Goal: Task Accomplishment & Management: Manage account settings

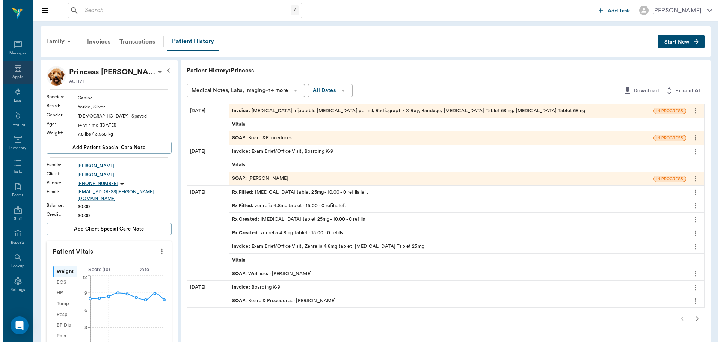
scroll to position [3, 0]
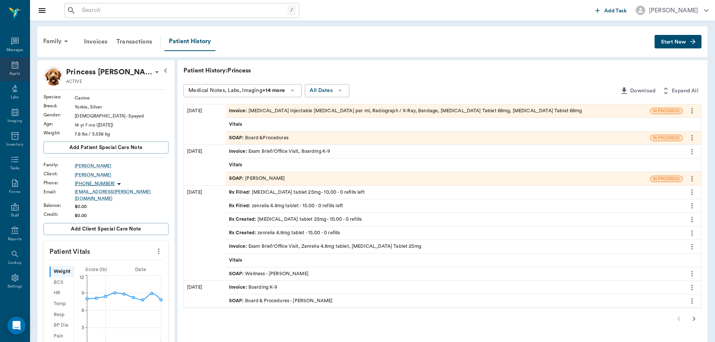
click at [11, 65] on icon at bounding box center [15, 64] width 9 height 9
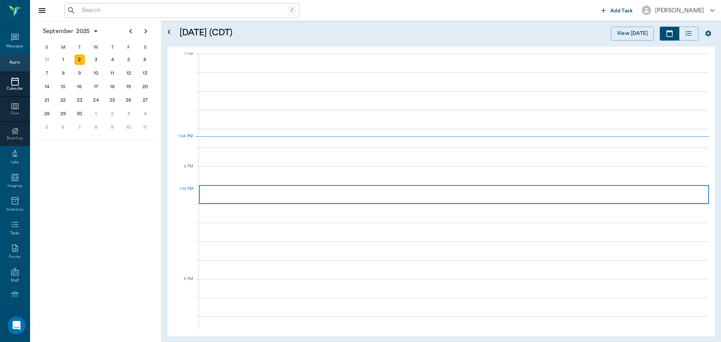
scroll to position [565, 0]
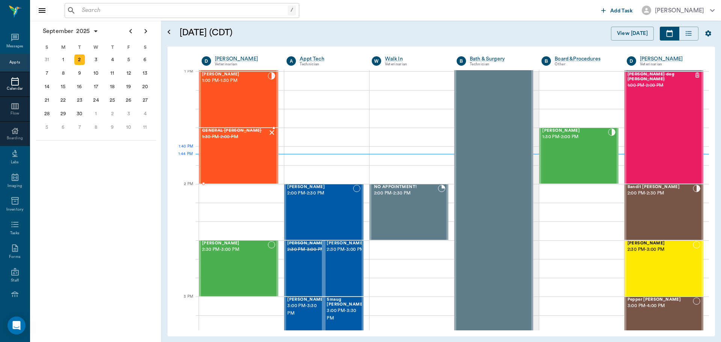
click at [236, 162] on div "GENERAL Spay 1:30 PM - 2:00 PM" at bounding box center [235, 155] width 66 height 55
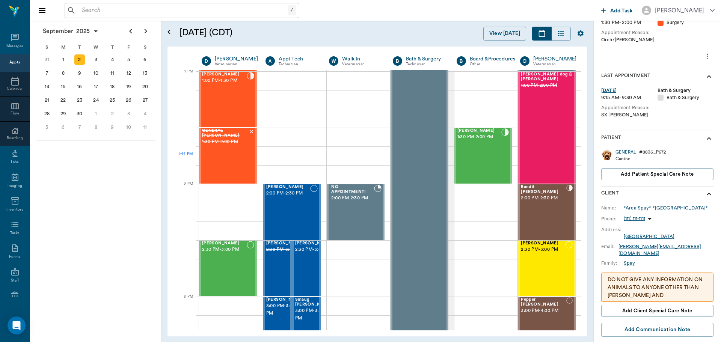
scroll to position [113, 0]
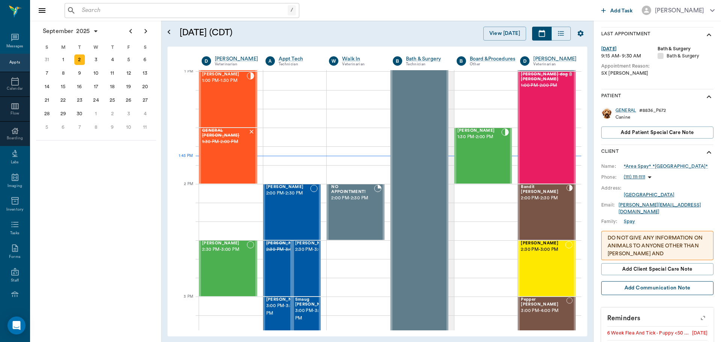
click at [646, 281] on button "Add Communication Note" at bounding box center [657, 288] width 112 height 14
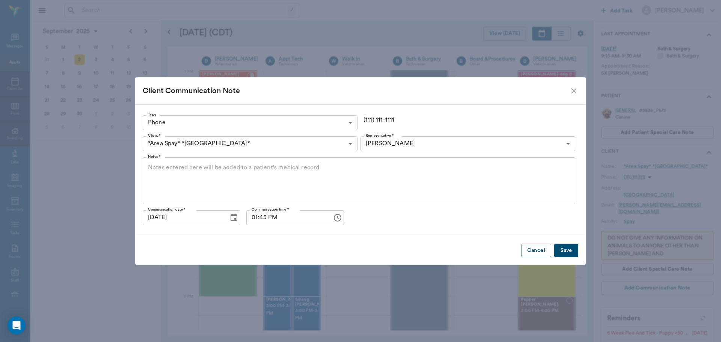
click at [154, 163] on div "x Notes *" at bounding box center [359, 180] width 432 height 47
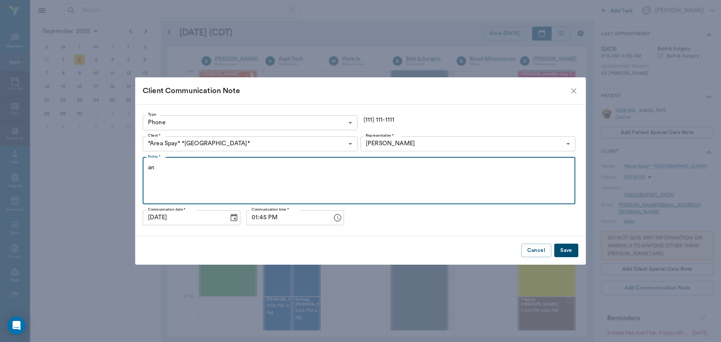
type textarea "a"
type textarea "Any time this client doesn't show with a pet for surgery, please call them they…"
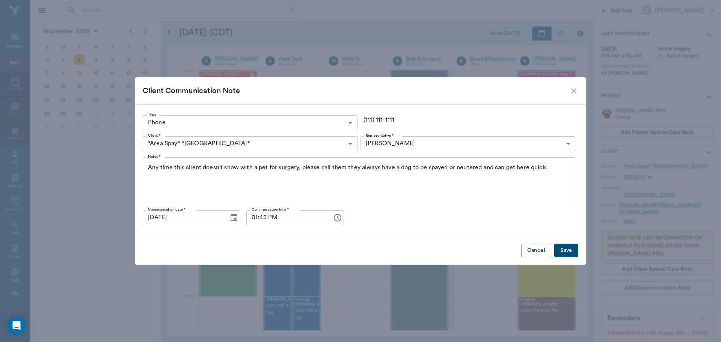
click at [567, 249] on button "Save" at bounding box center [566, 251] width 24 height 14
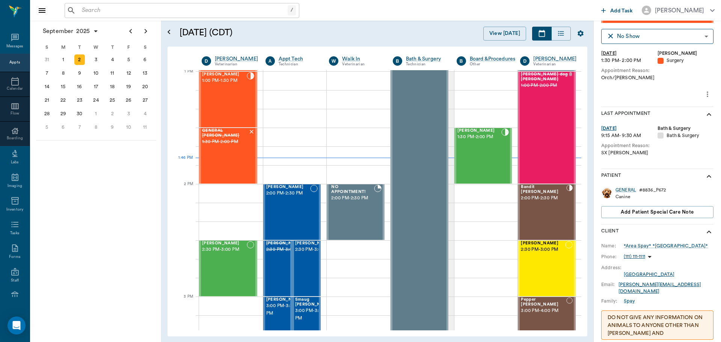
scroll to position [0, 0]
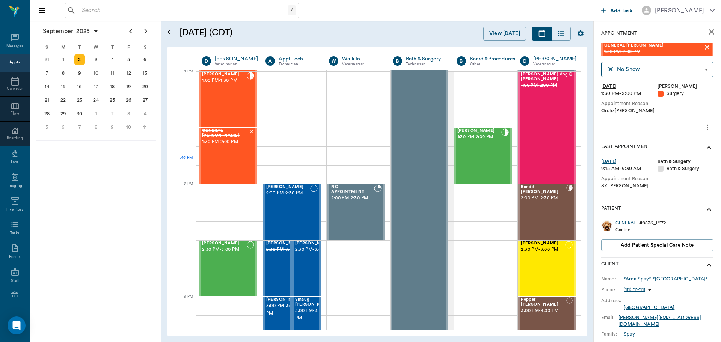
click at [650, 280] on div "*Area Spay* *Atlanta*" at bounding box center [665, 279] width 84 height 7
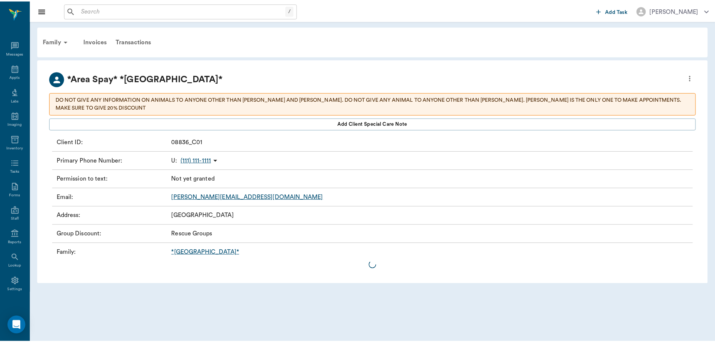
scroll to position [3, 0]
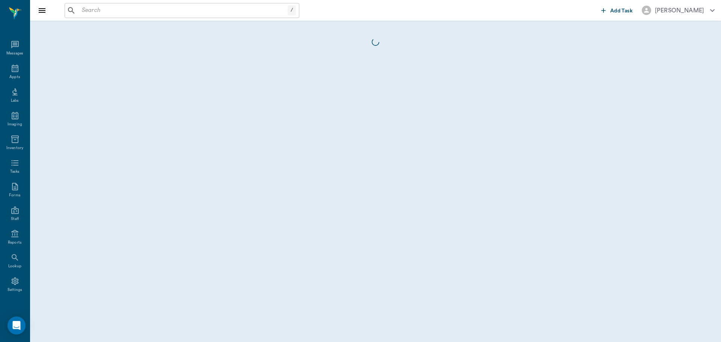
scroll to position [3, 0]
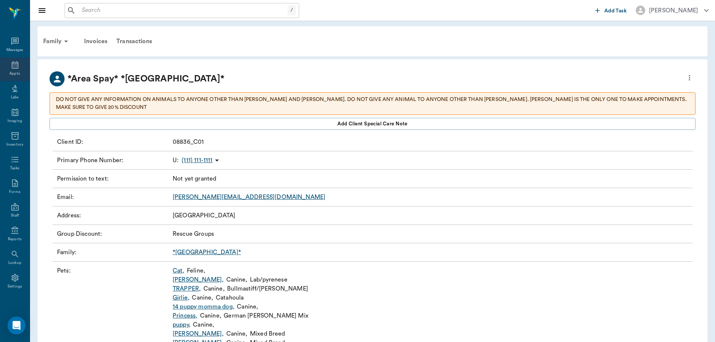
click at [12, 66] on icon at bounding box center [15, 64] width 9 height 9
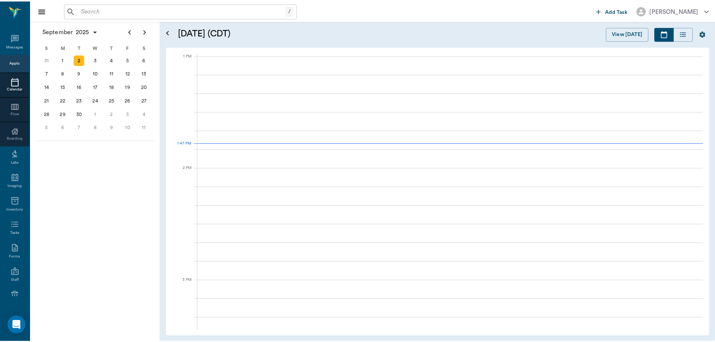
scroll to position [563, 0]
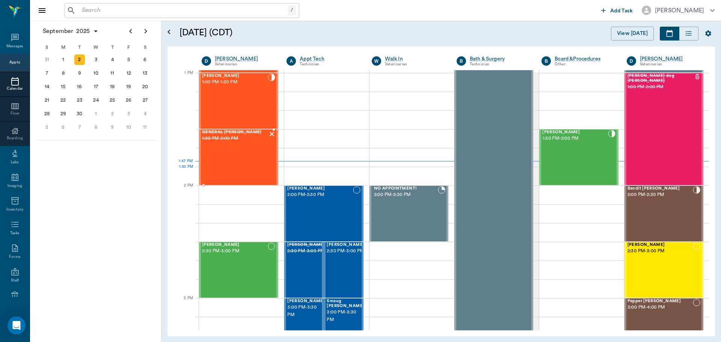
click at [239, 172] on div "GENERAL Spay 1:30 PM - 2:00 PM" at bounding box center [235, 157] width 66 height 55
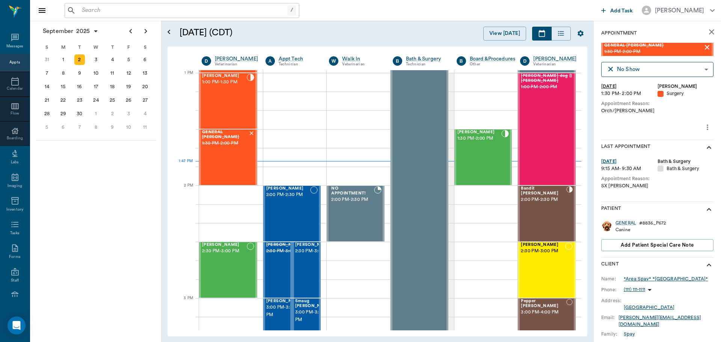
click at [653, 277] on div "*Area Spay* *Atlanta*" at bounding box center [665, 279] width 84 height 7
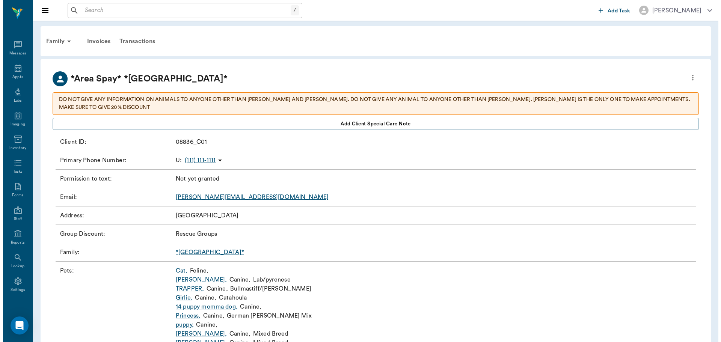
scroll to position [3, 0]
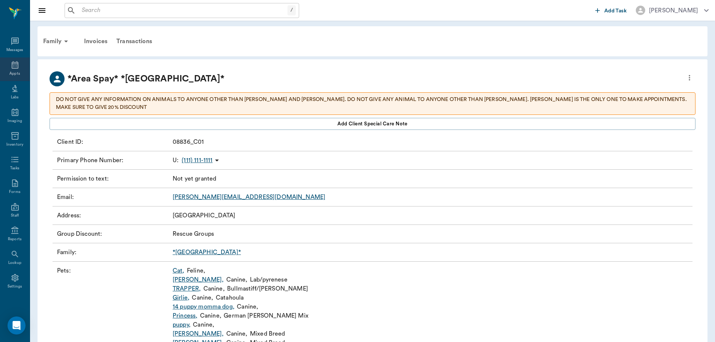
click at [12, 65] on icon at bounding box center [15, 65] width 7 height 8
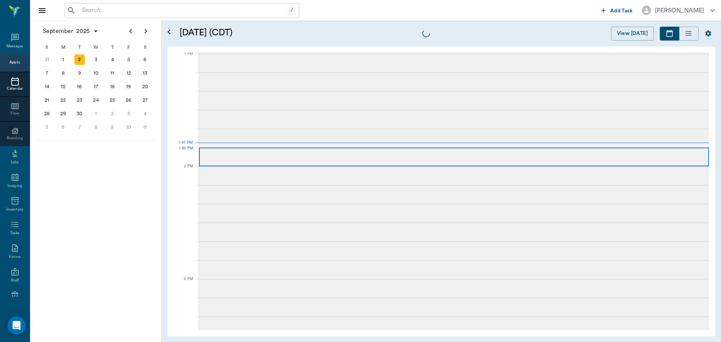
scroll to position [564, 0]
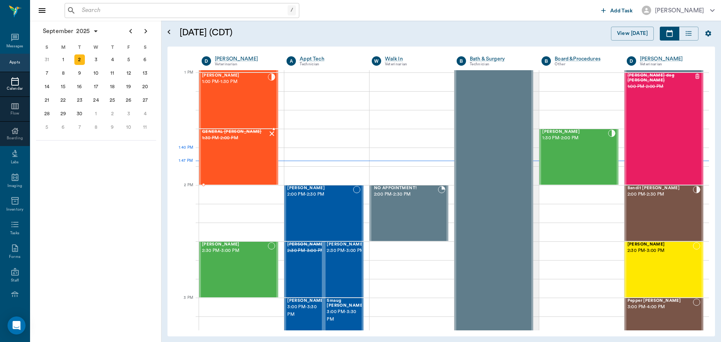
click at [238, 163] on div "GENERAL Spay 1:30 PM - 2:00 PM" at bounding box center [235, 156] width 66 height 55
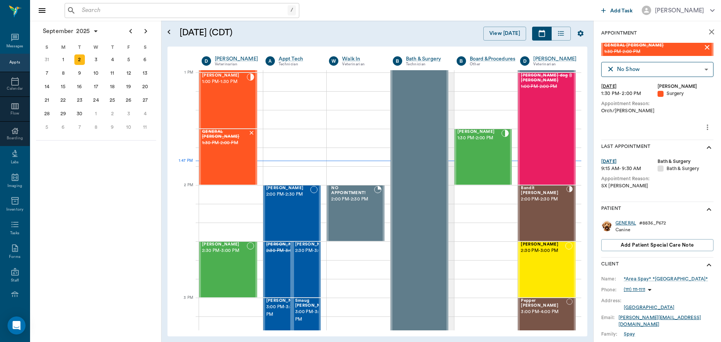
click at [632, 222] on div "GENERAL" at bounding box center [625, 223] width 21 height 6
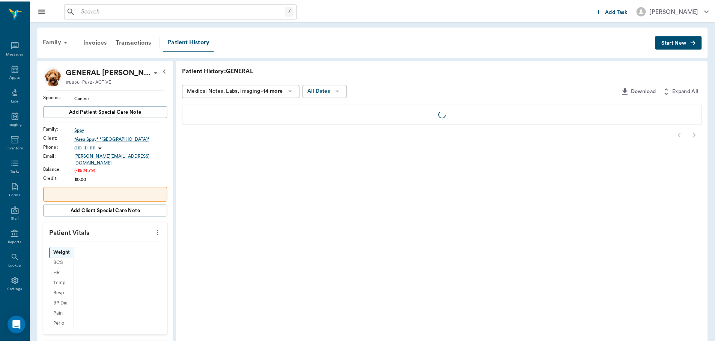
scroll to position [3, 0]
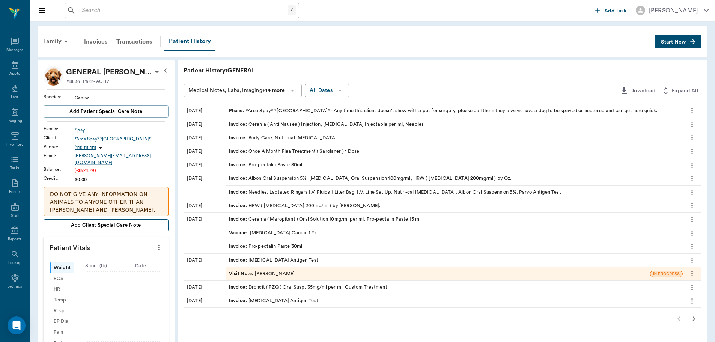
click at [109, 221] on span "Add client Special Care Note" at bounding box center [106, 225] width 70 height 8
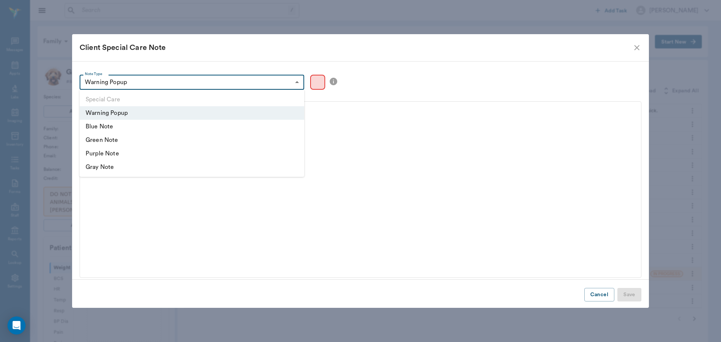
click at [296, 81] on body "/ ​ Add Task Dr. Bert Ellsworth Nectar Messages Appts Labs Imaging Inventory Ta…" at bounding box center [360, 335] width 721 height 670
click at [197, 47] on div at bounding box center [360, 171] width 721 height 342
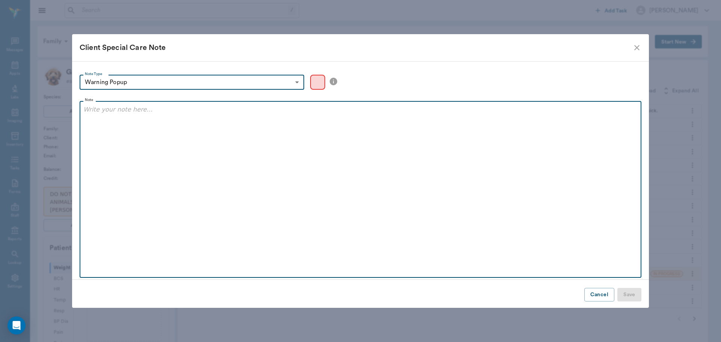
click at [118, 113] on p at bounding box center [360, 109] width 554 height 9
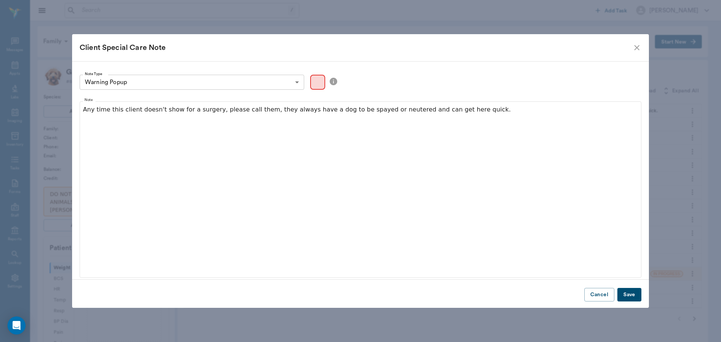
click at [629, 293] on button "Save" at bounding box center [629, 295] width 24 height 14
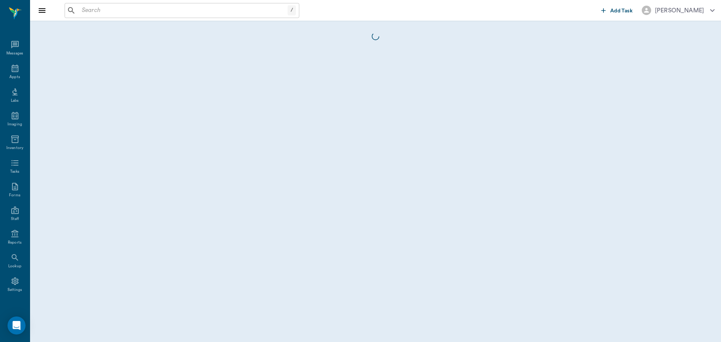
scroll to position [3, 0]
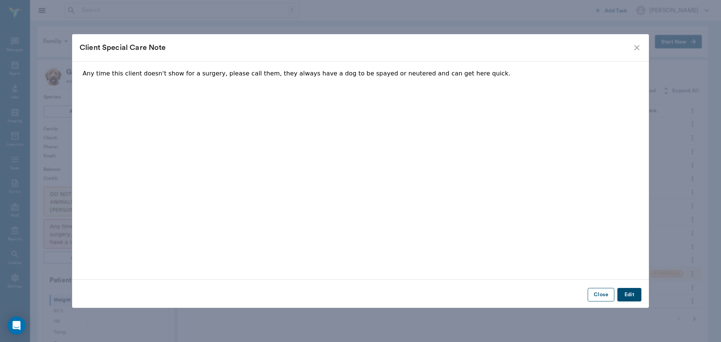
click at [602, 295] on button "Close" at bounding box center [600, 295] width 27 height 14
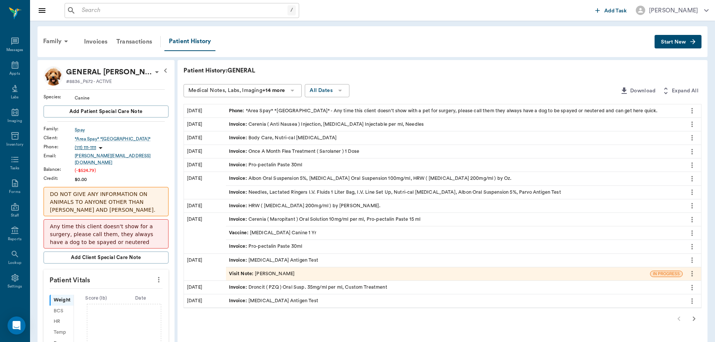
click at [692, 112] on icon "more" at bounding box center [692, 111] width 2 height 6
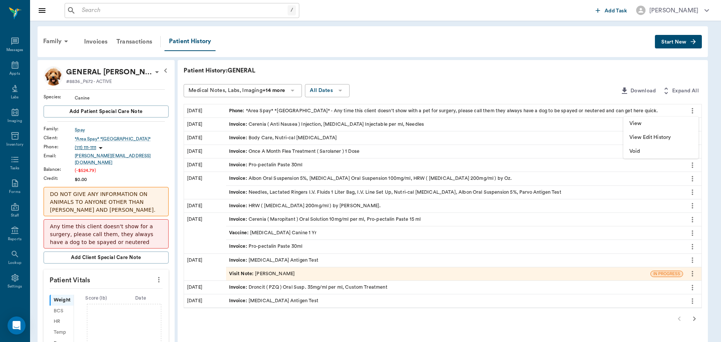
click at [336, 38] on div at bounding box center [360, 171] width 721 height 342
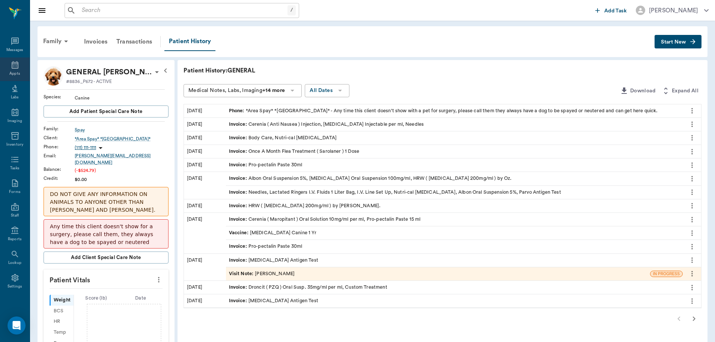
click at [11, 68] on icon at bounding box center [15, 64] width 9 height 9
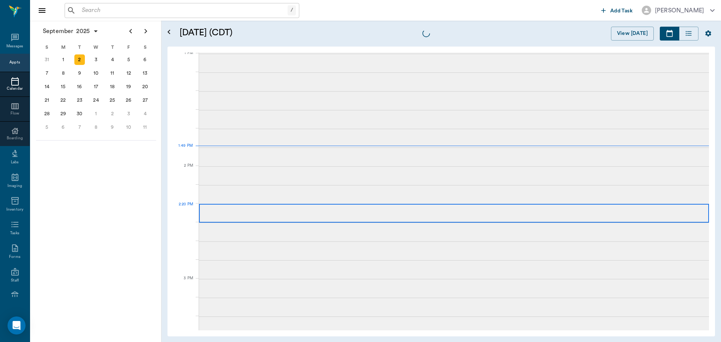
scroll to position [565, 0]
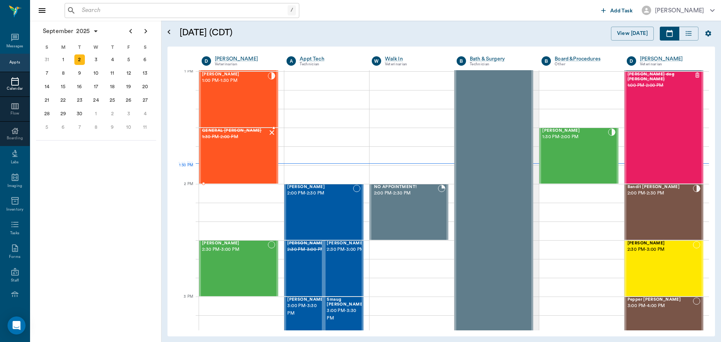
click at [230, 166] on div "GENERAL Spay 1:30 PM - 2:00 PM" at bounding box center [235, 155] width 66 height 55
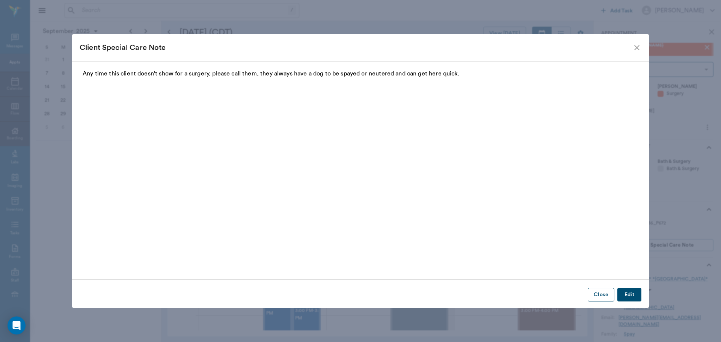
click at [603, 295] on button "Close" at bounding box center [600, 295] width 27 height 14
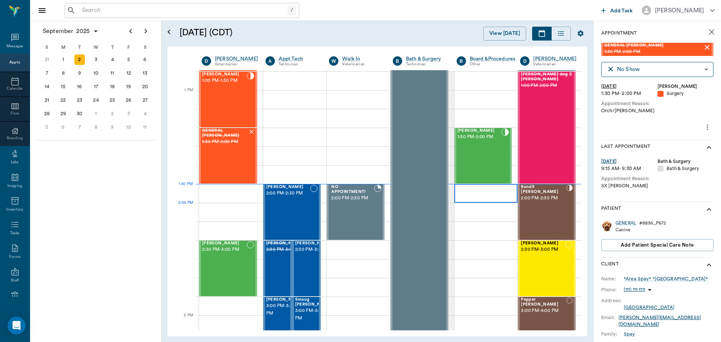
scroll to position [527, 0]
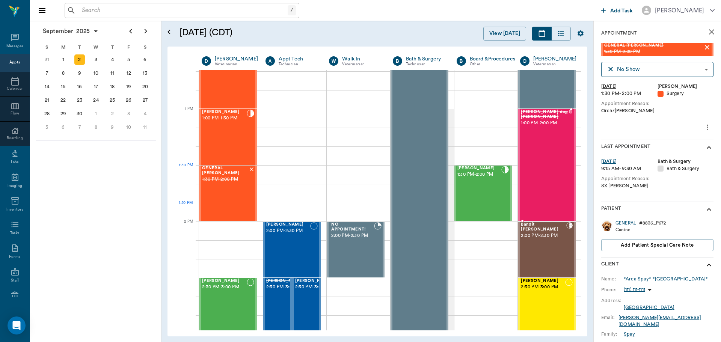
click at [537, 176] on div "ms. hammonds dog Hammonds 1:00 PM - 2:00 PM" at bounding box center [545, 165] width 48 height 111
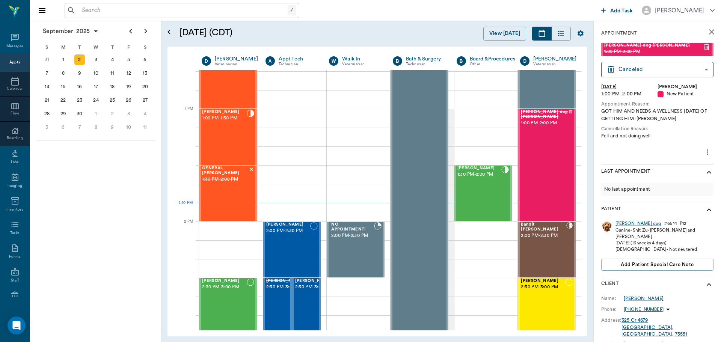
click at [216, 11] on input "text" at bounding box center [183, 10] width 209 height 11
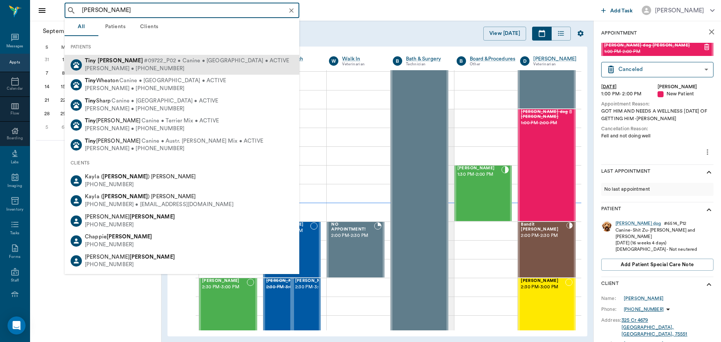
click at [202, 60] on span "#09722_P02 • Canine • Chihahua • ACTIVE" at bounding box center [216, 61] width 145 height 8
type input "tiny shelton"
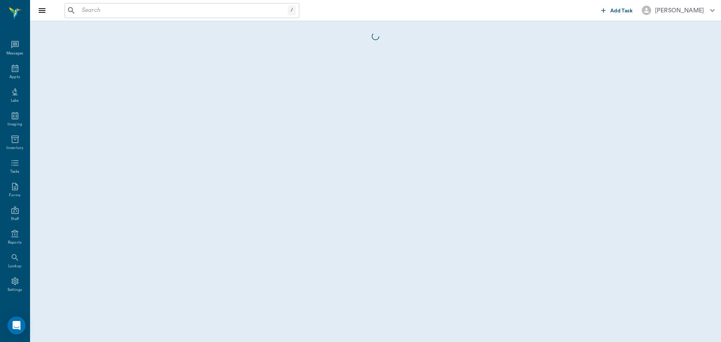
scroll to position [3, 0]
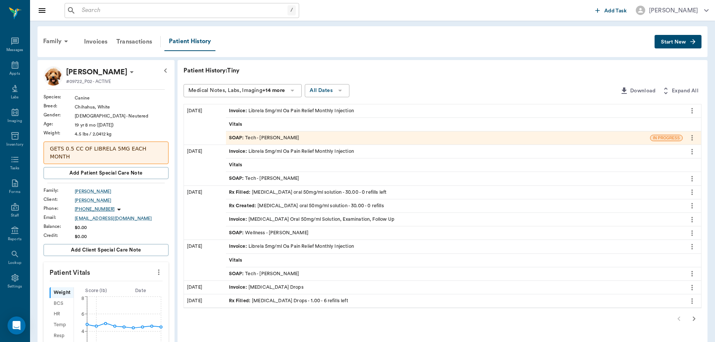
click at [297, 206] on div "Rx Created : gabapentin oral 50mg/ml solution - 30.00 - 0 refills" at bounding box center [306, 205] width 155 height 7
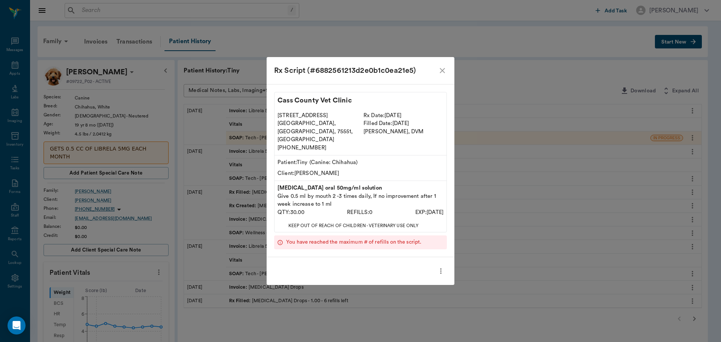
click at [443, 73] on icon "close" at bounding box center [442, 70] width 5 height 5
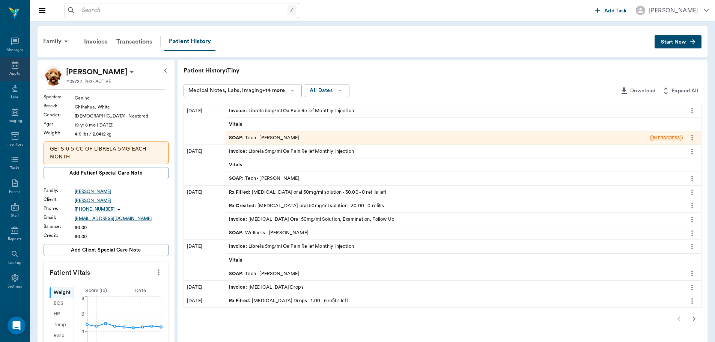
click at [14, 71] on div "Appts" at bounding box center [14, 74] width 11 height 6
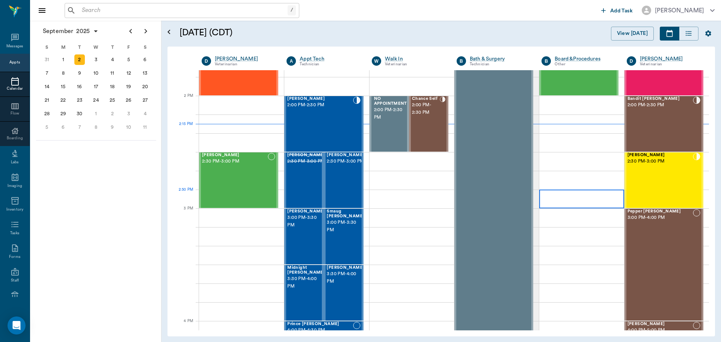
scroll to position [640, 0]
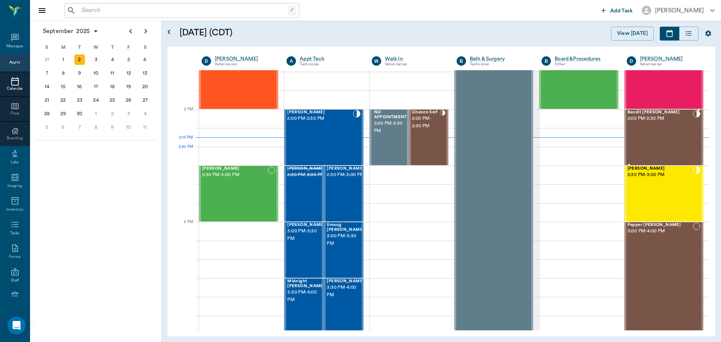
click at [665, 153] on div "Bandit Bearden 2:00 PM - 2:30 PM" at bounding box center [659, 137] width 65 height 55
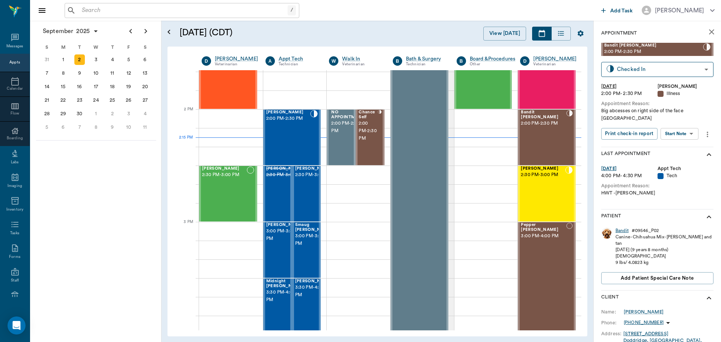
click at [625, 227] on div "Bandit" at bounding box center [621, 230] width 13 height 6
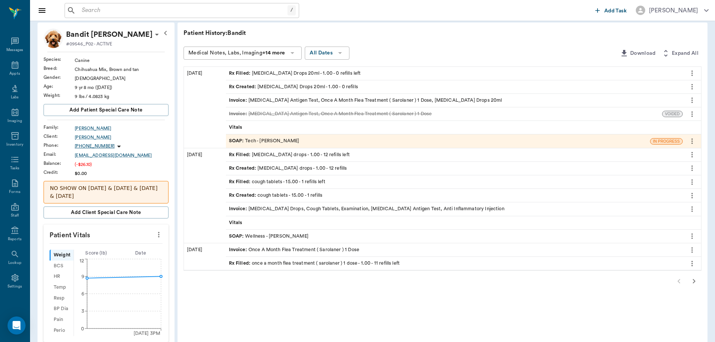
scroll to position [75, 0]
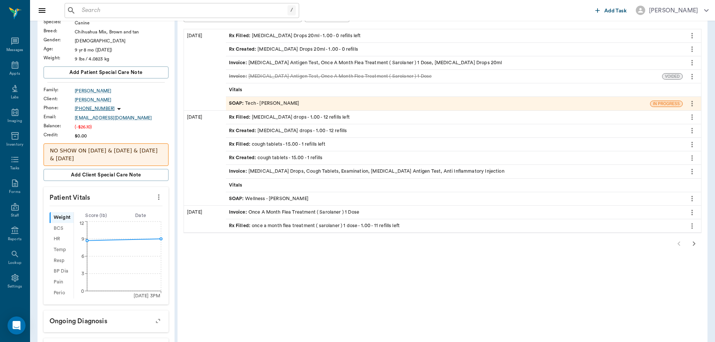
click at [694, 244] on icon "button" at bounding box center [694, 243] width 3 height 5
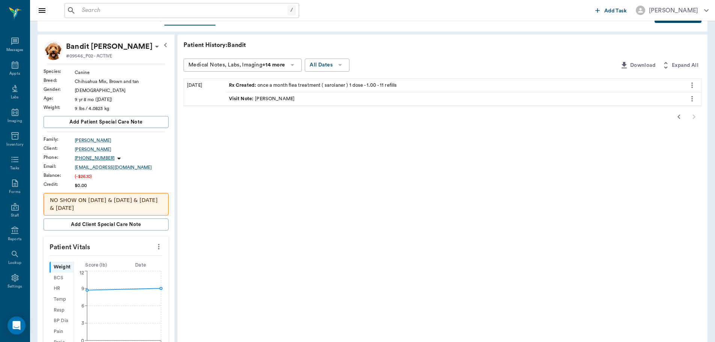
scroll to position [0, 0]
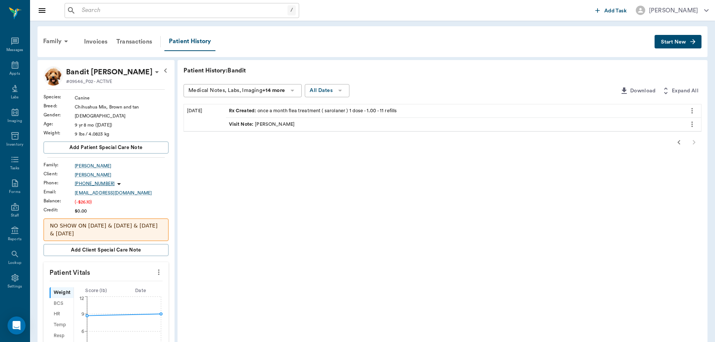
click at [682, 147] on button "button" at bounding box center [678, 142] width 15 height 15
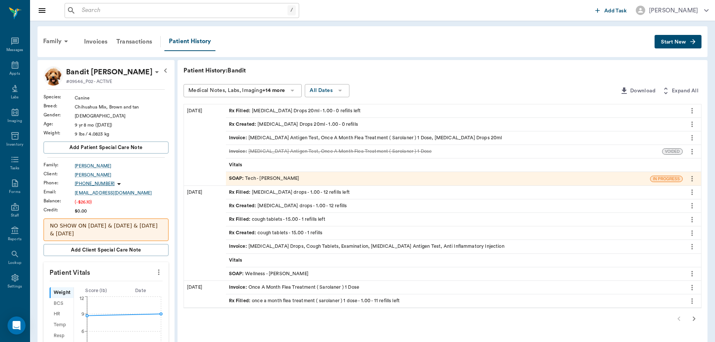
click at [693, 320] on icon "button" at bounding box center [694, 318] width 9 height 9
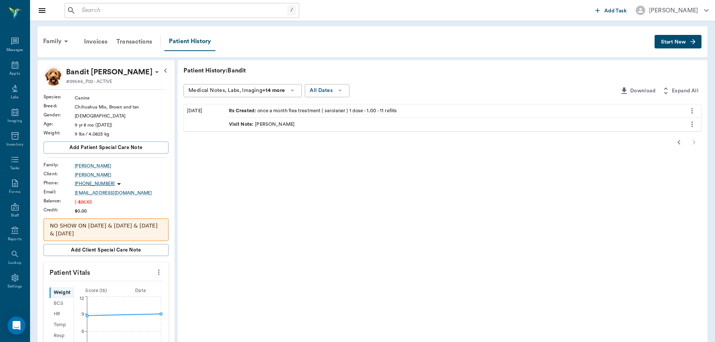
click at [120, 10] on input "text" at bounding box center [183, 10] width 209 height 11
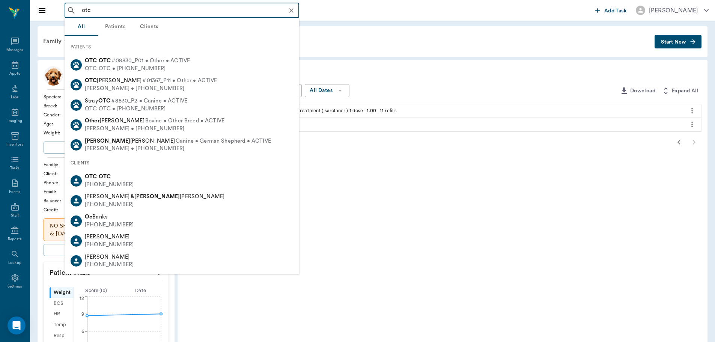
click at [142, 54] on div "PATIENTS" at bounding box center [182, 47] width 235 height 16
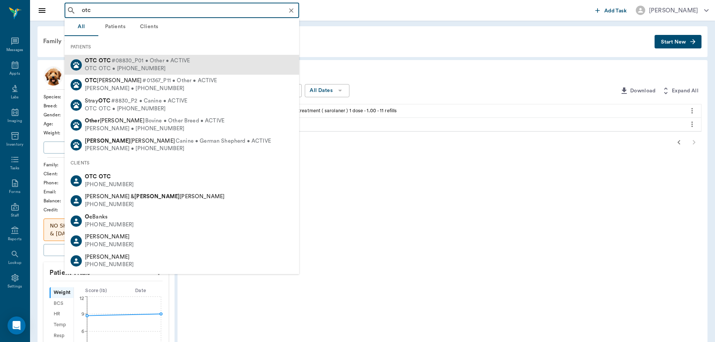
click at [144, 62] on span "#08830_P01 • Other • ACTIVE" at bounding box center [150, 61] width 78 height 8
type input "otc"
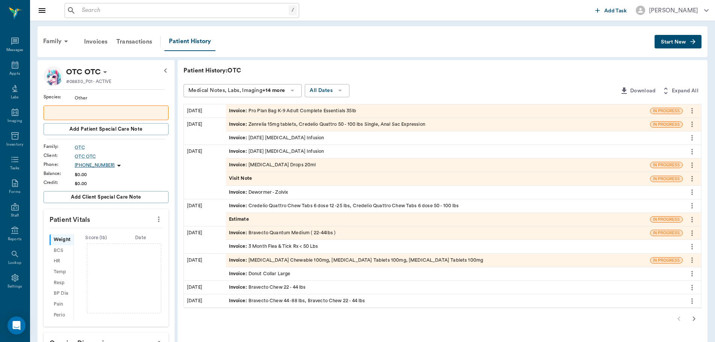
click at [688, 45] on button "Start New" at bounding box center [678, 42] width 47 height 14
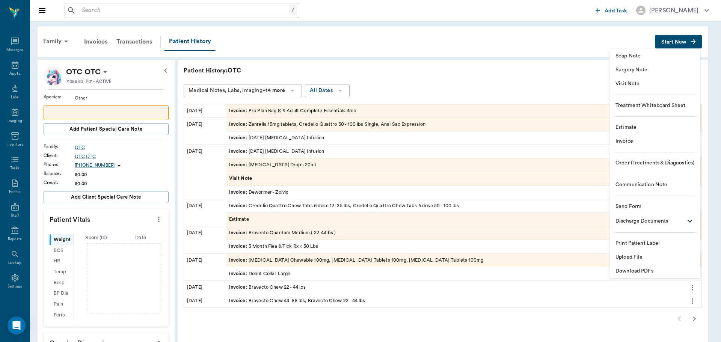
click at [646, 143] on span "Invoice" at bounding box center [654, 141] width 79 height 8
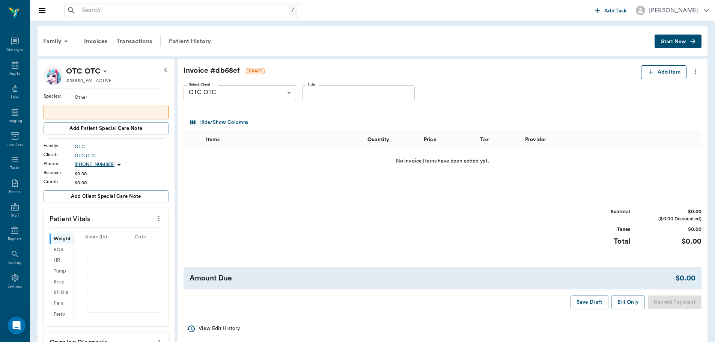
click at [658, 77] on button "Add Item" at bounding box center [663, 72] width 45 height 14
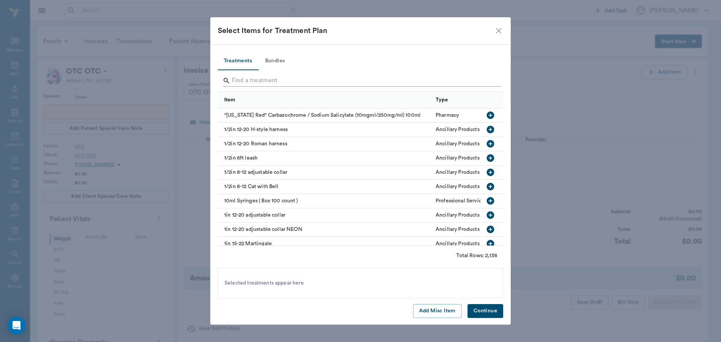
click at [271, 79] on input "Search" at bounding box center [361, 81] width 259 height 12
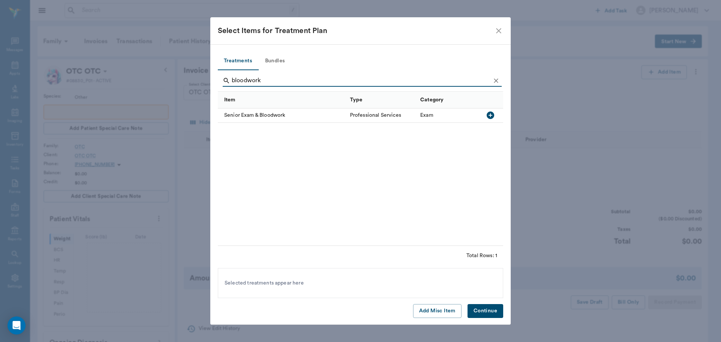
type input "bloodwork"
drag, startPoint x: 491, startPoint y: 82, endPoint x: 482, endPoint y: 81, distance: 9.0
click at [491, 81] on button "Clear" at bounding box center [495, 80] width 11 height 11
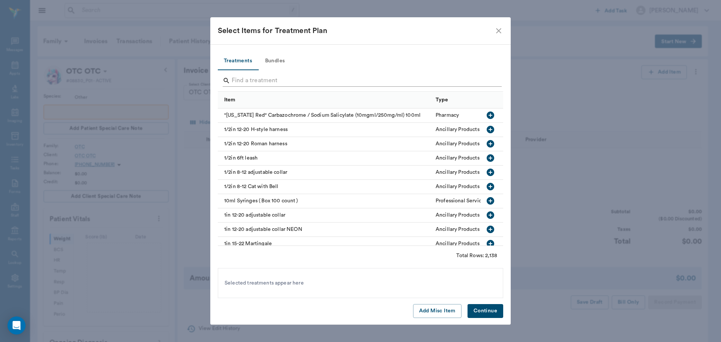
click at [482, 81] on input "Search" at bounding box center [361, 81] width 259 height 12
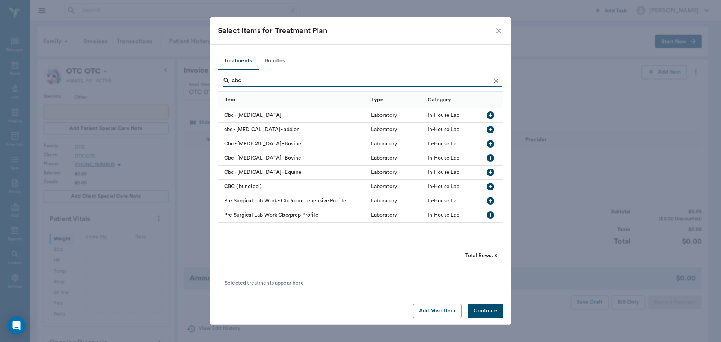
type input "cbc"
click at [490, 199] on icon "button" at bounding box center [490, 201] width 8 height 8
click at [483, 313] on button "Continue" at bounding box center [485, 311] width 36 height 14
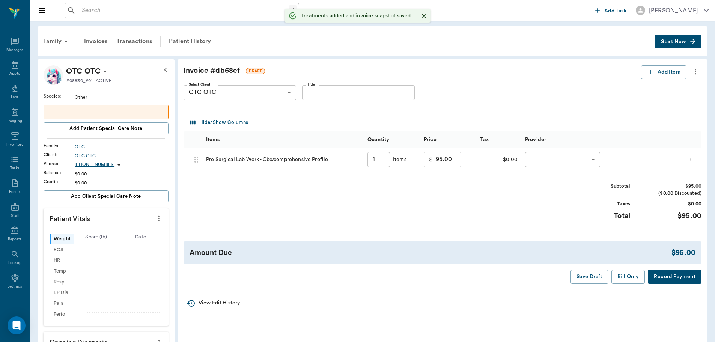
type input "1.00"
click at [14, 70] on div "Appts" at bounding box center [15, 69] width 30 height 24
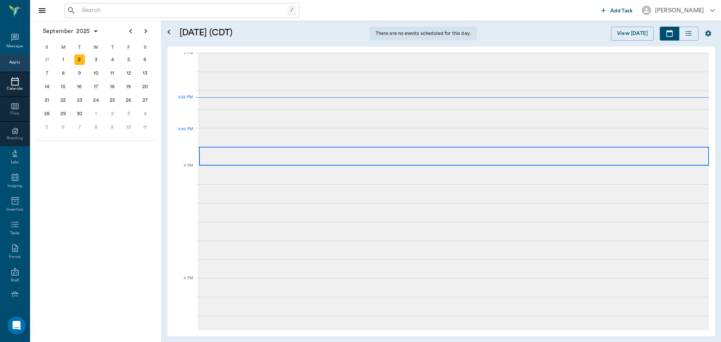
scroll to position [677, 0]
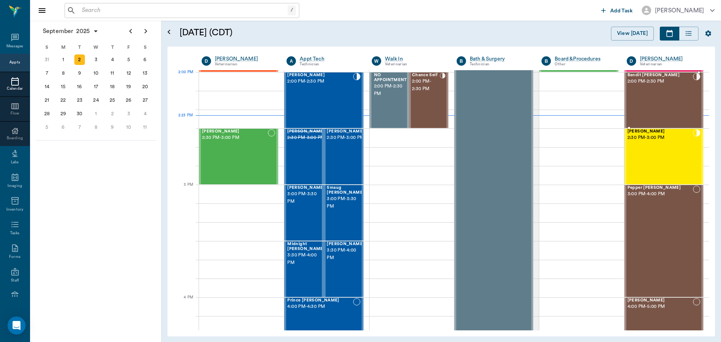
click at [628, 76] on span "Bandit [PERSON_NAME]" at bounding box center [659, 75] width 65 height 5
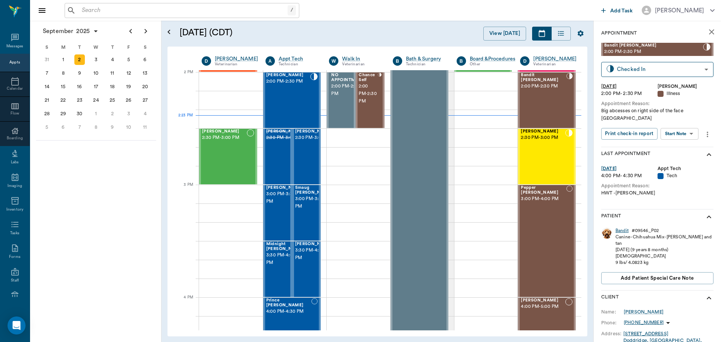
click at [620, 227] on div "Bandit" at bounding box center [621, 230] width 13 height 6
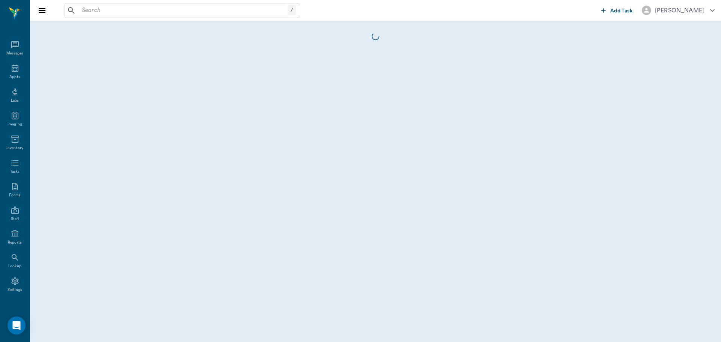
scroll to position [3, 0]
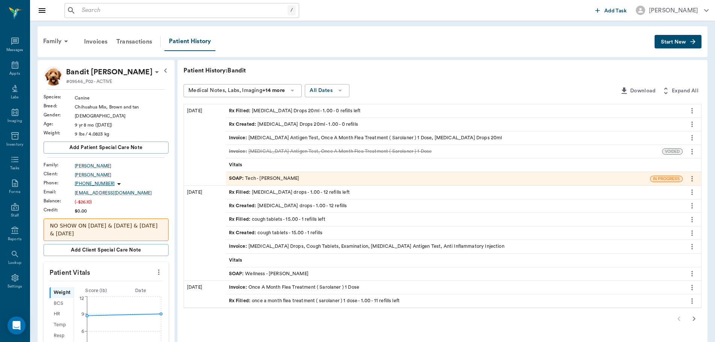
click at [666, 42] on span "Start New" at bounding box center [673, 42] width 25 height 0
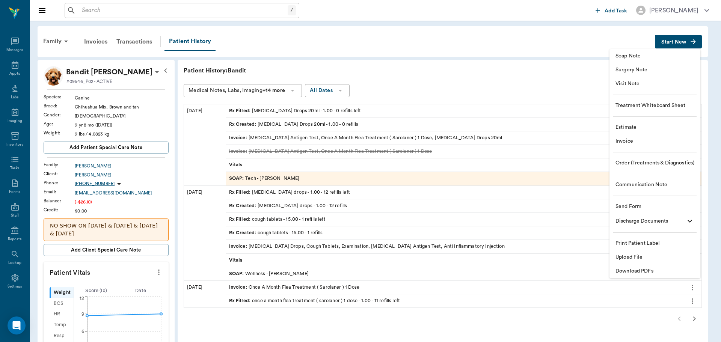
click at [630, 56] on span "Soap Note" at bounding box center [654, 56] width 79 height 8
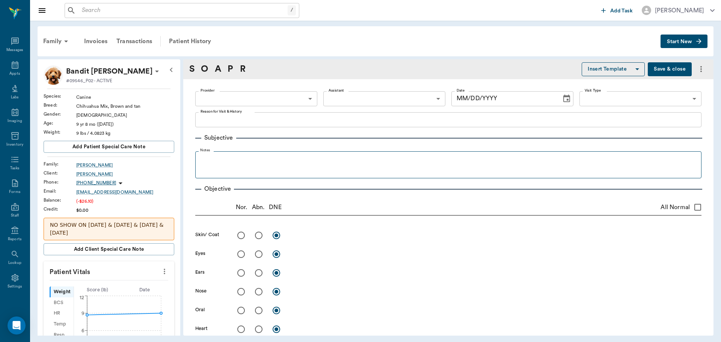
type input "670e8b52b987dc0b25a864ee"
type input "[DATE]"
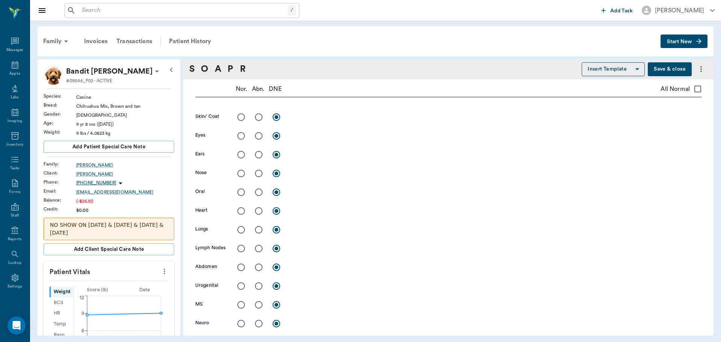
scroll to position [113, 0]
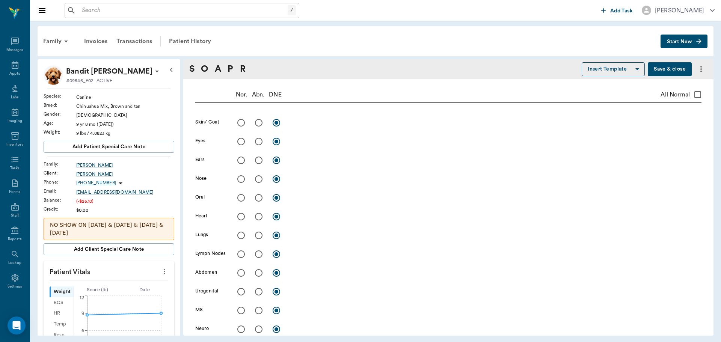
click at [242, 143] on input "radio" at bounding box center [241, 142] width 16 height 16
radio input "true"
click at [242, 159] on input "radio" at bounding box center [241, 160] width 16 height 16
radio input "true"
click at [241, 179] on input "radio" at bounding box center [241, 179] width 16 height 16
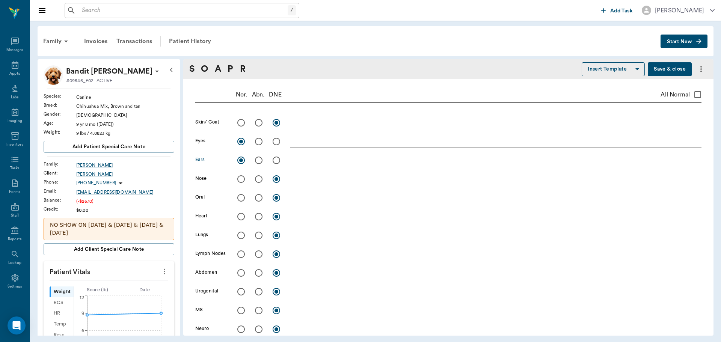
radio input "true"
click at [258, 196] on input "radio" at bounding box center [259, 198] width 16 height 16
radio input "true"
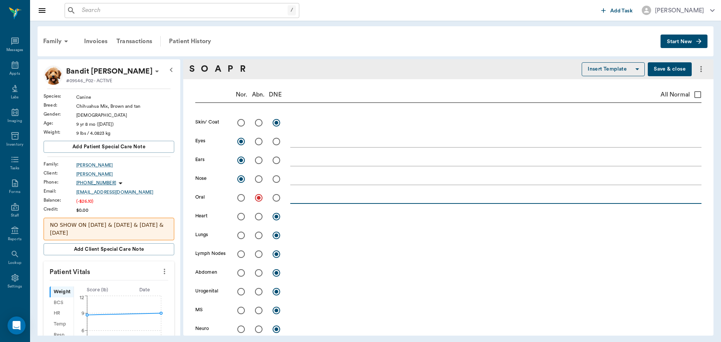
click at [295, 197] on textarea at bounding box center [495, 197] width 411 height 9
type textarea "4/4 periodontal disease"
click at [257, 124] on input "radio" at bounding box center [259, 123] width 16 height 16
radio input "true"
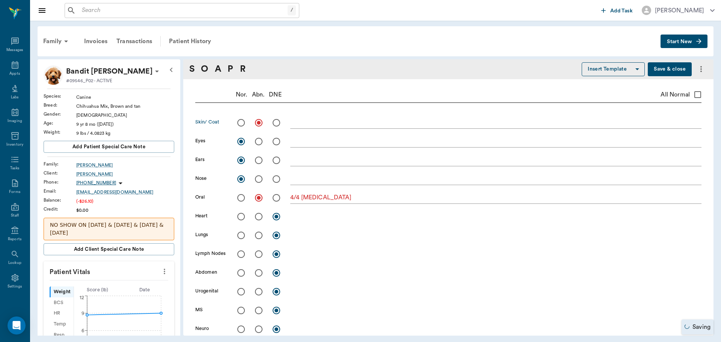
click at [294, 118] on textarea at bounding box center [495, 122] width 411 height 9
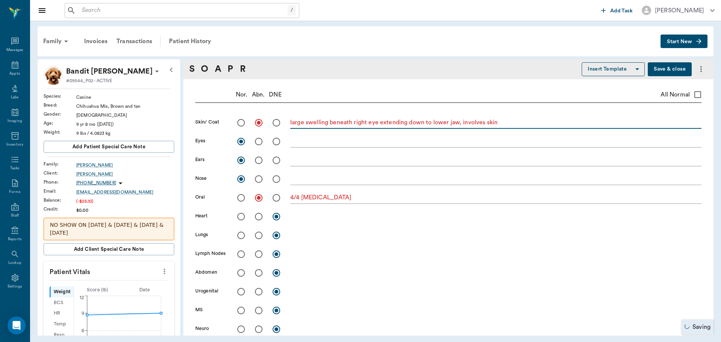
type textarea "large swelling beneath right eye extending down to lower jaw, involves skin"
click at [243, 235] on input "radio" at bounding box center [241, 235] width 16 height 16
radio input "true"
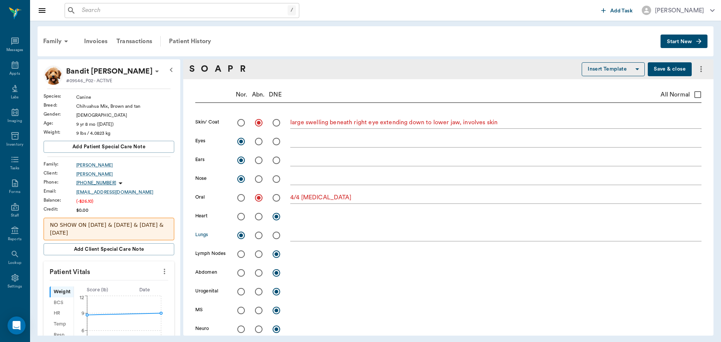
click at [240, 215] on input "radio" at bounding box center [241, 217] width 16 height 16
radio input "true"
click at [241, 251] on input "radio" at bounding box center [241, 254] width 16 height 16
radio input "true"
click at [241, 272] on input "radio" at bounding box center [241, 273] width 16 height 16
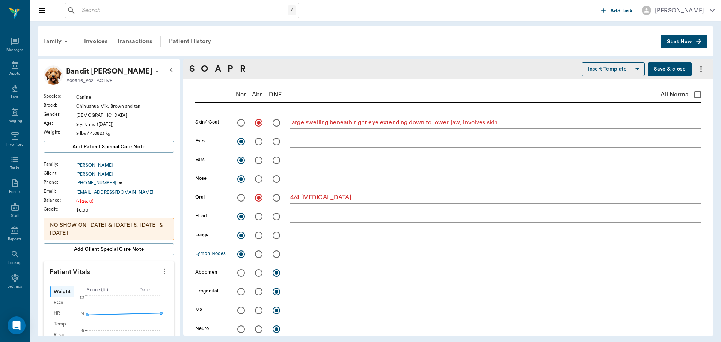
radio input "true"
click at [240, 291] on input "radio" at bounding box center [241, 292] width 16 height 16
radio input "true"
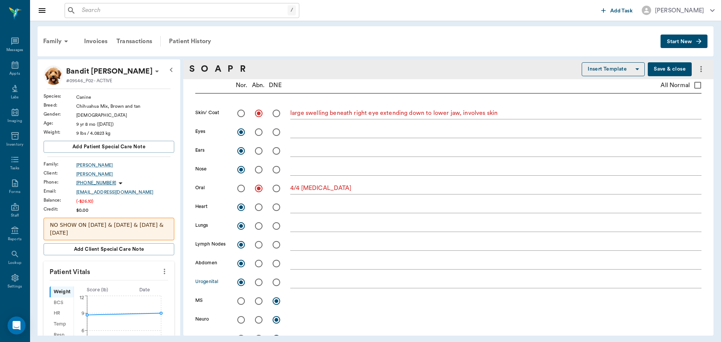
scroll to position [150, 0]
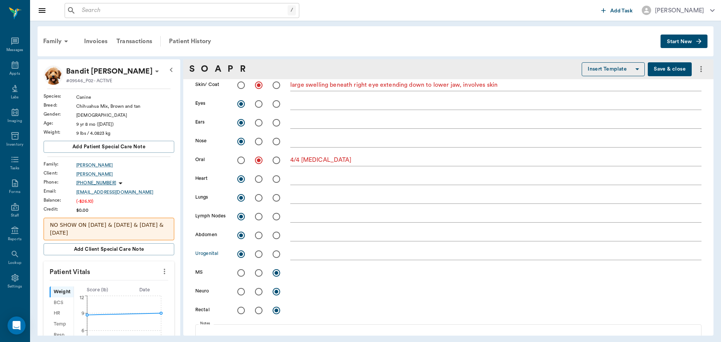
click at [242, 293] on input "radio" at bounding box center [241, 292] width 16 height 16
radio input "true"
click at [295, 285] on div "x" at bounding box center [495, 291] width 411 height 15
click at [294, 292] on textarea at bounding box center [495, 291] width 411 height 9
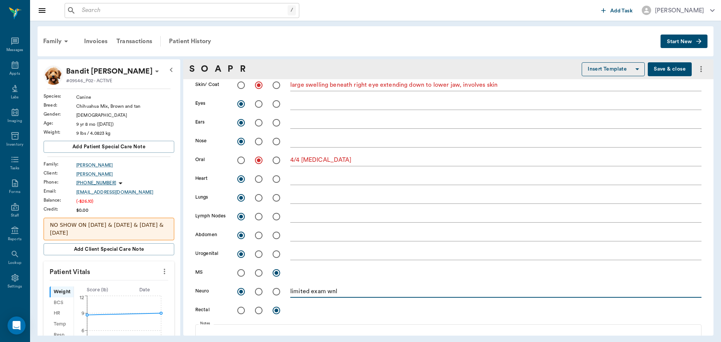
type textarea "limited exam wnl"
click at [241, 275] on input "radio" at bounding box center [241, 273] width 16 height 16
radio input "true"
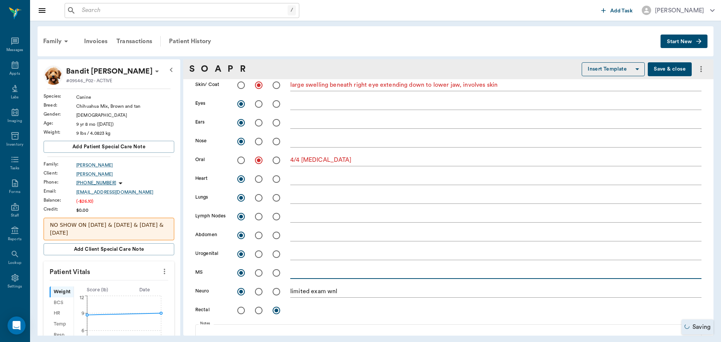
click at [294, 275] on textarea at bounding box center [495, 272] width 411 height 9
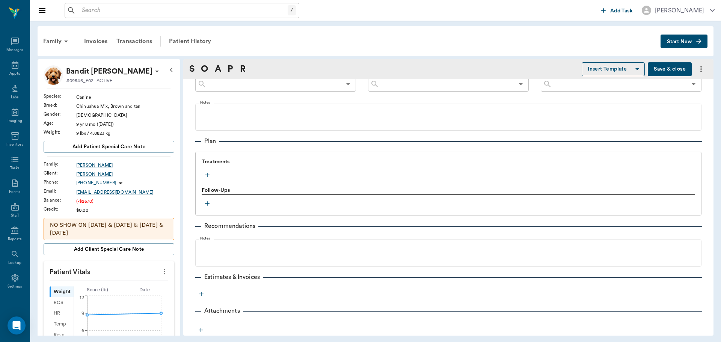
scroll to position [400, 0]
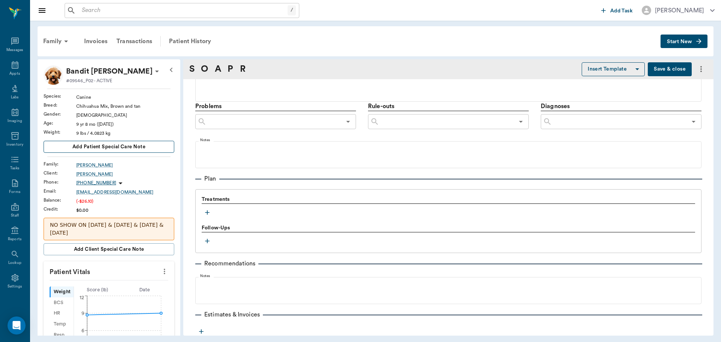
type textarea "able to stand on all 4 limbs"
click at [144, 146] on button "Add patient Special Care Note" at bounding box center [109, 147] width 131 height 12
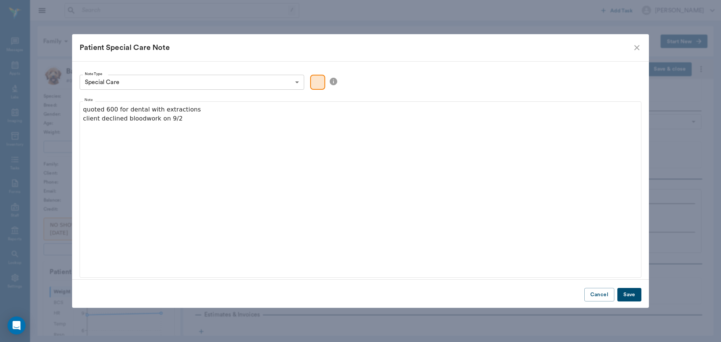
click at [631, 297] on button "Save" at bounding box center [629, 295] width 24 height 14
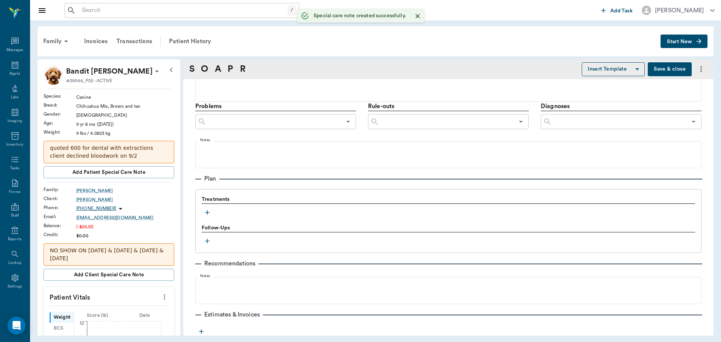
click at [205, 215] on icon "button" at bounding box center [207, 213] width 8 height 8
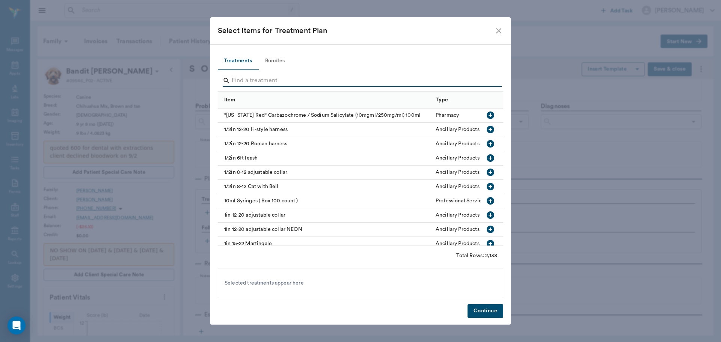
click at [265, 81] on input "Search" at bounding box center [361, 81] width 259 height 12
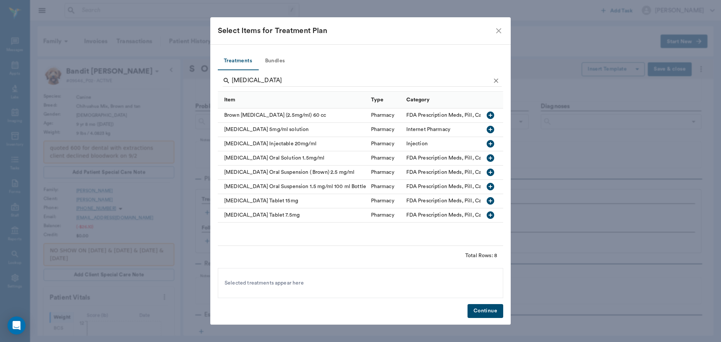
click at [490, 158] on icon "button" at bounding box center [490, 158] width 9 height 9
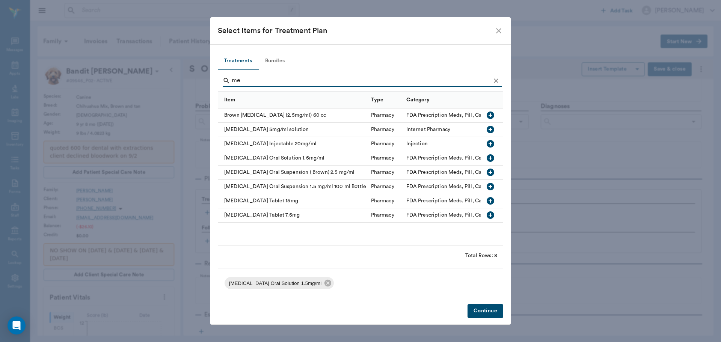
type input "m"
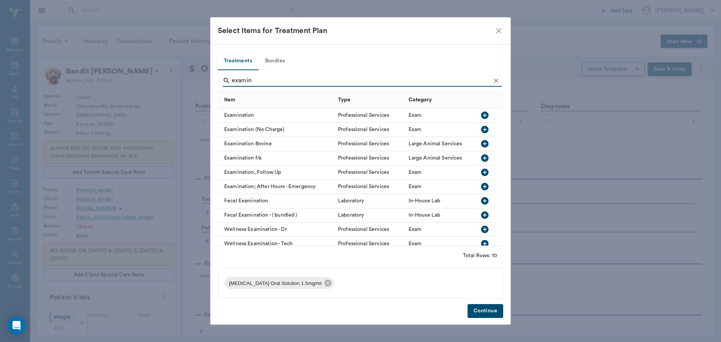
type input "examin"
click at [485, 116] on icon "button" at bounding box center [484, 115] width 9 height 9
click at [480, 312] on button "Continue" at bounding box center [485, 311] width 36 height 14
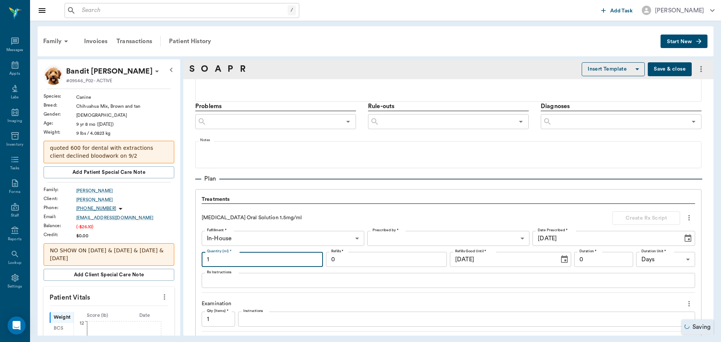
click at [251, 259] on input "1" at bounding box center [262, 259] width 121 height 15
type input "1.3"
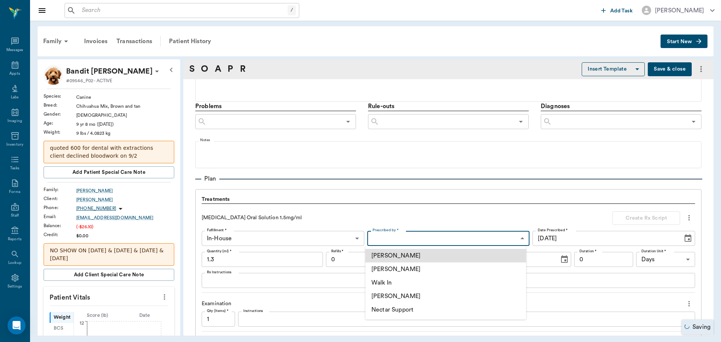
click at [395, 234] on body "/ ​ Add Task Dr. Bert Ellsworth Nectar Messages Appts Labs Imaging Inventory Ta…" at bounding box center [360, 171] width 721 height 342
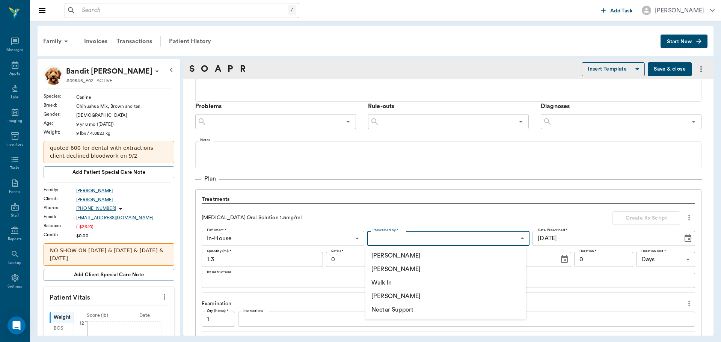
click at [381, 295] on li "[PERSON_NAME]" at bounding box center [445, 296] width 161 height 14
type input "670e8b52b987dc0b25a864ee"
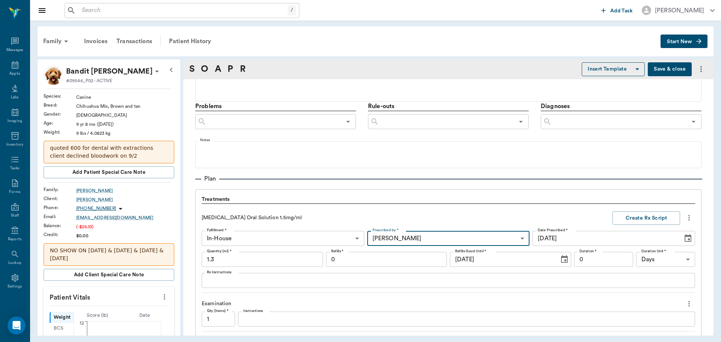
click at [605, 261] on input "0" at bounding box center [603, 259] width 59 height 15
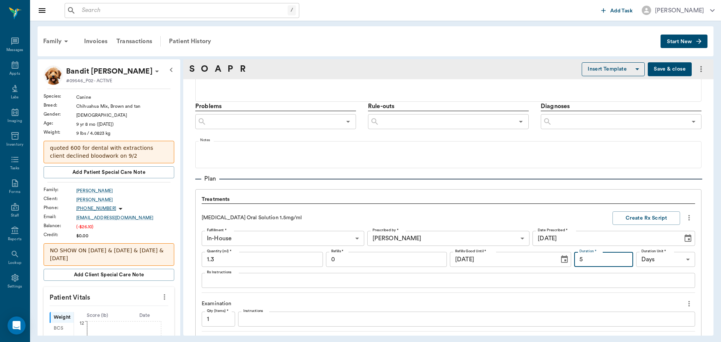
type input "5"
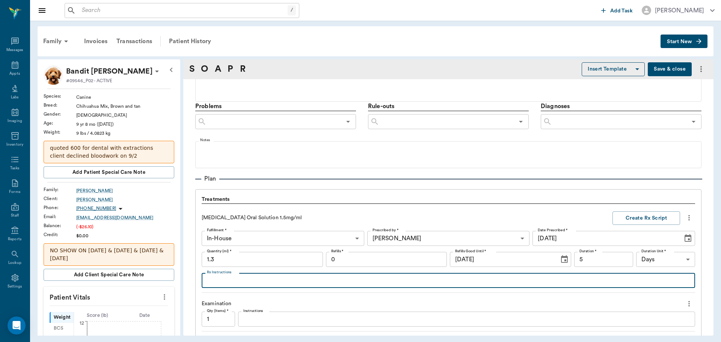
click at [359, 282] on textarea "Rx Instructions" at bounding box center [448, 280] width 483 height 9
type textarea "Give 1 syringe full by mouth every 24 hours for discomfort. If vomiting/not eat…"
click at [632, 220] on button "Create Rx Script" at bounding box center [646, 218] width 68 height 14
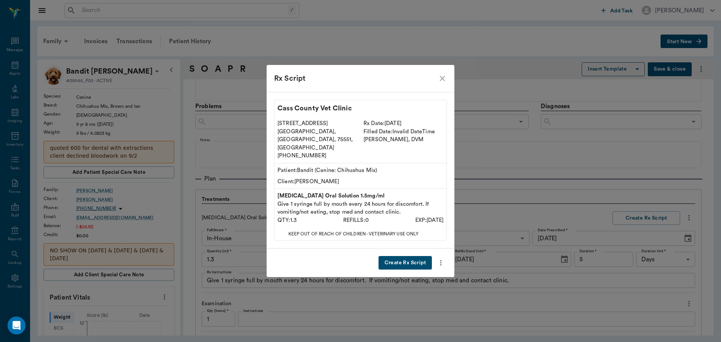
click at [414, 256] on button "Create Rx Script" at bounding box center [404, 263] width 53 height 14
click at [414, 253] on div "Create Rx Script" at bounding box center [360, 262] width 188 height 29
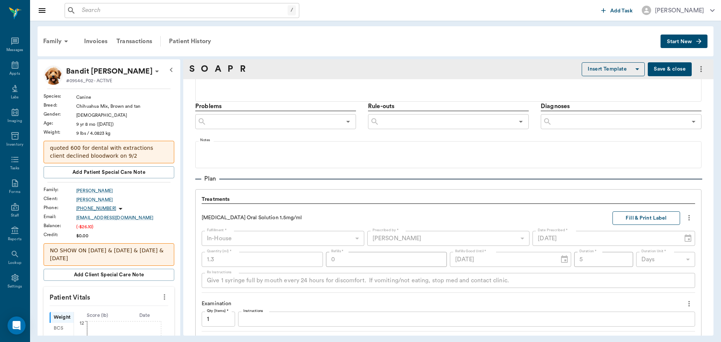
click at [657, 221] on button "Fill & Print Label" at bounding box center [646, 218] width 68 height 14
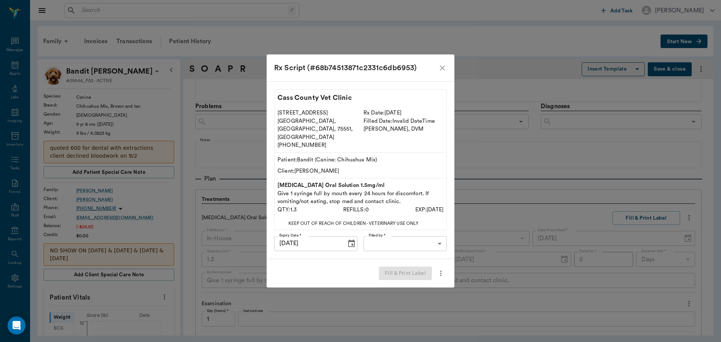
click at [417, 240] on body "/ ​ Add Task Dr. Bert Ellsworth Nectar Messages Appts Labs Imaging Inventory Ta…" at bounding box center [360, 171] width 721 height 342
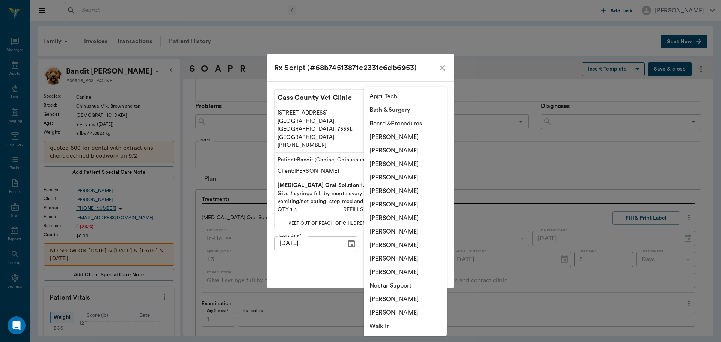
click at [445, 74] on div at bounding box center [360, 171] width 721 height 342
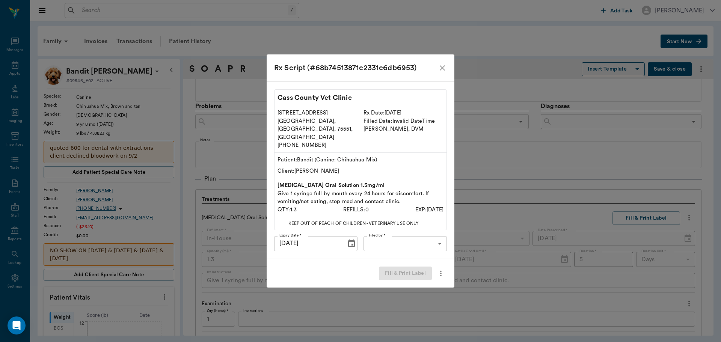
click at [441, 72] on icon "close" at bounding box center [442, 67] width 9 height 9
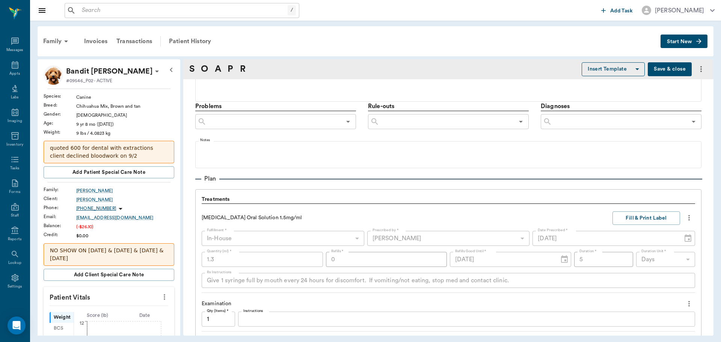
click at [685, 218] on icon "more" at bounding box center [689, 217] width 8 height 9
drag, startPoint x: 639, startPoint y: 258, endPoint x: 597, endPoint y: 258, distance: 42.0
click at [638, 258] on span "Delete" at bounding box center [651, 258] width 63 height 8
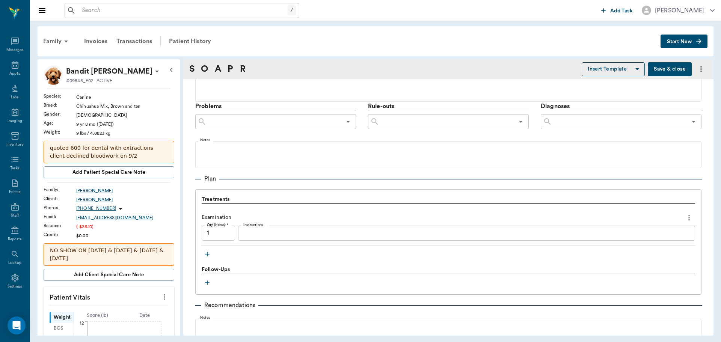
click at [206, 256] on icon "button" at bounding box center [207, 254] width 8 height 8
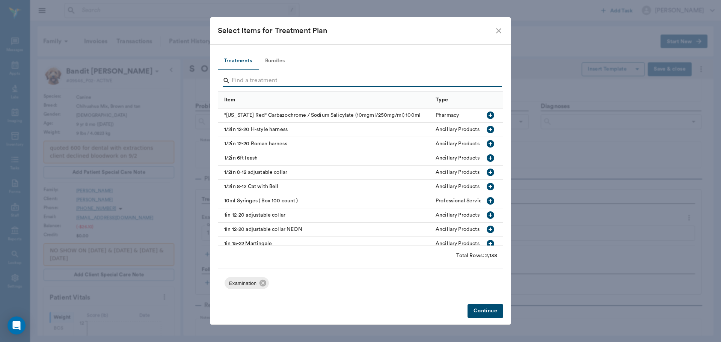
click at [265, 80] on input "Search" at bounding box center [361, 81] width 259 height 12
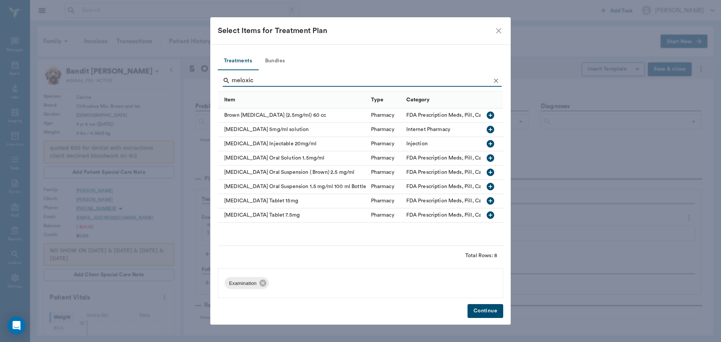
type input "meloxic"
click at [488, 158] on icon "button" at bounding box center [490, 158] width 8 height 8
click at [480, 312] on button "Continue" at bounding box center [485, 311] width 36 height 14
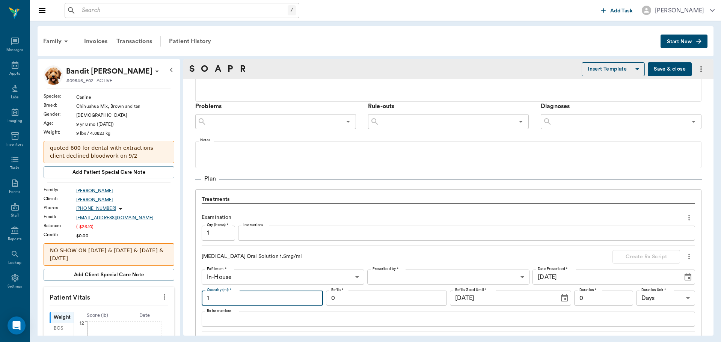
click at [246, 295] on input "1" at bounding box center [262, 298] width 121 height 15
type input "1.3"
click at [465, 277] on body "/ ​ Add Task Dr. Bert Ellsworth Nectar Messages Appts Labs Imaging Inventory Ta…" at bounding box center [360, 171] width 721 height 342
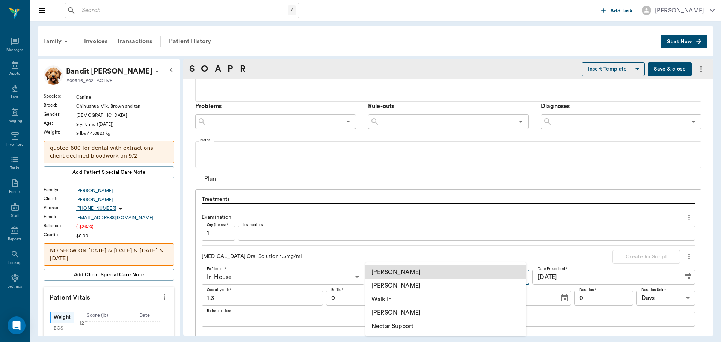
click at [414, 313] on li "[PERSON_NAME]" at bounding box center [445, 313] width 161 height 14
type input "670e8b52b987dc0b25a864ee"
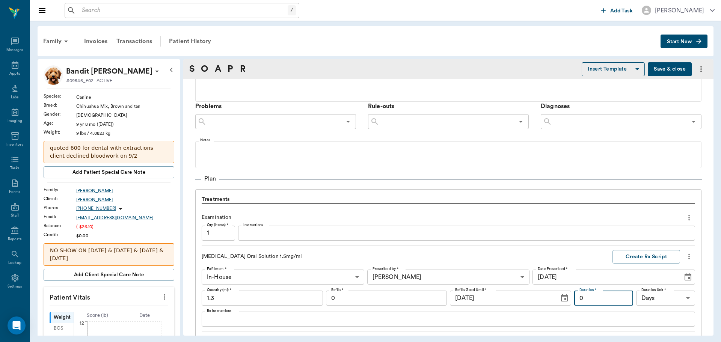
click at [585, 298] on input "0" at bounding box center [603, 298] width 59 height 15
type input "5"
click at [375, 320] on textarea "Rx Instructions" at bounding box center [448, 319] width 483 height 9
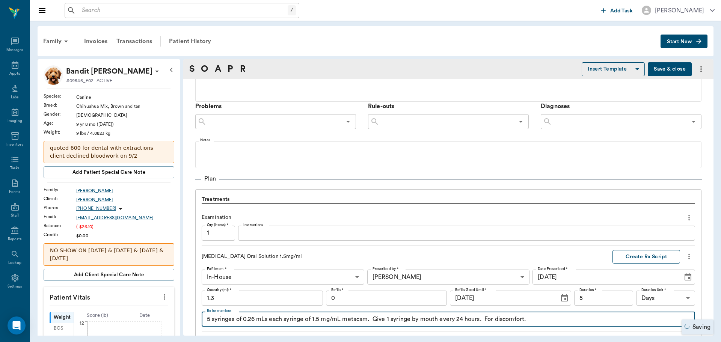
type textarea "5 syringes of 0.26 mLs each syringe of 1.5 mg/mL metacam. Give 1 syringe by mou…"
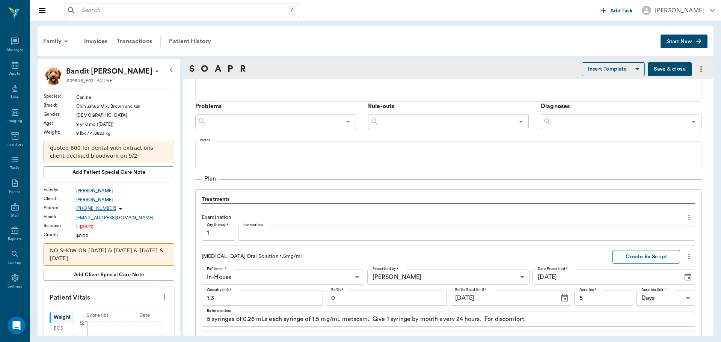
click at [632, 253] on button "Create Rx Script" at bounding box center [646, 257] width 68 height 14
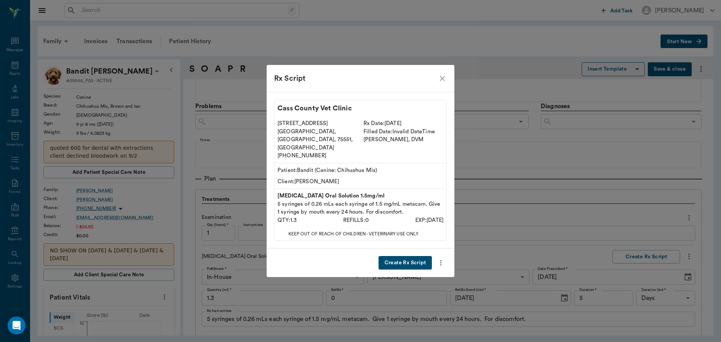
click at [420, 256] on button "Create Rx Script" at bounding box center [404, 263] width 53 height 14
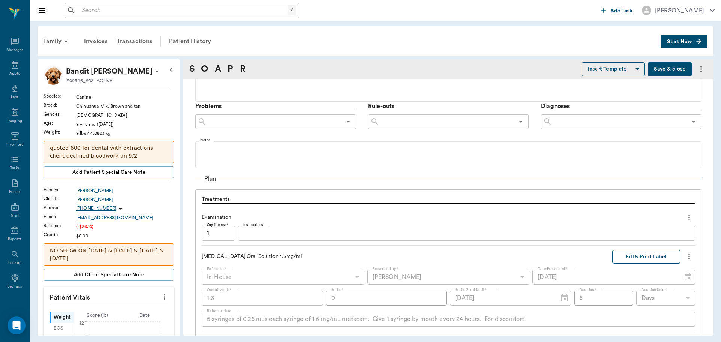
click at [668, 254] on button "Fill & Print Label" at bounding box center [646, 257] width 68 height 14
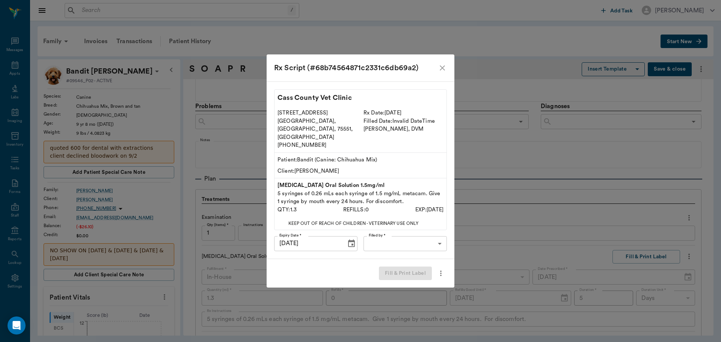
click at [398, 235] on body "/ ​ Add Task Dr. Bert Ellsworth Nectar Messages Appts Labs Imaging Inventory Ta…" at bounding box center [360, 171] width 721 height 342
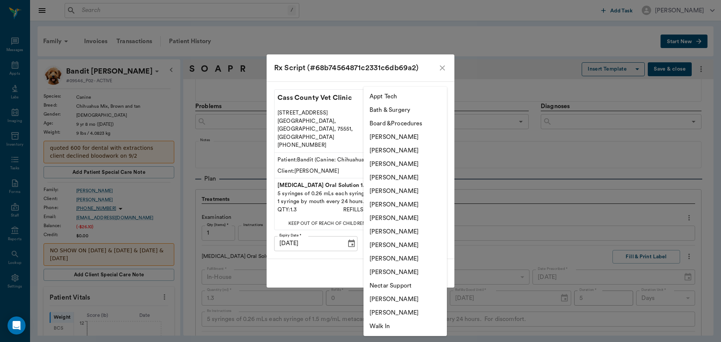
click at [383, 218] on li "Hunter Graves" at bounding box center [404, 218] width 83 height 14
type input "682b670d8bdc6f7f8feef3db"
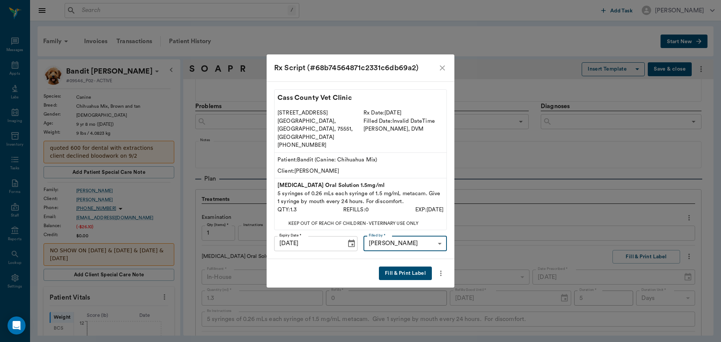
click at [396, 266] on button "Fill & Print Label" at bounding box center [405, 273] width 53 height 14
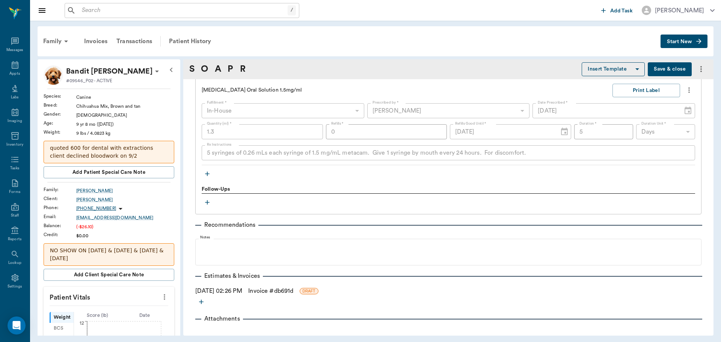
scroll to position [574, 0]
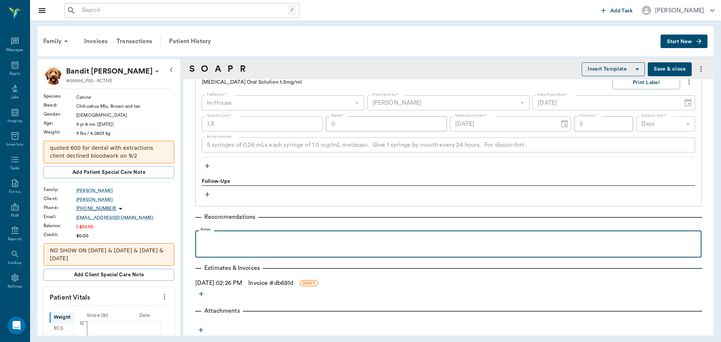
click at [232, 246] on div at bounding box center [448, 243] width 498 height 19
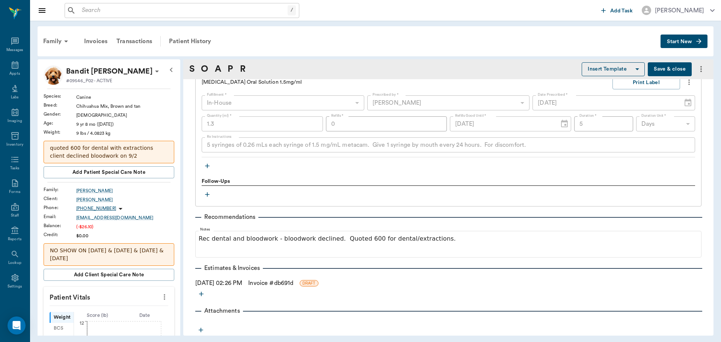
click at [293, 281] on link "Invoice # db691d" at bounding box center [270, 283] width 45 height 9
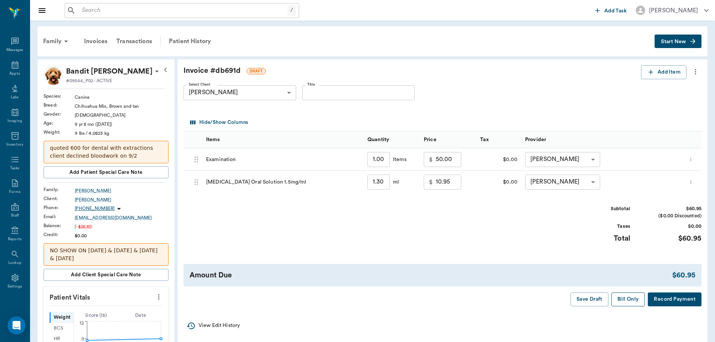
click at [622, 298] on button "Bill Only" at bounding box center [628, 299] width 34 height 14
click at [622, 298] on div "Save Draft Bill Only Record Payment" at bounding box center [632, 299] width 140 height 14
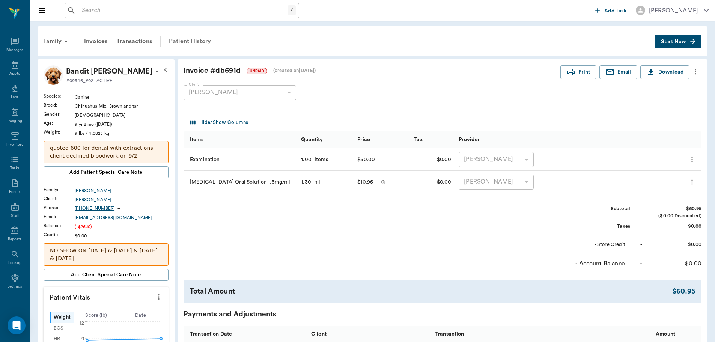
click at [197, 43] on div "Patient History" at bounding box center [189, 41] width 51 height 18
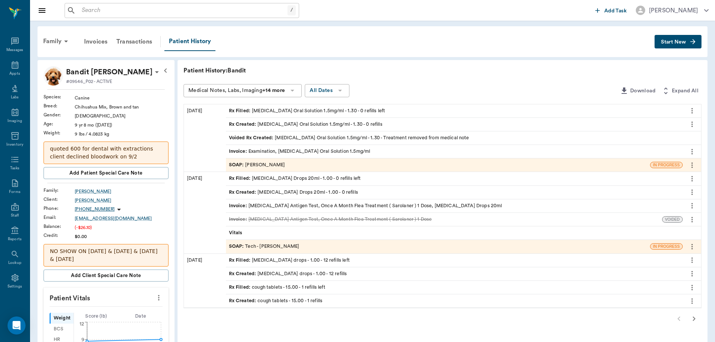
click at [265, 162] on div "SOAP : Dr. Kindall Jones" at bounding box center [257, 164] width 56 height 7
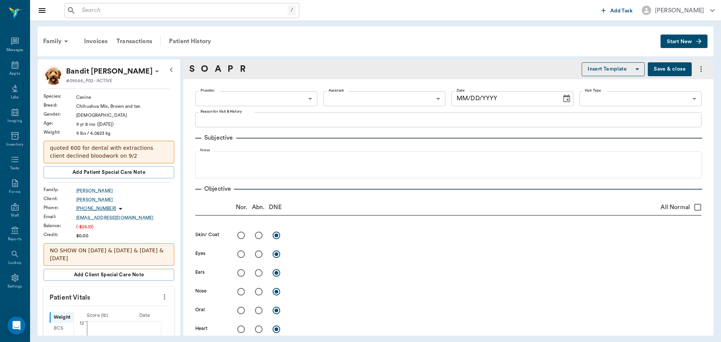
type input "670e8b52b987dc0b25a864ee"
radio input "true"
type textarea "large swelling beneath right eye extending down to lower jaw, involves skin"
radio input "true"
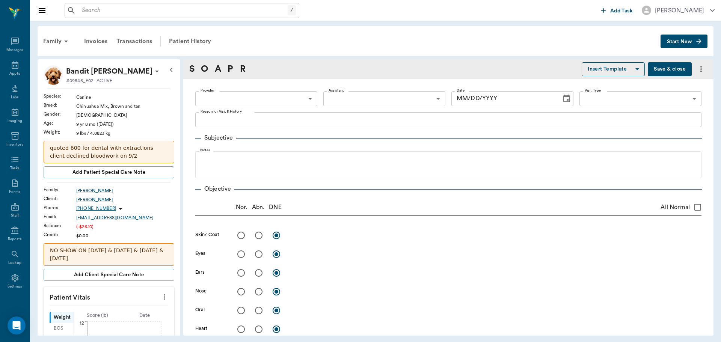
radio input "true"
type textarea "4/4 periodontal disease"
radio input "true"
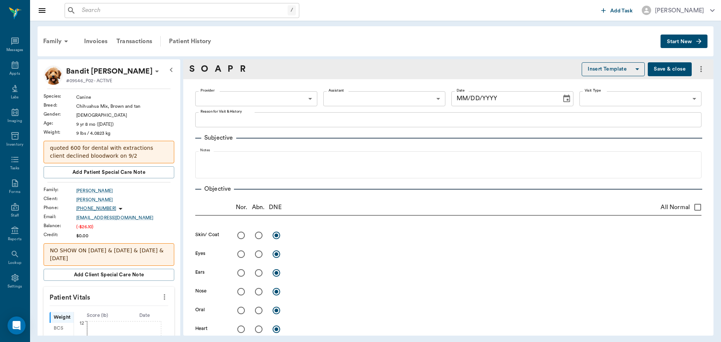
radio input "true"
type textarea "able to stand on all 4 limbs"
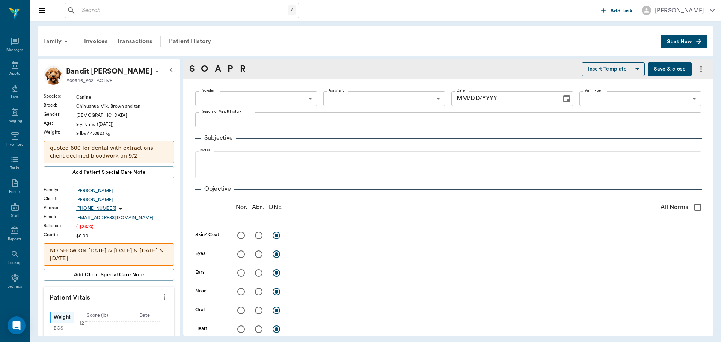
radio input "true"
type textarea "limited exam wnl"
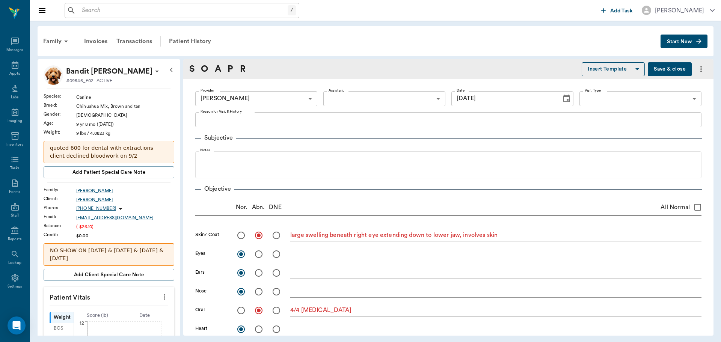
type input "[DATE]"
click at [673, 70] on button "Save & close" at bounding box center [669, 69] width 44 height 14
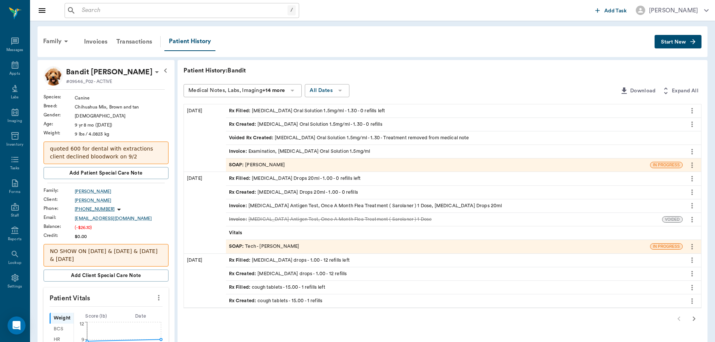
click at [231, 165] on span "SOAP :" at bounding box center [237, 164] width 17 height 7
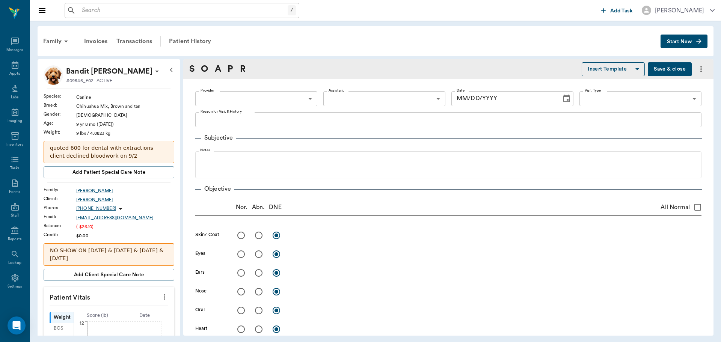
type input "670e8b52b987dc0b25a864ee"
radio input "true"
type textarea "large swelling beneath right eye extending down to lower jaw, involves skin"
radio input "true"
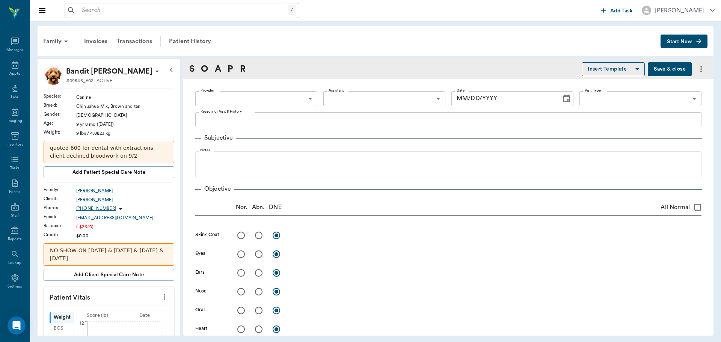
radio input "true"
type textarea "4/4 periodontal disease"
radio input "true"
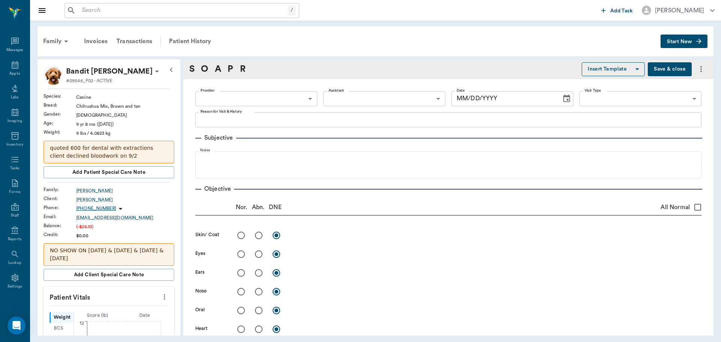
radio input "true"
type textarea "able to stand on all 4 limbs"
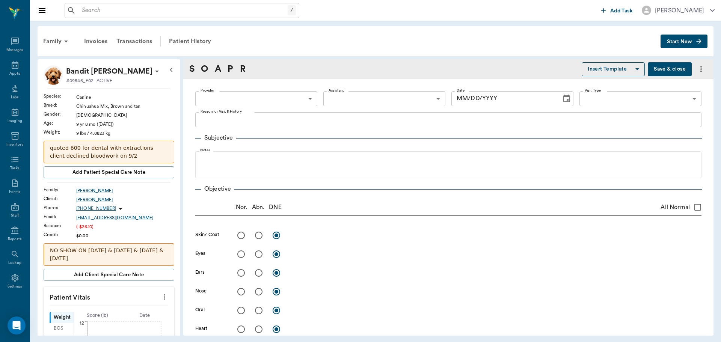
radio input "true"
type textarea "limited exam wnl"
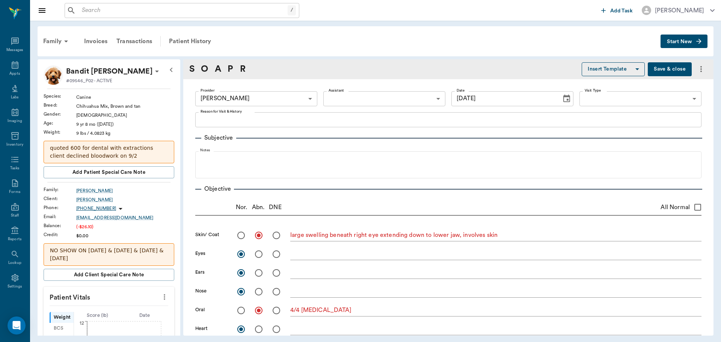
type input "[DATE]"
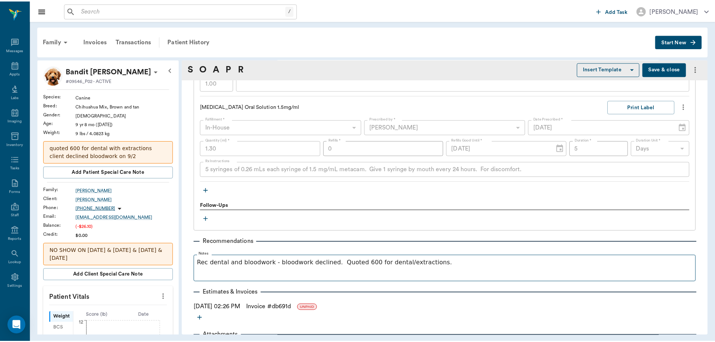
scroll to position [574, 0]
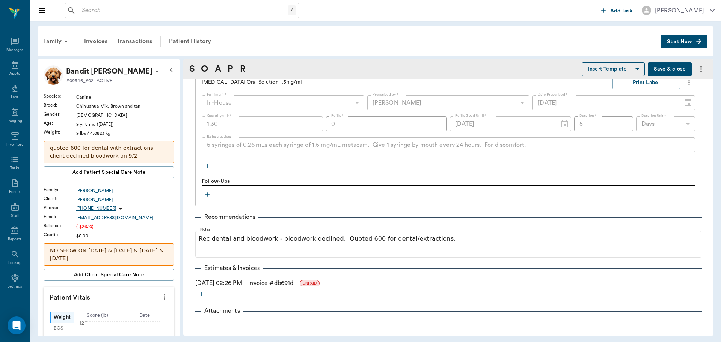
click at [279, 286] on link "Invoice # db691d" at bounding box center [270, 283] width 45 height 9
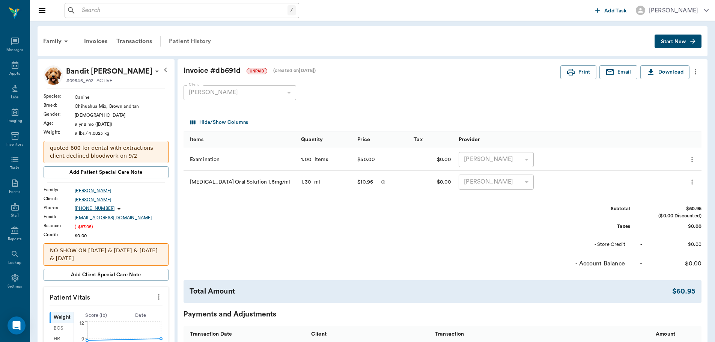
click at [182, 39] on div "Patient History" at bounding box center [189, 41] width 51 height 18
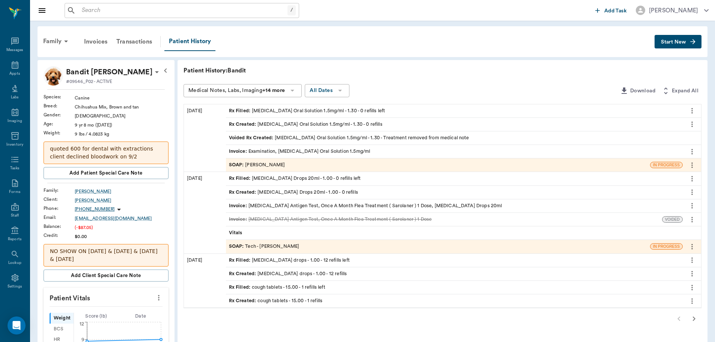
click at [233, 165] on span "SOAP :" at bounding box center [237, 164] width 17 height 7
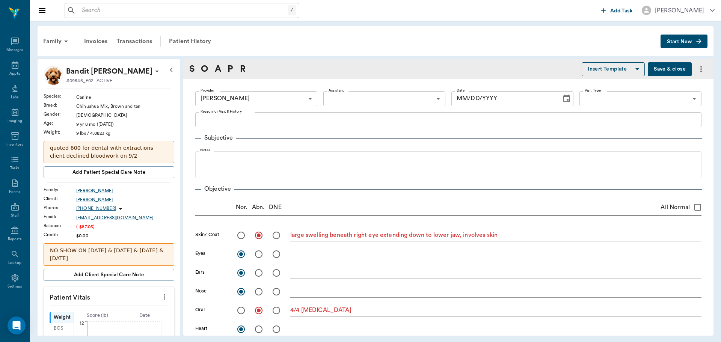
type input "670e8b52b987dc0b25a864ee"
radio input "true"
type textarea "large swelling beneath right eye extending down to lower jaw, involves skin"
radio input "true"
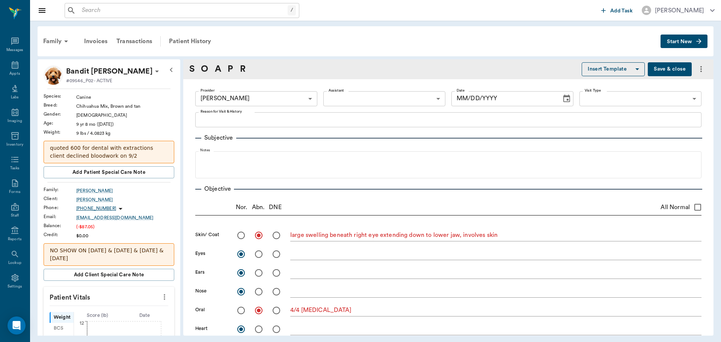
radio input "true"
type textarea "4/4 periodontal disease"
radio input "true"
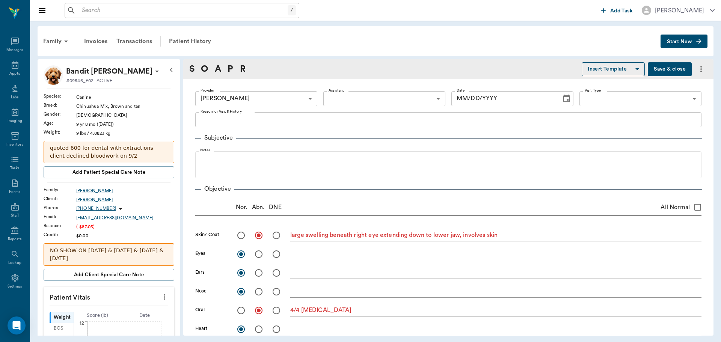
radio input "true"
type textarea "able to stand on all 4 limbs"
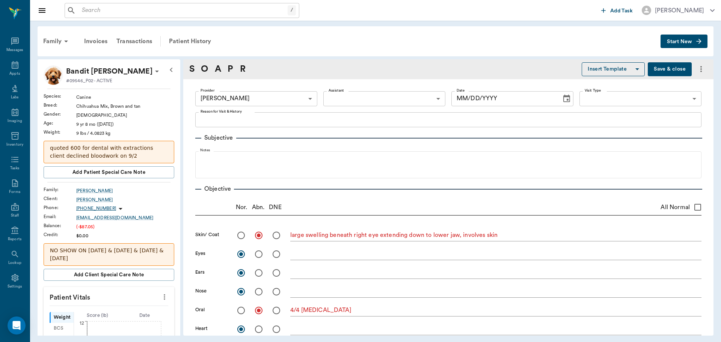
radio input "true"
type textarea "limited exam wnl"
type input "[DATE]"
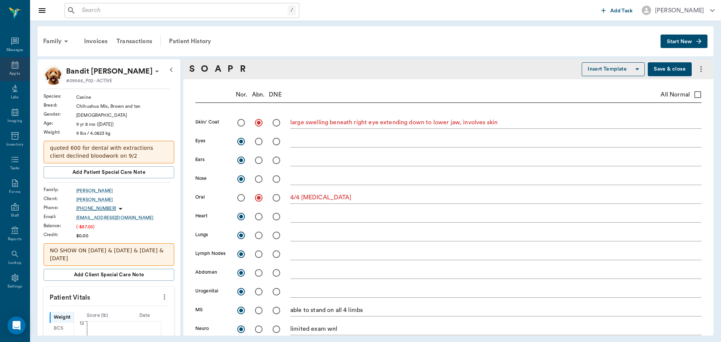
click at [15, 70] on div "Appts" at bounding box center [15, 69] width 30 height 24
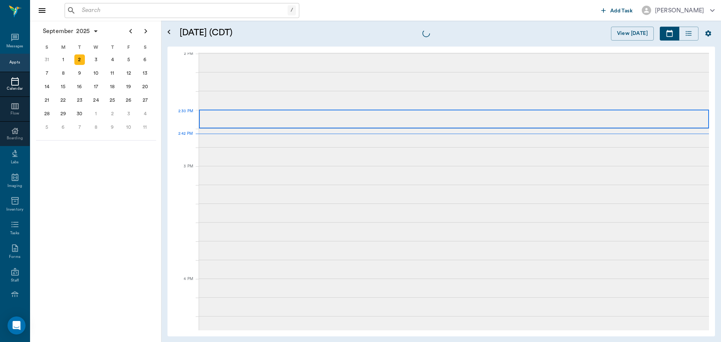
scroll to position [676, 0]
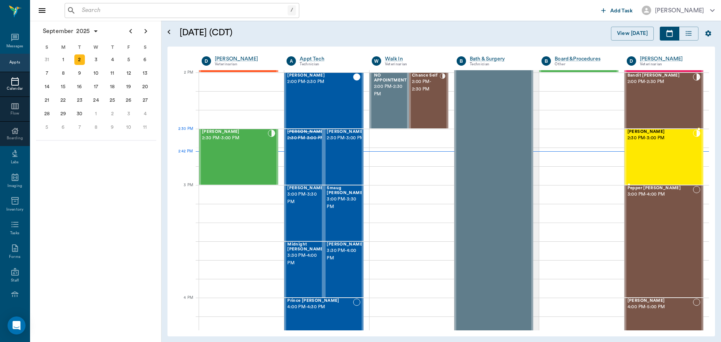
click at [662, 144] on div "[PERSON_NAME] 2:30 PM - 3:00 PM" at bounding box center [659, 156] width 65 height 55
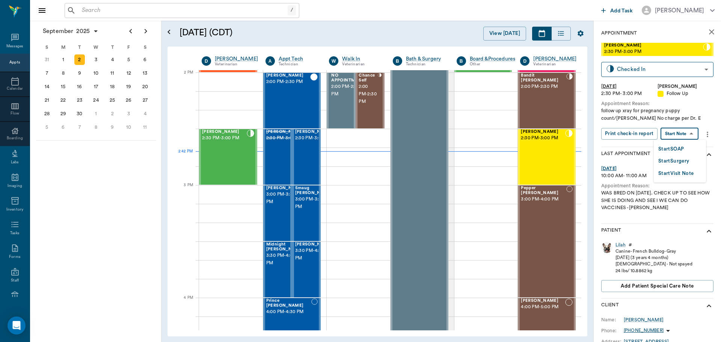
click at [687, 131] on body "/ ​ Add Task Dr. Bert Ellsworth Nectar Messages Appts Calendar Flow Boarding La…" at bounding box center [360, 171] width 721 height 342
click at [675, 148] on button "Start SOAP" at bounding box center [671, 149] width 26 height 9
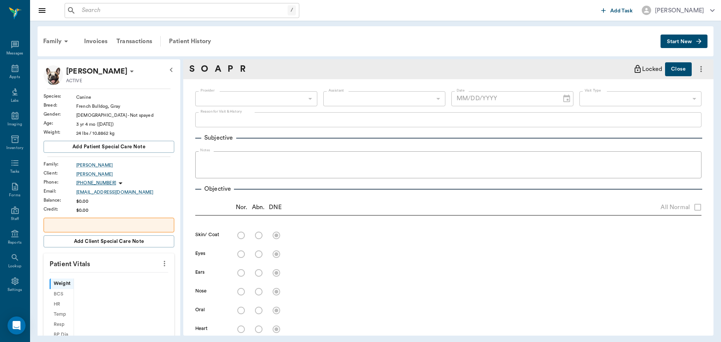
scroll to position [3, 0]
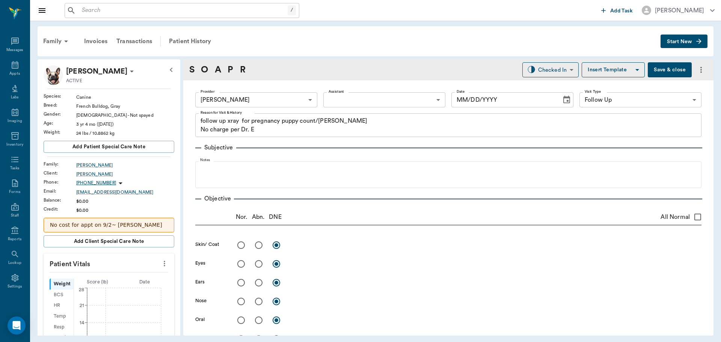
type input "670e8b52b987dc0b25a864ee"
type input "65d2be4f46e3a538d89b8c16"
type textarea "follow up xray for pregnancy puppy count/[PERSON_NAME] No charge per Dr. E"
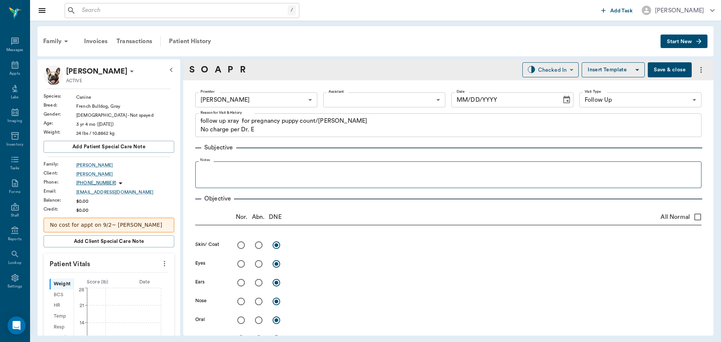
type input "[DATE]"
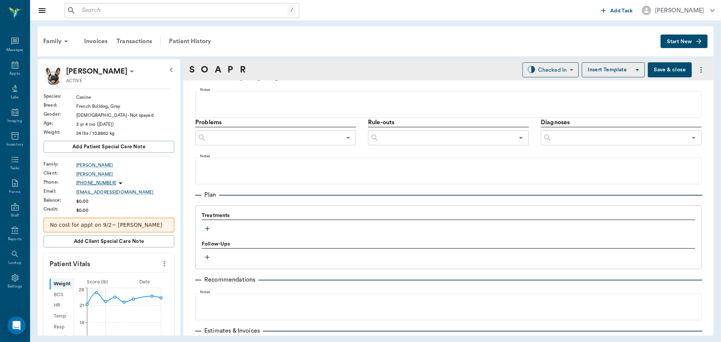
scroll to position [447, 0]
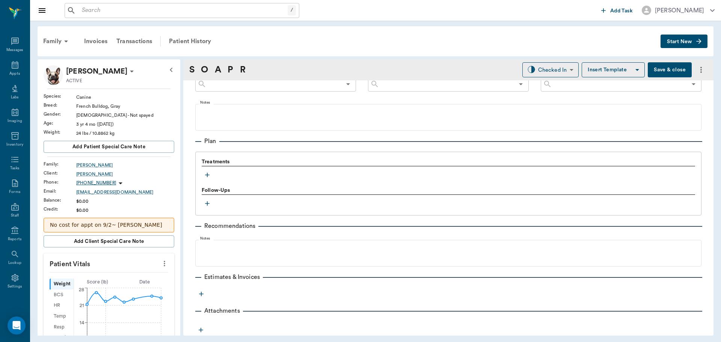
click at [205, 175] on icon "button" at bounding box center [207, 175] width 8 height 8
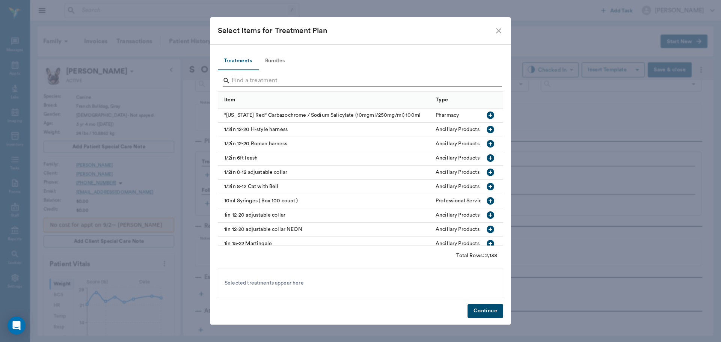
click at [250, 82] on input "Search" at bounding box center [361, 81] width 259 height 12
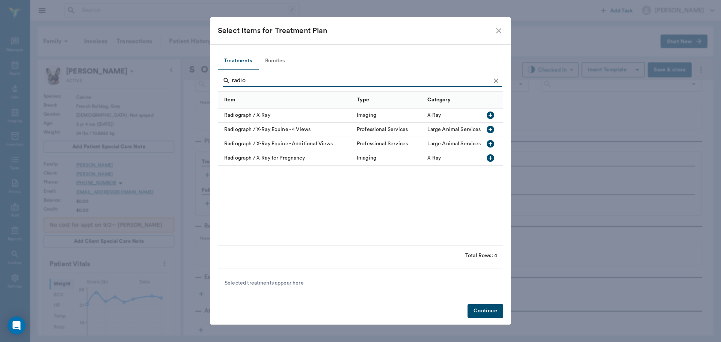
type input "radio"
click at [482, 117] on div at bounding box center [491, 115] width 23 height 14
click at [480, 313] on button "Continue" at bounding box center [485, 311] width 36 height 14
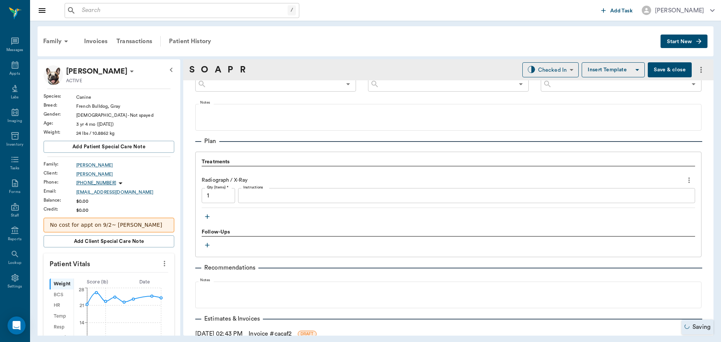
click at [206, 218] on icon "button" at bounding box center [207, 217] width 8 height 8
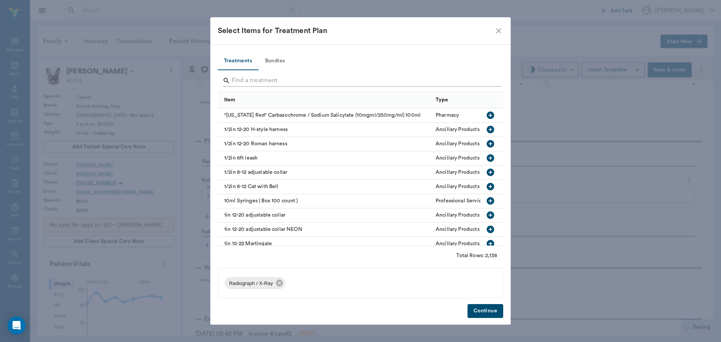
click at [262, 77] on input "Search" at bounding box center [361, 81] width 259 height 12
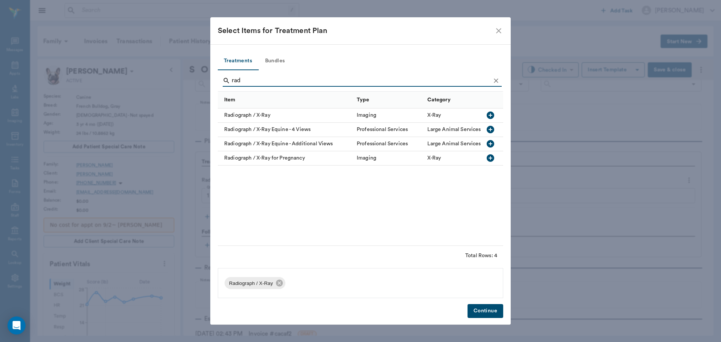
type input "rad"
click at [489, 159] on icon "button" at bounding box center [490, 158] width 8 height 8
click at [278, 283] on icon at bounding box center [279, 283] width 8 height 8
click at [492, 310] on button "Continue" at bounding box center [485, 311] width 36 height 14
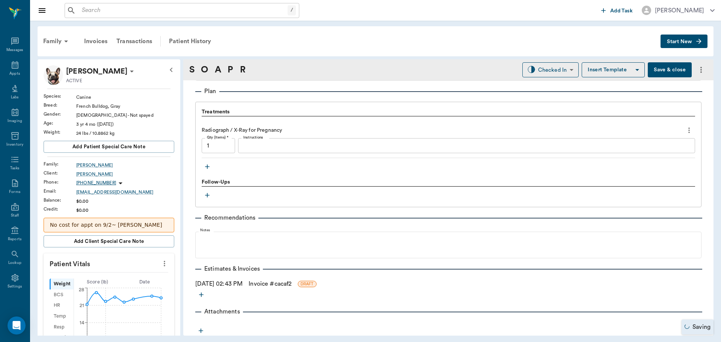
scroll to position [498, 0]
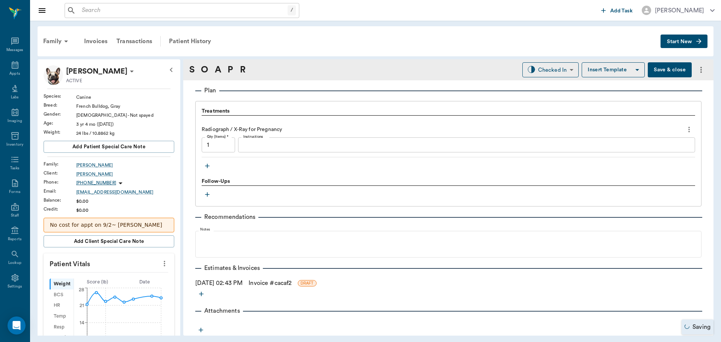
click at [271, 284] on link "Invoice # cacaf2" at bounding box center [269, 283] width 43 height 9
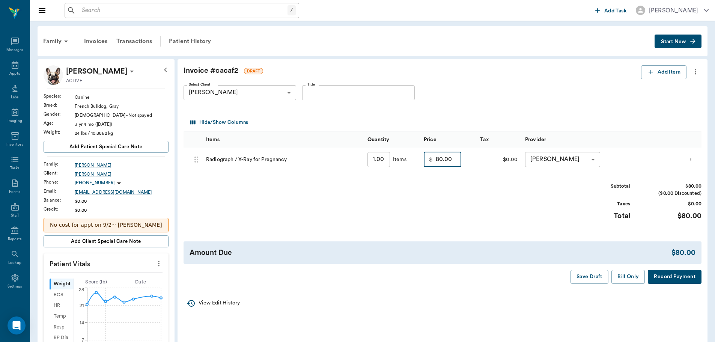
click at [447, 164] on input "80.00" at bounding box center [449, 159] width 26 height 15
type input "0.00"
click at [629, 277] on button "Bill Only" at bounding box center [628, 277] width 34 height 14
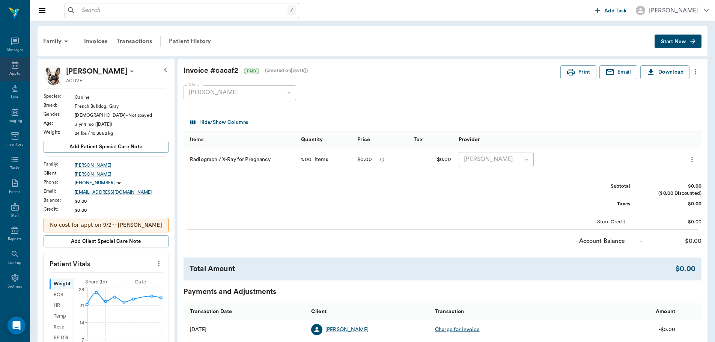
click at [11, 65] on icon at bounding box center [15, 64] width 9 height 9
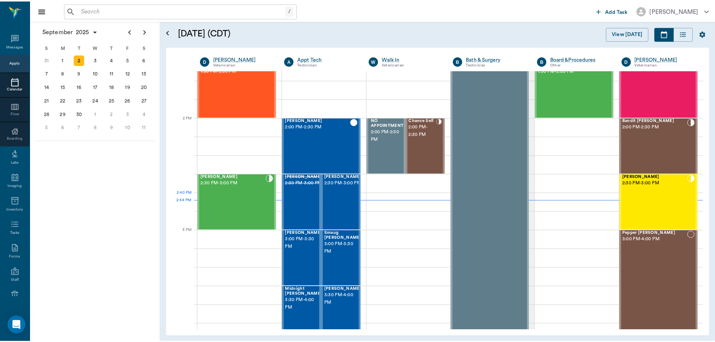
scroll to position [601, 0]
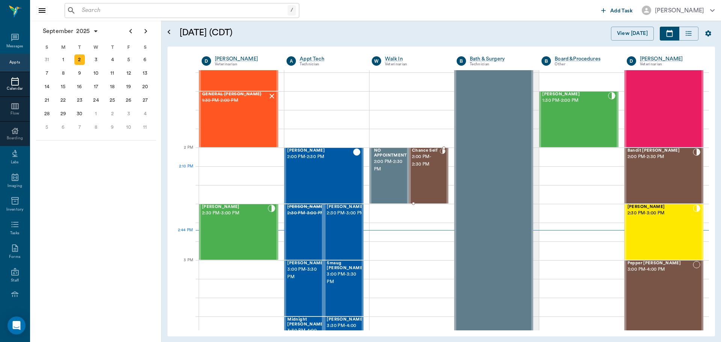
click at [420, 181] on div "Chance Self 2:00 PM - 2:30 PM" at bounding box center [426, 175] width 28 height 55
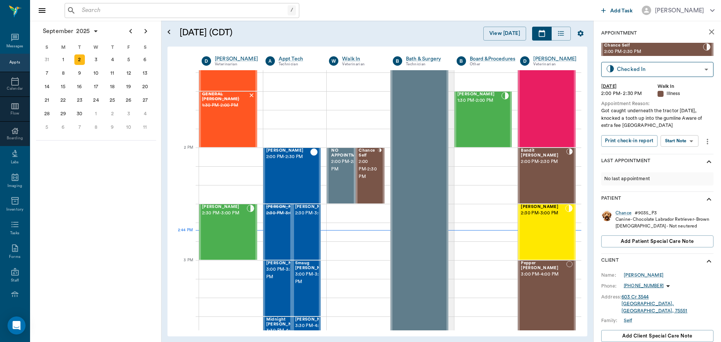
click at [690, 138] on body "/ ​ Add Task Dr. Bert Ellsworth Nectar Messages Appts Calendar Flow Boarding La…" at bounding box center [360, 171] width 721 height 342
click at [627, 211] on div at bounding box center [360, 171] width 721 height 342
click at [625, 214] on div "Chance" at bounding box center [623, 213] width 16 height 6
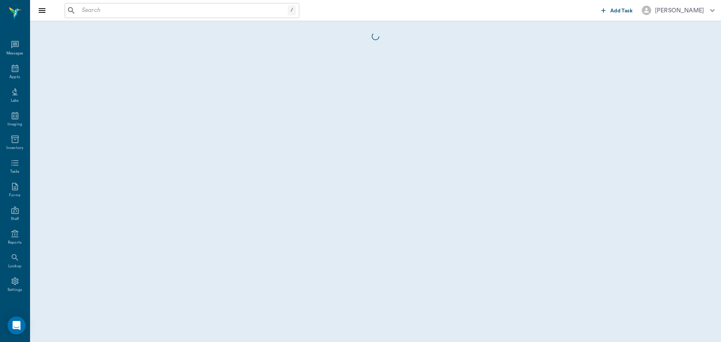
scroll to position [3, 0]
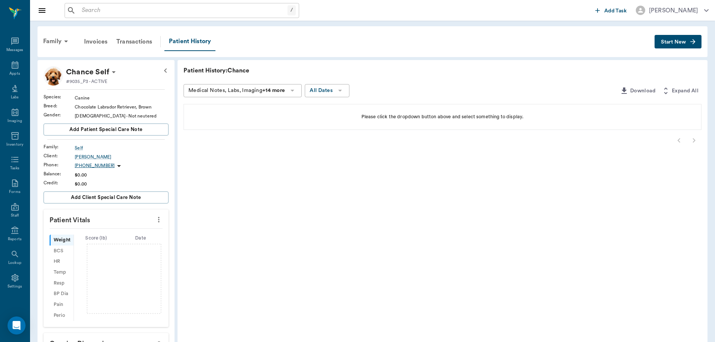
click at [688, 40] on button "Start New" at bounding box center [678, 42] width 47 height 14
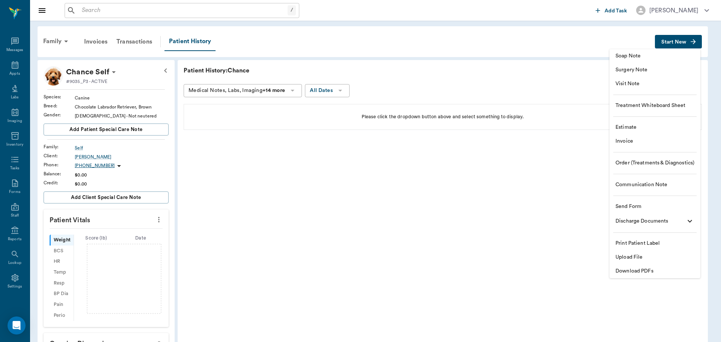
click at [631, 126] on span "Estimate" at bounding box center [654, 127] width 79 height 8
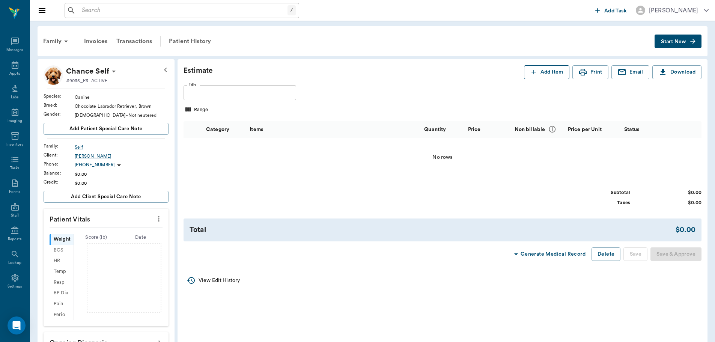
click at [555, 74] on button "Add Item" at bounding box center [546, 72] width 45 height 14
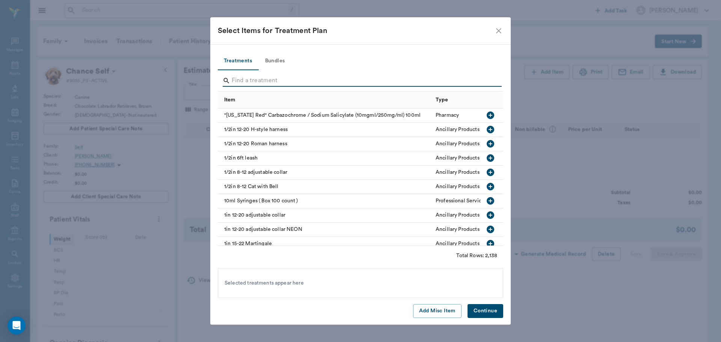
click at [244, 83] on input "Search" at bounding box center [361, 81] width 259 height 12
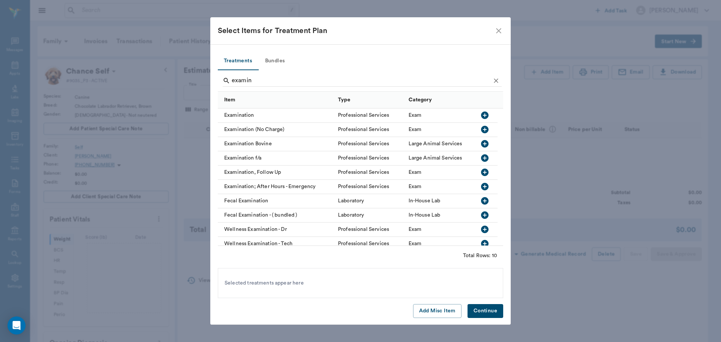
click at [485, 116] on icon "button" at bounding box center [484, 115] width 9 height 9
type input "e"
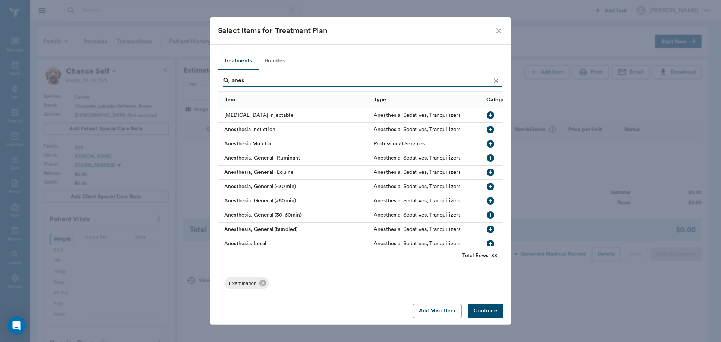
click at [486, 187] on icon "button" at bounding box center [490, 186] width 9 height 9
type input "a"
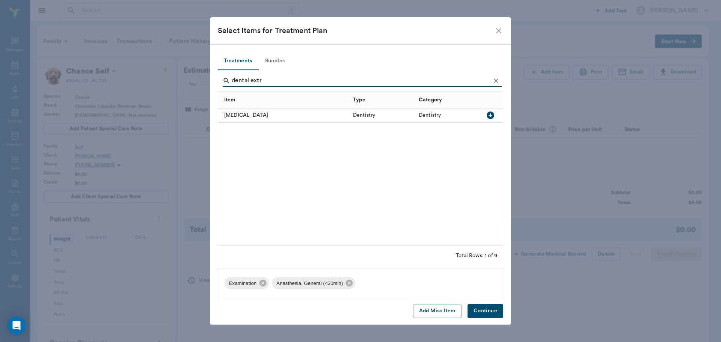
click at [486, 115] on icon "button" at bounding box center [490, 115] width 9 height 9
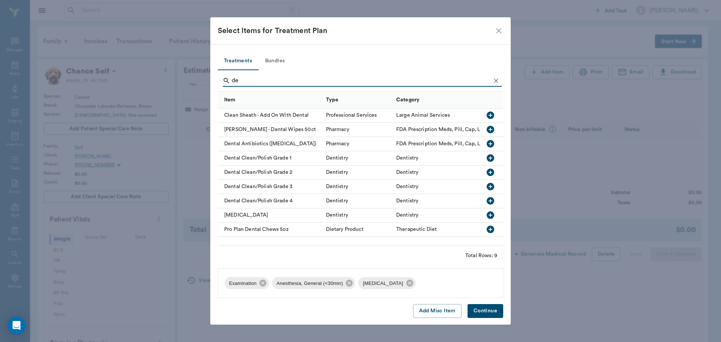
type input "d"
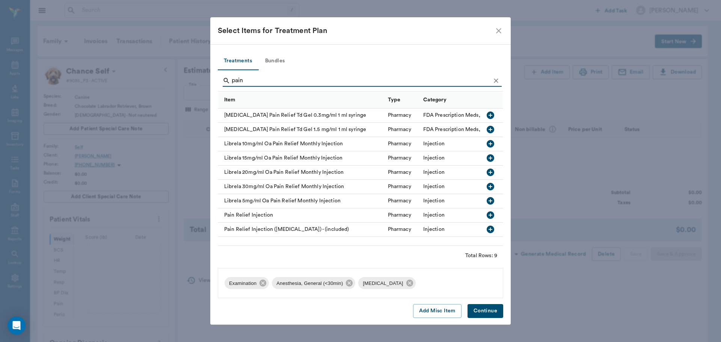
click at [491, 214] on icon "button" at bounding box center [490, 215] width 8 height 8
type input "p"
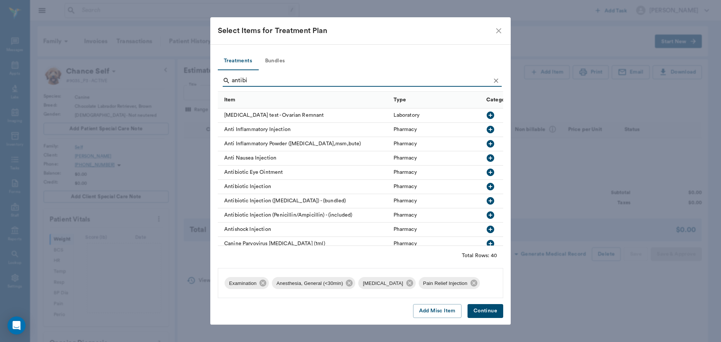
type input "antibio"
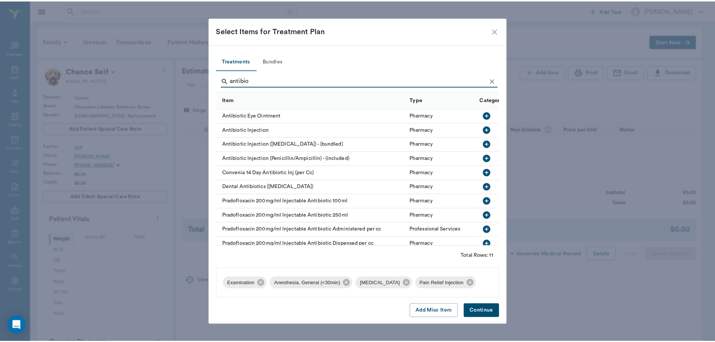
scroll to position [3, 0]
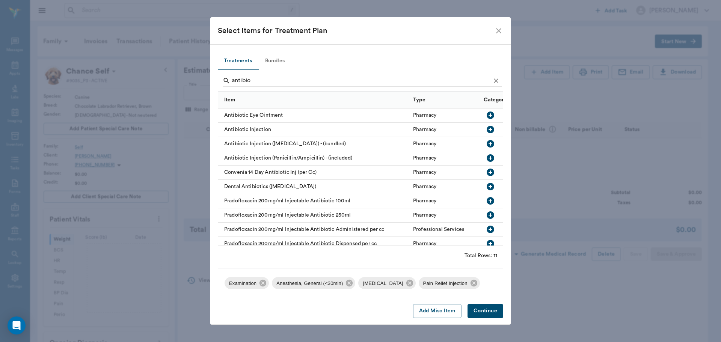
click at [486, 128] on icon "button" at bounding box center [490, 130] width 8 height 8
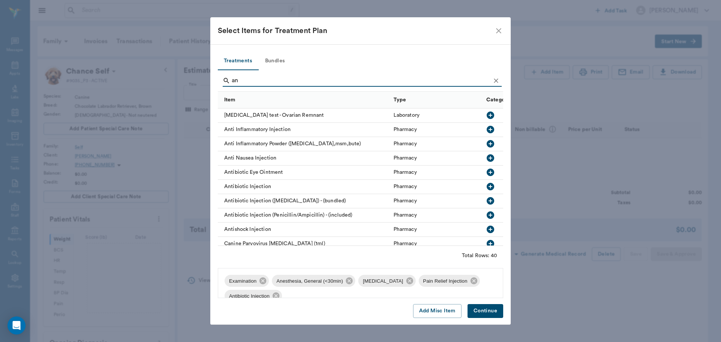
type input "a"
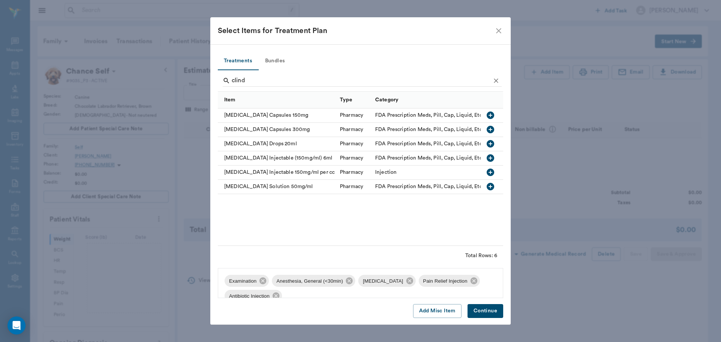
click at [489, 129] on icon "button" at bounding box center [490, 130] width 8 height 8
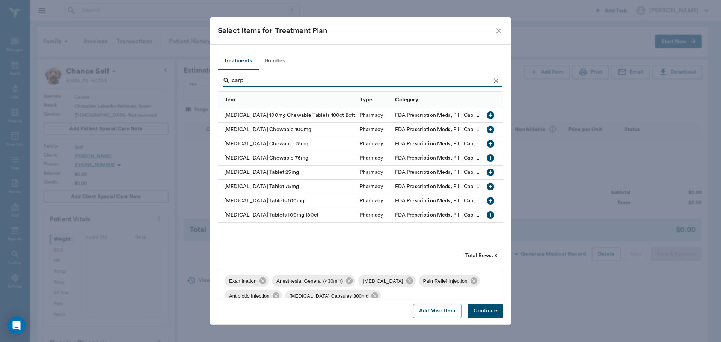
type input "carp"
click at [491, 201] on icon "button" at bounding box center [490, 200] width 9 height 9
click at [488, 313] on button "Continue" at bounding box center [485, 311] width 36 height 14
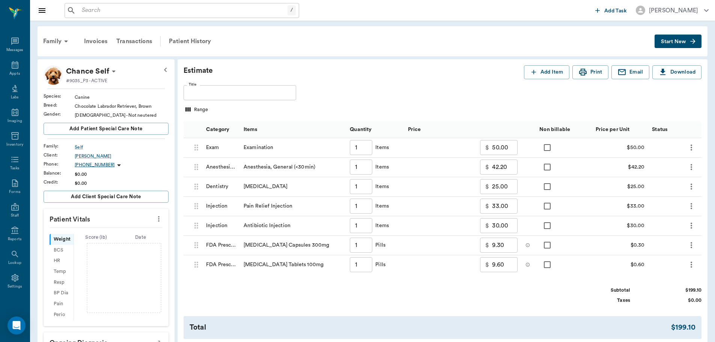
click at [364, 266] on input "1" at bounding box center [361, 264] width 23 height 15
type input "12"
type input "16.20"
type input "12"
click at [369, 247] on input "1" at bounding box center [361, 245] width 23 height 15
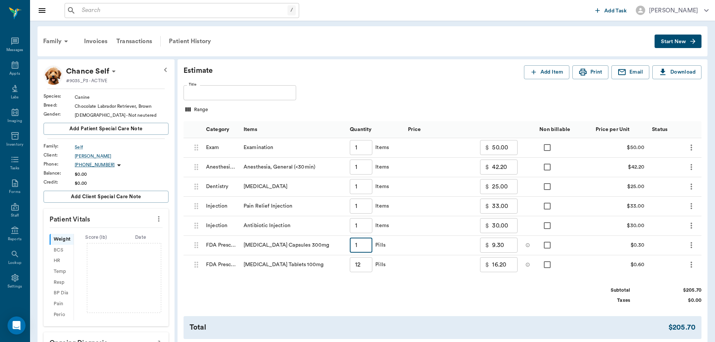
type input "4"
type input "10.20"
type input "40"
type input "21.00"
type input "40"
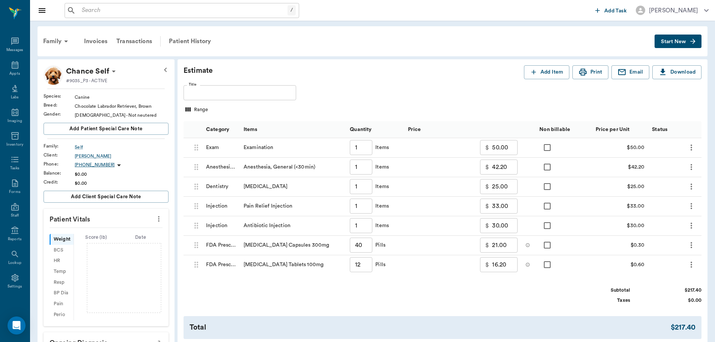
click at [588, 283] on div "Estimate Add Item Print Email Download Title Title Range Category Items Quantit…" at bounding box center [443, 211] width 530 height 305
click at [515, 189] on input "25.00" at bounding box center [505, 186] width 26 height 15
type input "45.00"
click at [443, 185] on div "$ 45.00 ​" at bounding box center [469, 187] width 131 height 20
click at [592, 72] on button "Print" at bounding box center [590, 72] width 36 height 14
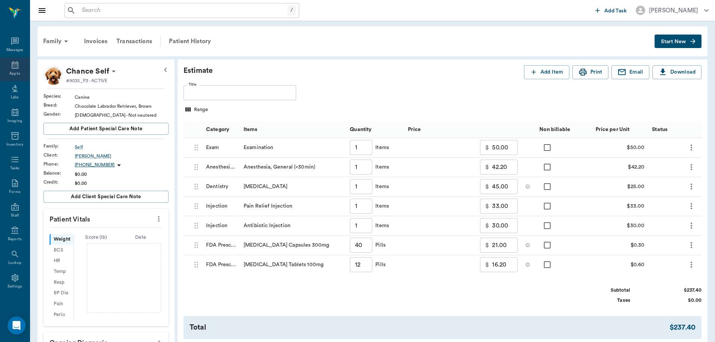
click at [6, 69] on div "Appts" at bounding box center [15, 69] width 30 height 24
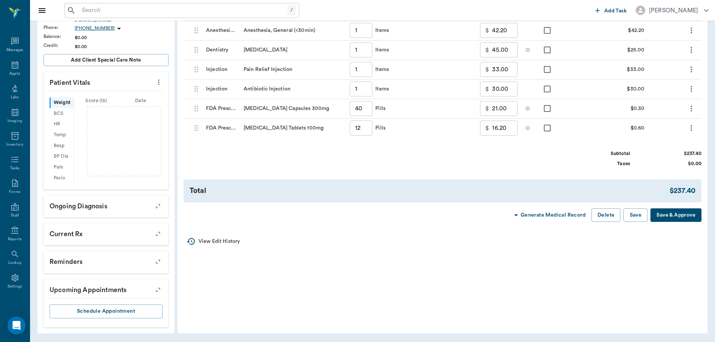
drag, startPoint x: 636, startPoint y: 217, endPoint x: 618, endPoint y: 215, distance: 18.1
click at [635, 217] on button "Save" at bounding box center [635, 215] width 24 height 14
type input "1.00"
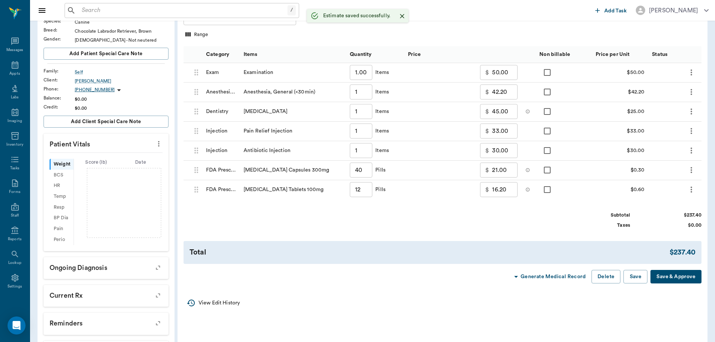
scroll to position [24, 0]
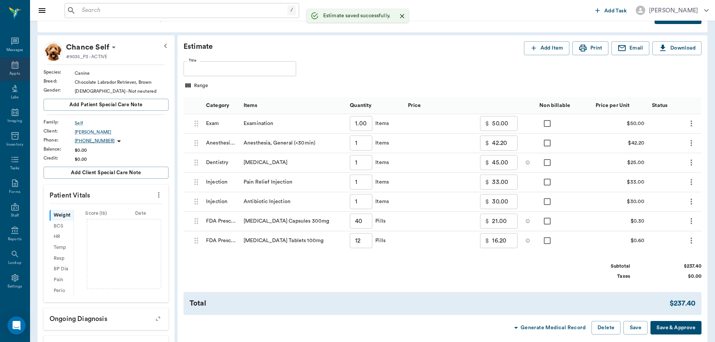
click at [12, 68] on icon at bounding box center [15, 65] width 7 height 8
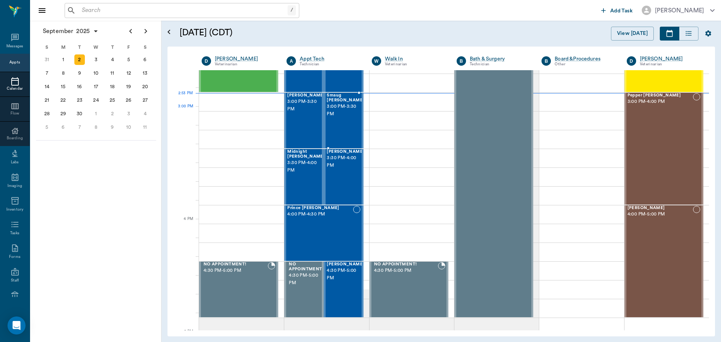
scroll to position [751, 0]
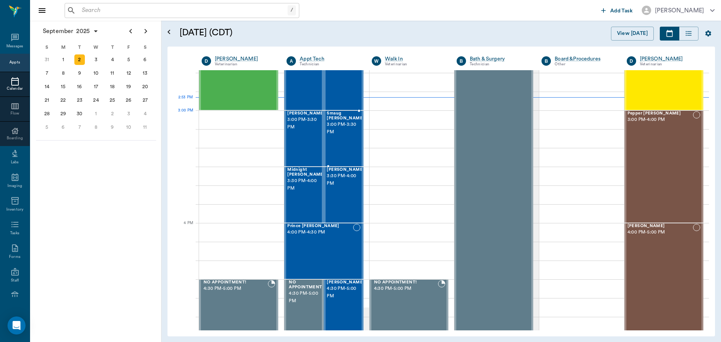
click at [334, 114] on span "Smaug [PERSON_NAME]" at bounding box center [346, 116] width 38 height 10
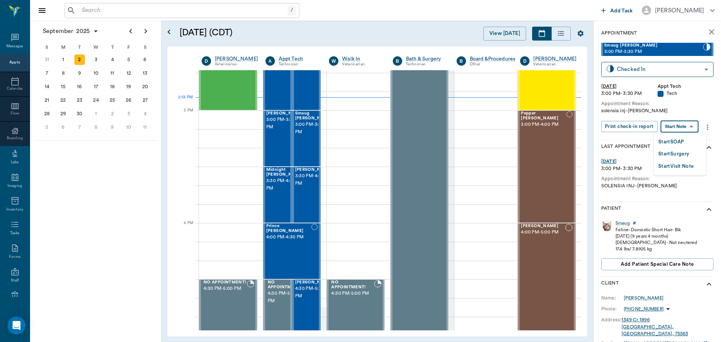
click at [688, 125] on body "/ ​ Add Task Dr. Bert Ellsworth Nectar Messages Appts Calendar Flow Boarding La…" at bounding box center [360, 171] width 721 height 342
click at [673, 143] on button "Start SOAP" at bounding box center [671, 142] width 26 height 9
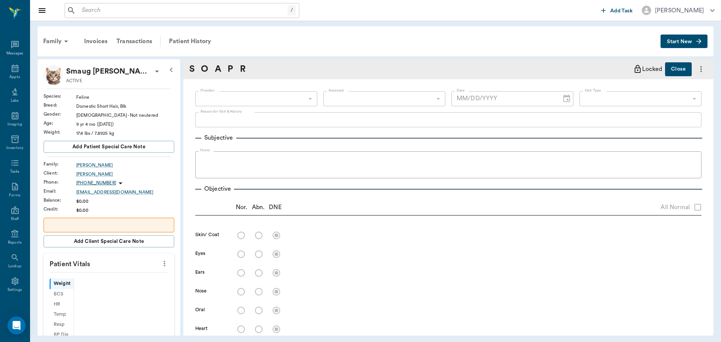
scroll to position [3, 0]
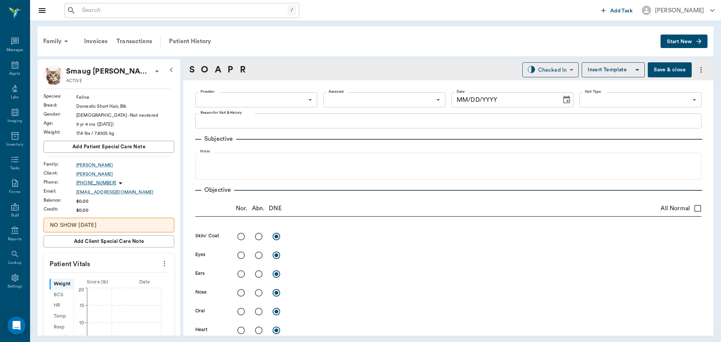
type input "63ec2f075fda476ae8351a4c"
type input "65d2be4f46e3a538d89b8c1a"
type textarea "solensia inj -[PERSON_NAME]"
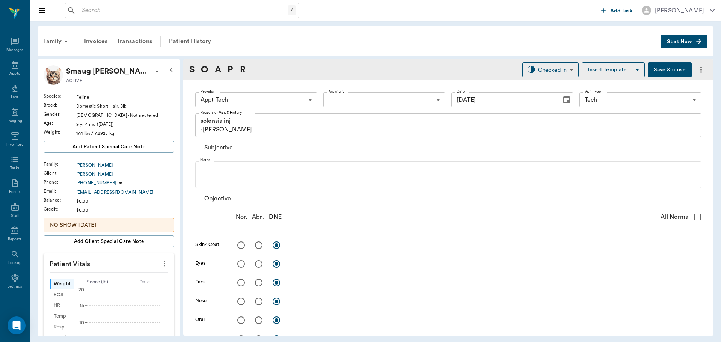
type input "[DATE]"
click at [180, 38] on div "Patient History" at bounding box center [189, 41] width 51 height 18
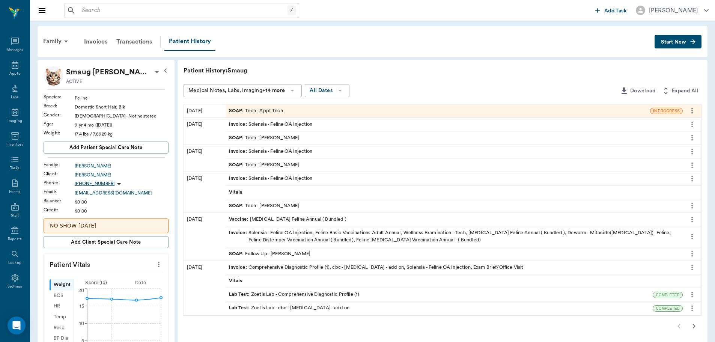
click at [235, 123] on span "Invoice :" at bounding box center [239, 124] width 20 height 7
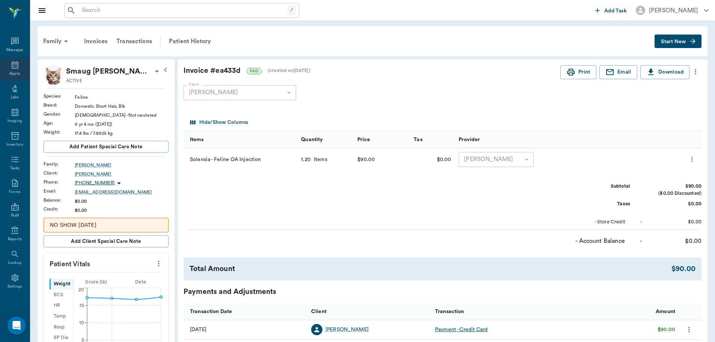
click at [13, 71] on div "Appts" at bounding box center [14, 74] width 11 height 6
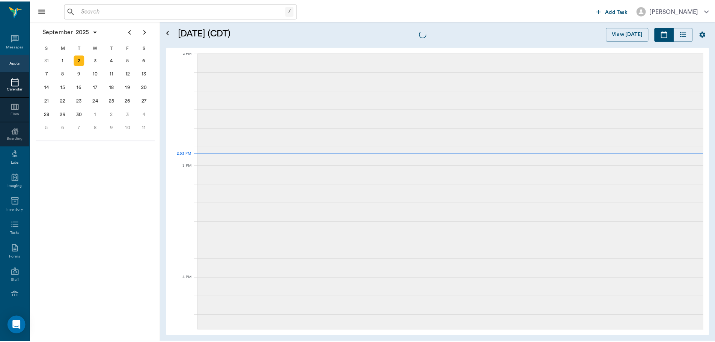
scroll to position [678, 0]
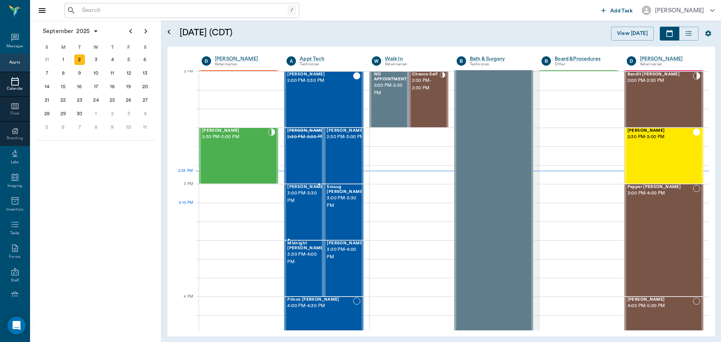
drag, startPoint x: 294, startPoint y: 212, endPoint x: 292, endPoint y: 205, distance: 6.6
click at [294, 212] on div "Oliver Seagroves 3:00 PM - 3:30 PM" at bounding box center [306, 212] width 38 height 55
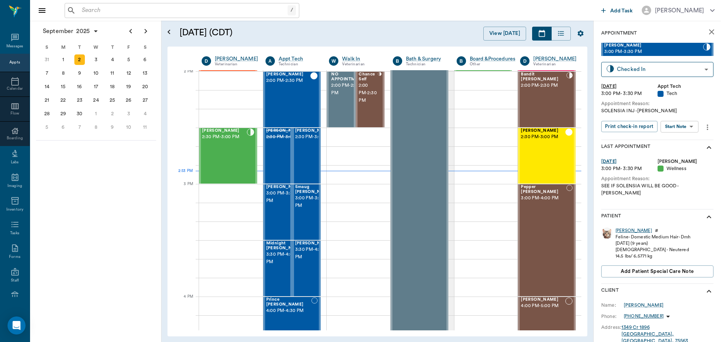
click at [617, 227] on div "Oliver" at bounding box center [633, 230] width 36 height 6
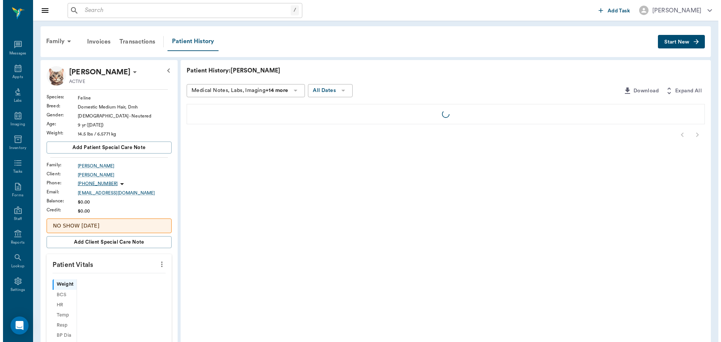
scroll to position [3, 0]
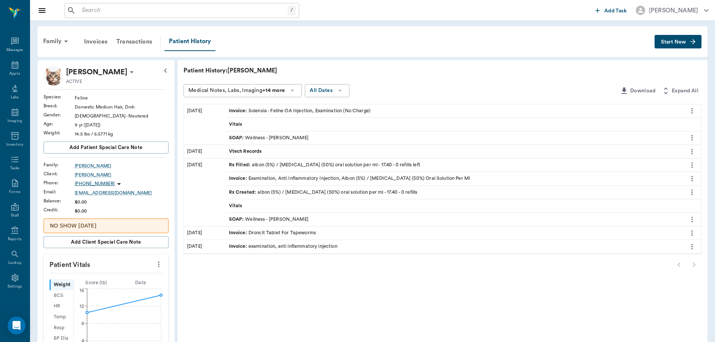
click at [236, 110] on span "Invoice :" at bounding box center [239, 110] width 20 height 7
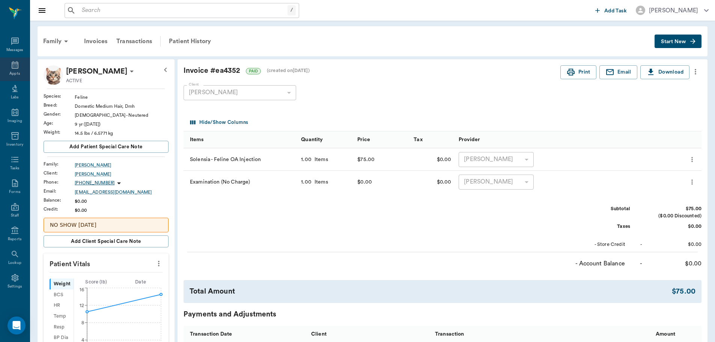
click at [9, 73] on div "Appts" at bounding box center [14, 74] width 11 height 6
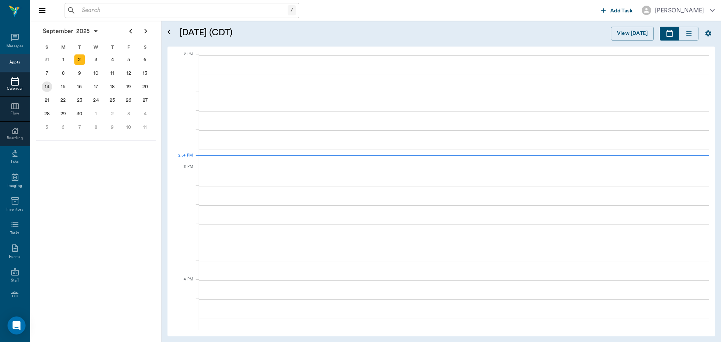
scroll to position [676, 0]
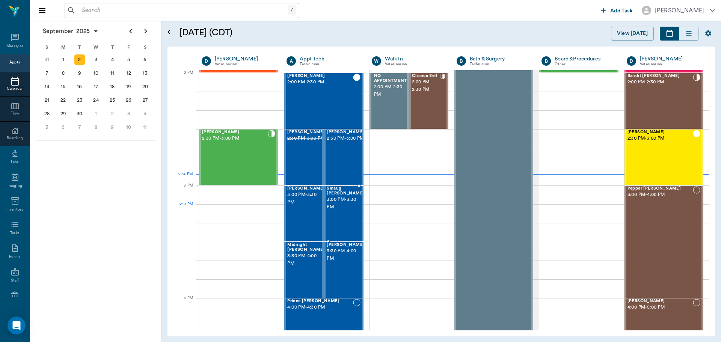
click at [339, 205] on span "3:00 PM - 3:30 PM" at bounding box center [346, 203] width 38 height 15
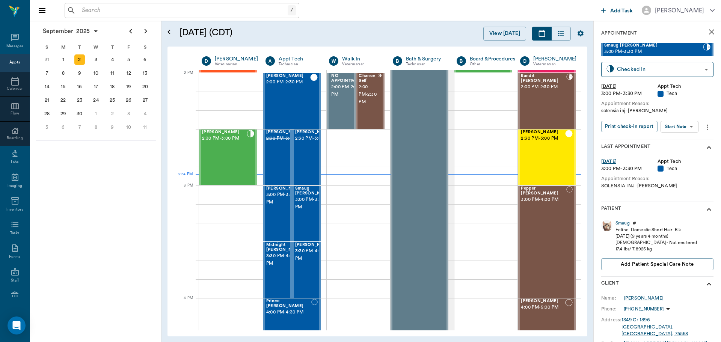
click at [681, 127] on body "/ ​ Add Task Dr. Bert Ellsworth Nectar Messages Appts Calendar Flow Boarding La…" at bounding box center [360, 171] width 721 height 342
click at [673, 141] on button "View SOAP" at bounding box center [671, 142] width 26 height 9
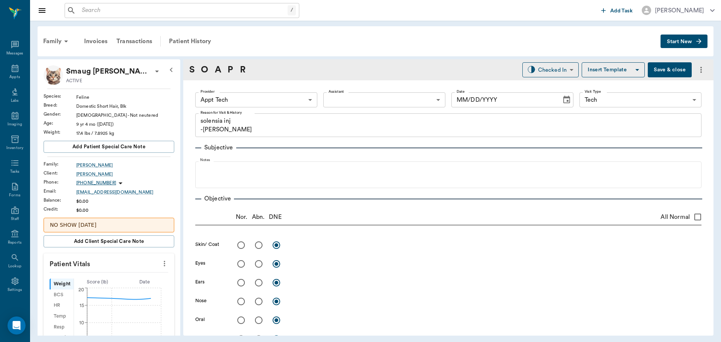
type input "63ec2f075fda476ae8351a4c"
type input "65d2be4f46e3a538d89b8c1a"
type textarea "solensia inj -lory"
type input "[DATE]"
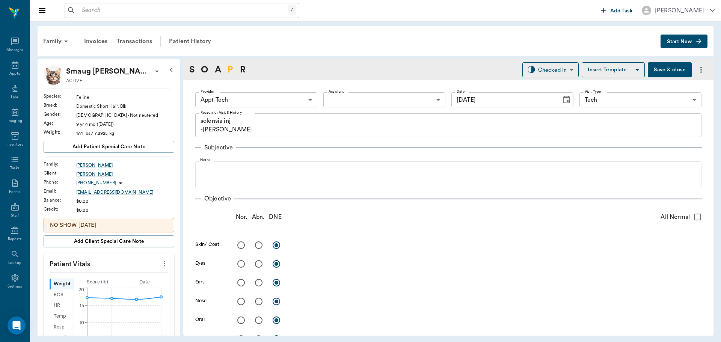
click at [230, 72] on link "P" at bounding box center [230, 70] width 6 height 14
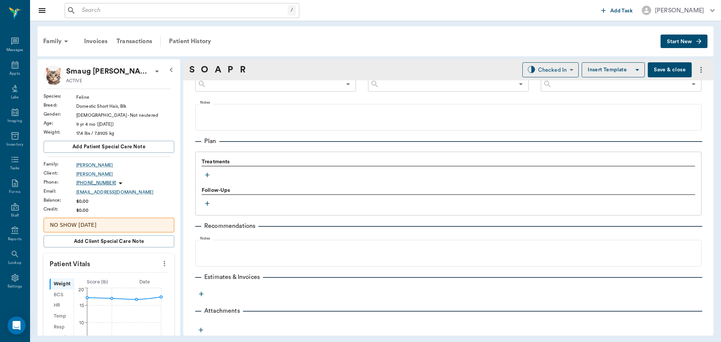
scroll to position [447, 0]
click at [207, 171] on icon "button" at bounding box center [207, 175] width 8 height 8
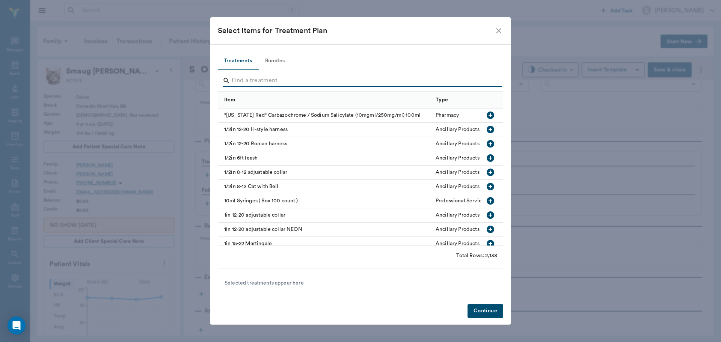
click at [238, 84] on input "Search" at bounding box center [361, 81] width 259 height 12
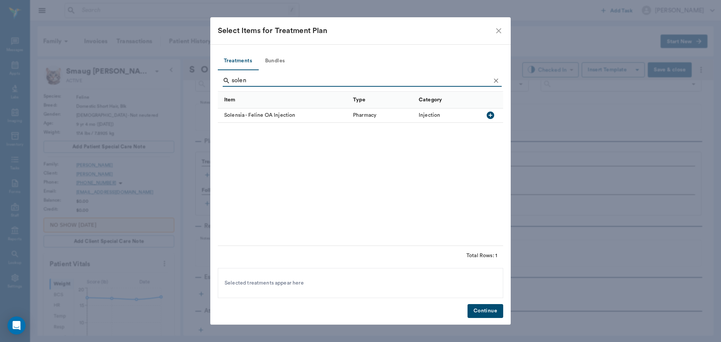
type input "solen"
click at [494, 111] on icon "button" at bounding box center [490, 115] width 9 height 9
drag, startPoint x: 475, startPoint y: 309, endPoint x: 345, endPoint y: 251, distance: 142.8
click at [473, 306] on button "Continue" at bounding box center [485, 311] width 36 height 14
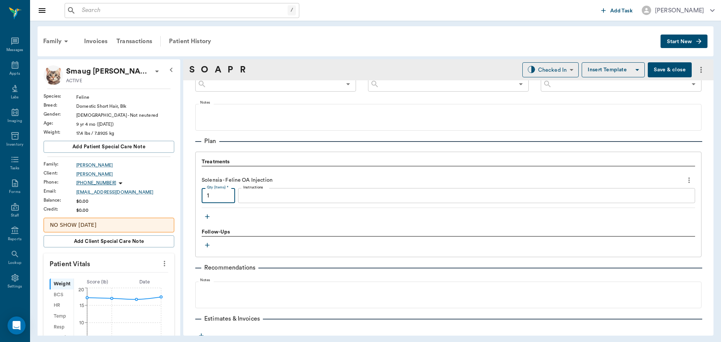
click at [223, 196] on input "1" at bounding box center [218, 195] width 33 height 15
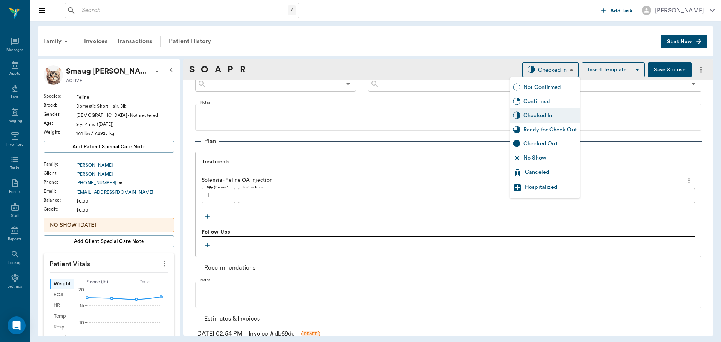
click at [540, 66] on body "/ ​ Add Task Dr. Bert Ellsworth Nectar Messages Appts Labs Imaging Inventory Ta…" at bounding box center [360, 171] width 721 height 342
click at [540, 132] on div "Ready for Check Out" at bounding box center [549, 130] width 53 height 8
type input "READY_TO_CHECKOUT"
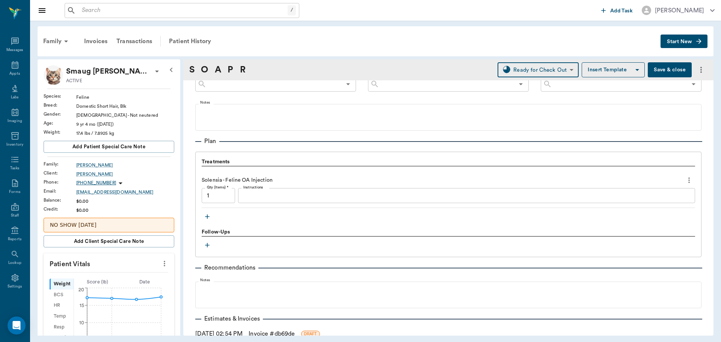
scroll to position [498, 0]
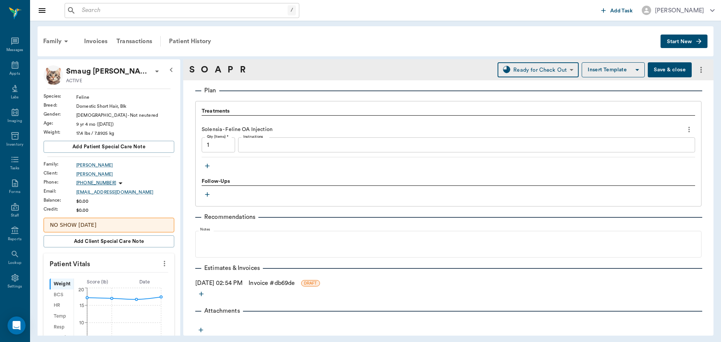
click at [294, 283] on link "Invoice # db69de" at bounding box center [271, 283] width 46 height 9
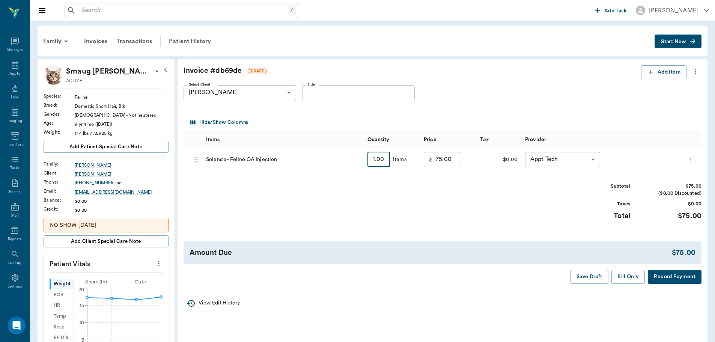
click at [380, 161] on input "1.00" at bounding box center [378, 159] width 23 height 15
type input "1.2"
type input "90.00"
type input "1.20"
click at [631, 279] on button "Bill Only" at bounding box center [628, 277] width 34 height 14
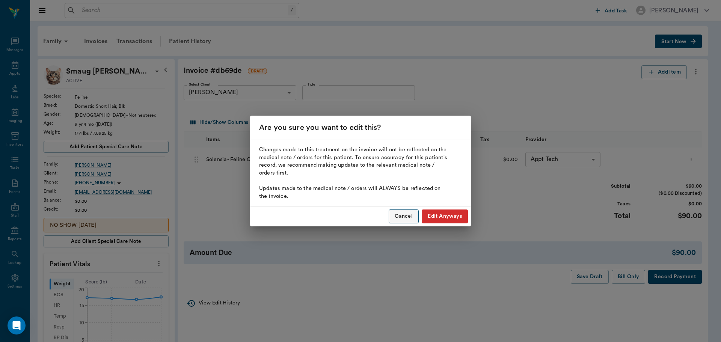
drag, startPoint x: 413, startPoint y: 214, endPoint x: 418, endPoint y: 213, distance: 5.0
click at [414, 214] on button "Cancel" at bounding box center [403, 216] width 30 height 14
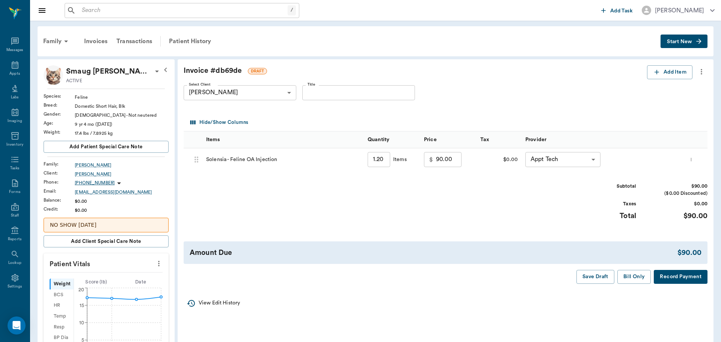
click at [556, 155] on body "/ ​ Add Task Dr. Bert Ellsworth Nectar Messages Appts Labs Imaging Inventory Ta…" at bounding box center [360, 295] width 721 height 591
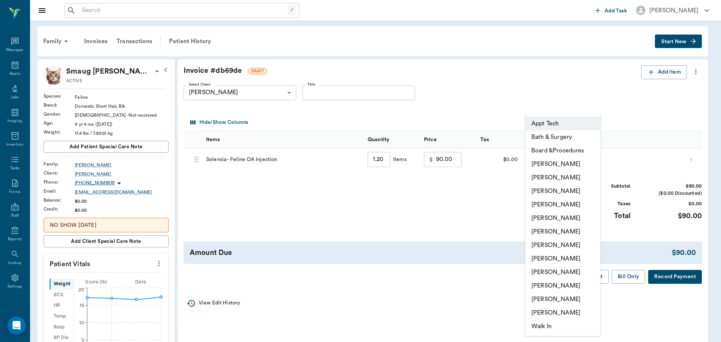
drag, startPoint x: 543, startPoint y: 268, endPoint x: 596, endPoint y: 265, distance: 52.6
click at [547, 266] on li "[PERSON_NAME]" at bounding box center [562, 272] width 75 height 14
type input "none-63ec2e7e52e12b0ba117b124"
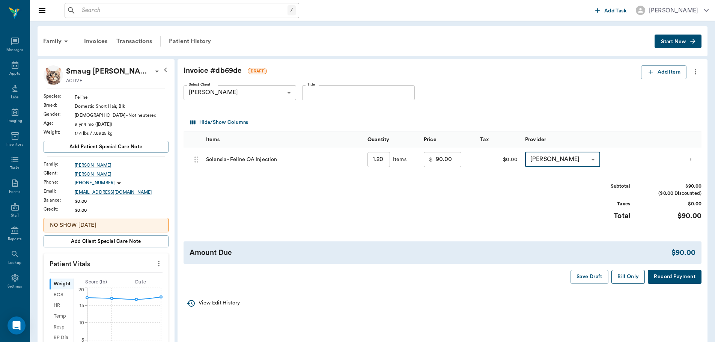
click at [625, 276] on button "Bill Only" at bounding box center [628, 277] width 34 height 14
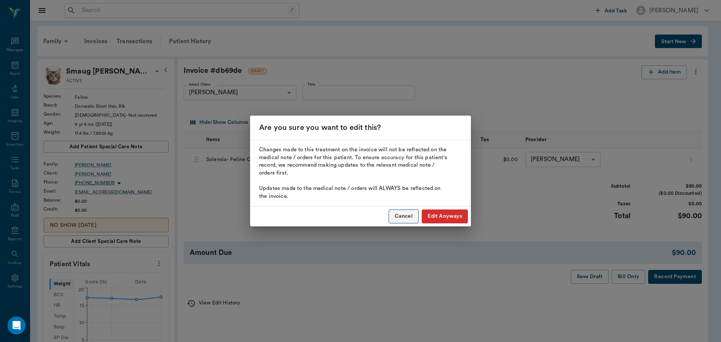
click at [404, 217] on button "Cancel" at bounding box center [403, 216] width 30 height 14
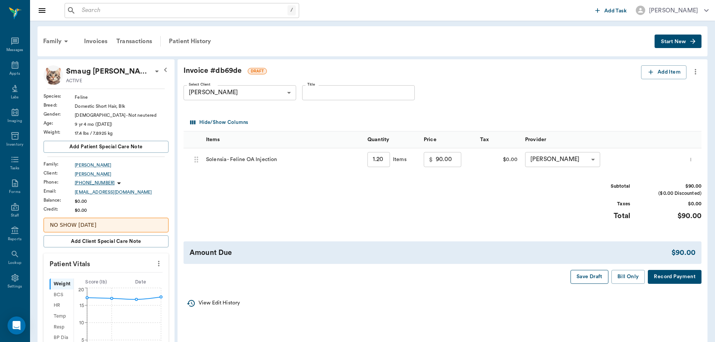
click at [577, 278] on button "Save Draft" at bounding box center [590, 277] width 38 height 14
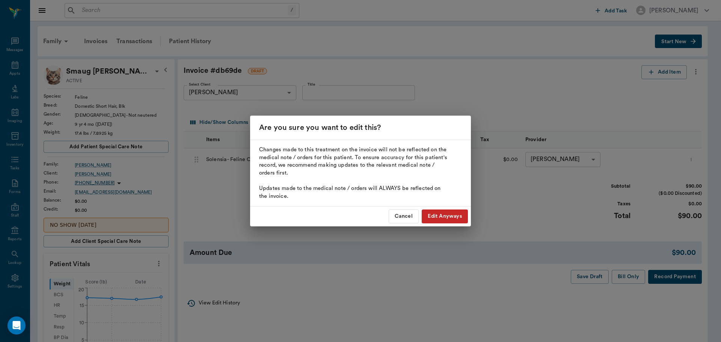
click at [431, 216] on button "Edit Anyways" at bounding box center [445, 216] width 46 height 14
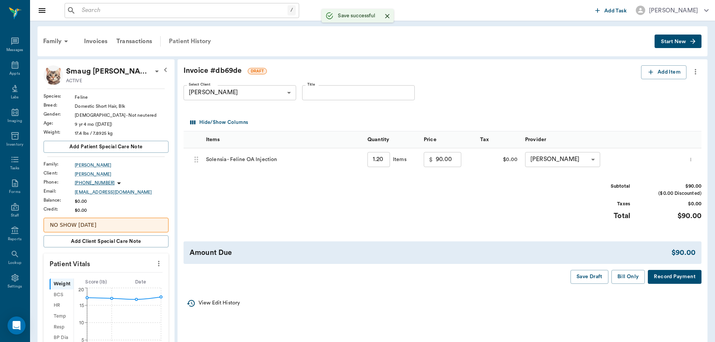
click at [202, 41] on div "Patient History" at bounding box center [189, 41] width 51 height 18
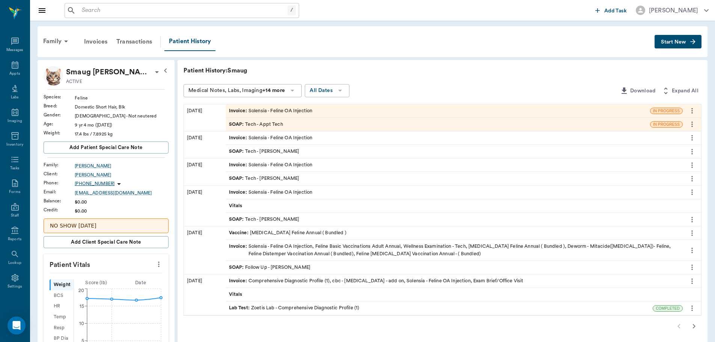
click at [235, 125] on span "SOAP :" at bounding box center [237, 124] width 17 height 7
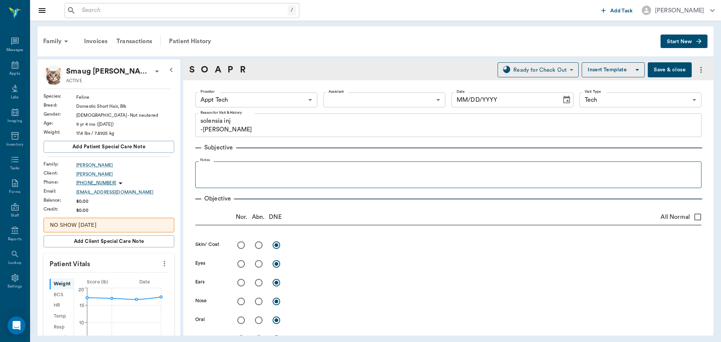
type input "63ec2f075fda476ae8351a4c"
type input "65d2be4f46e3a538d89b8c1a"
type textarea "solensia inj -lory"
type input "[DATE]"
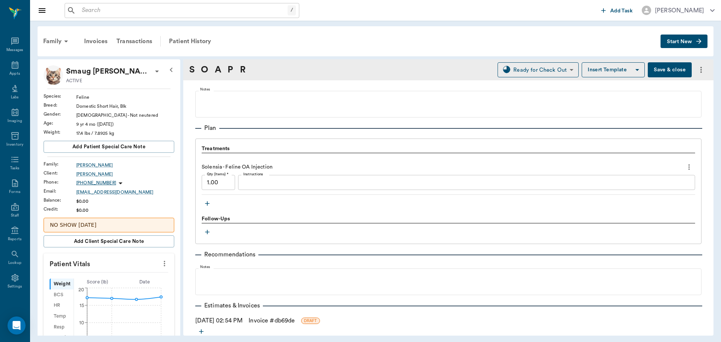
scroll to position [488, 0]
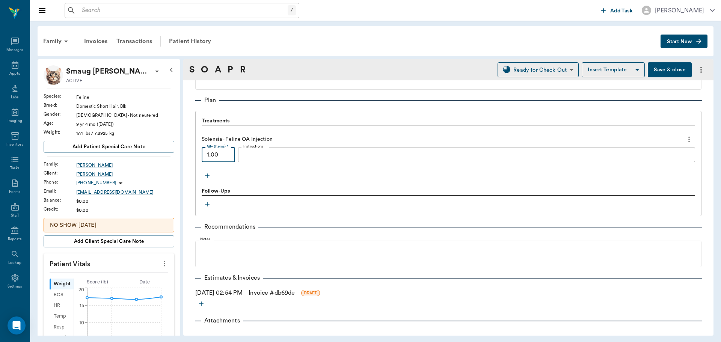
click at [211, 158] on input "1.00" at bounding box center [218, 154] width 33 height 15
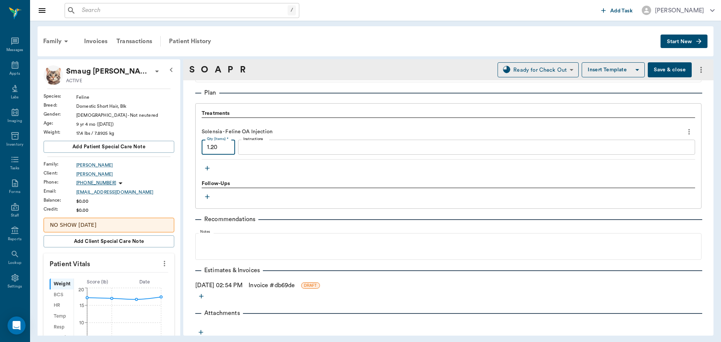
scroll to position [498, 0]
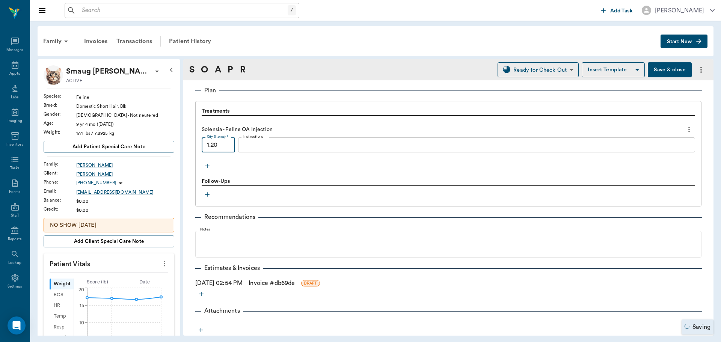
type input "1.20"
click at [656, 68] on button "Save & close" at bounding box center [669, 69] width 44 height 15
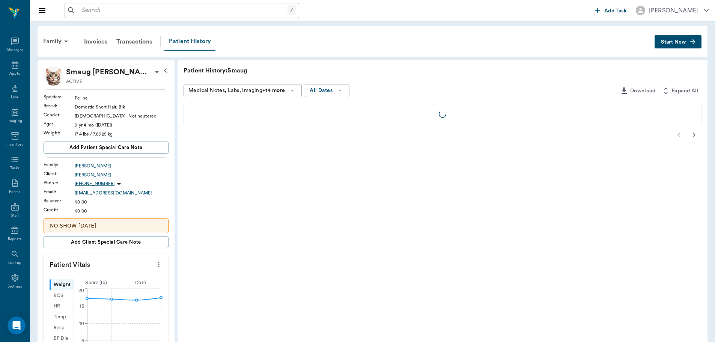
click at [189, 40] on div "Patient History" at bounding box center [189, 41] width 51 height 19
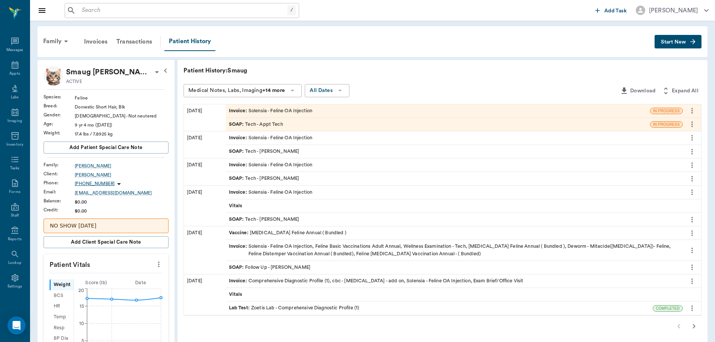
click at [234, 110] on span "Invoice :" at bounding box center [239, 110] width 20 height 7
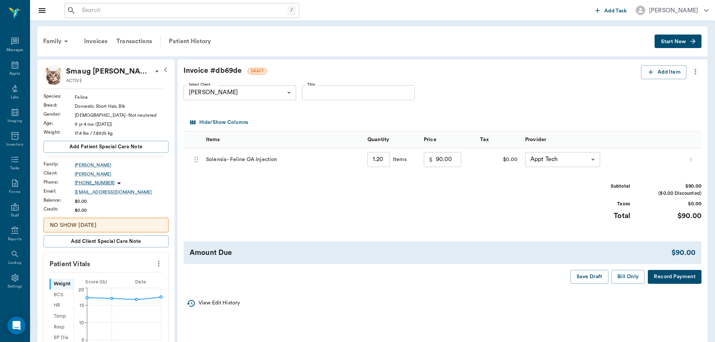
type input "none-63ec2f075fda476ae8351a4c"
click at [616, 280] on button "Bill Only" at bounding box center [628, 277] width 34 height 14
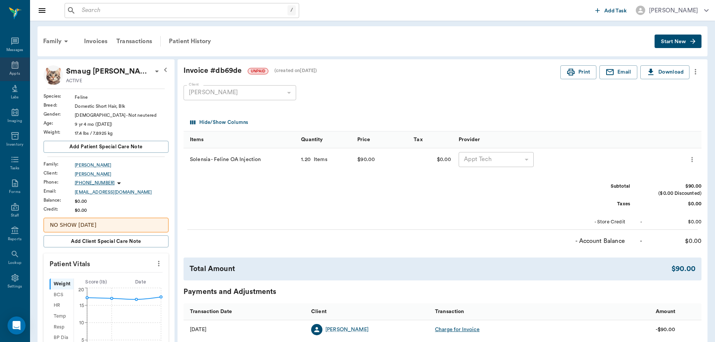
click at [12, 62] on icon at bounding box center [15, 65] width 7 height 8
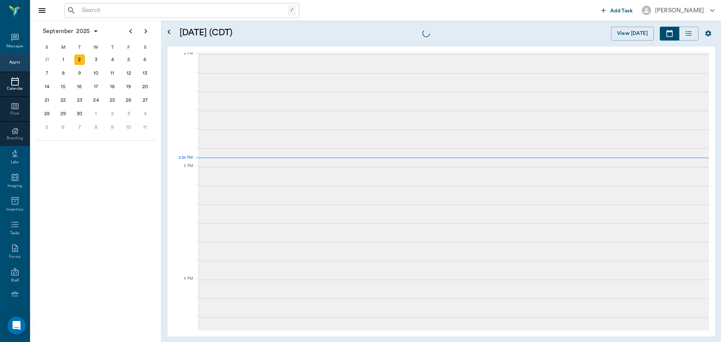
scroll to position [677, 0]
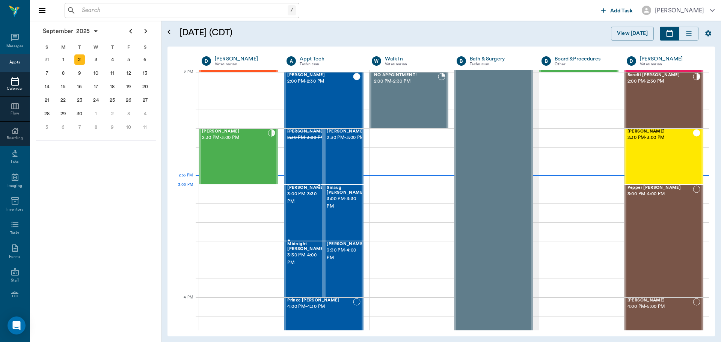
click at [300, 190] on span "Oliver Seagroves" at bounding box center [306, 187] width 38 height 5
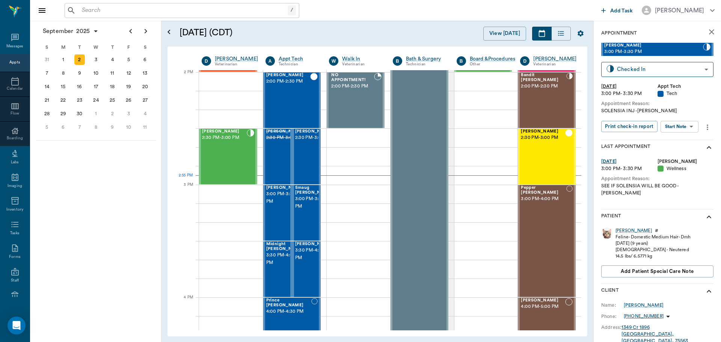
click at [677, 123] on body "/ ​ Add Task Dr. Bert Ellsworth Nectar Messages Appts Calendar Flow Boarding La…" at bounding box center [360, 171] width 721 height 342
click at [665, 142] on button "Start SOAP" at bounding box center [671, 142] width 26 height 9
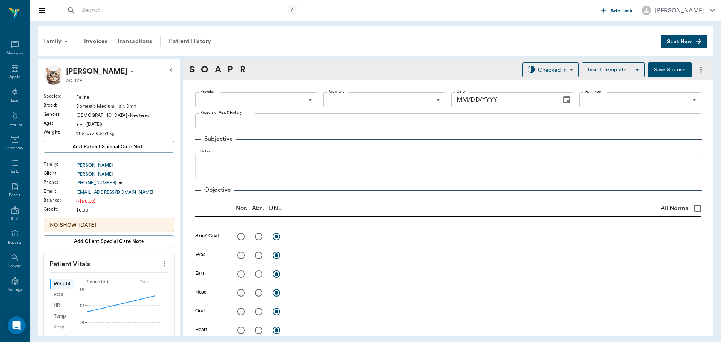
type input "63ec2f075fda476ae8351a4c"
type input "65d2be4f46e3a538d89b8c1a"
type textarea "SOLENSIA INJ -LORY"
type input "[DATE]"
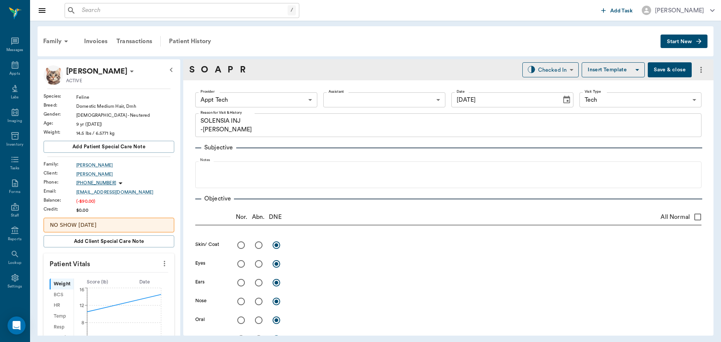
click at [249, 99] on body "/ ​ Add Task Dr. Bert Ellsworth Nectar Messages Appts Labs Imaging Inventory Ta…" at bounding box center [360, 171] width 721 height 342
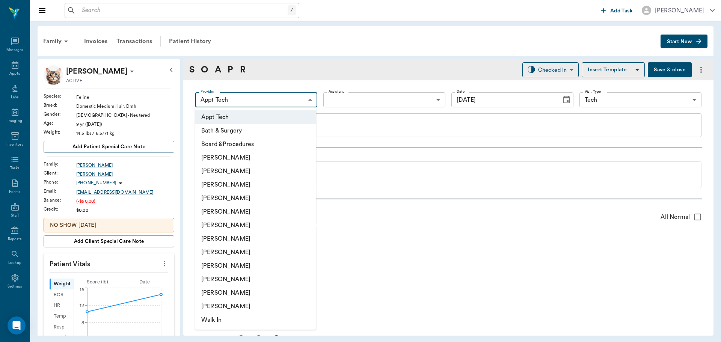
drag, startPoint x: 242, startPoint y: 265, endPoint x: 246, endPoint y: 259, distance: 6.6
click at [245, 264] on li "[PERSON_NAME]" at bounding box center [255, 266] width 120 height 14
type input "63ec2e7e52e12b0ba117b124"
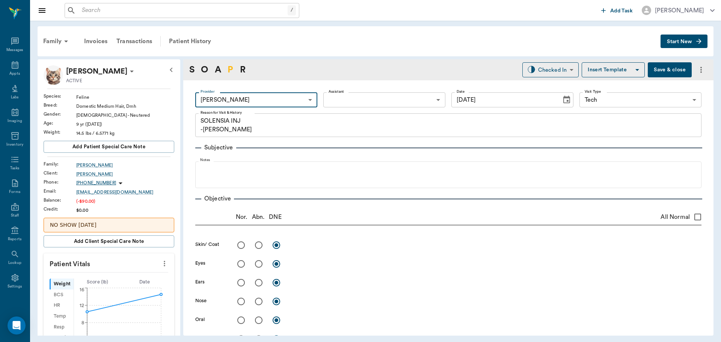
click at [231, 66] on link "P" at bounding box center [230, 70] width 6 height 14
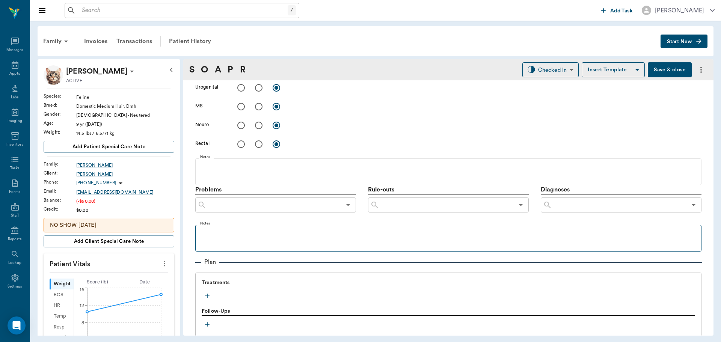
scroll to position [447, 0]
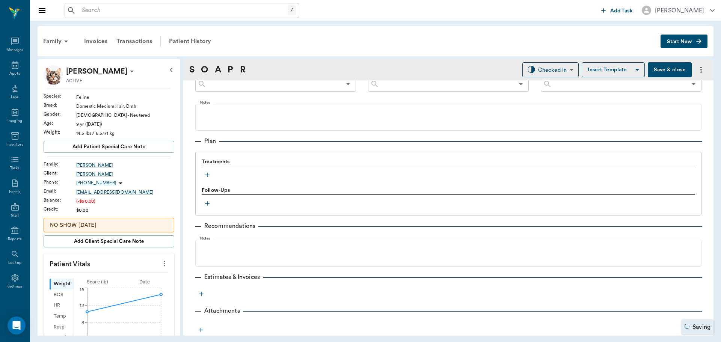
click at [206, 171] on icon "button" at bounding box center [207, 175] width 8 height 8
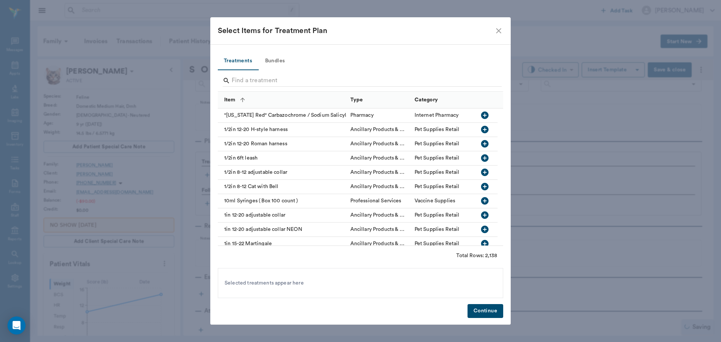
click at [251, 74] on div at bounding box center [362, 82] width 279 height 20
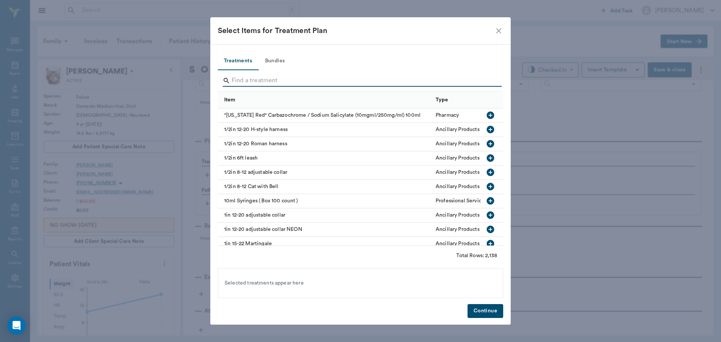
click at [251, 83] on input "Search" at bounding box center [361, 81] width 259 height 12
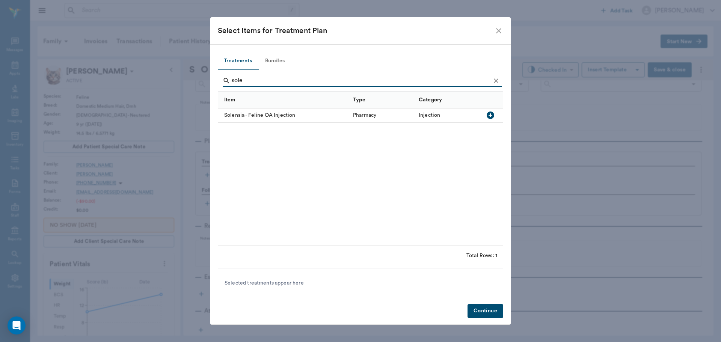
type input "sole"
click at [488, 117] on icon "button" at bounding box center [490, 115] width 8 height 8
click at [489, 310] on button "Continue" at bounding box center [485, 311] width 36 height 14
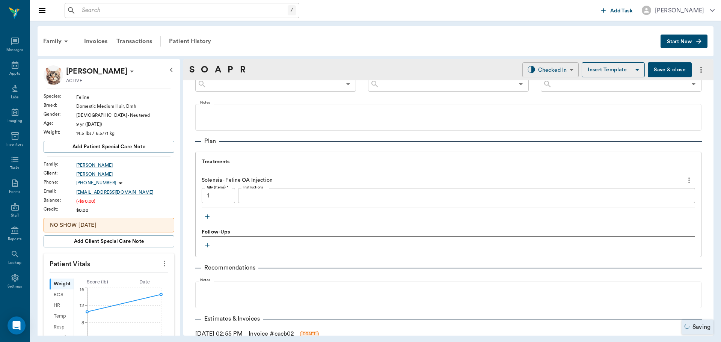
click at [556, 70] on body "/ ​ Add Task Dr. Bert Ellsworth Nectar Messages Appts Labs Imaging Inventory Ta…" at bounding box center [360, 171] width 721 height 342
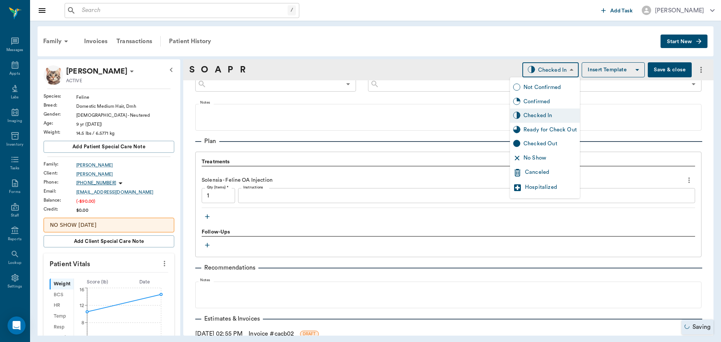
click at [535, 131] on div "Ready for Check Out" at bounding box center [549, 130] width 53 height 8
type input "READY_TO_CHECKOUT"
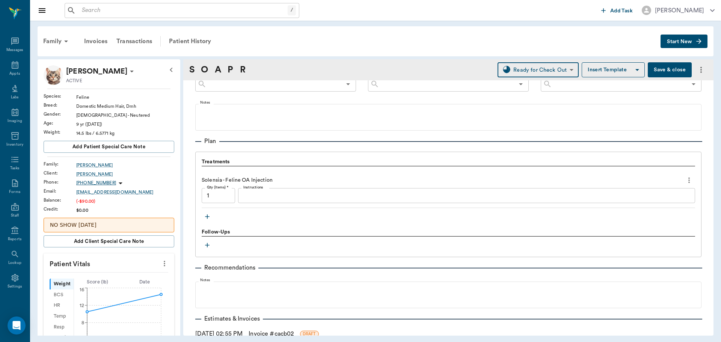
scroll to position [498, 0]
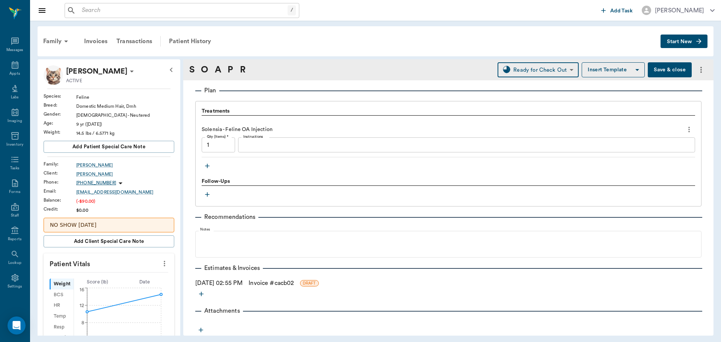
click at [294, 281] on link "Invoice # cacb02" at bounding box center [270, 283] width 45 height 9
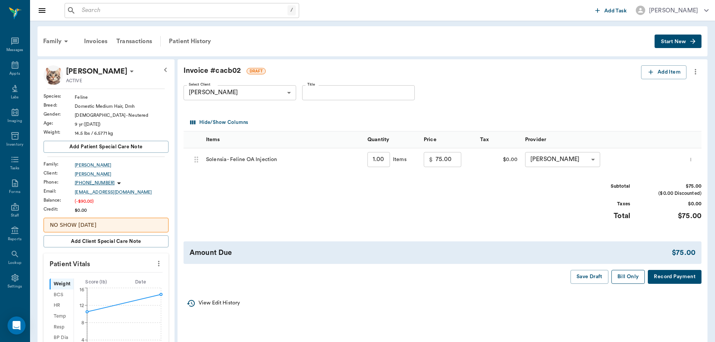
click at [624, 279] on button "Bill Only" at bounding box center [628, 277] width 34 height 14
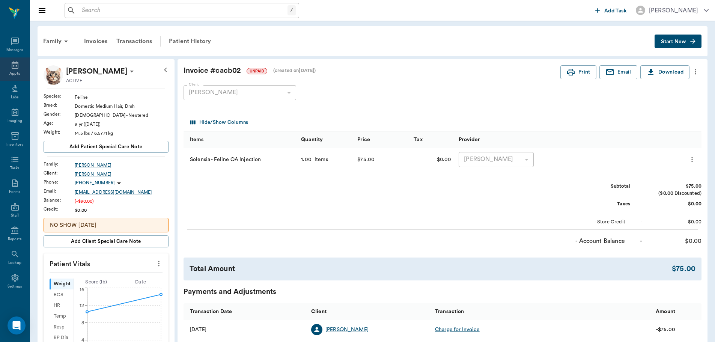
click at [16, 63] on div "Appts" at bounding box center [15, 69] width 30 height 24
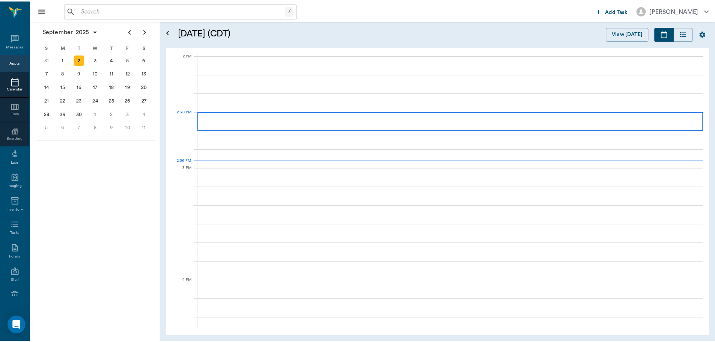
scroll to position [676, 0]
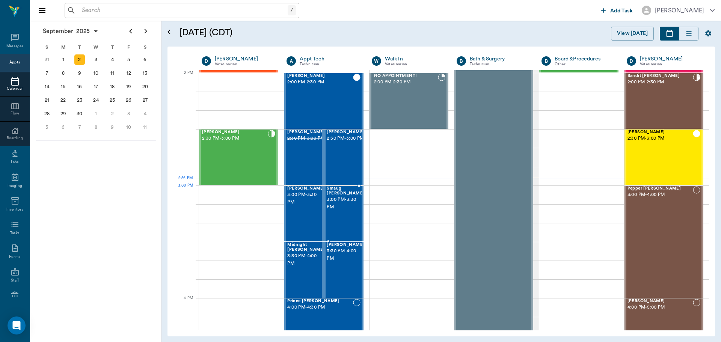
drag, startPoint x: 339, startPoint y: 200, endPoint x: 320, endPoint y: 194, distance: 19.8
click at [339, 200] on span "3:00 PM - 3:30 PM" at bounding box center [346, 203] width 38 height 15
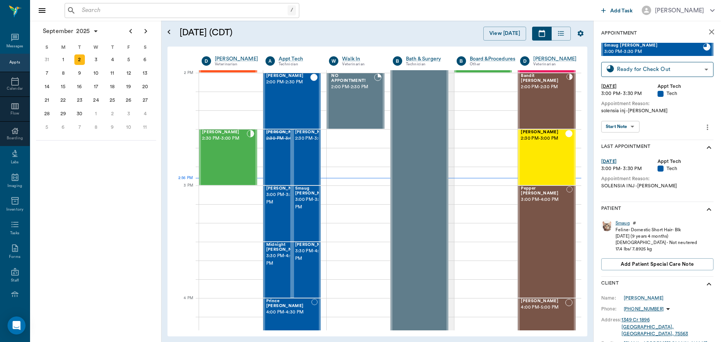
click at [622, 222] on div "Smaug" at bounding box center [622, 223] width 14 height 6
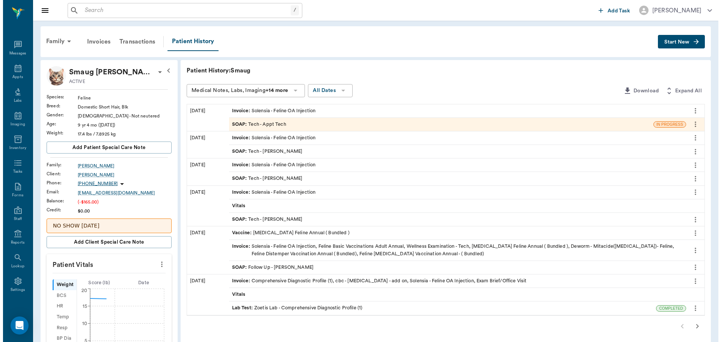
scroll to position [3, 0]
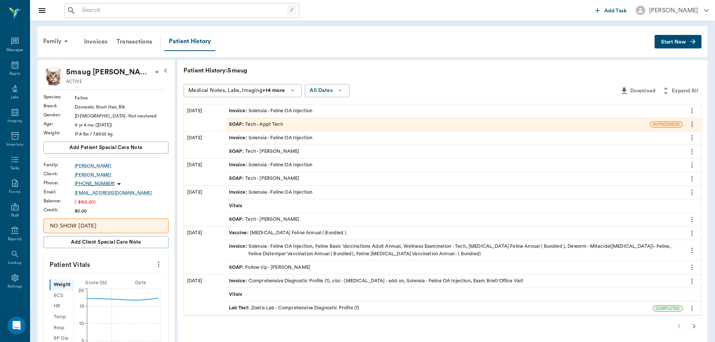
click at [234, 124] on span "SOAP :" at bounding box center [237, 124] width 17 height 7
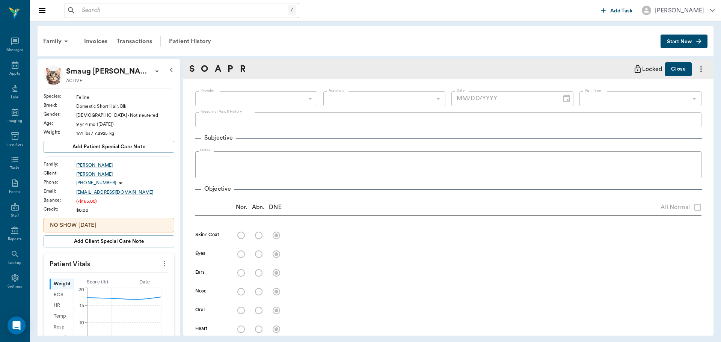
type input "63ec2f075fda476ae8351a4c"
type input "65d2be4f46e3a538d89b8c1a"
type textarea "solensia inj -lory"
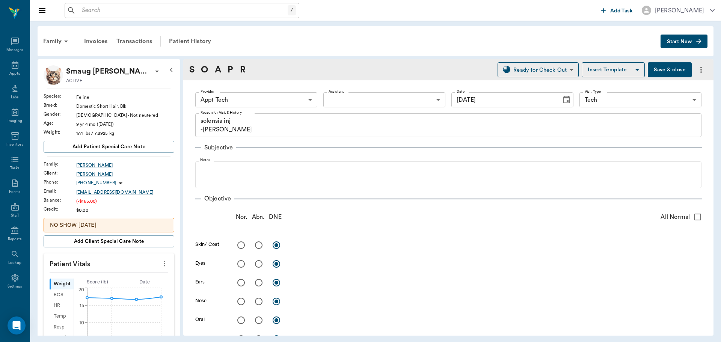
type input "09/02/2025"
click at [250, 104] on body "/ ​ Add Task Dr. Bert Ellsworth Nectar Messages Appts Labs Imaging Inventory Ta…" at bounding box center [360, 171] width 721 height 342
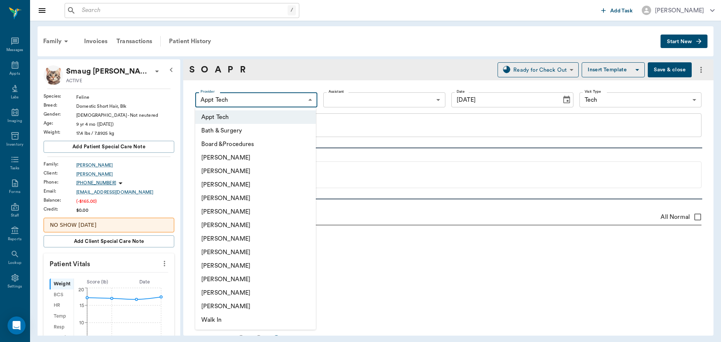
click at [229, 265] on li "Julie Dickerson" at bounding box center [255, 266] width 120 height 14
type input "63ec2e7e52e12b0ba117b124"
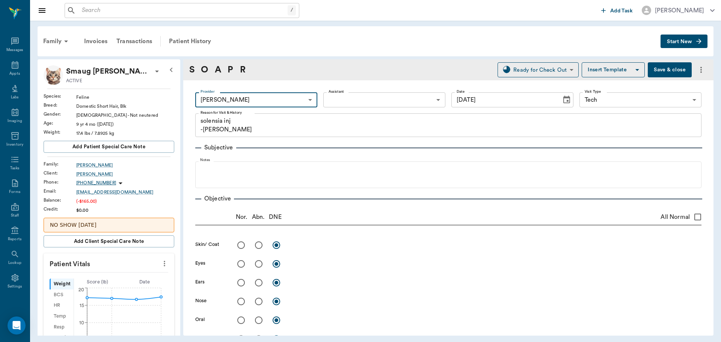
click at [648, 66] on button "Save & close" at bounding box center [669, 69] width 44 height 15
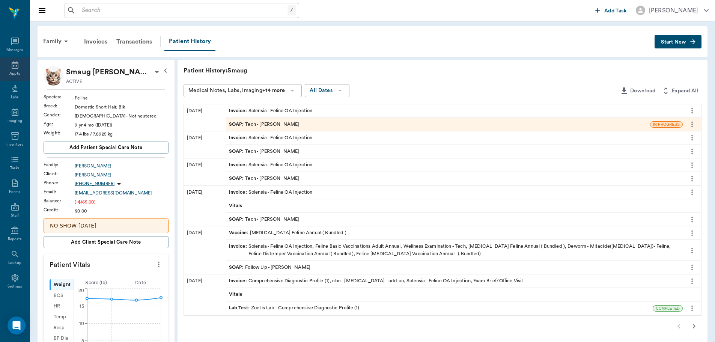
click at [12, 66] on icon at bounding box center [15, 64] width 9 height 9
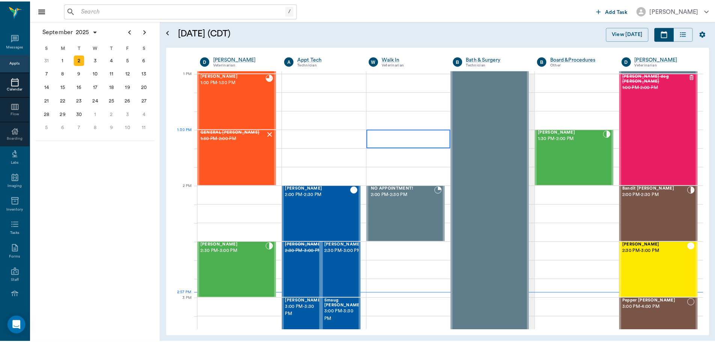
scroll to position [563, 0]
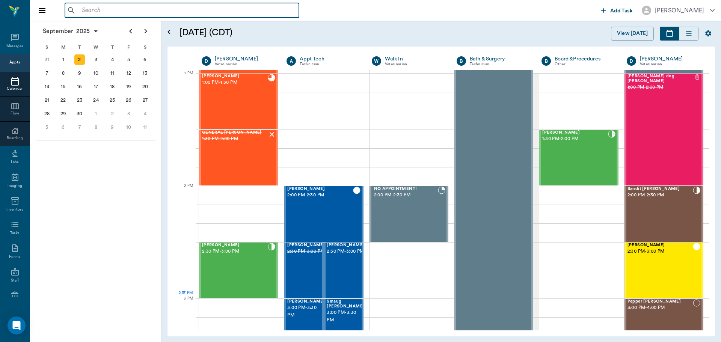
click at [113, 13] on input "text" at bounding box center [187, 10] width 217 height 11
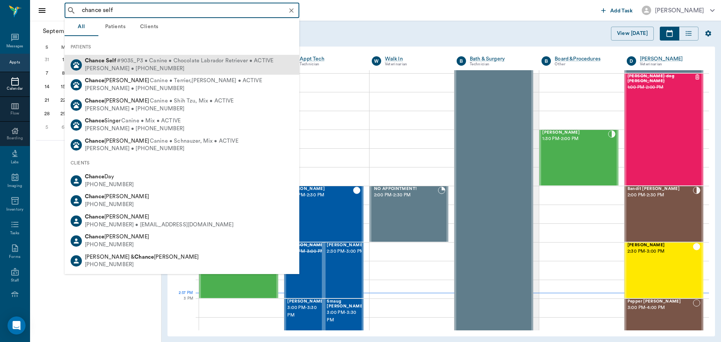
click at [110, 63] on b "Self" at bounding box center [111, 61] width 10 height 6
type input "chance self"
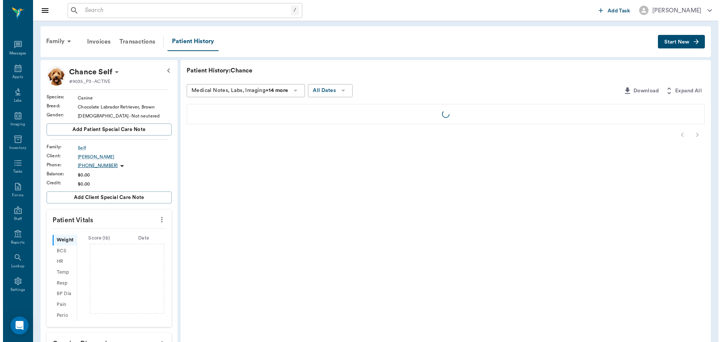
scroll to position [3, 0]
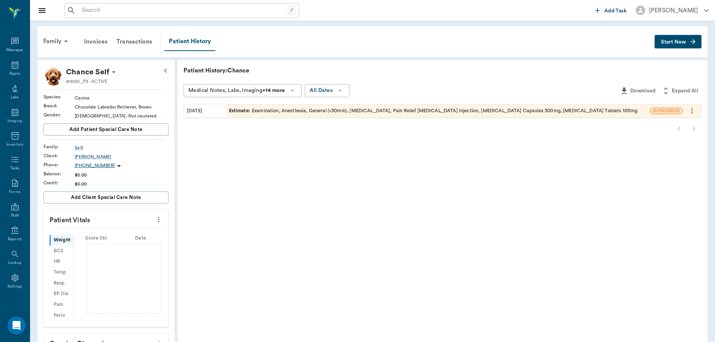
click at [682, 42] on span "Start New" at bounding box center [673, 42] width 25 height 0
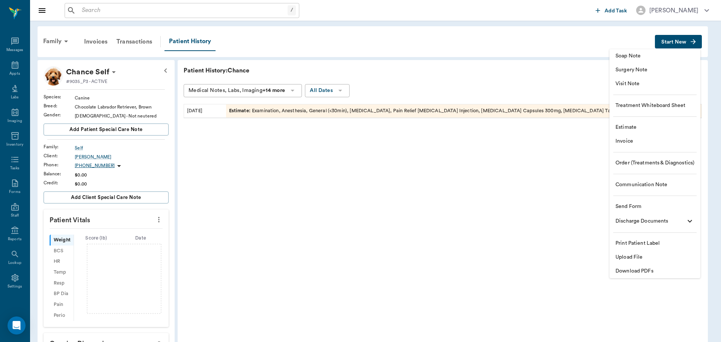
click at [641, 59] on span "Soap Note" at bounding box center [654, 56] width 79 height 8
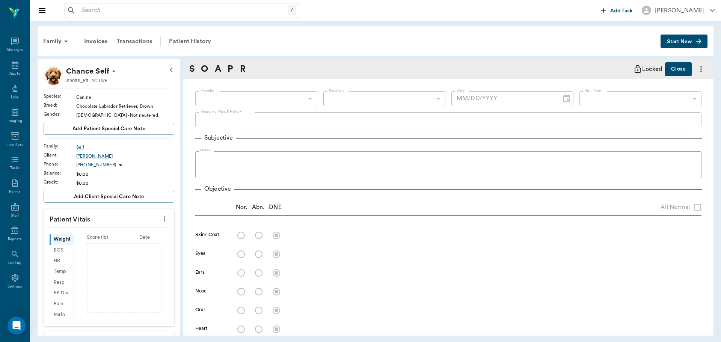
type input "63ec2f075fda476ae8351a51"
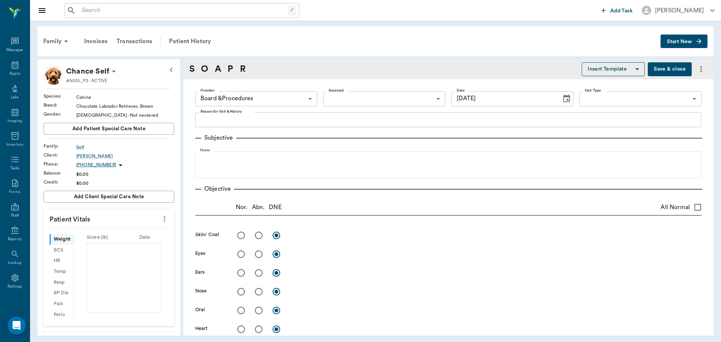
type input "09/02/2025"
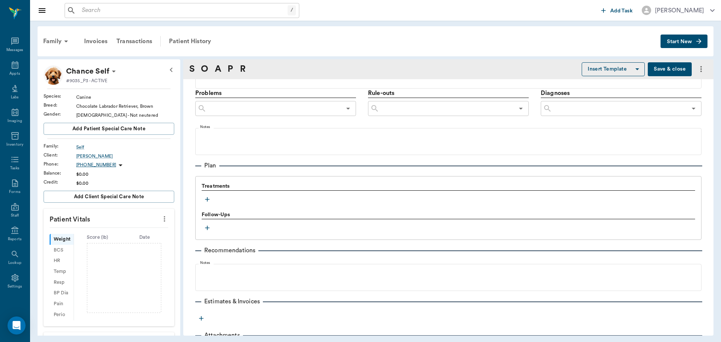
scroll to position [437, 0]
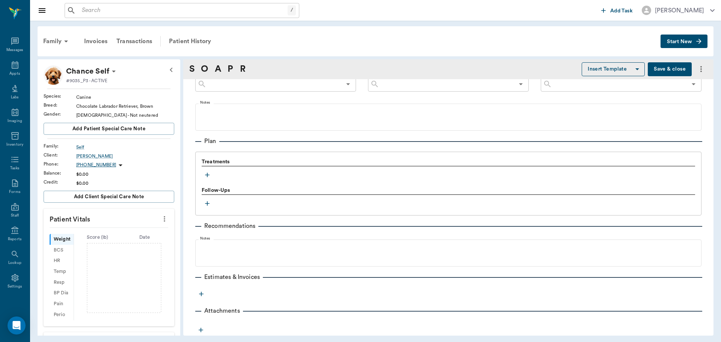
click at [206, 175] on icon "button" at bounding box center [207, 175] width 5 height 5
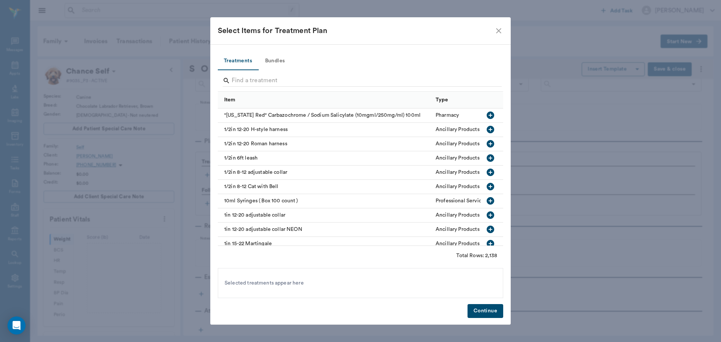
drag, startPoint x: 283, startPoint y: 70, endPoint x: 282, endPoint y: 75, distance: 4.9
click at [283, 71] on div at bounding box center [360, 80] width 285 height 21
click at [282, 76] on input "Search" at bounding box center [361, 81] width 259 height 12
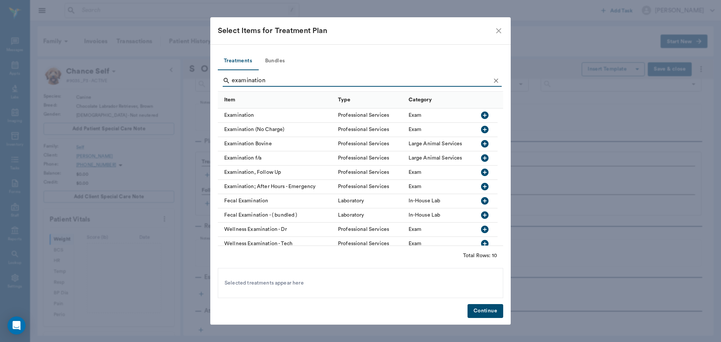
type input "examination"
click at [486, 115] on icon "button" at bounding box center [485, 115] width 8 height 8
click at [479, 313] on button "Continue" at bounding box center [485, 311] width 36 height 14
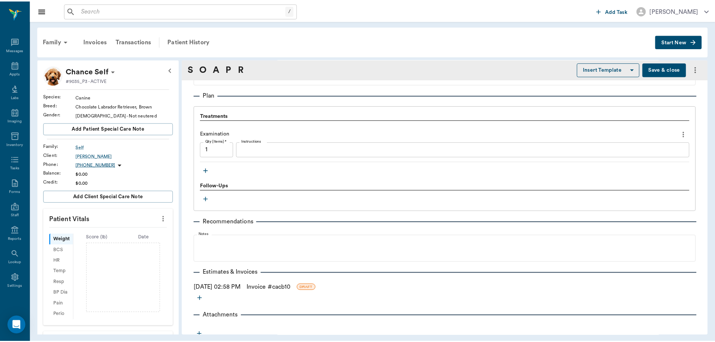
scroll to position [488, 0]
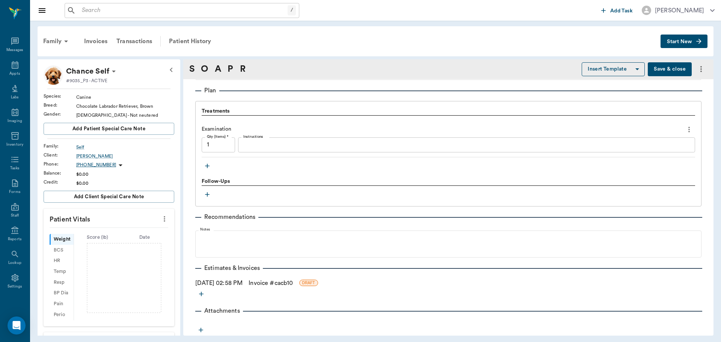
click at [291, 284] on link "Invoice # cacb10" at bounding box center [270, 283] width 44 height 9
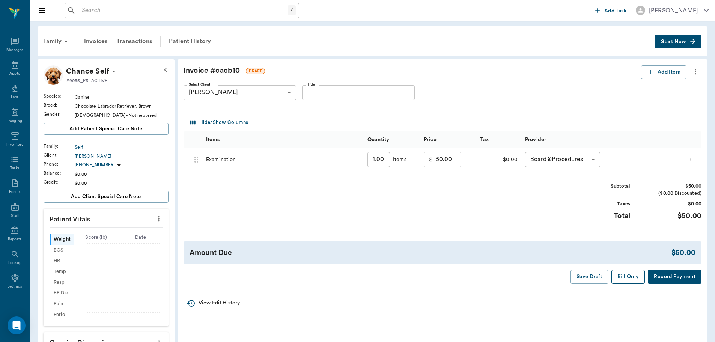
click at [623, 277] on button "Bill Only" at bounding box center [628, 277] width 34 height 14
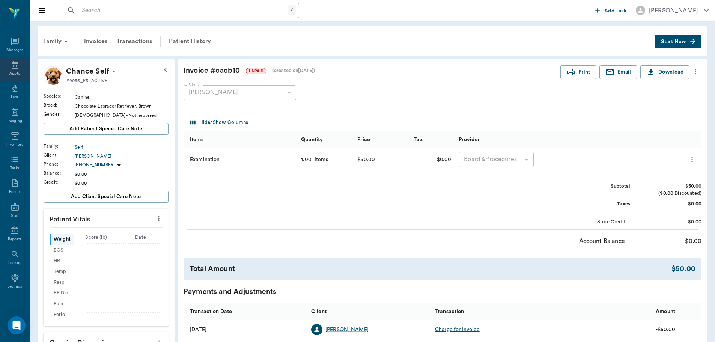
click at [12, 66] on icon at bounding box center [15, 65] width 7 height 8
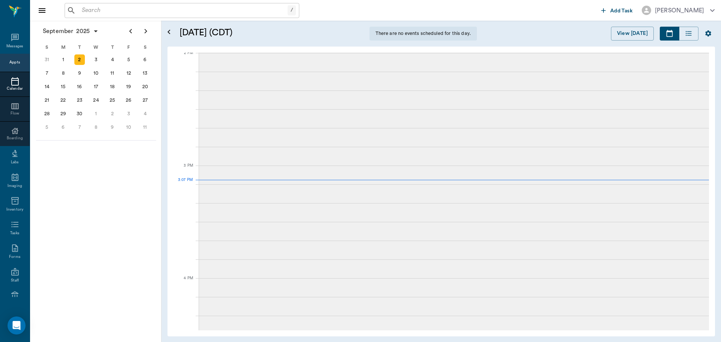
scroll to position [789, 0]
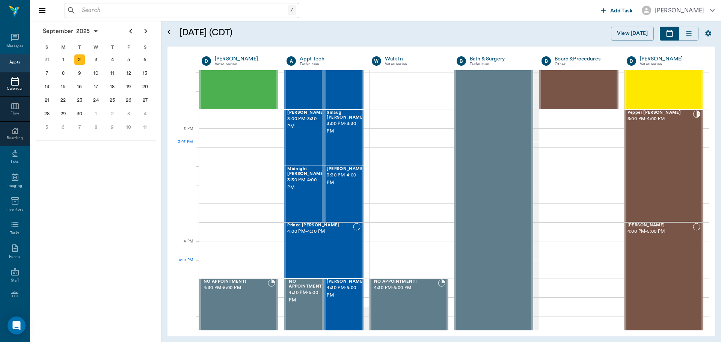
scroll to position [714, 0]
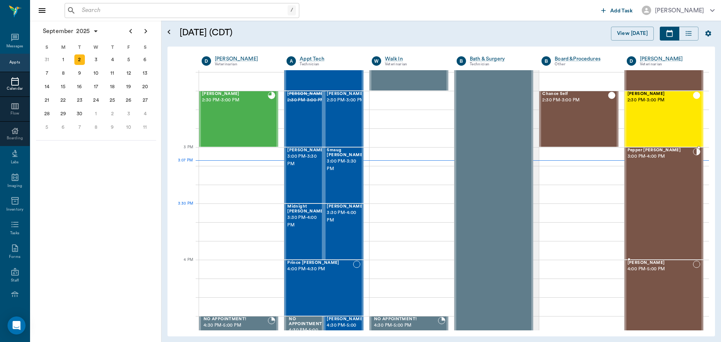
click at [646, 205] on div "Pepper [PERSON_NAME] 3:00 PM - 4:00 PM" at bounding box center [659, 203] width 65 height 111
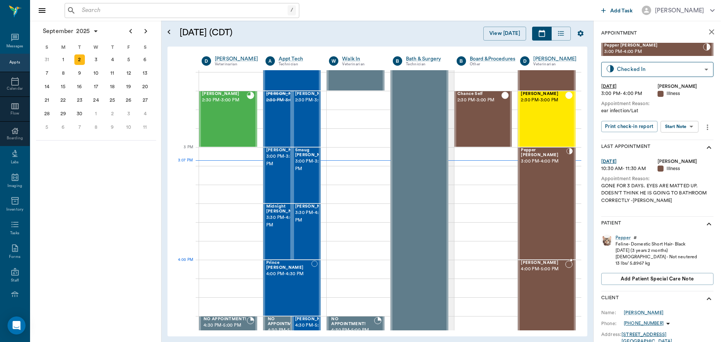
click at [545, 273] on div "[PERSON_NAME] 4:00 PM - 5:00 PM" at bounding box center [543, 315] width 44 height 111
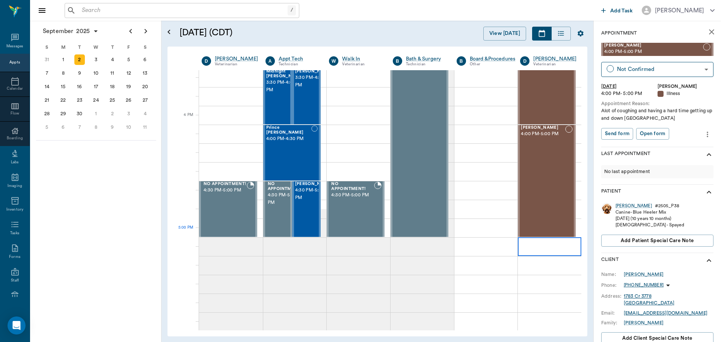
scroll to position [864, 0]
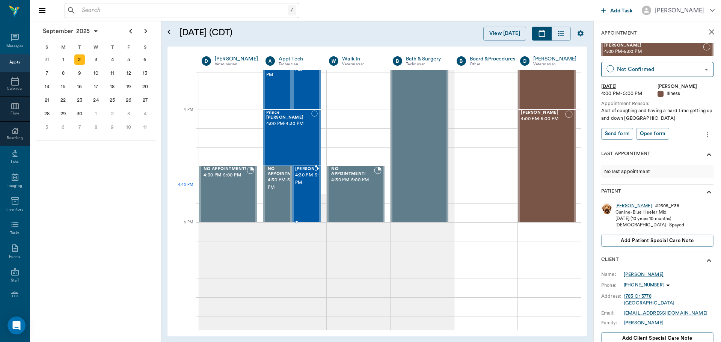
click at [300, 187] on span "4:30 PM - 5:00 PM" at bounding box center [314, 179] width 38 height 15
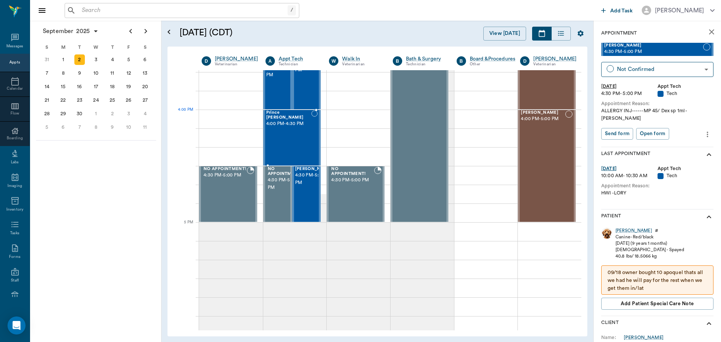
click at [275, 126] on div "Prince [PERSON_NAME] 4:00 PM - 4:30 PM" at bounding box center [288, 137] width 45 height 55
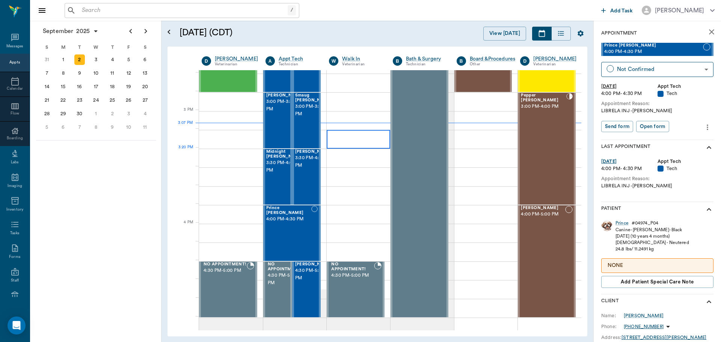
scroll to position [752, 0]
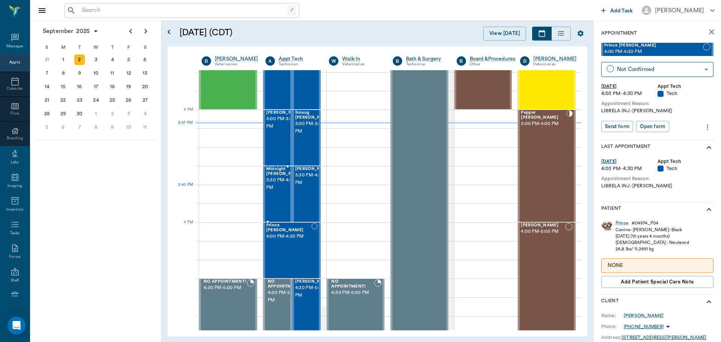
click at [266, 190] on span "3:30 PM - 4:00 PM" at bounding box center [285, 183] width 38 height 15
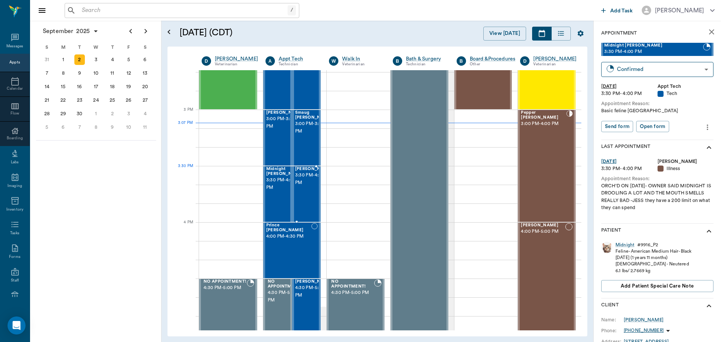
click at [332, 176] on div at bounding box center [332, 194] width 0 height 55
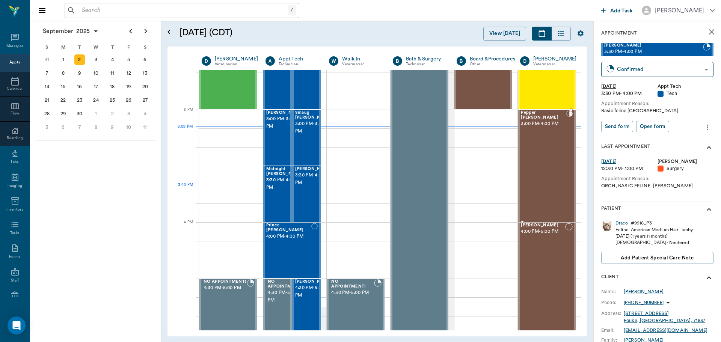
click at [533, 195] on div "Pepper [PERSON_NAME] 3:00 PM - 4:00 PM" at bounding box center [543, 165] width 45 height 111
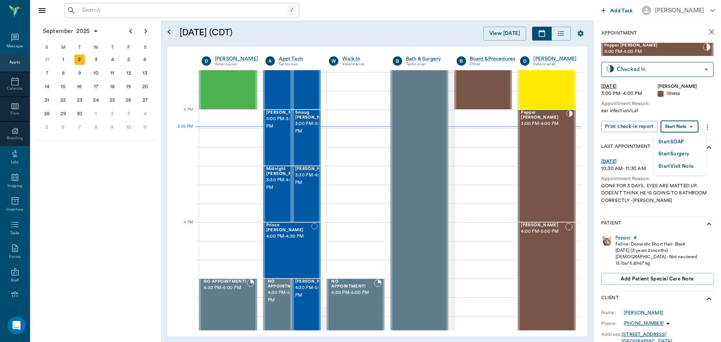
click at [676, 125] on body "/ ​ Add Task [PERSON_NAME] Nectar Messages Appts Calendar Flow Boarding Labs Im…" at bounding box center [360, 171] width 721 height 342
click at [668, 143] on button "Start SOAP" at bounding box center [671, 142] width 26 height 9
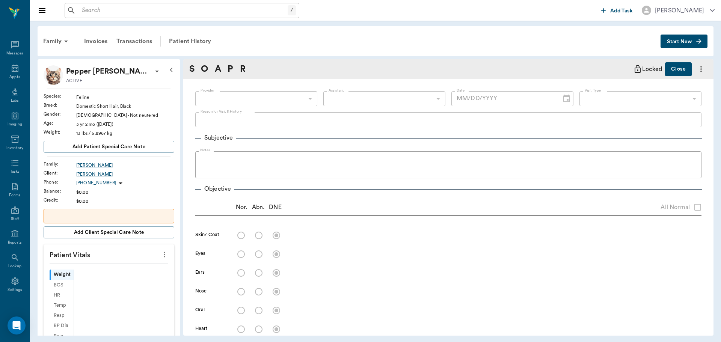
scroll to position [3, 0]
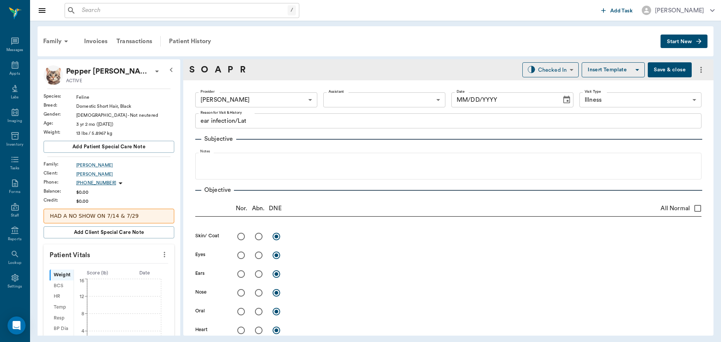
type input "670e8b52b987dc0b25a864ee"
type input "65d2be4f46e3a538d89b8c15"
type textarea "ear infection/Lat"
type input "[DATE]"
drag, startPoint x: 155, startPoint y: 252, endPoint x: 102, endPoint y: 257, distance: 53.1
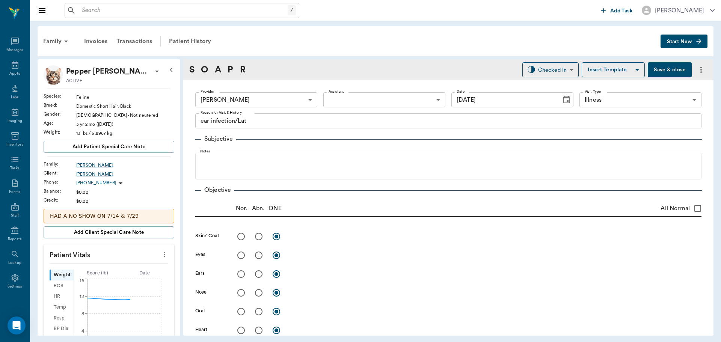
click at [160, 252] on icon "more" at bounding box center [164, 254] width 8 height 9
click at [95, 266] on li "Enter Vitals" at bounding box center [127, 267] width 75 height 14
click at [85, 276] on input "text" at bounding box center [108, 276] width 65 height 15
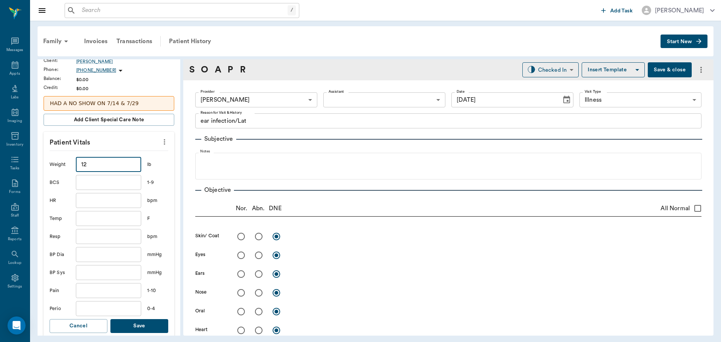
scroll to position [188, 0]
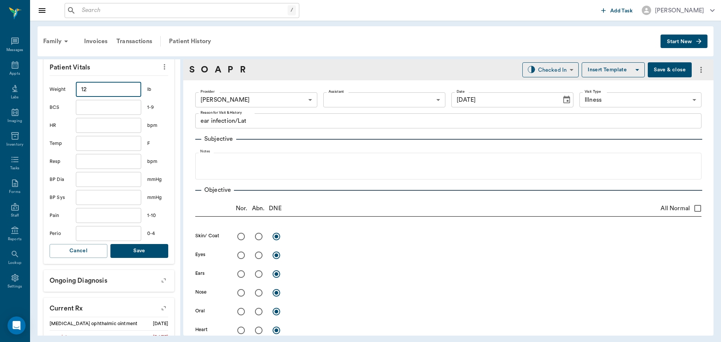
type input "12"
click at [146, 250] on button "Save" at bounding box center [139, 251] width 58 height 14
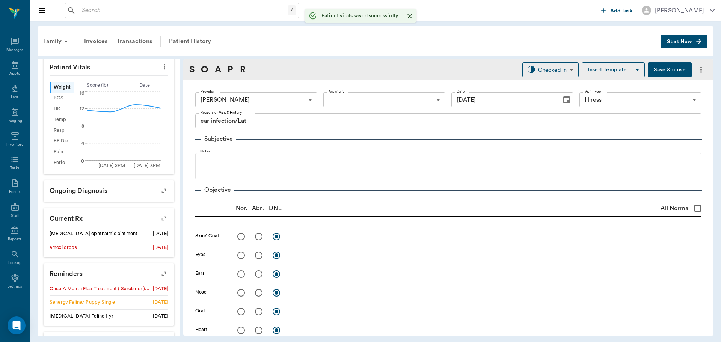
click at [373, 102] on body "/ ​ Add Task [PERSON_NAME] Nectar Messages Appts Labs Imaging Inventory Tasks F…" at bounding box center [360, 171] width 721 height 342
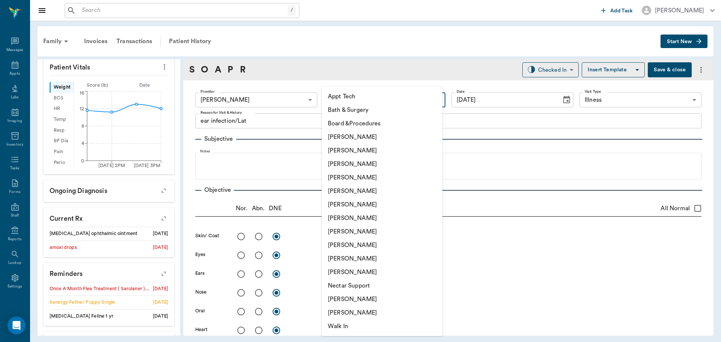
click at [348, 245] on li "[PERSON_NAME]" at bounding box center [382, 245] width 120 height 14
type input "63ec2e7e52e12b0ba117b124"
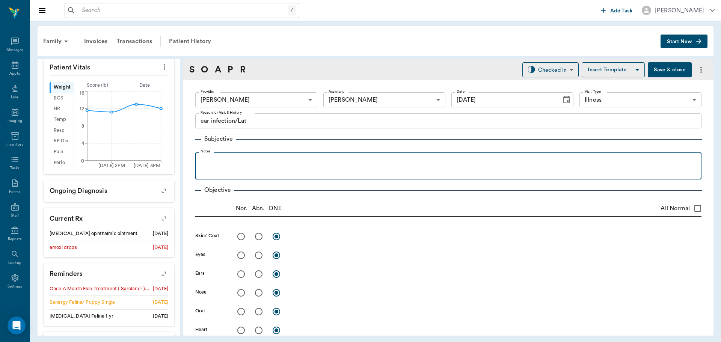
click at [207, 163] on p at bounding box center [448, 160] width 498 height 9
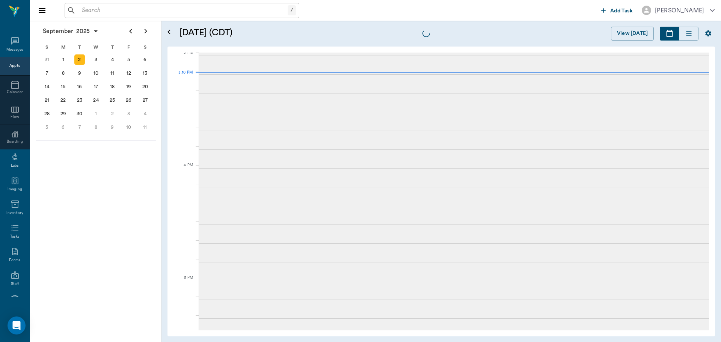
scroll to position [790, 0]
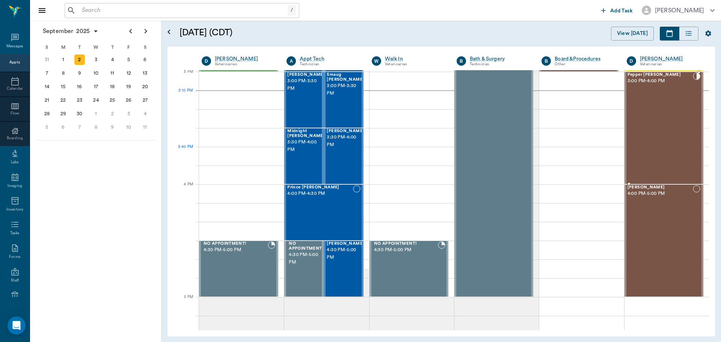
click at [651, 161] on div "Pepper [PERSON_NAME] 3:00 PM - 4:00 PM" at bounding box center [659, 127] width 65 height 111
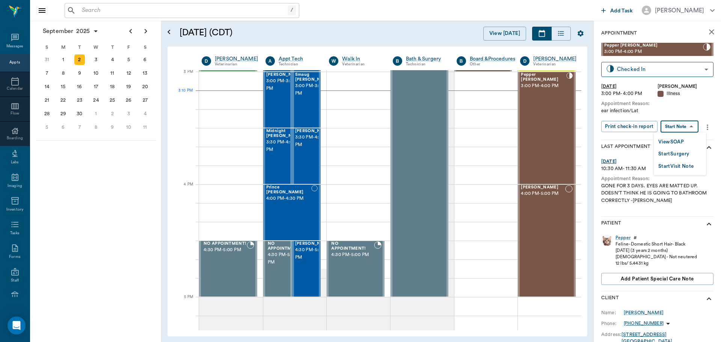
click at [679, 125] on body "/ ​ Add Task [PERSON_NAME] Nectar Messages Appts Calendar Flow Boarding Labs Im…" at bounding box center [360, 171] width 721 height 342
click at [671, 142] on button "View SOAP" at bounding box center [671, 142] width 26 height 9
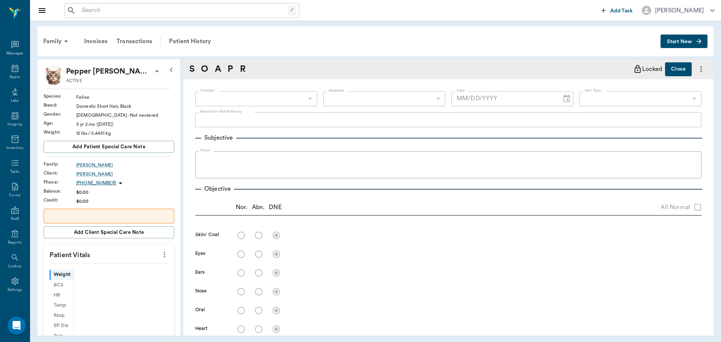
scroll to position [3, 0]
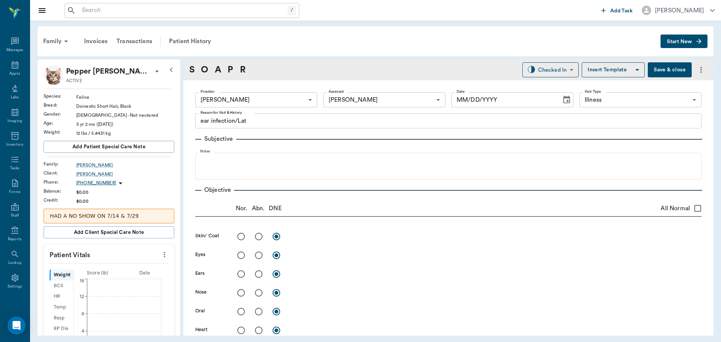
type input "670e8b52b987dc0b25a864ee"
type input "63ec2e7e52e12b0ba117b124"
type input "65d2be4f46e3a538d89b8c15"
type textarea "ear infection/Lat"
type input "[DATE]"
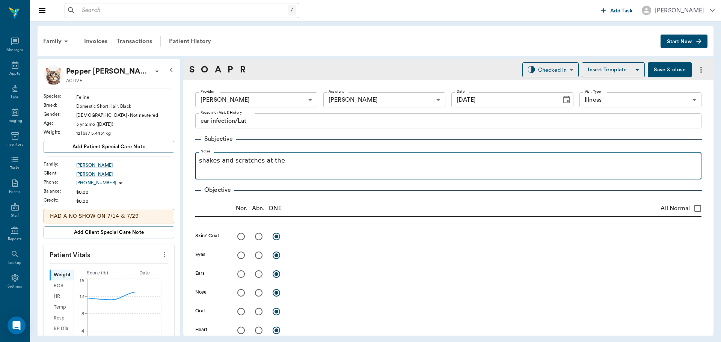
click at [280, 159] on p "shakes and scratches at the" at bounding box center [448, 160] width 498 height 9
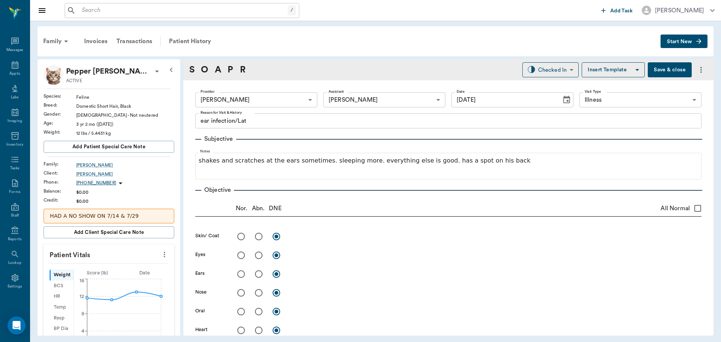
click at [659, 71] on button "Save & close" at bounding box center [669, 69] width 44 height 15
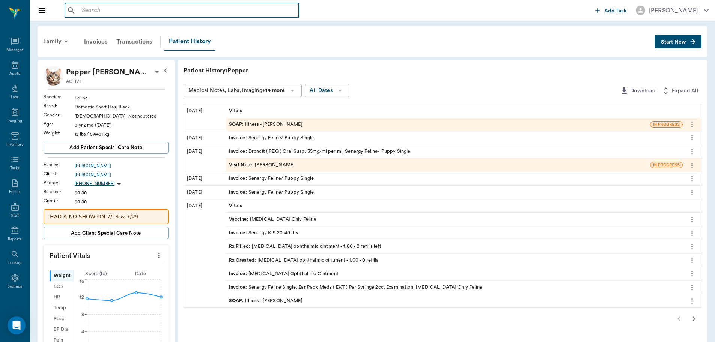
click at [101, 12] on input "text" at bounding box center [187, 10] width 217 height 11
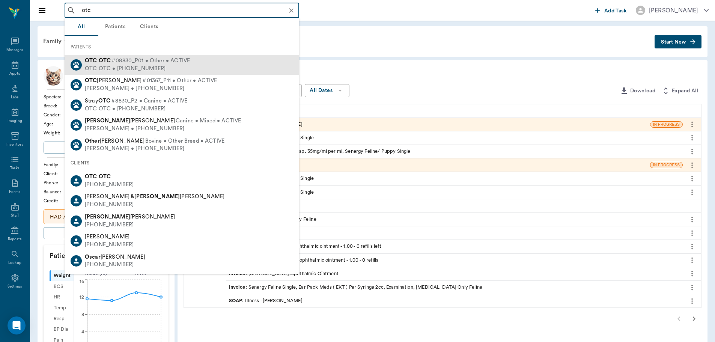
click at [132, 66] on div "OTC OTC • [PHONE_NUMBER]" at bounding box center [137, 69] width 105 height 8
type input "otc"
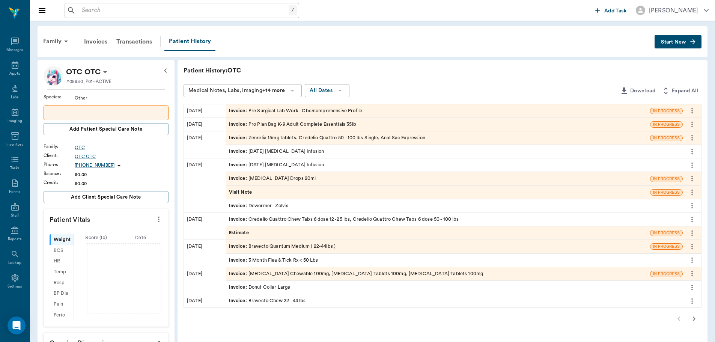
click at [679, 47] on button "Start New" at bounding box center [678, 42] width 47 height 14
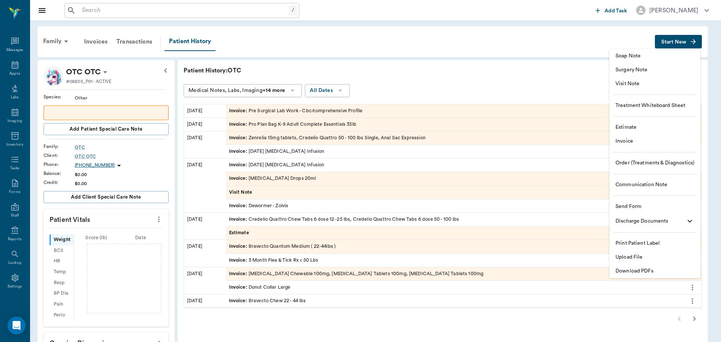
click at [634, 127] on span "Estimate" at bounding box center [654, 127] width 79 height 8
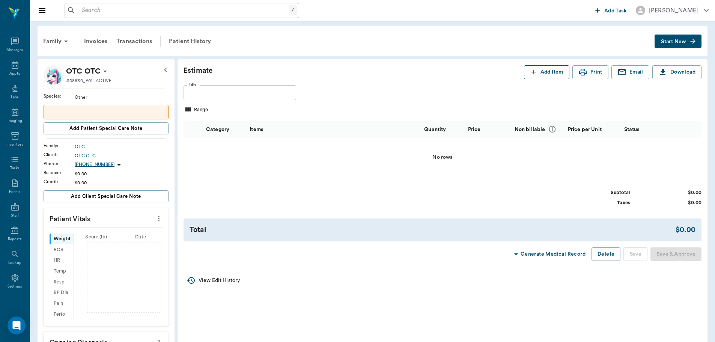
click at [553, 77] on button "Add Item" at bounding box center [546, 72] width 45 height 14
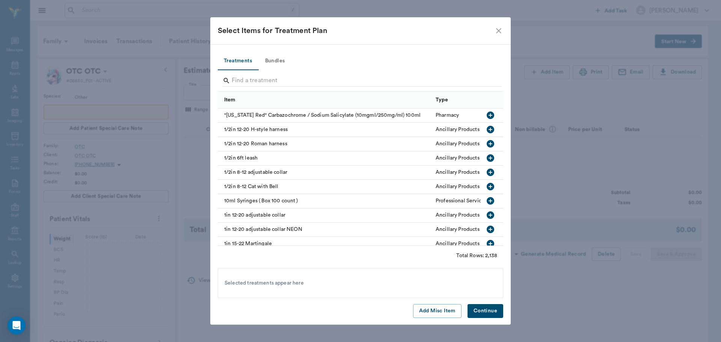
click at [275, 59] on button "Bundles" at bounding box center [275, 61] width 34 height 18
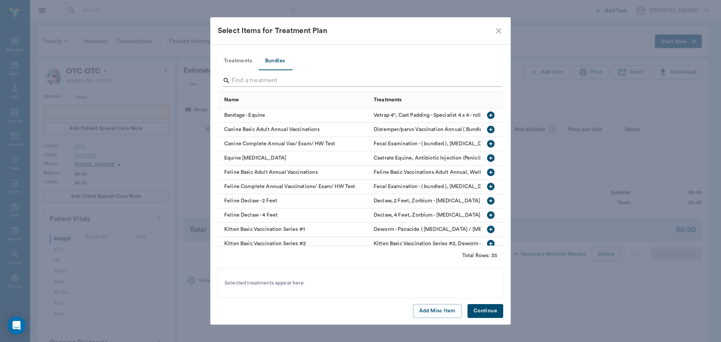
click at [250, 81] on input "Search" at bounding box center [361, 81] width 259 height 12
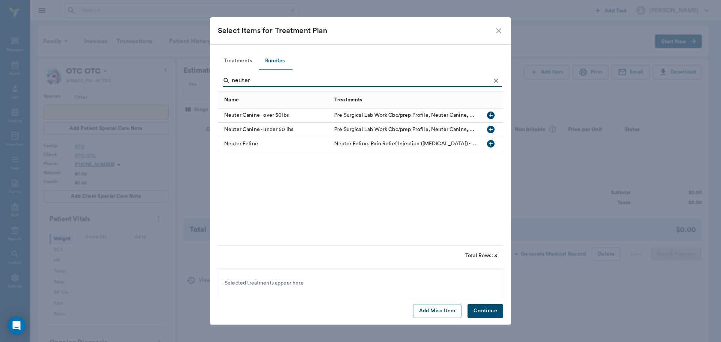
type input "neuter"
click at [489, 146] on icon "button" at bounding box center [491, 144] width 8 height 8
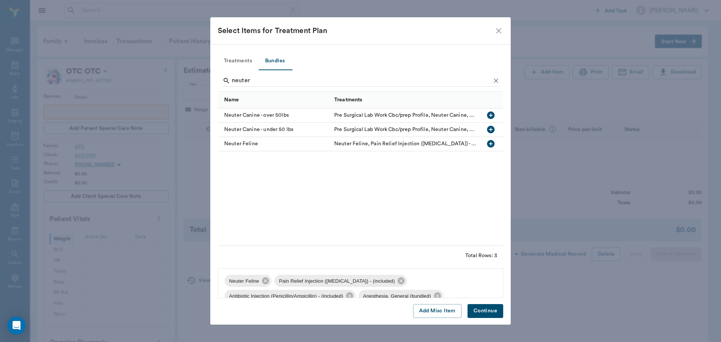
click at [487, 306] on button "Continue" at bounding box center [485, 311] width 36 height 14
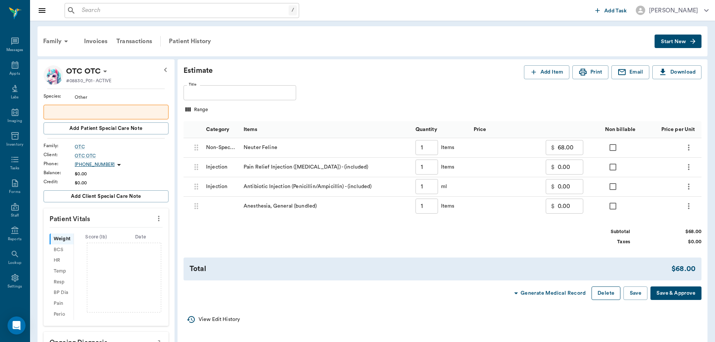
drag, startPoint x: 610, startPoint y: 299, endPoint x: 596, endPoint y: 298, distance: 14.3
click at [596, 298] on button "Delete" at bounding box center [606, 293] width 29 height 14
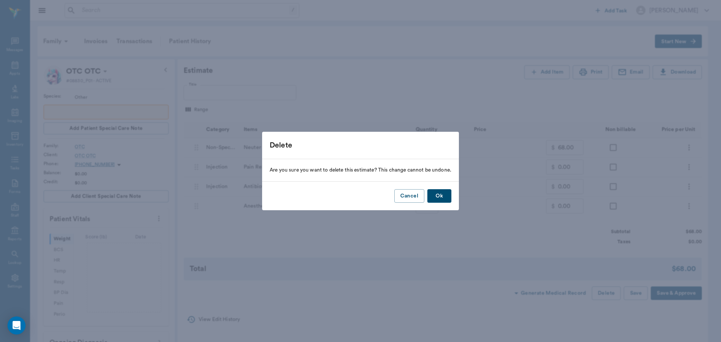
click at [438, 196] on button "Ok" at bounding box center [439, 196] width 24 height 14
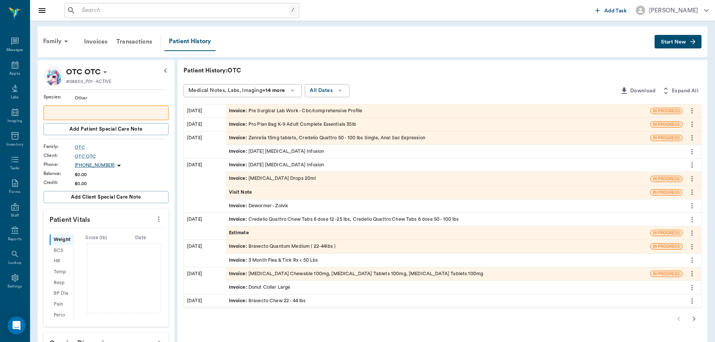
click at [678, 42] on span "Start New" at bounding box center [673, 42] width 25 height 0
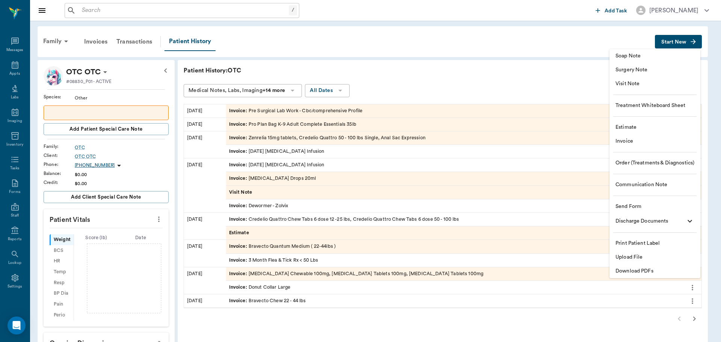
click at [628, 128] on span "Estimate" at bounding box center [654, 127] width 79 height 8
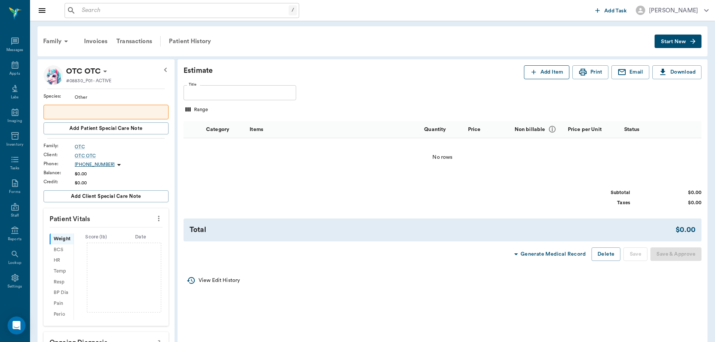
click at [552, 76] on button "Add Item" at bounding box center [546, 72] width 45 height 14
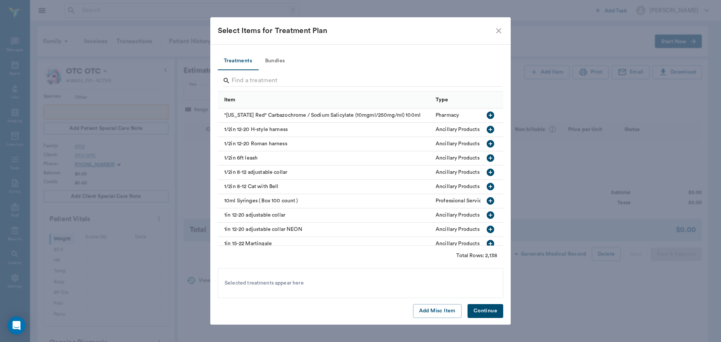
click at [269, 60] on button "Bundles" at bounding box center [275, 61] width 34 height 18
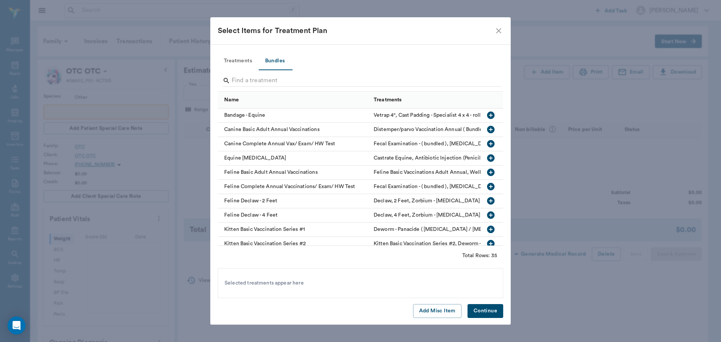
drag, startPoint x: 250, startPoint y: 76, endPoint x: 260, endPoint y: 71, distance: 11.2
click at [251, 76] on input "Search" at bounding box center [361, 81] width 259 height 12
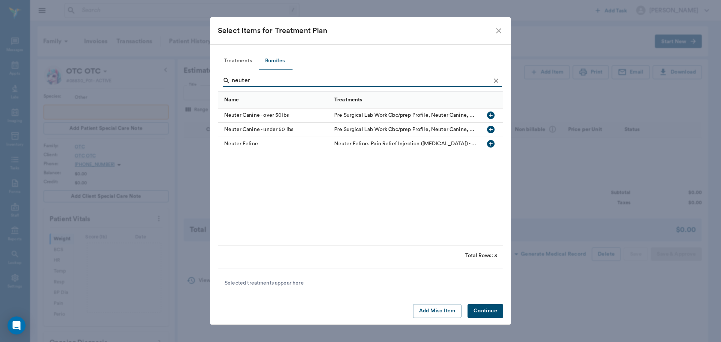
type input "neuter"
click at [489, 142] on icon "button" at bounding box center [491, 144] width 8 height 8
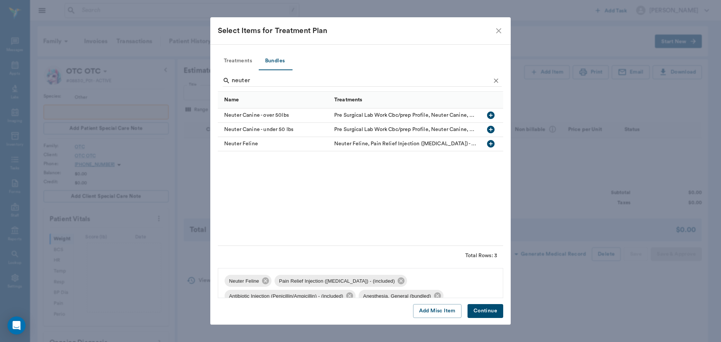
click at [483, 314] on button "Continue" at bounding box center [485, 311] width 36 height 14
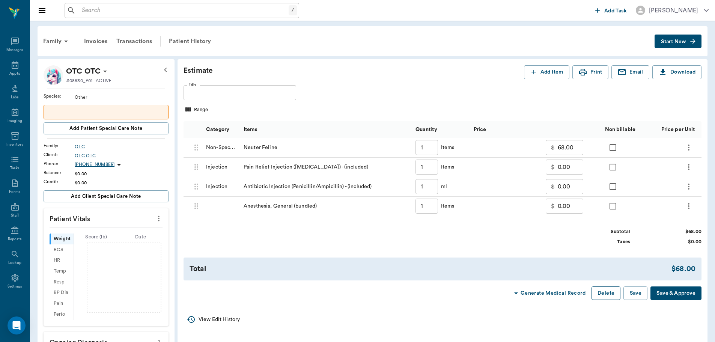
click at [602, 297] on button "Delete" at bounding box center [606, 293] width 29 height 14
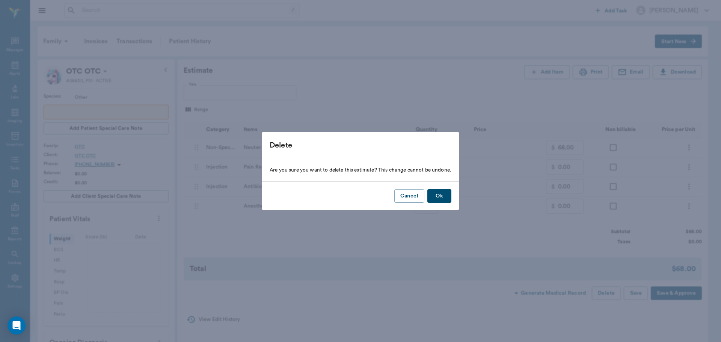
click at [432, 194] on button "Ok" at bounding box center [439, 196] width 24 height 14
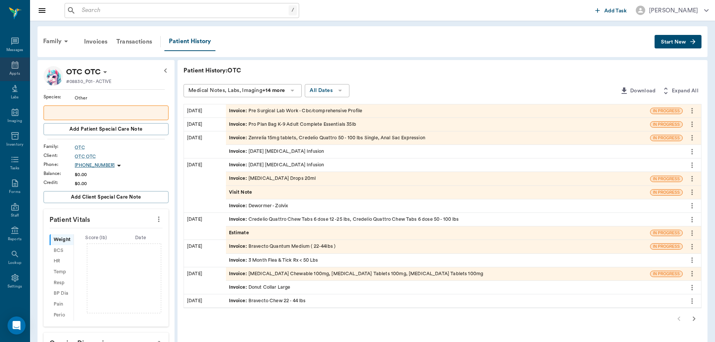
click at [12, 69] on icon at bounding box center [15, 64] width 9 height 9
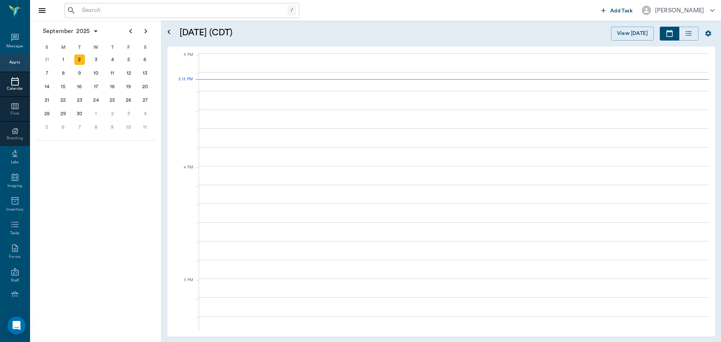
scroll to position [789, 0]
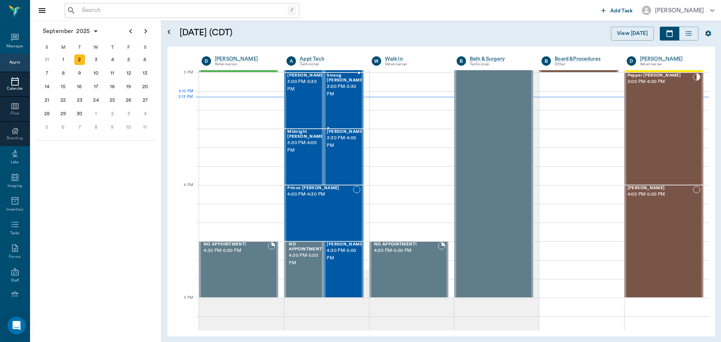
click at [340, 102] on div "Smaug Seagroves 3:00 PM - 3:30 PM" at bounding box center [346, 100] width 38 height 55
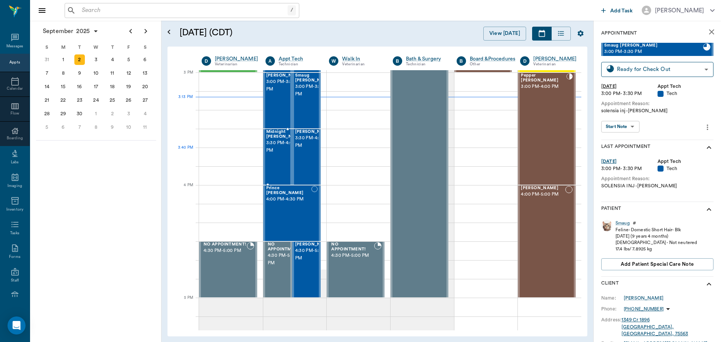
click at [273, 154] on span "3:30 PM - 4:00 PM" at bounding box center [285, 146] width 38 height 15
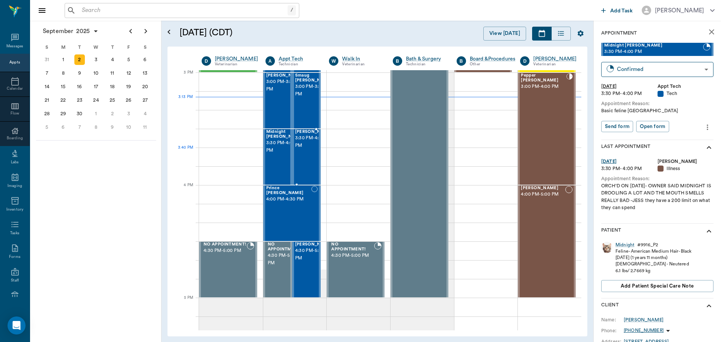
drag, startPoint x: 308, startPoint y: 152, endPoint x: 356, endPoint y: 145, distance: 48.6
click at [308, 149] on span "3:30 PM - 4:00 PM" at bounding box center [314, 141] width 38 height 15
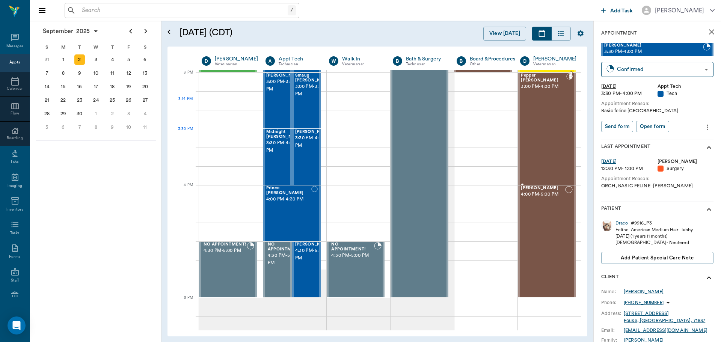
click at [543, 141] on div "Pepper Eaves 3:00 PM - 4:00 PM" at bounding box center [543, 128] width 45 height 111
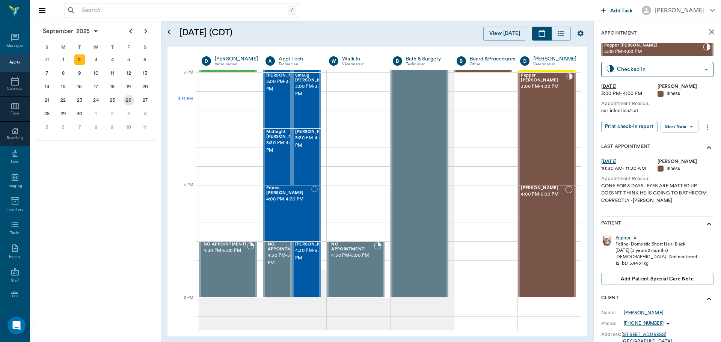
click at [126, 100] on div "26" at bounding box center [128, 100] width 11 height 11
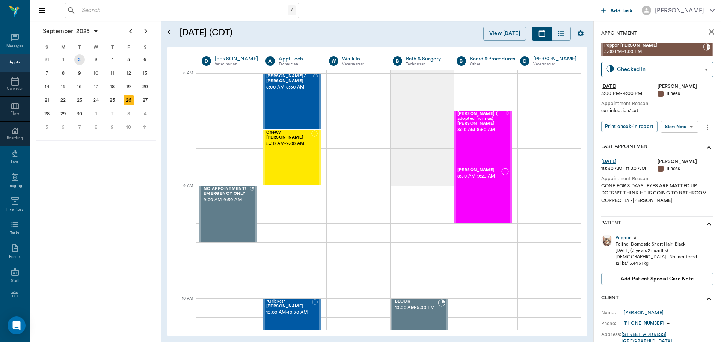
click at [79, 59] on div "2" at bounding box center [79, 59] width 11 height 11
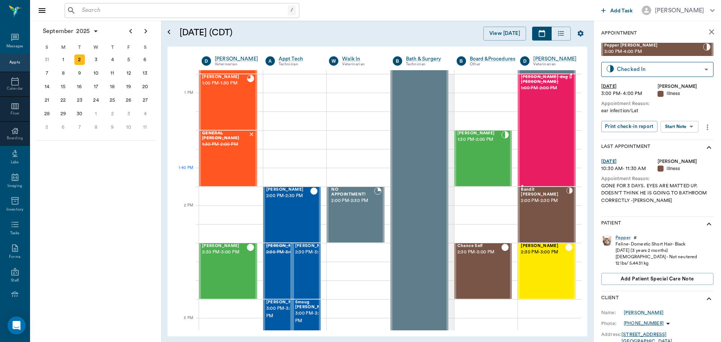
scroll to position [525, 0]
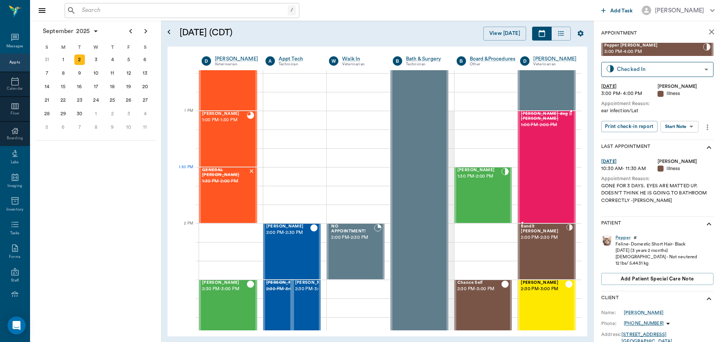
click at [534, 175] on div "ms. hammonds dog Hammonds 1:00 PM - 2:00 PM" at bounding box center [545, 166] width 48 height 111
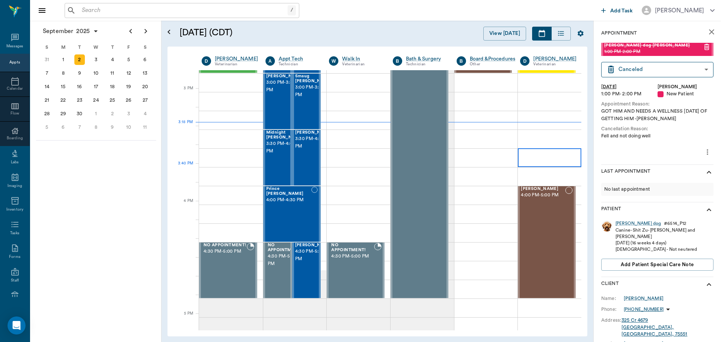
scroll to position [713, 0]
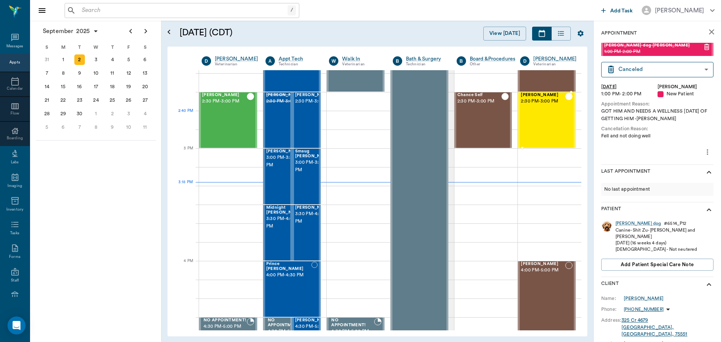
click at [536, 111] on div "Lilah Stephens 2:30 PM - 3:00 PM" at bounding box center [543, 120] width 44 height 55
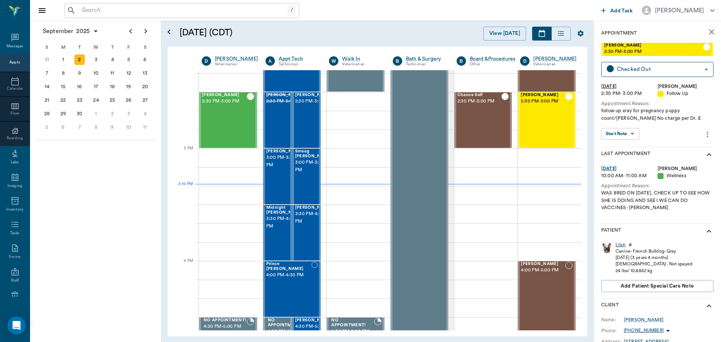
click at [622, 246] on div "Lilah" at bounding box center [620, 245] width 10 height 6
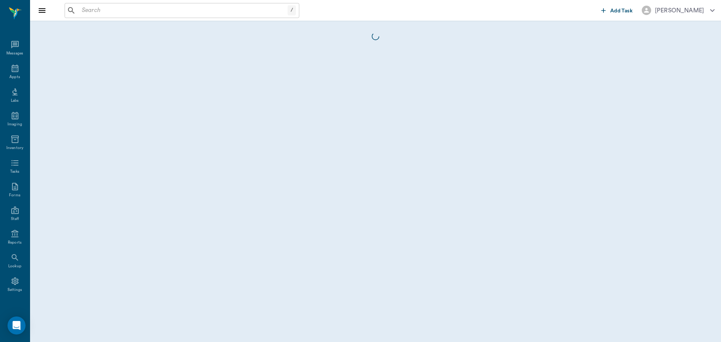
scroll to position [3, 0]
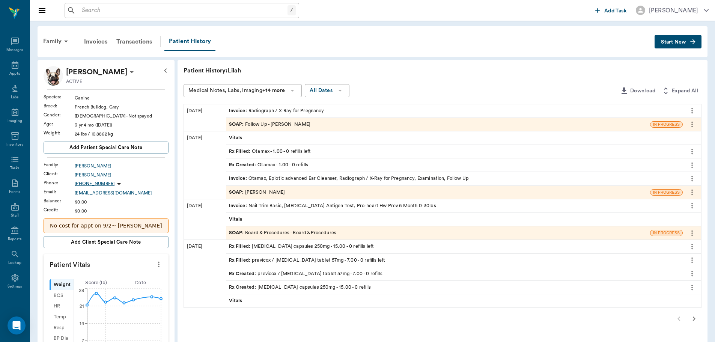
click at [269, 123] on div "SOAP : Follow Up - Dr. Kindall Jones" at bounding box center [270, 124] width 82 height 7
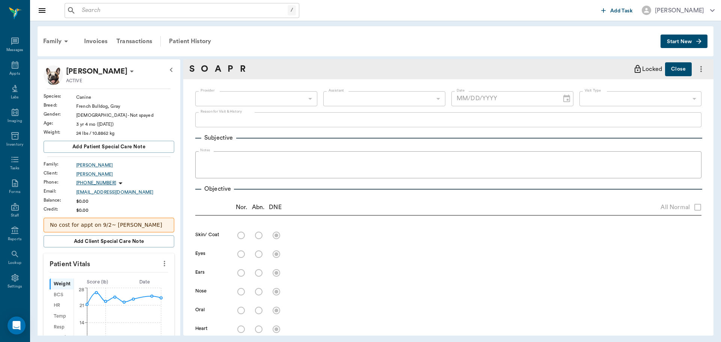
type input "670e8b52b987dc0b25a864ee"
type input "65d2be4f46e3a538d89b8c16"
type textarea "follow up xray for pregnancy puppy count/Lisa No charge per Dr. E"
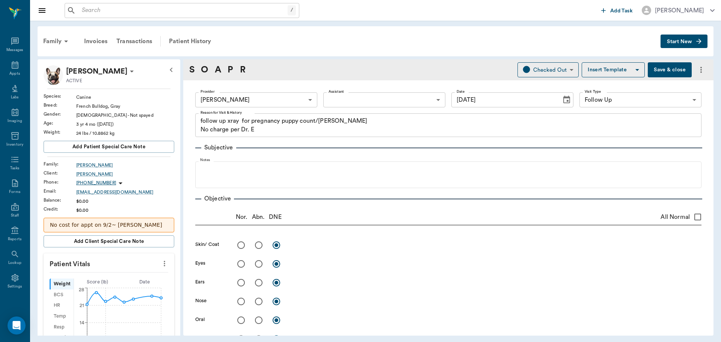
type input "[DATE]"
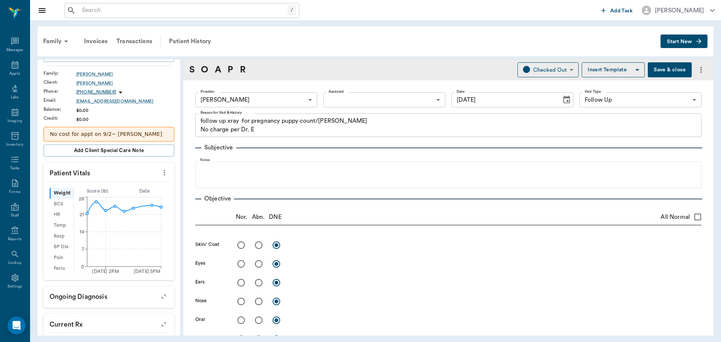
scroll to position [113, 0]
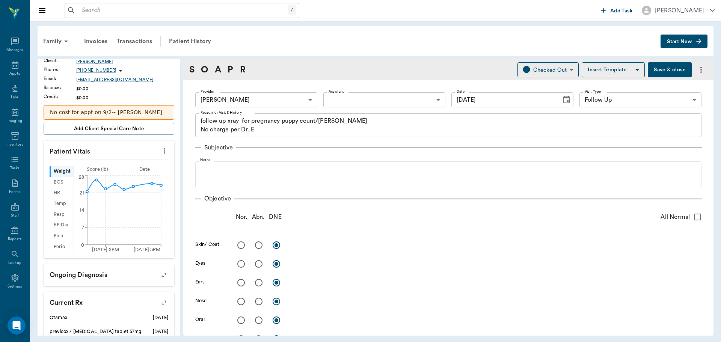
click at [160, 151] on icon "more" at bounding box center [164, 150] width 8 height 9
click at [125, 163] on span "Enter Vitals" at bounding box center [127, 164] width 63 height 8
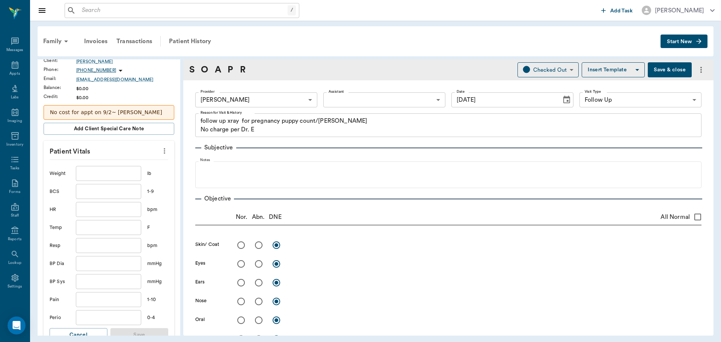
click at [114, 173] on input "text" at bounding box center [108, 173] width 65 height 15
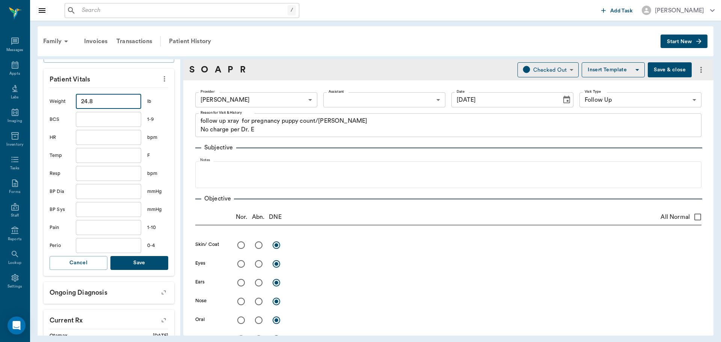
scroll to position [188, 0]
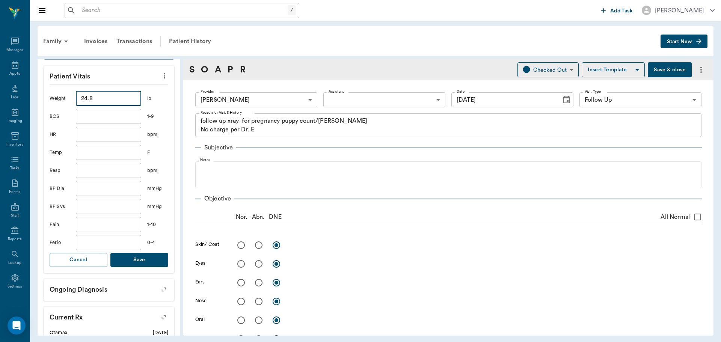
type input "24.8"
click at [126, 260] on button "Save" at bounding box center [139, 260] width 58 height 14
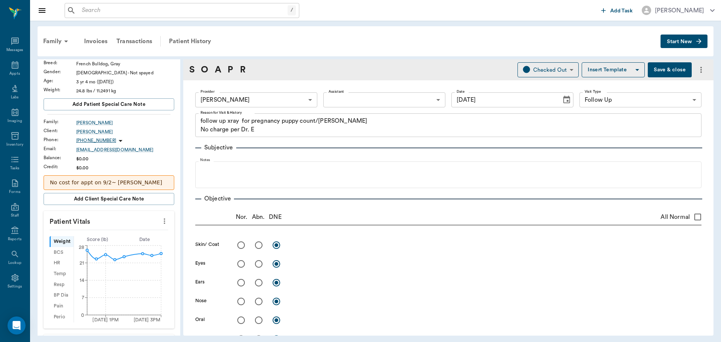
scroll to position [0, 0]
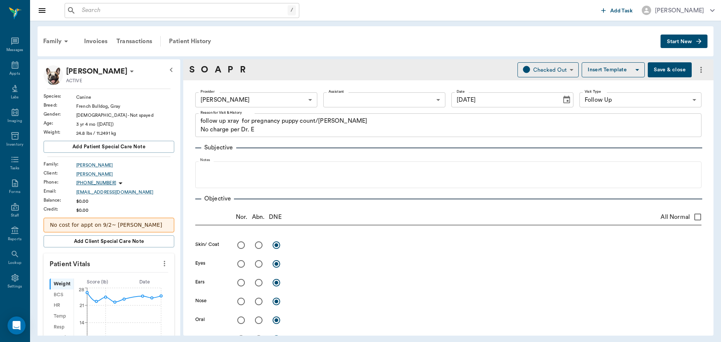
click at [650, 71] on button "Save & close" at bounding box center [669, 69] width 44 height 15
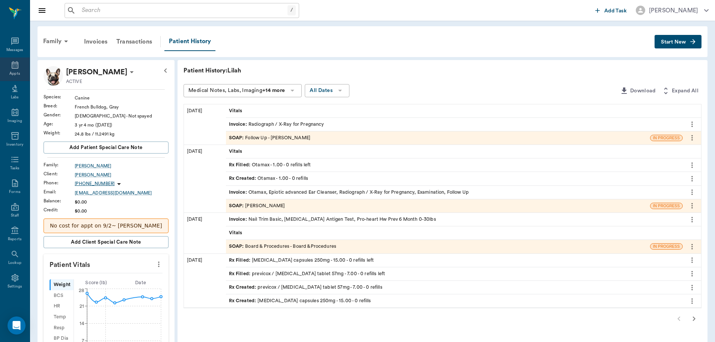
click at [11, 65] on icon at bounding box center [15, 64] width 9 height 9
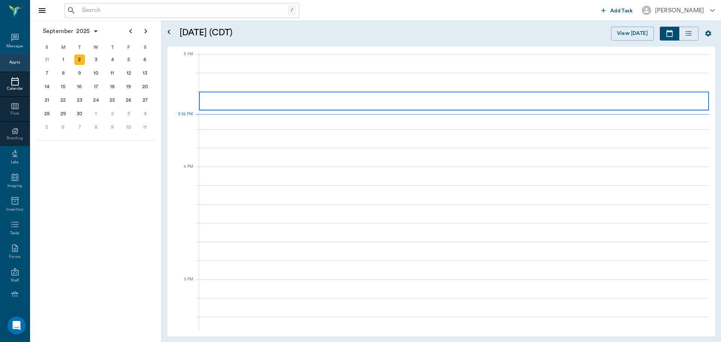
scroll to position [790, 0]
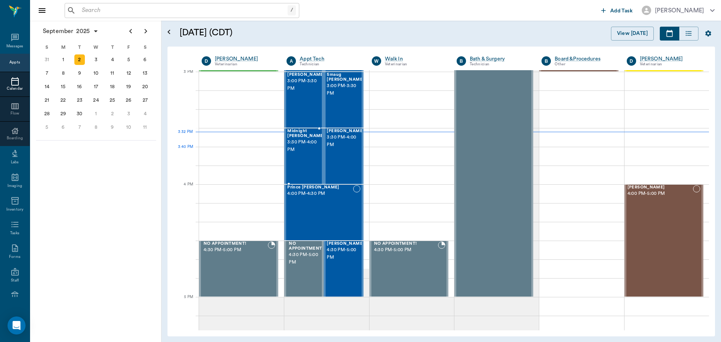
click at [306, 160] on div "Midnight Sumler 3:30 PM - 4:00 PM" at bounding box center [306, 156] width 38 height 55
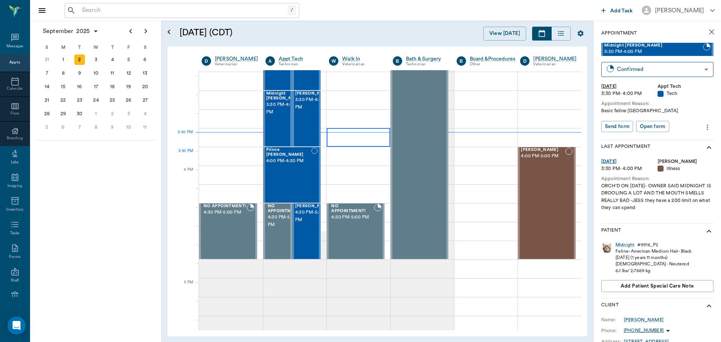
scroll to position [752, 0]
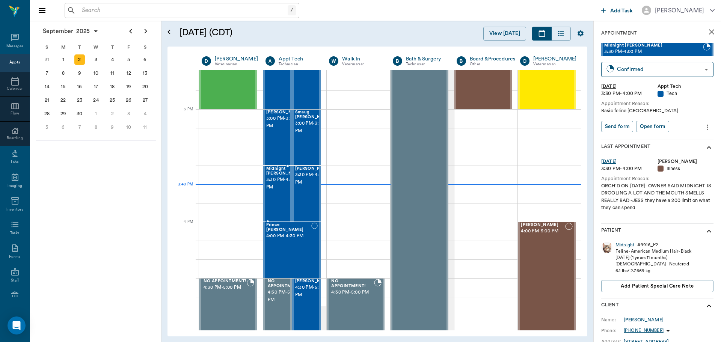
click at [280, 190] on span "3:30 PM - 4:00 PM" at bounding box center [285, 183] width 38 height 15
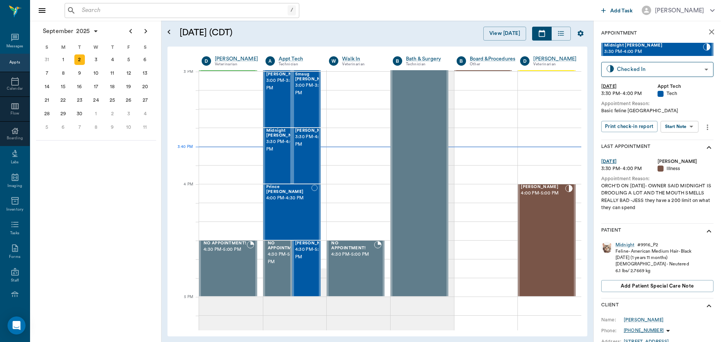
scroll to position [790, 0]
click at [686, 126] on body "/ ​ Add Task [PERSON_NAME] Nectar Messages Appts Calendar Flow Boarding Labs Im…" at bounding box center [360, 171] width 721 height 342
click at [684, 139] on button "Start SOAP" at bounding box center [671, 142] width 26 height 9
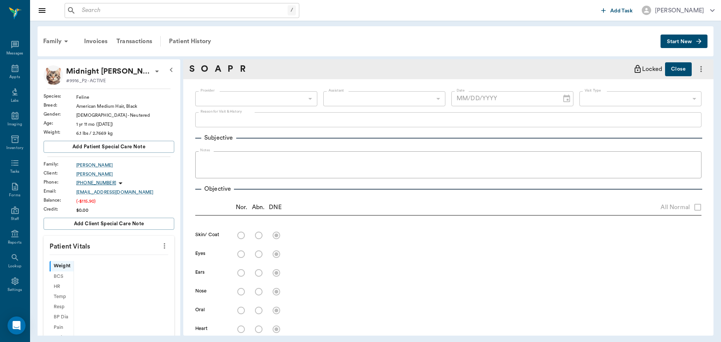
scroll to position [3, 0]
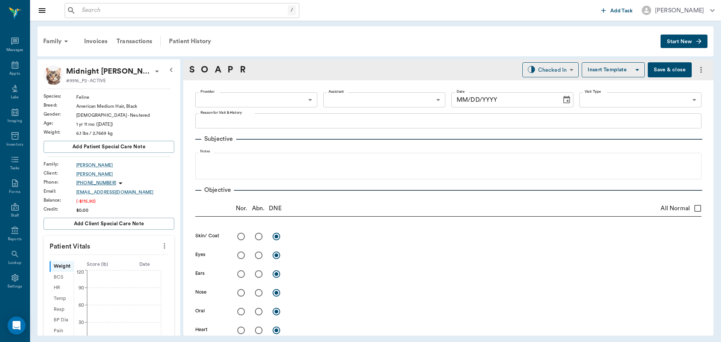
type input "63ec2f075fda476ae8351a4c"
type input "65d2be4f46e3a538d89b8c1a"
type textarea "Basic feline [GEOGRAPHIC_DATA]"
type input "[DATE]"
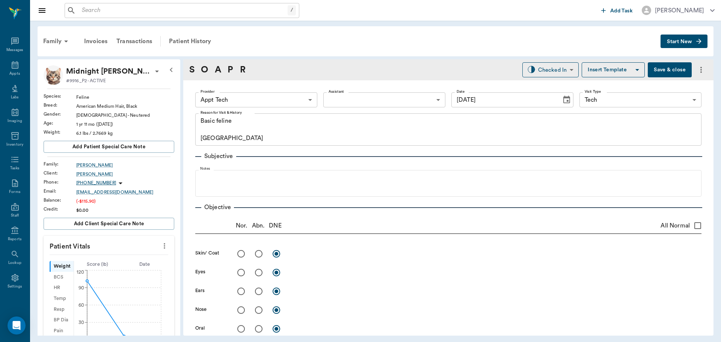
click at [160, 242] on icon "more" at bounding box center [164, 245] width 8 height 9
click at [130, 260] on span "Enter Vitals" at bounding box center [127, 259] width 63 height 8
click at [105, 266] on input "text" at bounding box center [108, 268] width 65 height 15
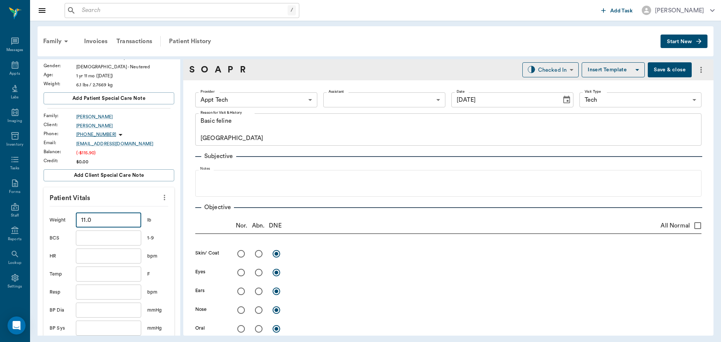
scroll to position [188, 0]
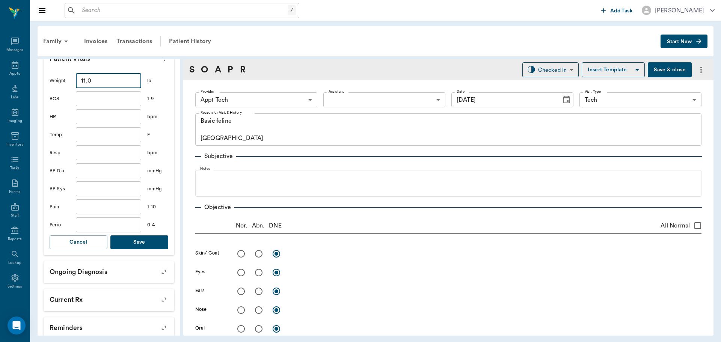
type input "11"
click at [151, 243] on button "Save" at bounding box center [139, 242] width 58 height 14
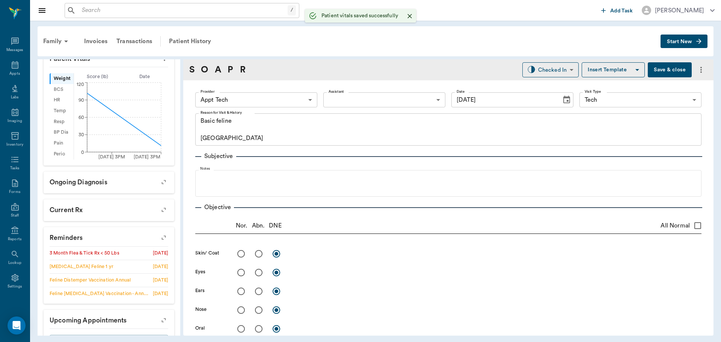
click at [245, 102] on body "/ ​ Add Task Dr. Bert Ellsworth Nectar Messages Appts Labs Imaging Inventory Ta…" at bounding box center [360, 171] width 721 height 342
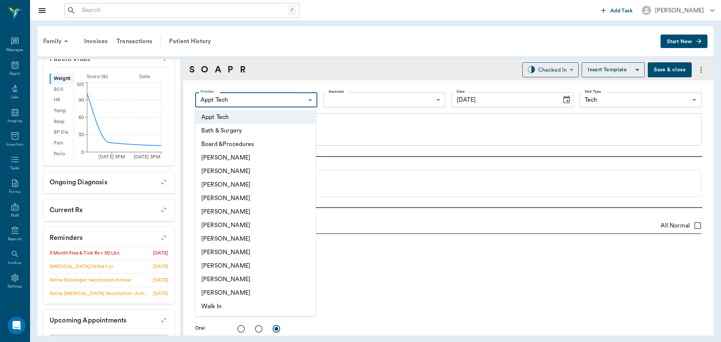
click at [242, 244] on li "Hunter Graves" at bounding box center [255, 239] width 120 height 14
type input "682b670d8bdc6f7f8feef3db"
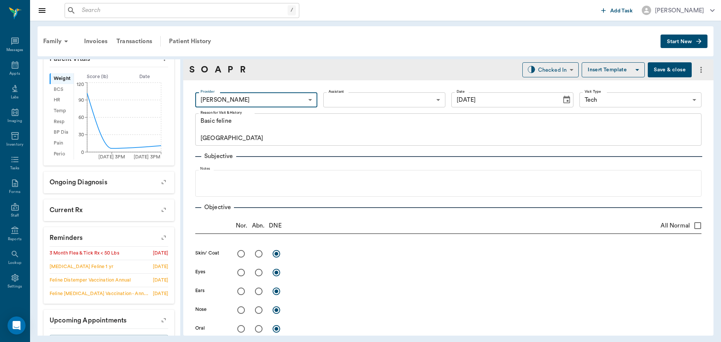
click at [347, 93] on body "/ ​ Add Task Dr. Bert Ellsworth Nectar Messages Appts Labs Imaging Inventory Ta…" at bounding box center [360, 171] width 721 height 342
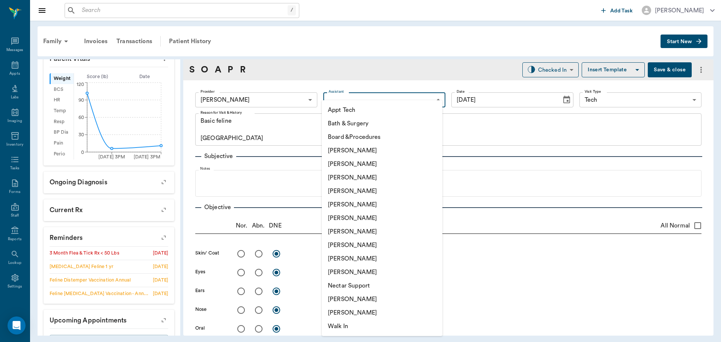
click at [352, 110] on li "Appt Tech" at bounding box center [382, 110] width 120 height 14
type input "63ec2f075fda476ae8351a4c"
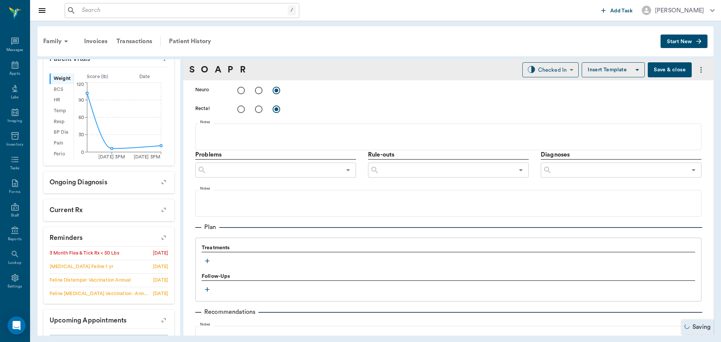
scroll to position [375, 0]
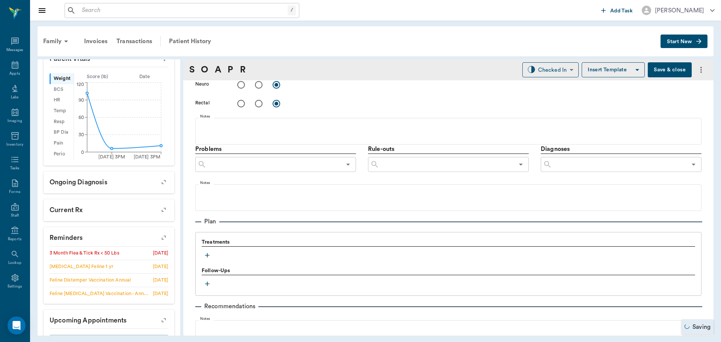
click at [206, 256] on icon "button" at bounding box center [207, 255] width 8 height 8
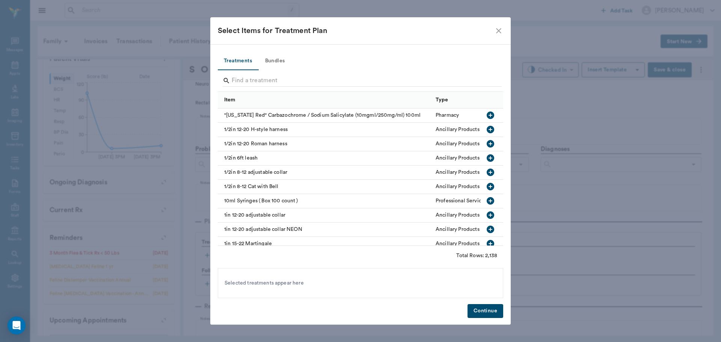
click at [281, 58] on button "Bundles" at bounding box center [275, 61] width 34 height 18
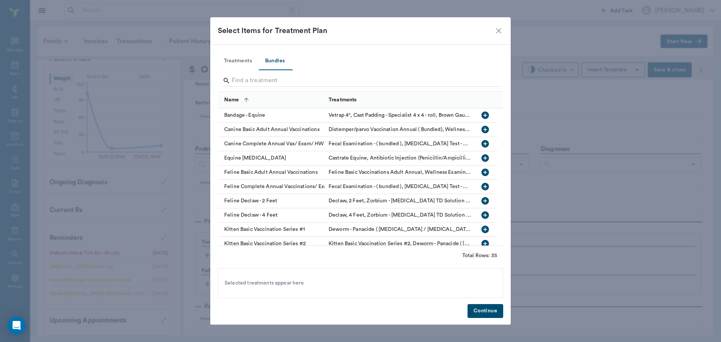
click at [276, 79] on input "Search" at bounding box center [361, 81] width 259 height 12
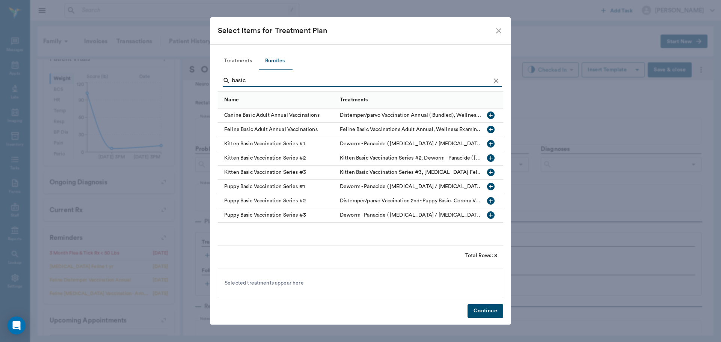
type input "basic"
click at [492, 128] on icon "button" at bounding box center [491, 130] width 8 height 8
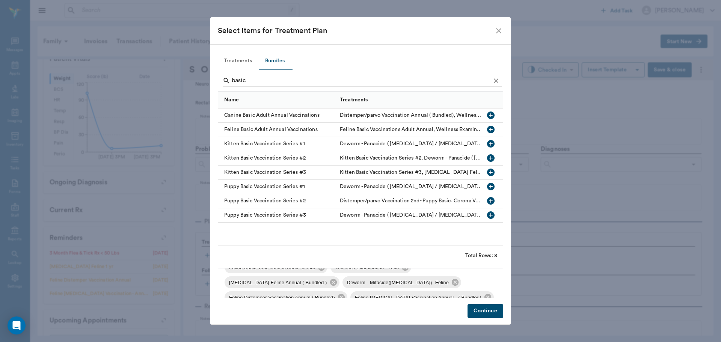
scroll to position [26, 0]
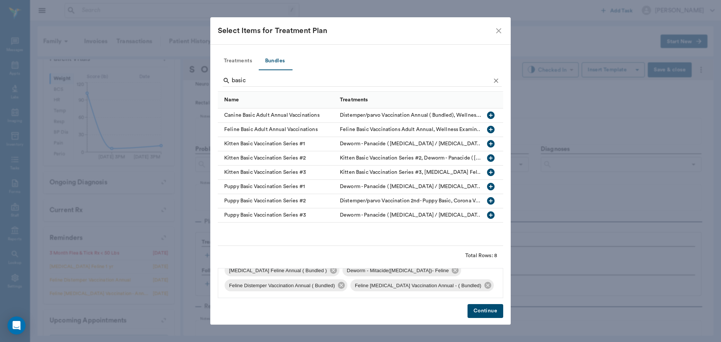
click at [481, 312] on button "Continue" at bounding box center [485, 311] width 36 height 14
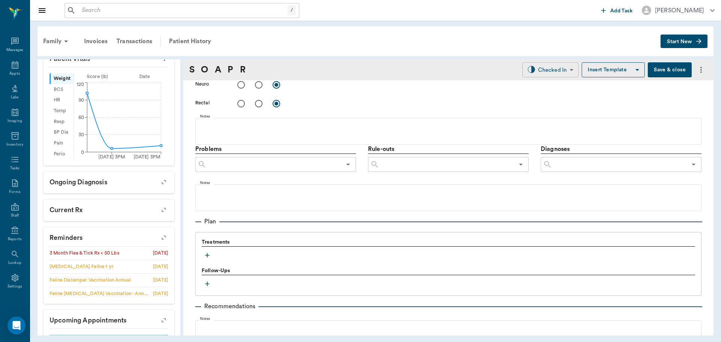
click at [530, 70] on body "/ ​ Add Task Dr. Bert Ellsworth Nectar Messages Appts Labs Imaging Inventory Ta…" at bounding box center [360, 171] width 721 height 342
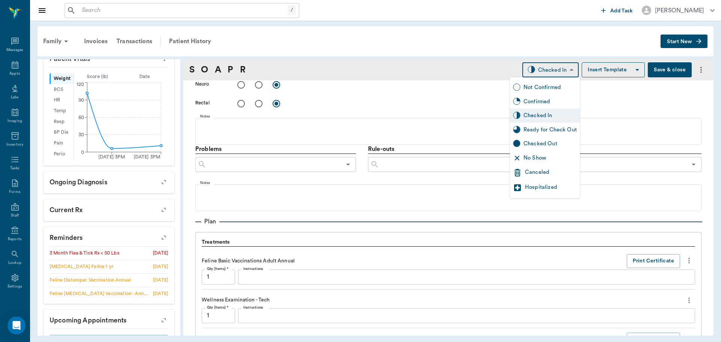
click at [552, 124] on div "Ready for Check Out" at bounding box center [545, 130] width 70 height 14
type input "READY_TO_CHECKOUT"
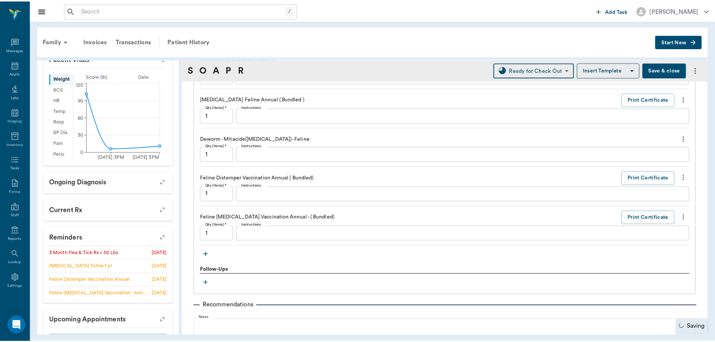
scroll to position [703, 0]
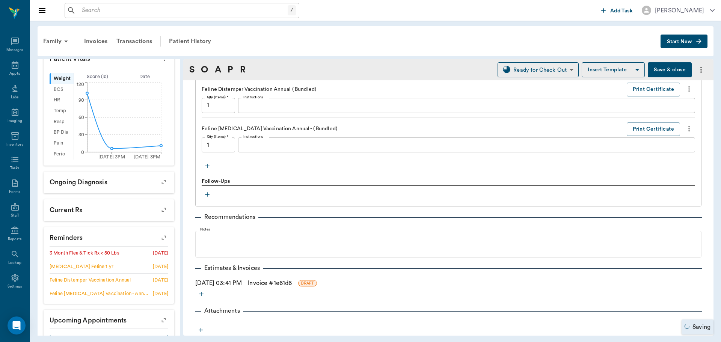
drag, startPoint x: 268, startPoint y: 285, endPoint x: 283, endPoint y: 283, distance: 15.2
click at [268, 285] on link "Invoice # 1e61d6" at bounding box center [270, 283] width 44 height 9
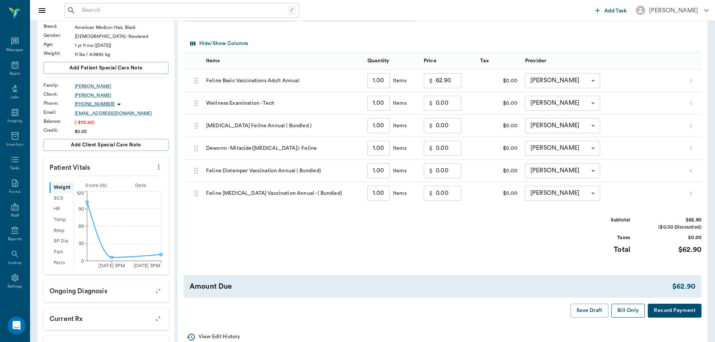
scroll to position [113, 0]
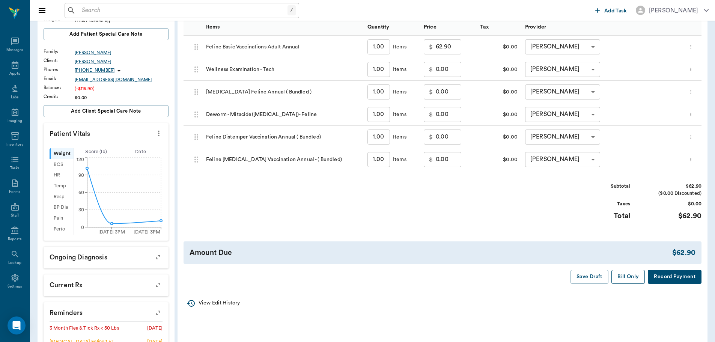
click at [631, 281] on button "Bill Only" at bounding box center [628, 277] width 34 height 14
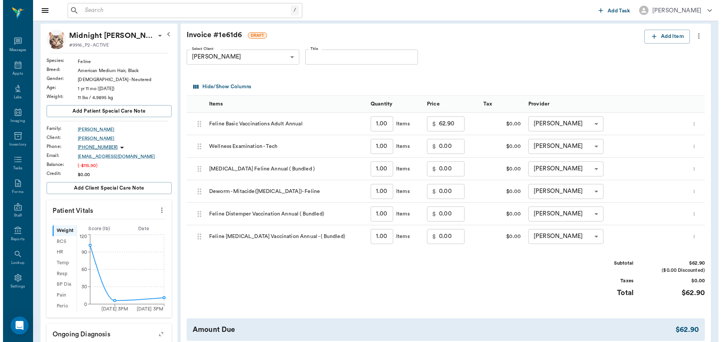
scroll to position [0, 0]
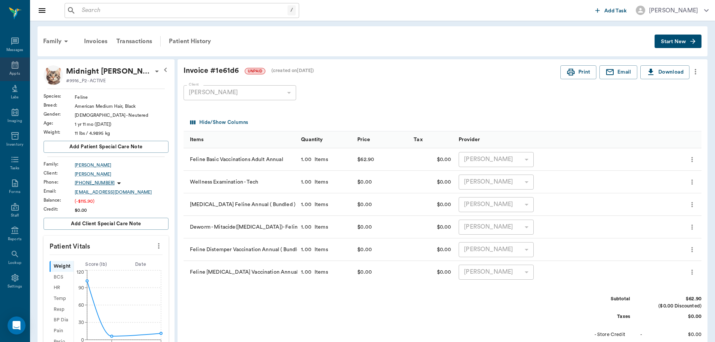
click at [6, 69] on div "Appts" at bounding box center [15, 69] width 30 height 24
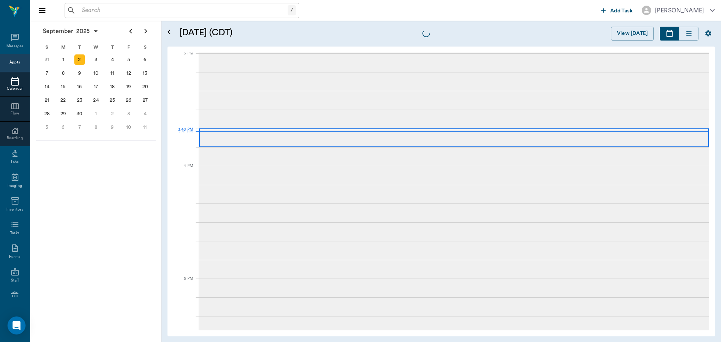
scroll to position [789, 0]
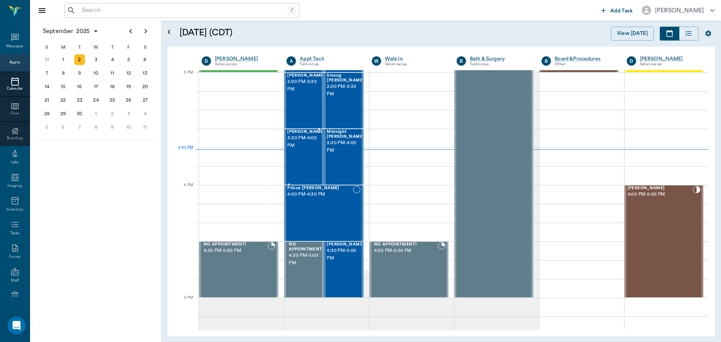
click at [309, 162] on div "[PERSON_NAME] 3:30 PM - 4:00 PM" at bounding box center [306, 156] width 38 height 55
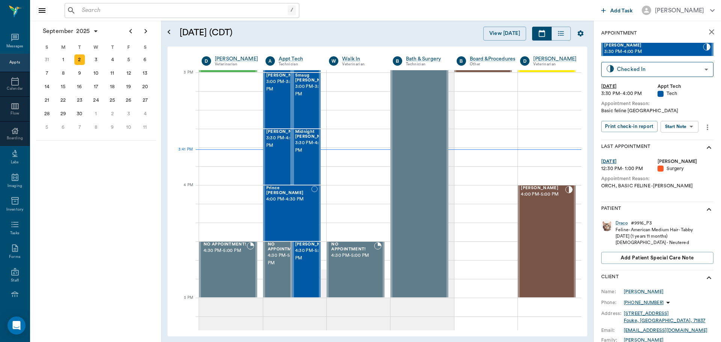
click at [676, 125] on body "/ ​ Add Task Dr. Bert Ellsworth Nectar Messages Appts Calendar Flow Boarding La…" at bounding box center [360, 171] width 721 height 342
click at [678, 140] on button "Start SOAP" at bounding box center [671, 142] width 26 height 9
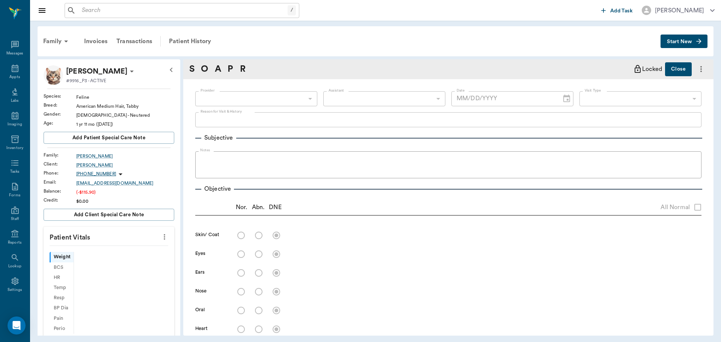
scroll to position [3, 0]
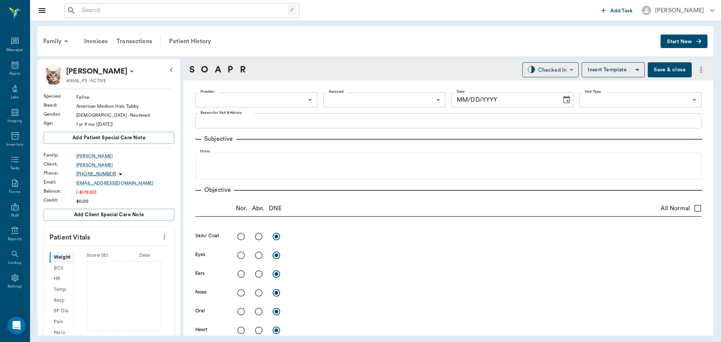
type input "63ec2f075fda476ae8351a4c"
type input "65d2be4f46e3a538d89b8c1a"
type textarea "Basic feline [GEOGRAPHIC_DATA]"
type input "[DATE]"
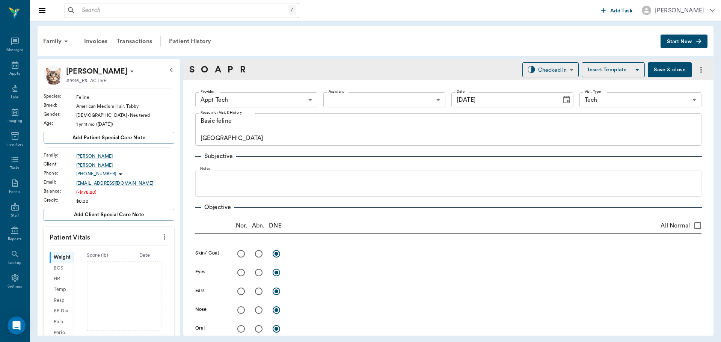
drag, startPoint x: 158, startPoint y: 232, endPoint x: 148, endPoint y: 241, distance: 13.3
click at [158, 233] on button "more" at bounding box center [164, 236] width 12 height 13
click at [127, 250] on span "Enter Vitals" at bounding box center [127, 250] width 63 height 8
click at [126, 256] on input "text" at bounding box center [108, 259] width 65 height 15
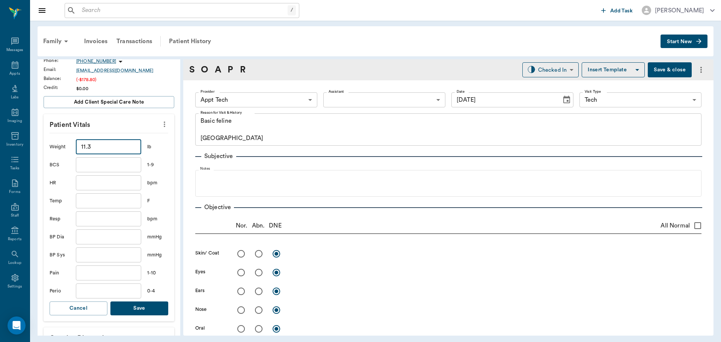
type input "11.3"
click at [128, 308] on button "Save" at bounding box center [139, 308] width 58 height 14
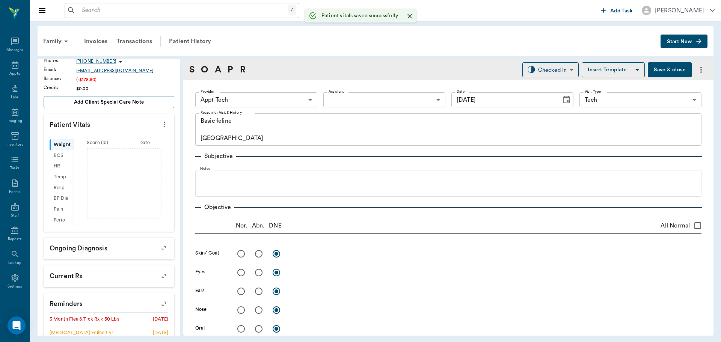
scroll to position [122, 0]
click at [273, 103] on body "/ ​ Add Task Dr. Bert Ellsworth Nectar Messages Appts Labs Imaging Inventory Ta…" at bounding box center [360, 171] width 721 height 342
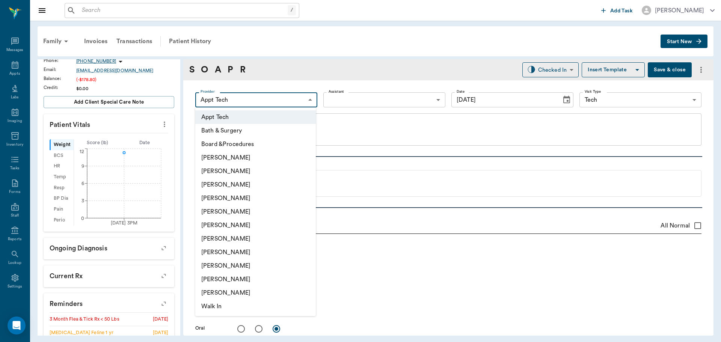
click at [259, 234] on li "Hunter Graves" at bounding box center [255, 239] width 120 height 14
type input "682b670d8bdc6f7f8feef3db"
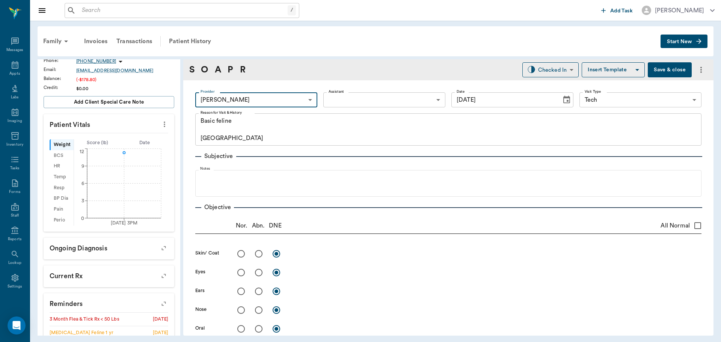
click at [332, 98] on body "/ ​ Add Task Dr. Bert Ellsworth Nectar Messages Appts Labs Imaging Inventory Ta…" at bounding box center [360, 171] width 721 height 342
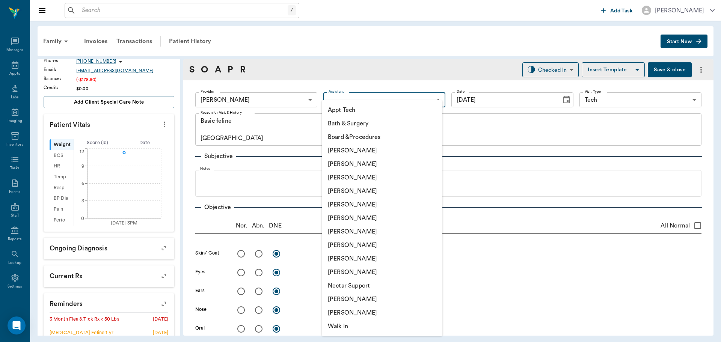
click at [339, 111] on li "Appt Tech" at bounding box center [382, 110] width 120 height 14
type input "63ec2f075fda476ae8351a4c"
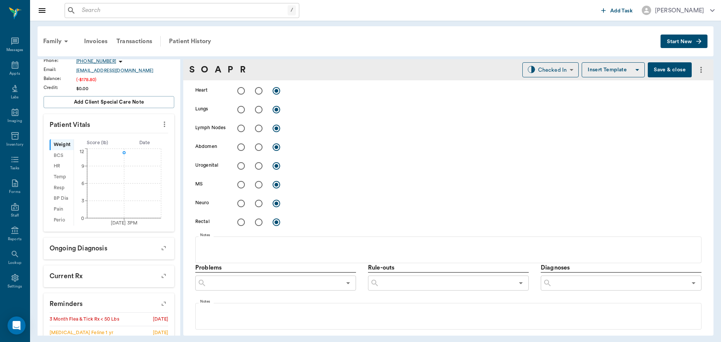
scroll to position [338, 0]
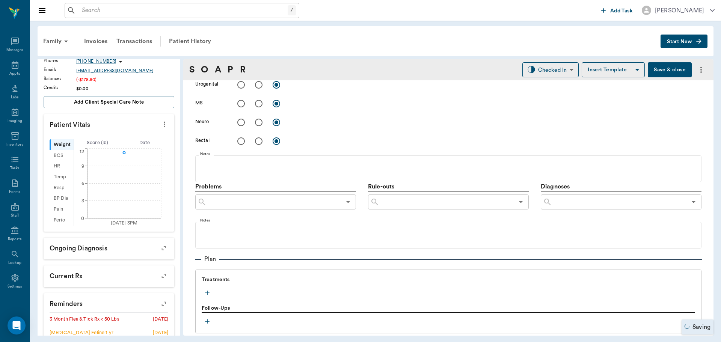
click at [210, 289] on icon "button" at bounding box center [207, 293] width 8 height 8
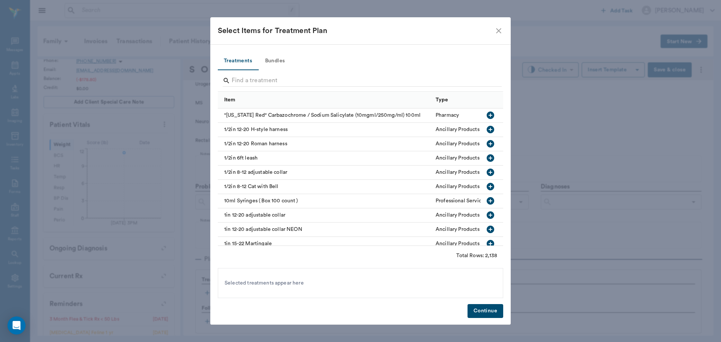
drag, startPoint x: 273, startPoint y: 58, endPoint x: 274, endPoint y: 69, distance: 11.3
click at [274, 59] on button "Bundles" at bounding box center [275, 61] width 34 height 18
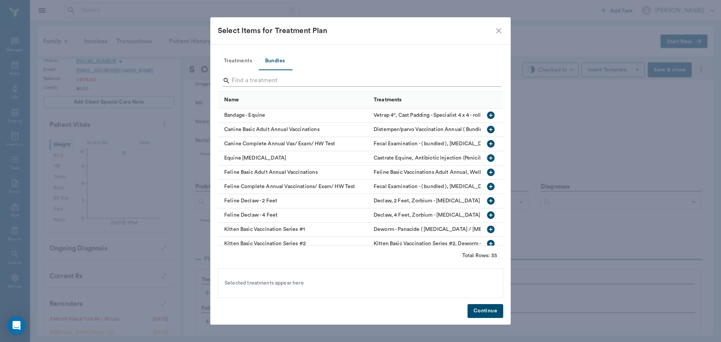
click at [275, 81] on input "Search" at bounding box center [361, 81] width 259 height 12
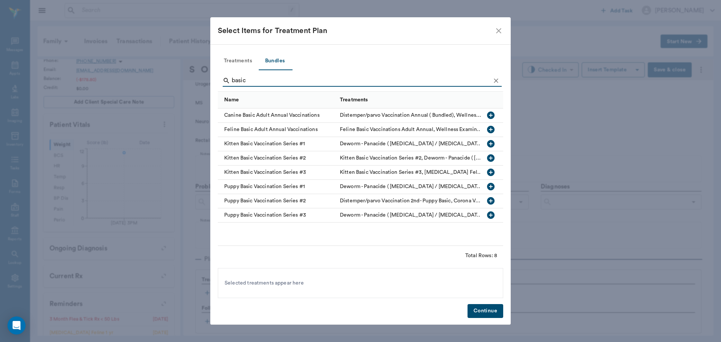
type input "basic"
click at [489, 130] on icon "button" at bounding box center [491, 130] width 8 height 8
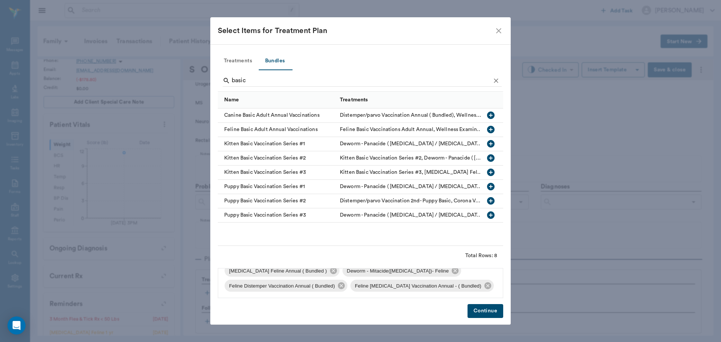
scroll to position [26, 0]
click at [482, 308] on button "Continue" at bounding box center [485, 311] width 36 height 14
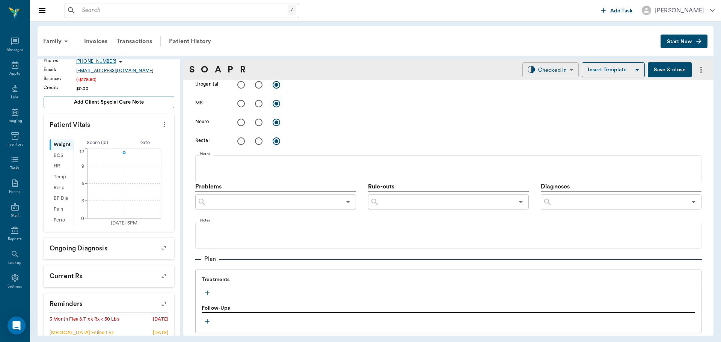
click at [539, 69] on body "/ ​ Add Task Dr. Bert Ellsworth Nectar Messages Appts Labs Imaging Inventory Ta…" at bounding box center [360, 171] width 721 height 342
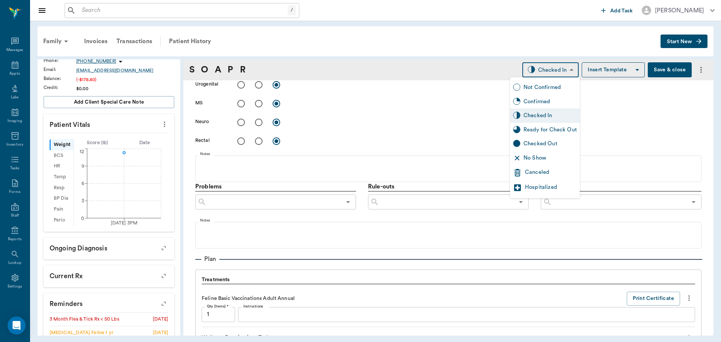
click at [543, 132] on div "Ready for Check Out" at bounding box center [549, 130] width 53 height 8
type input "READY_TO_CHECKOUT"
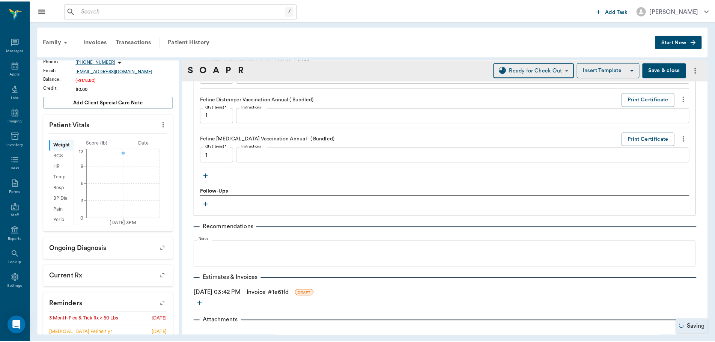
scroll to position [703, 0]
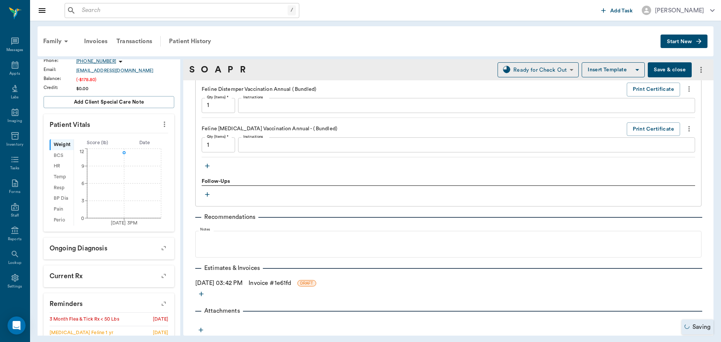
click at [280, 285] on link "Invoice # 1e61fd" at bounding box center [269, 283] width 42 height 9
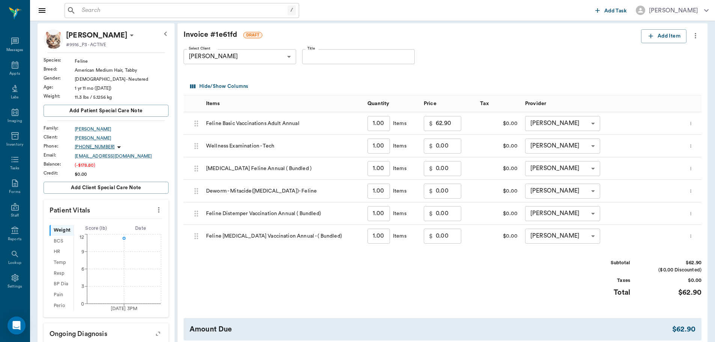
scroll to position [75, 0]
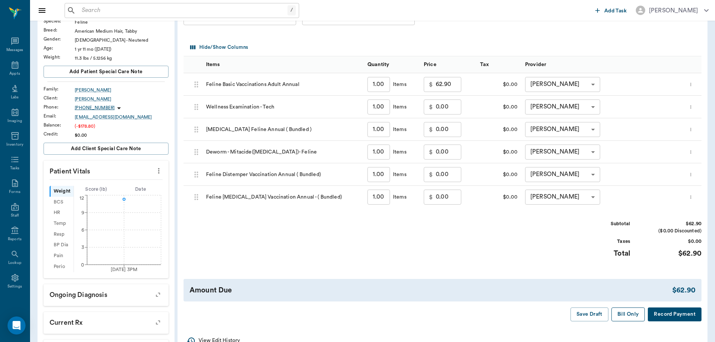
click at [629, 316] on button "Bill Only" at bounding box center [628, 314] width 34 height 14
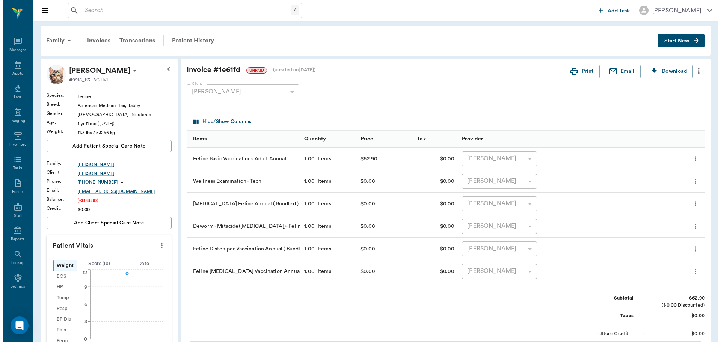
scroll to position [0, 0]
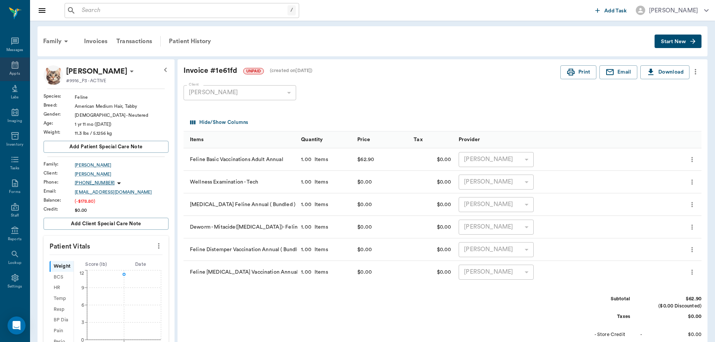
click at [13, 65] on icon at bounding box center [15, 64] width 9 height 9
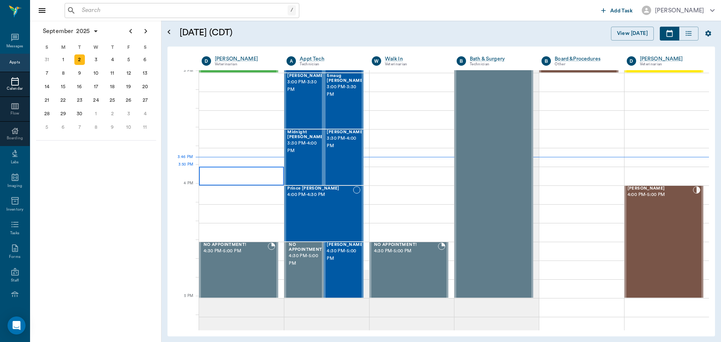
scroll to position [826, 0]
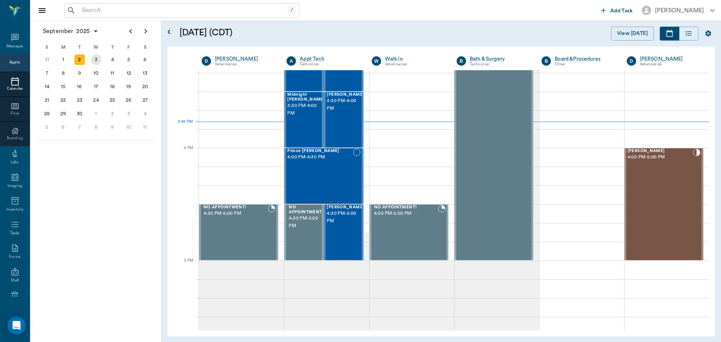
click at [95, 59] on div "3" at bounding box center [96, 59] width 11 height 11
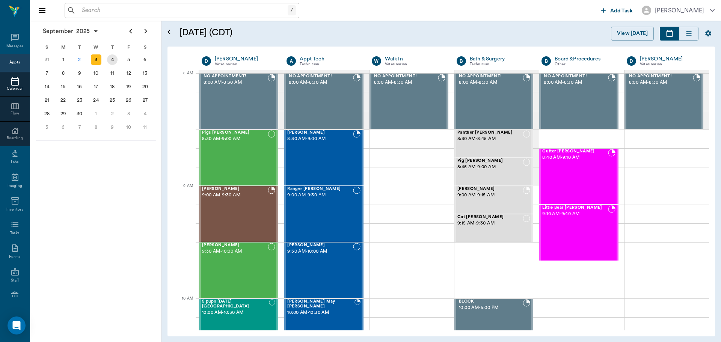
click at [116, 60] on div "4" at bounding box center [112, 59] width 11 height 11
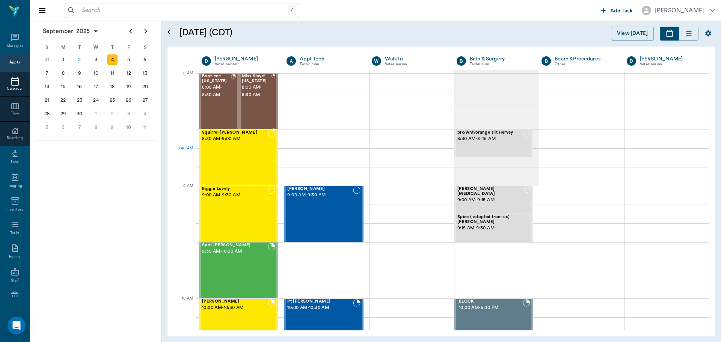
click at [246, 153] on div "Squirrel Eaton 8:30 AM - 9:00 AM" at bounding box center [235, 157] width 66 height 55
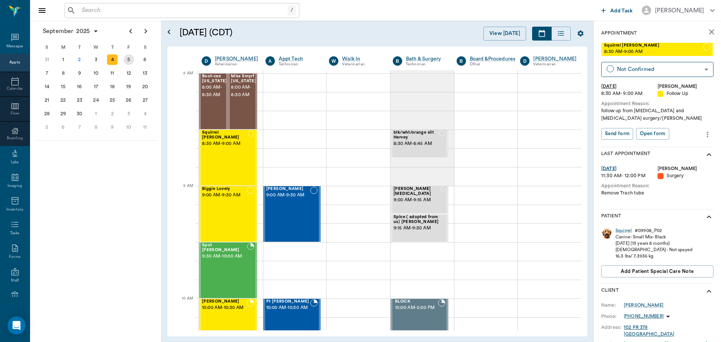
click at [130, 60] on div "5" at bounding box center [128, 59] width 11 height 11
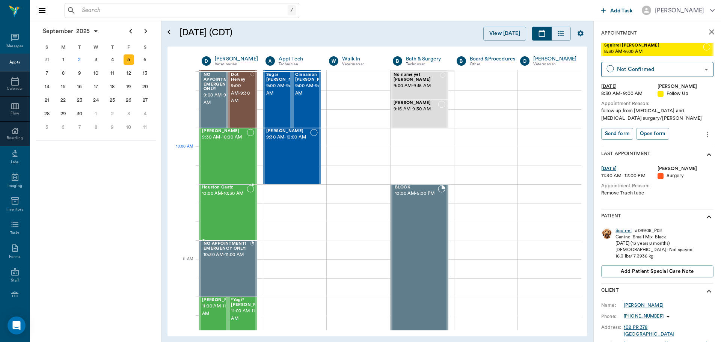
scroll to position [113, 0]
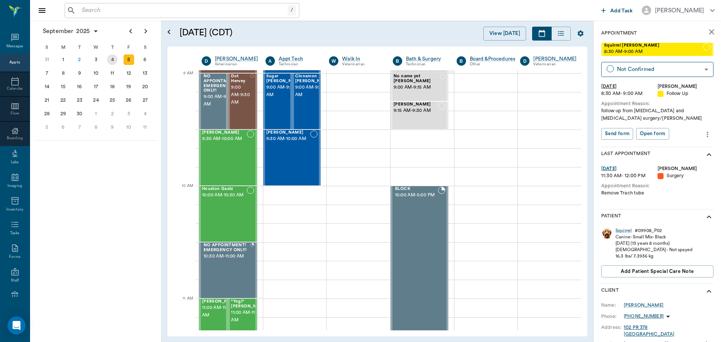
click at [110, 59] on div "4" at bounding box center [112, 59] width 11 height 11
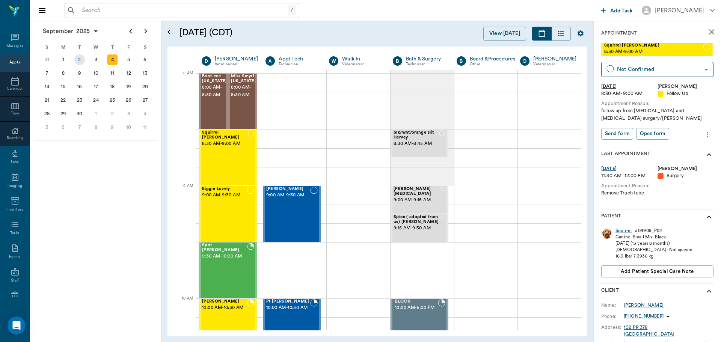
click at [80, 59] on div "2" at bounding box center [79, 59] width 11 height 11
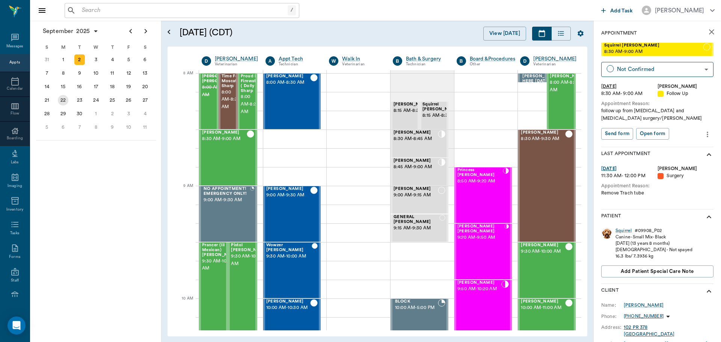
click at [65, 98] on div "22" at bounding box center [63, 100] width 11 height 11
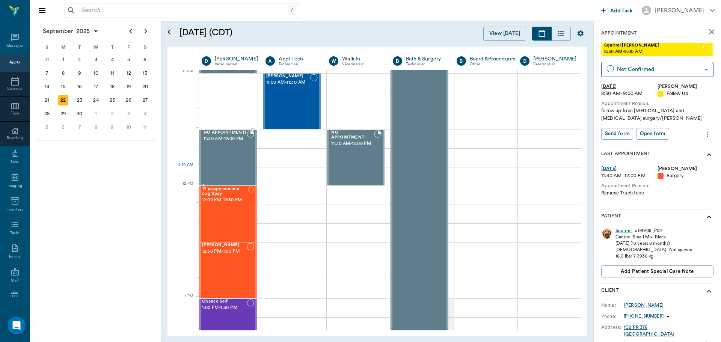
scroll to position [375, 0]
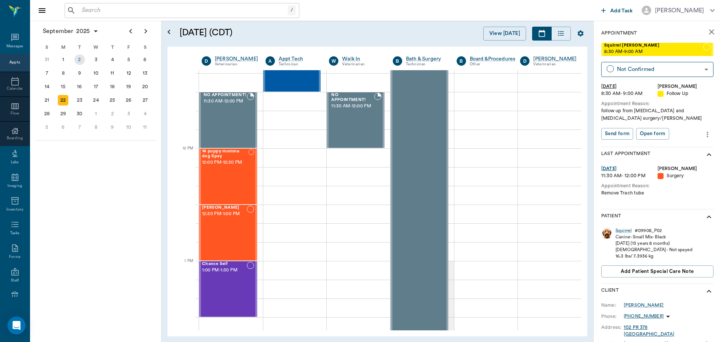
click at [81, 57] on div "2" at bounding box center [79, 59] width 11 height 11
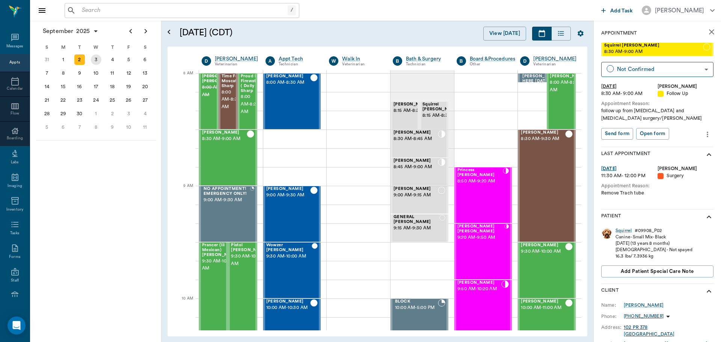
click at [95, 58] on div "3" at bounding box center [96, 59] width 11 height 11
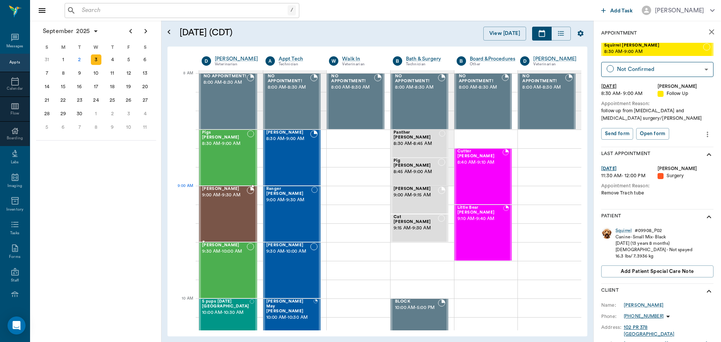
click at [223, 202] on div "Max McCright 9:00 AM - 9:30 AM" at bounding box center [224, 214] width 45 height 55
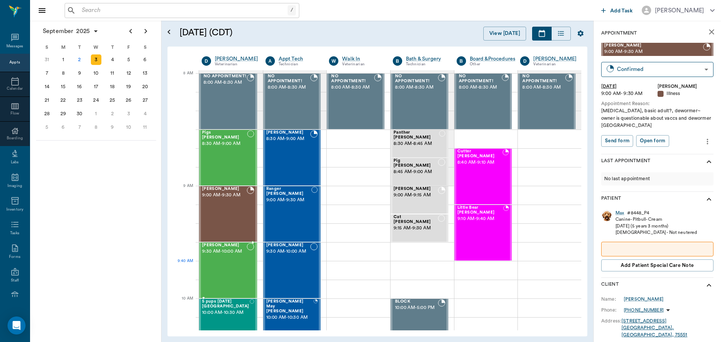
click at [227, 265] on div "twinkie Robinson 9:30 AM - 10:00 AM" at bounding box center [224, 270] width 45 height 55
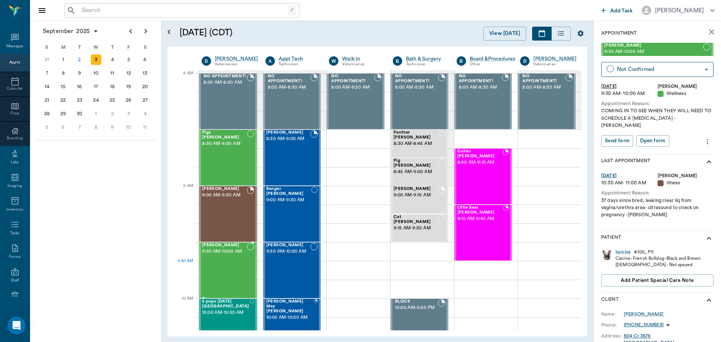
click at [229, 262] on div "twinkie Robinson 9:30 AM - 10:00 AM" at bounding box center [224, 270] width 45 height 55
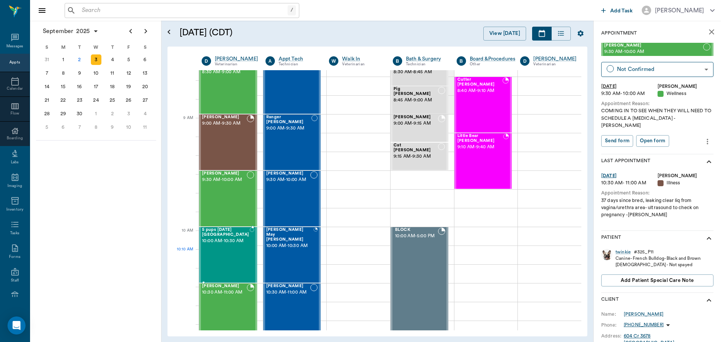
scroll to position [75, 0]
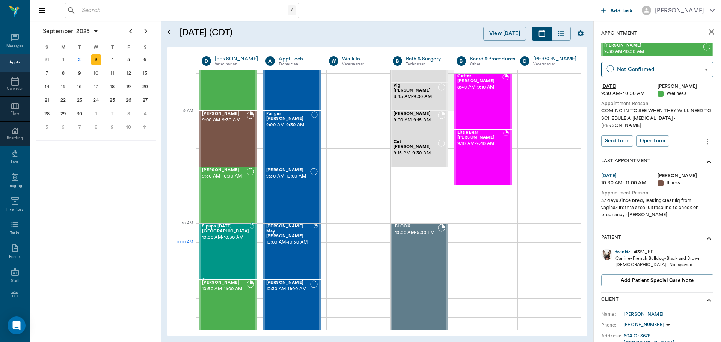
click at [225, 241] on span "10:00 AM - 10:30 AM" at bounding box center [226, 238] width 48 height 8
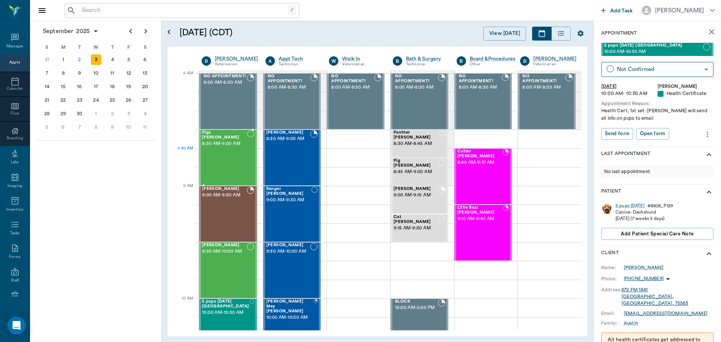
click at [227, 157] on div "Pigs Ingram 8:30 AM - 9:00 AM" at bounding box center [224, 157] width 45 height 55
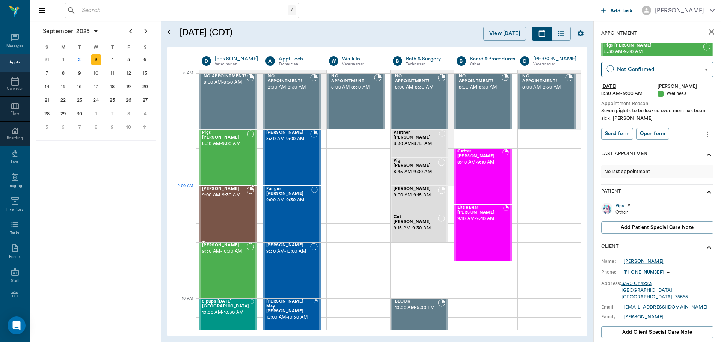
click at [233, 198] on span "9:00 AM - 9:30 AM" at bounding box center [224, 195] width 45 height 8
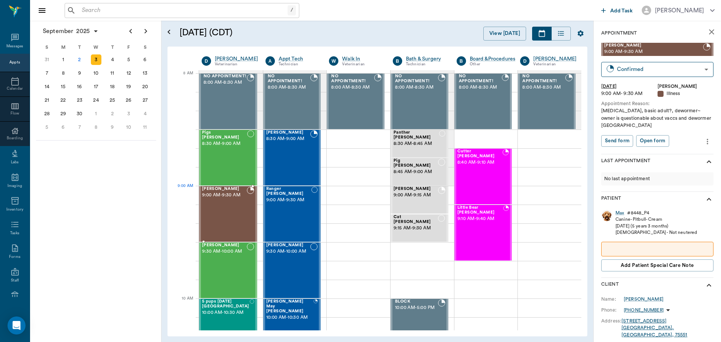
click at [234, 193] on span "9:00 AM - 9:30 AM" at bounding box center [224, 195] width 45 height 8
click at [132, 30] on icon "Previous page" at bounding box center [130, 31] width 9 height 9
click at [279, 208] on div "Ranger Stokes 9:00 AM - 9:30 AM" at bounding box center [288, 214] width 45 height 55
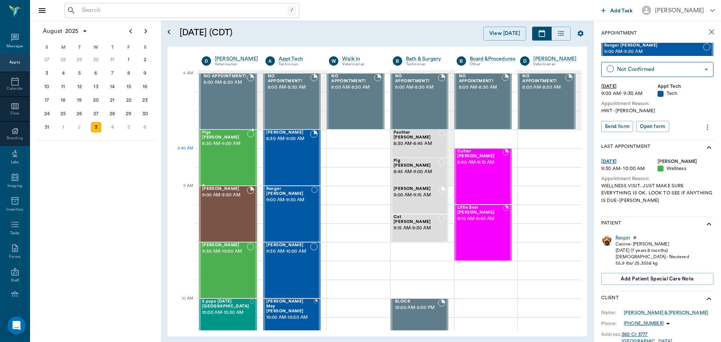
click at [226, 166] on div "Pigs Ingram 8:30 AM - 9:00 AM" at bounding box center [224, 157] width 45 height 55
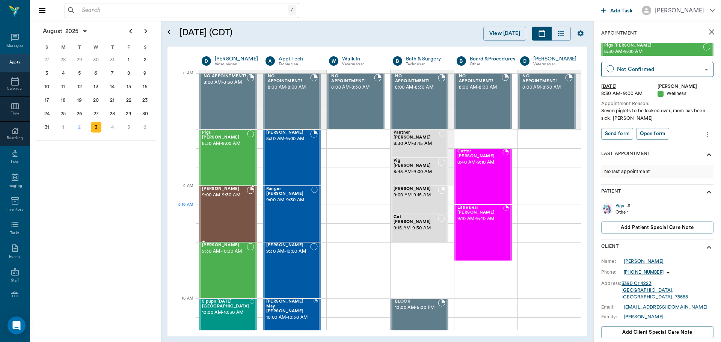
click at [221, 220] on div "Max McCright 9:00 AM - 9:30 AM" at bounding box center [224, 214] width 45 height 55
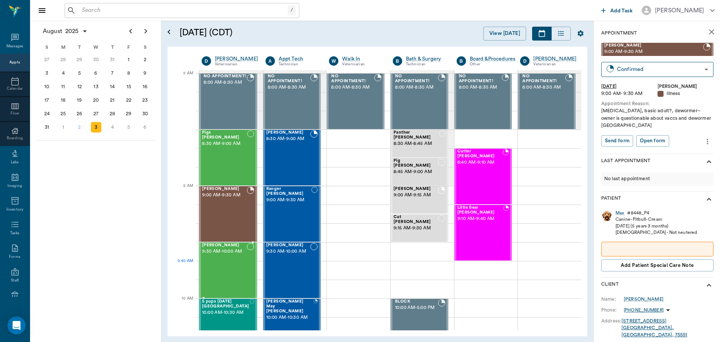
click at [235, 275] on div "twinkie Robinson 9:30 AM - 10:00 AM" at bounding box center [224, 270] width 45 height 55
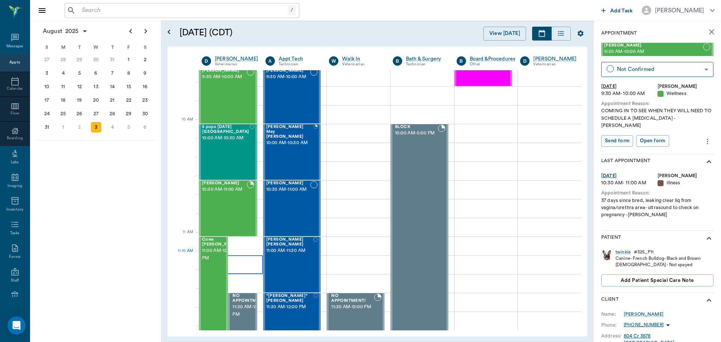
scroll to position [188, 0]
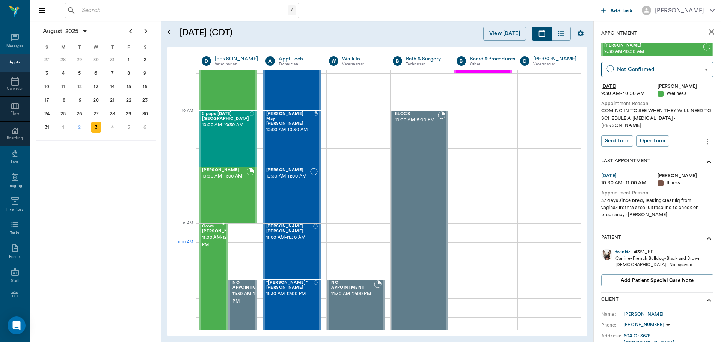
click at [220, 249] on span "11:00 AM - 12:00 PM" at bounding box center [221, 241] width 38 height 15
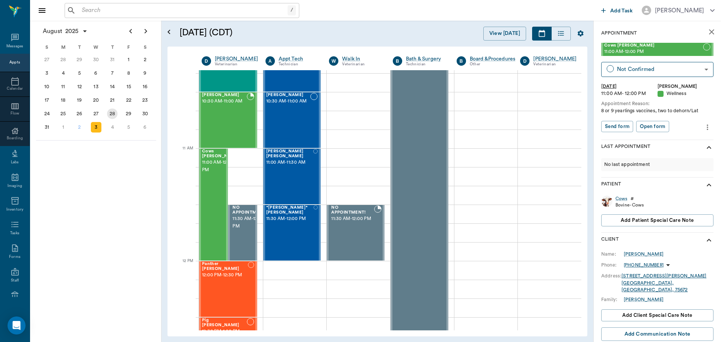
click at [112, 116] on div "28" at bounding box center [112, 113] width 11 height 11
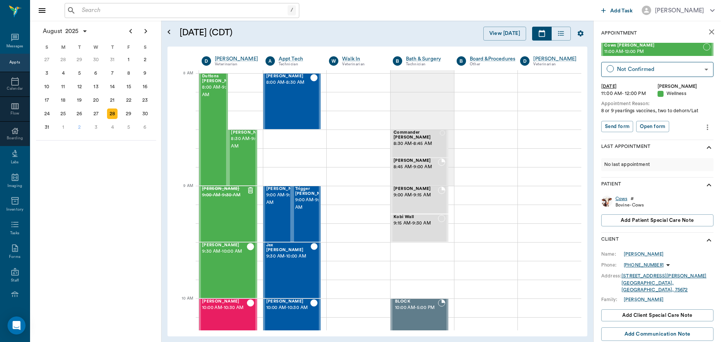
click at [620, 197] on div "Cows" at bounding box center [621, 199] width 12 height 6
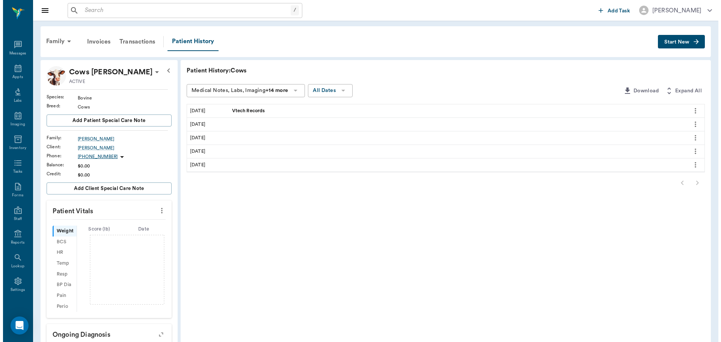
scroll to position [3, 0]
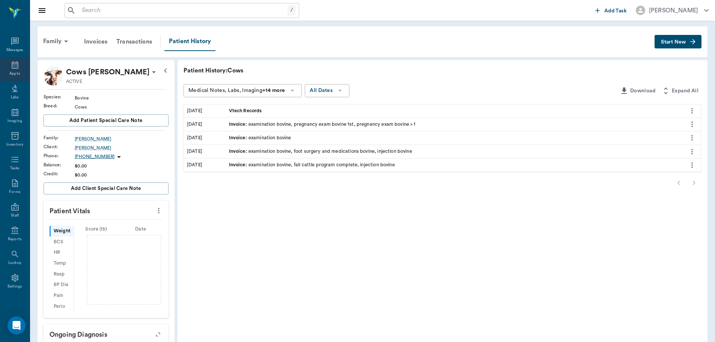
click at [7, 67] on div "Appts" at bounding box center [15, 69] width 30 height 24
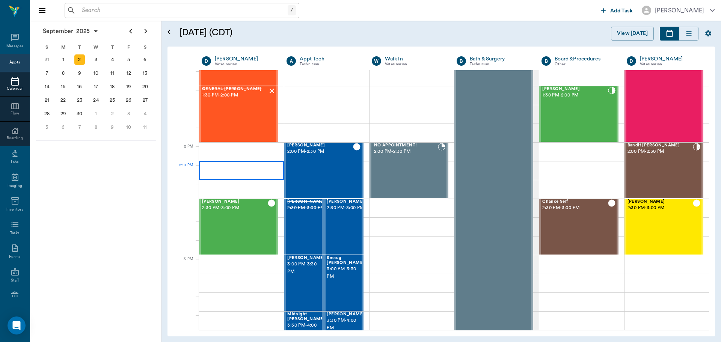
scroll to position [602, 0]
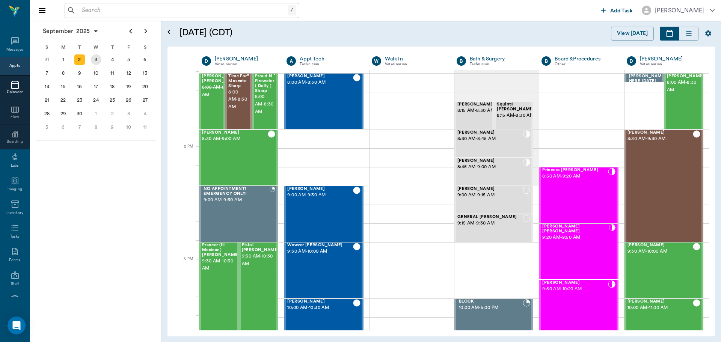
click at [98, 57] on div "3" at bounding box center [96, 59] width 11 height 11
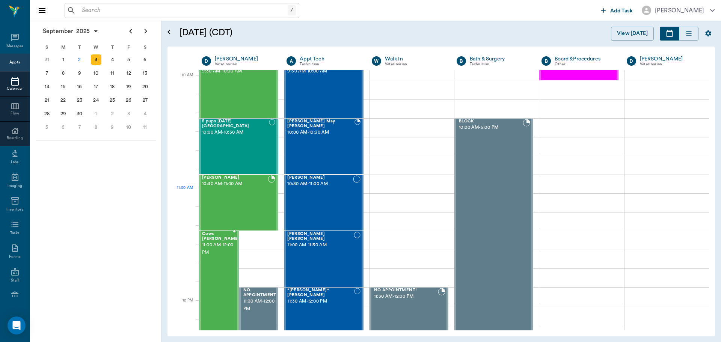
scroll to position [225, 0]
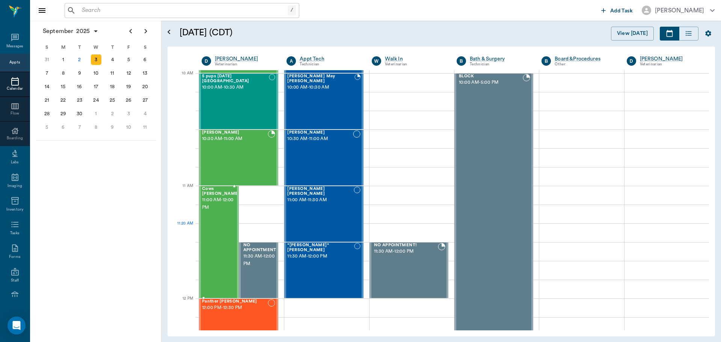
click at [212, 238] on div "Cows Evans 11:00 AM - 12:00 PM" at bounding box center [221, 242] width 38 height 111
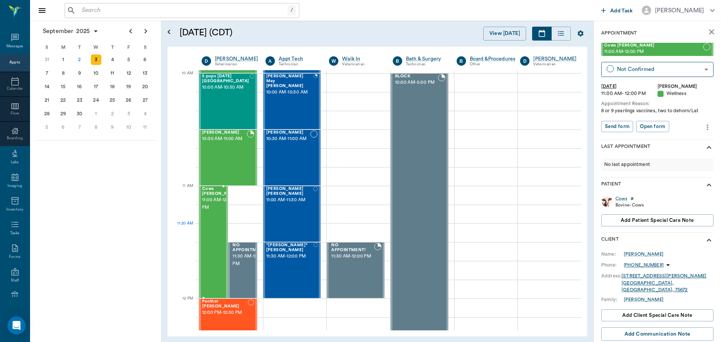
click at [211, 236] on div "Cows Evans 11:00 AM - 12:00 PM" at bounding box center [221, 242] width 38 height 111
click at [211, 233] on div "Cows Evans 11:00 AM - 12:00 PM" at bounding box center [221, 242] width 38 height 111
click at [131, 30] on icon "Previous page" at bounding box center [130, 31] width 3 height 5
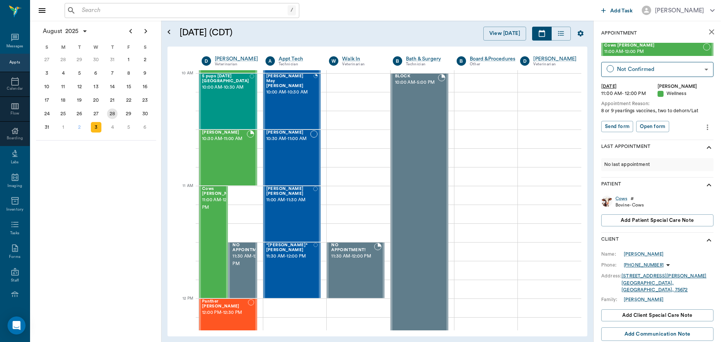
click at [110, 116] on div "28" at bounding box center [112, 113] width 11 height 11
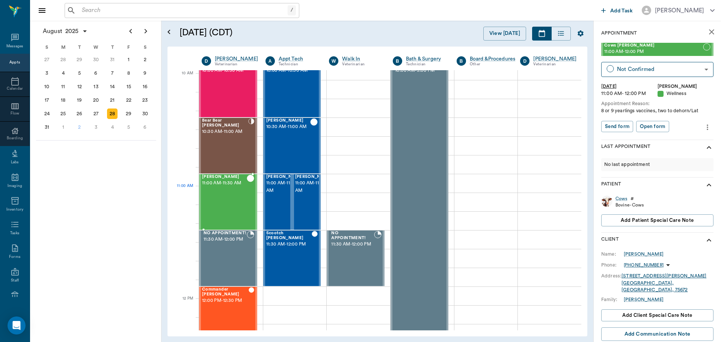
scroll to position [225, 0]
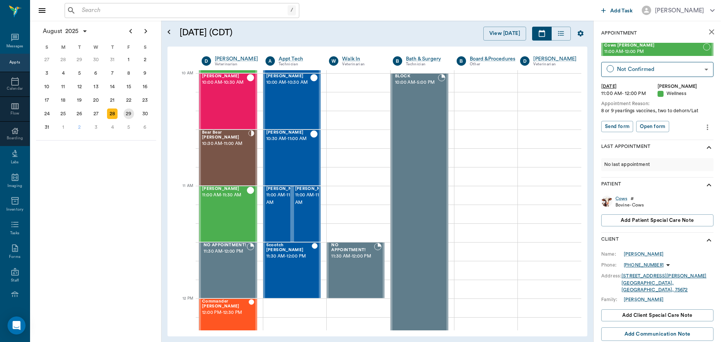
click at [126, 115] on div "29" at bounding box center [128, 113] width 11 height 11
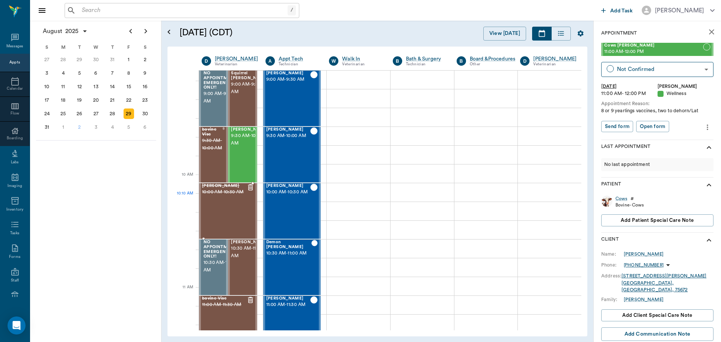
scroll to position [113, 0]
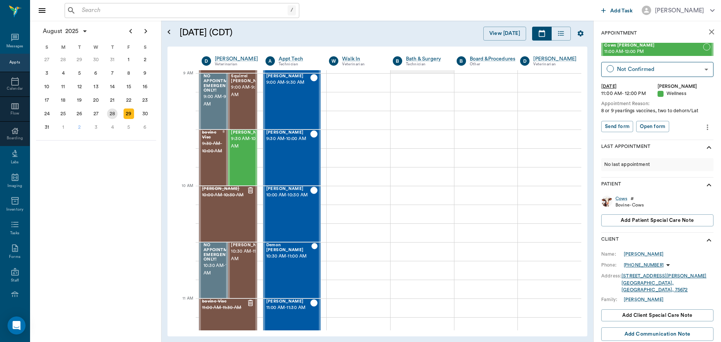
click at [109, 112] on div "28" at bounding box center [112, 113] width 11 height 11
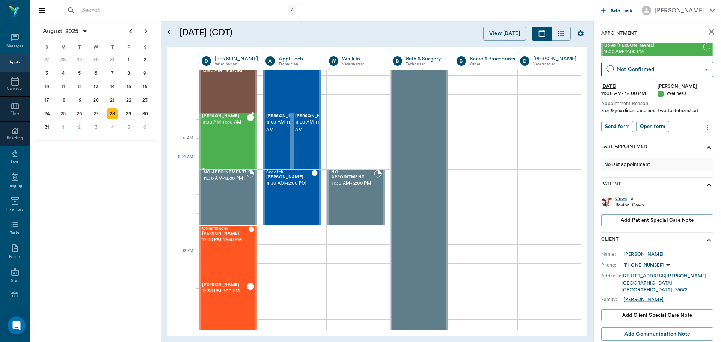
scroll to position [263, 0]
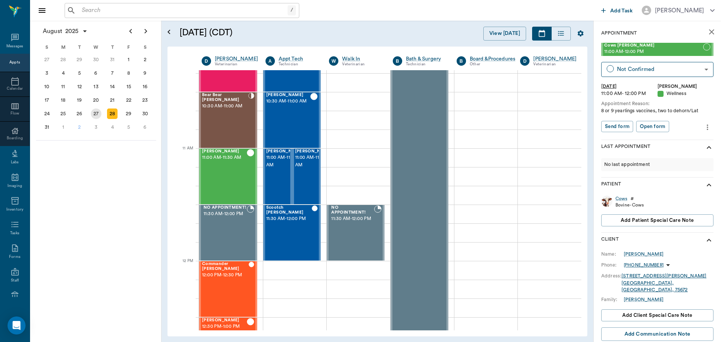
click at [96, 114] on div "27" at bounding box center [96, 113] width 11 height 11
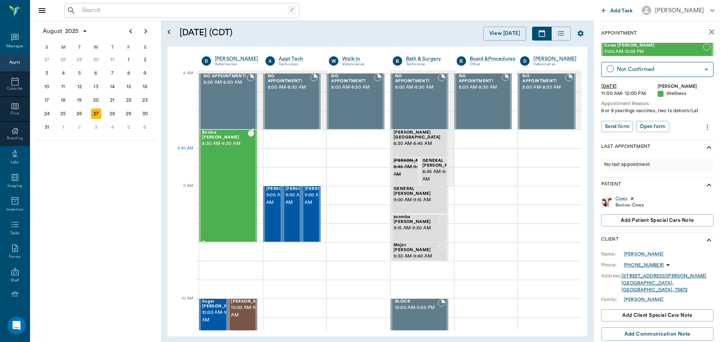
click at [226, 164] on div "Bovine Wilburn 8:30 AM - 9:30 AM" at bounding box center [225, 185] width 46 height 111
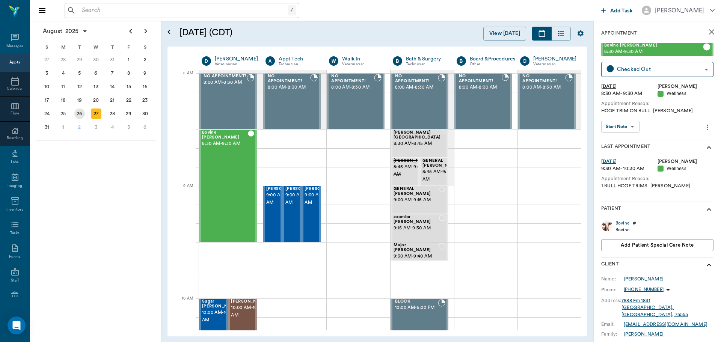
click at [79, 110] on div "26" at bounding box center [79, 113] width 11 height 11
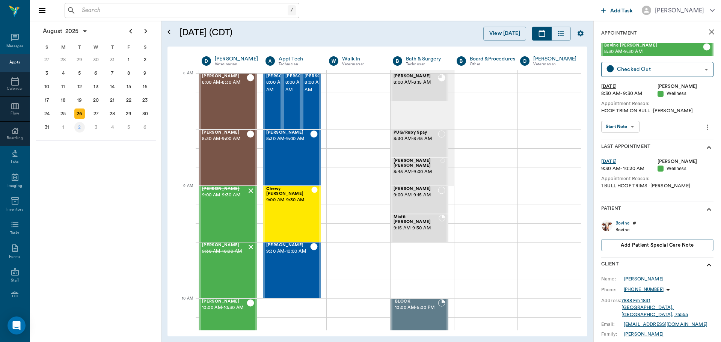
click at [79, 125] on div "2" at bounding box center [79, 127] width 11 height 11
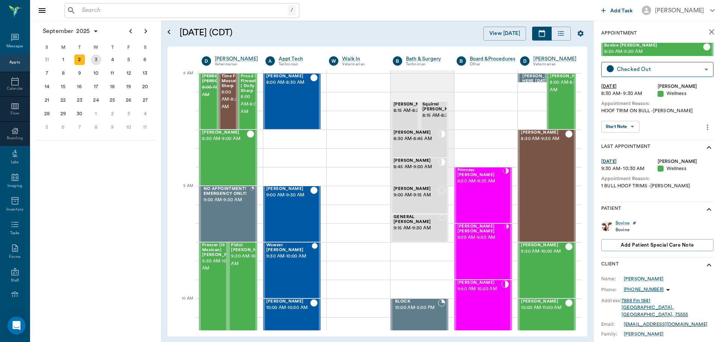
click at [96, 60] on div "3" at bounding box center [96, 59] width 11 height 11
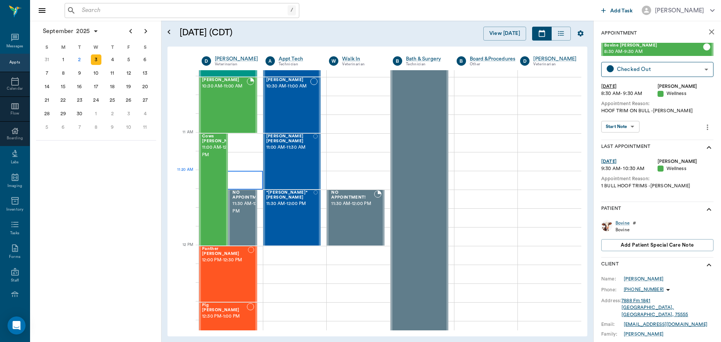
scroll to position [279, 0]
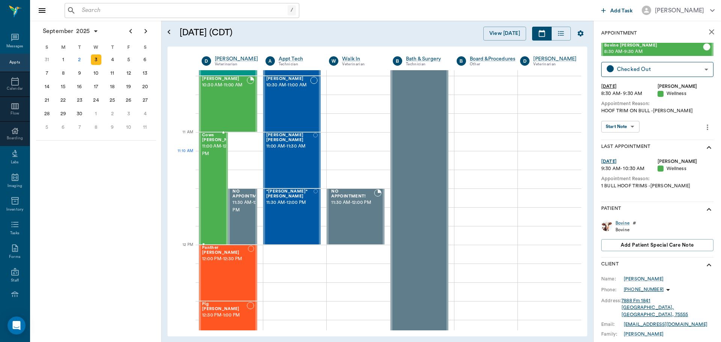
click at [208, 158] on span "11:00 AM - 12:00 PM" at bounding box center [221, 150] width 38 height 15
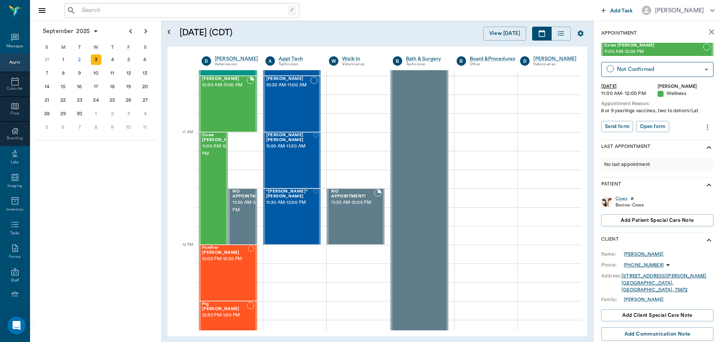
click at [634, 252] on div "Larry Evans" at bounding box center [643, 254] width 40 height 7
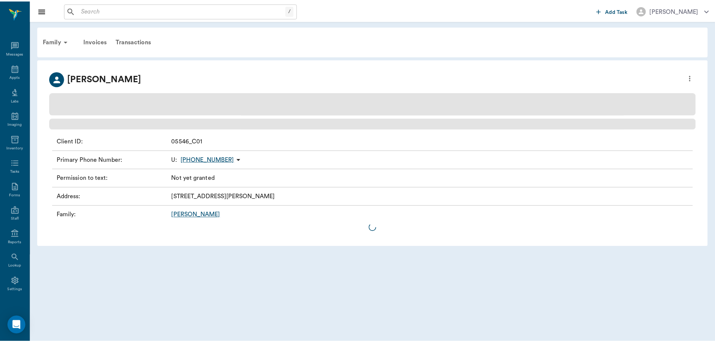
scroll to position [3, 0]
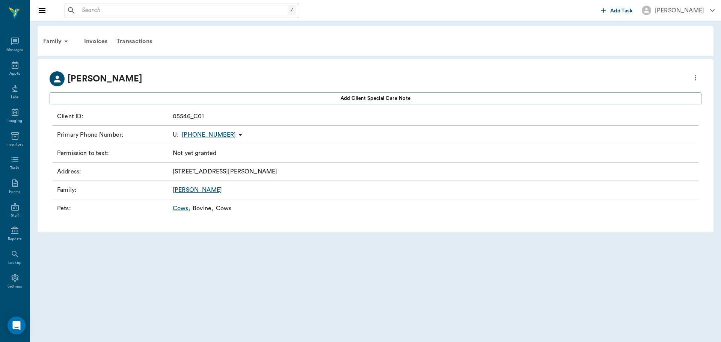
click at [178, 206] on link "Cows ," at bounding box center [182, 208] width 18 height 9
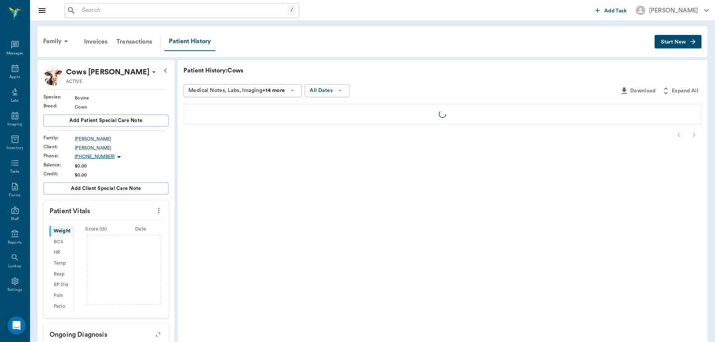
scroll to position [3, 0]
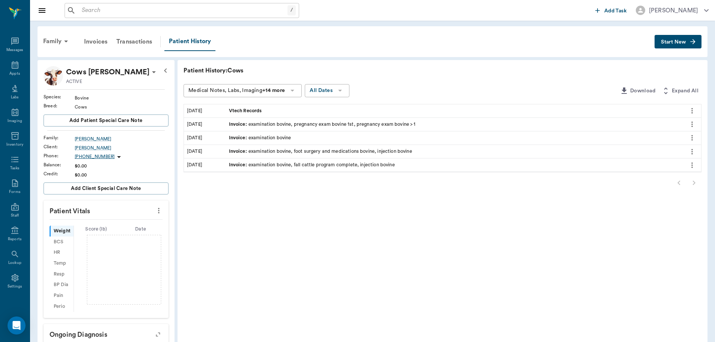
click at [244, 109] on span "Vtech Records" at bounding box center [246, 110] width 35 height 7
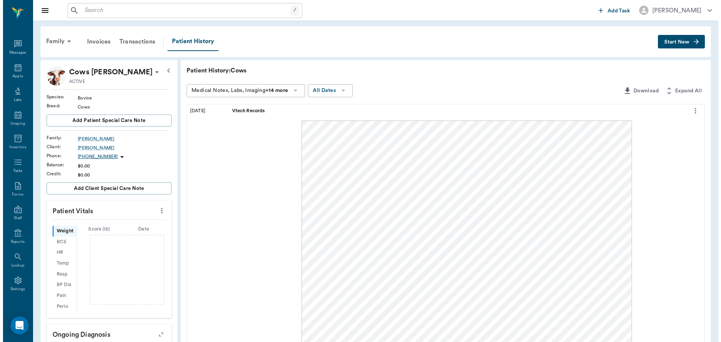
scroll to position [0, 0]
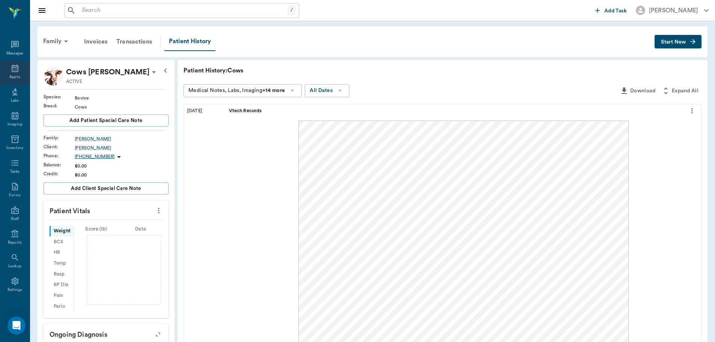
click at [5, 71] on div "Appts" at bounding box center [15, 73] width 30 height 24
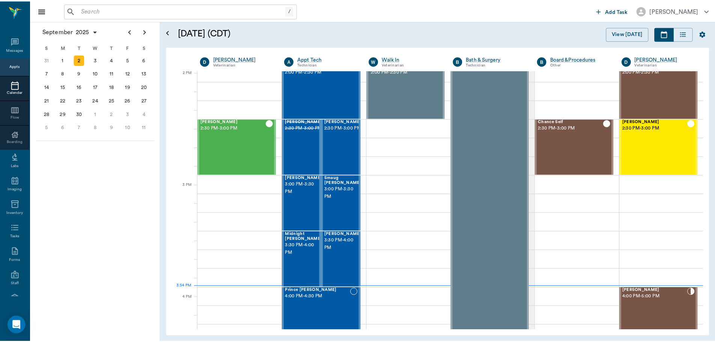
scroll to position [677, 0]
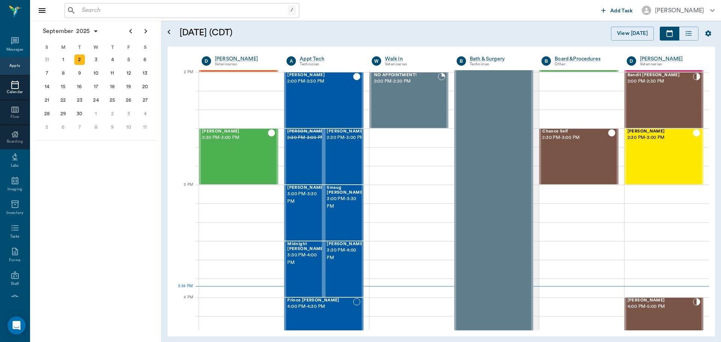
click at [112, 12] on input "text" at bounding box center [183, 10] width 209 height 11
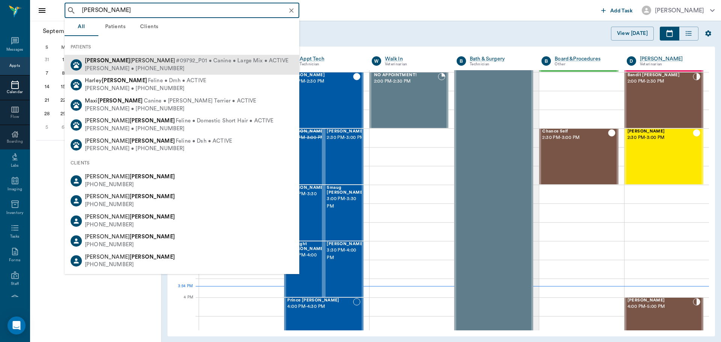
click at [129, 66] on div "Jessica Warrick • (903) 650-2884" at bounding box center [186, 69] width 203 height 8
type input "huff"
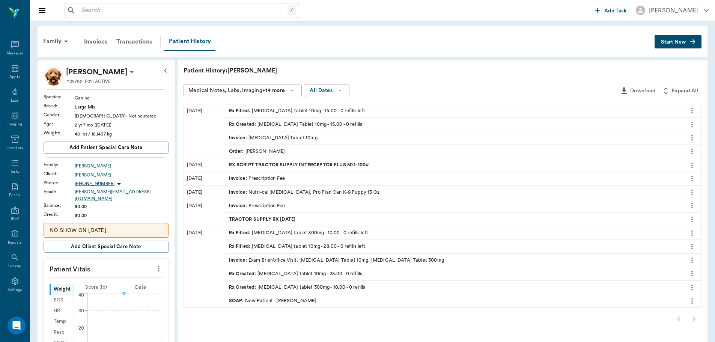
click at [140, 44] on div "Transactions" at bounding box center [134, 42] width 45 height 18
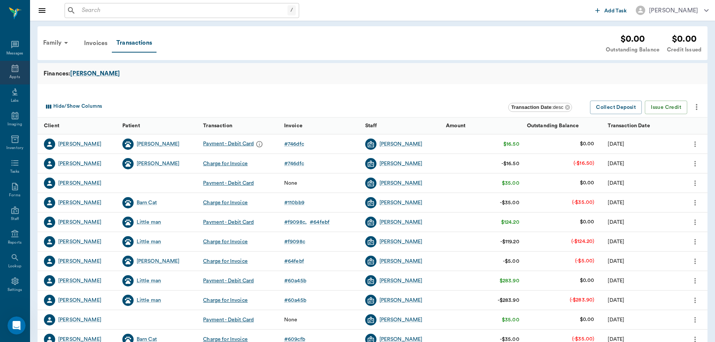
click at [11, 73] on div "Appts" at bounding box center [15, 73] width 30 height 24
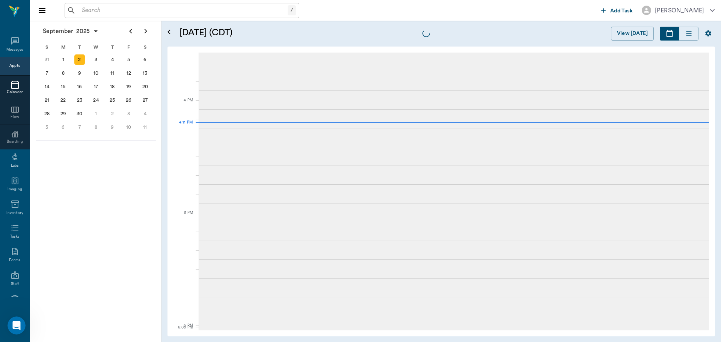
scroll to position [901, 0]
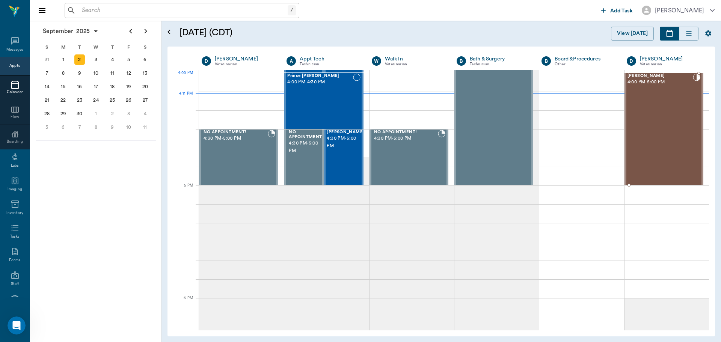
click at [640, 76] on span "Dottie Lewis" at bounding box center [659, 76] width 65 height 5
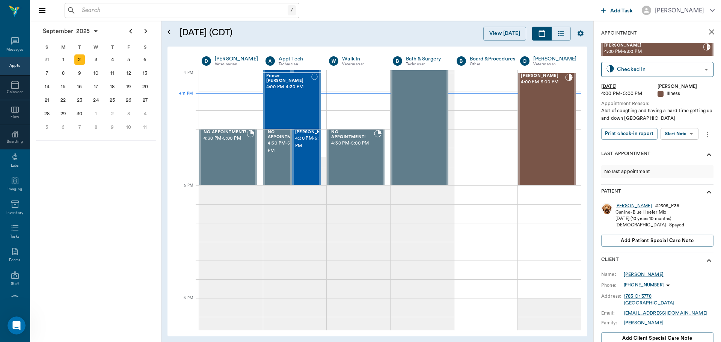
click at [624, 208] on div "Dottie" at bounding box center [633, 206] width 36 height 6
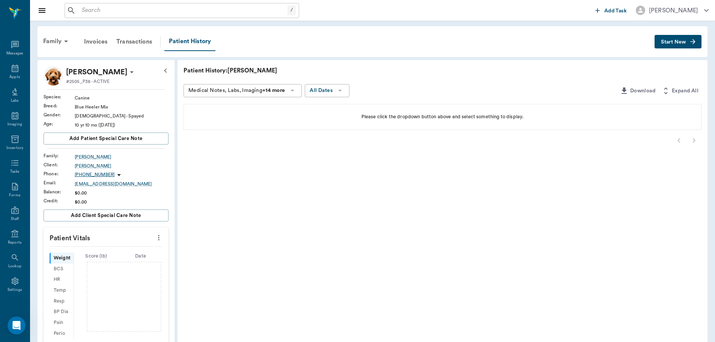
click at [677, 42] on span "Start New" at bounding box center [673, 42] width 25 height 0
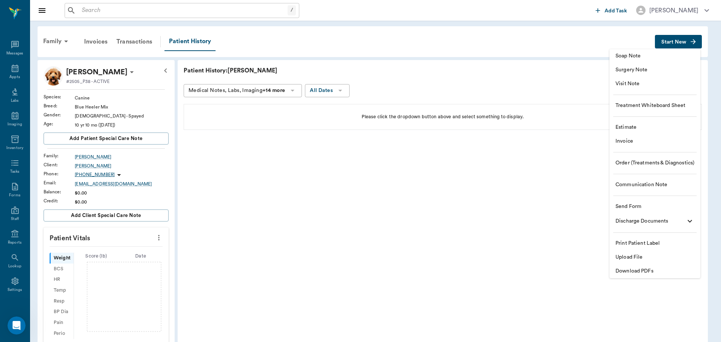
click at [620, 59] on span "Soap Note" at bounding box center [654, 56] width 79 height 8
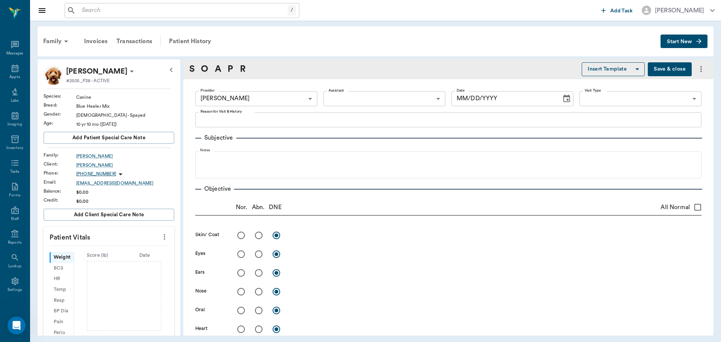
type input "670e8b52b987dc0b25a864ee"
type input "09/02/2025"
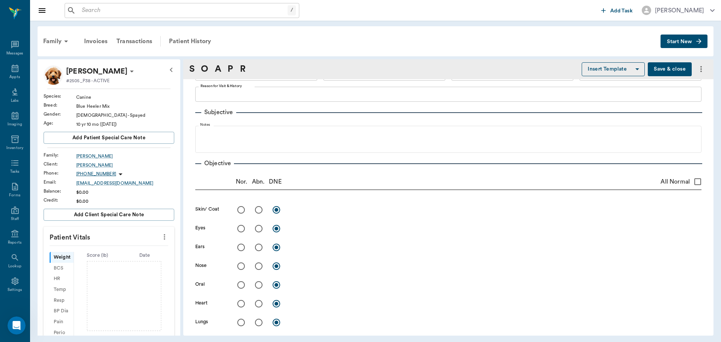
scroll to position [38, 0]
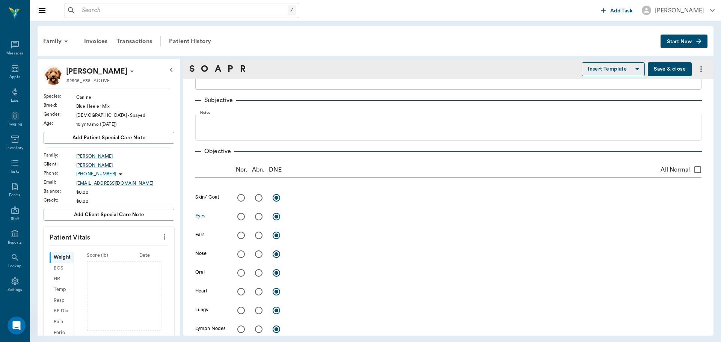
click at [240, 218] on input "radio" at bounding box center [241, 217] width 16 height 16
radio input "true"
click at [301, 220] on textarea at bounding box center [495, 216] width 411 height 9
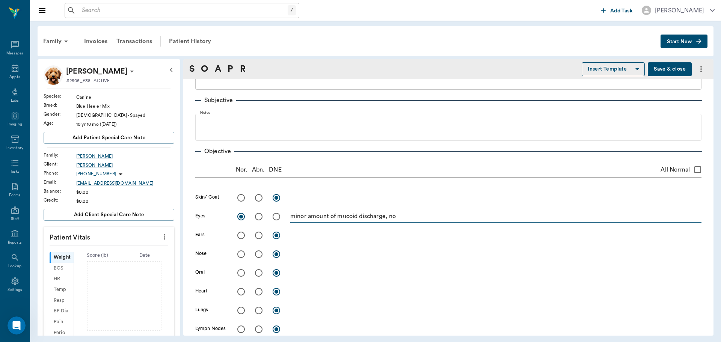
type textarea "minor amount of mucoid discharge, no"
click at [665, 69] on button "Save & close" at bounding box center [669, 69] width 44 height 14
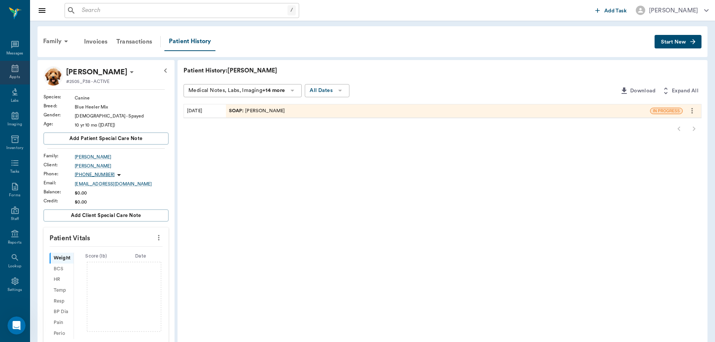
click at [12, 69] on icon at bounding box center [15, 68] width 9 height 9
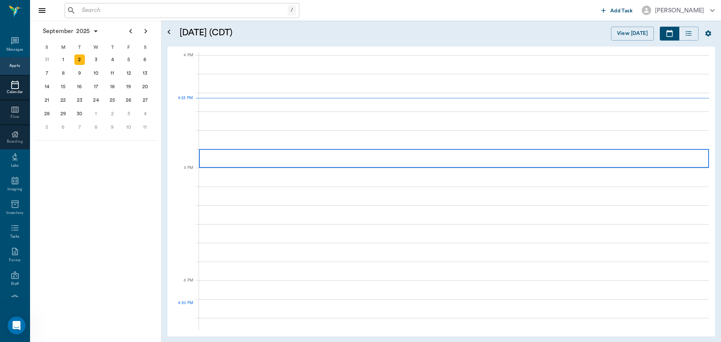
scroll to position [901, 0]
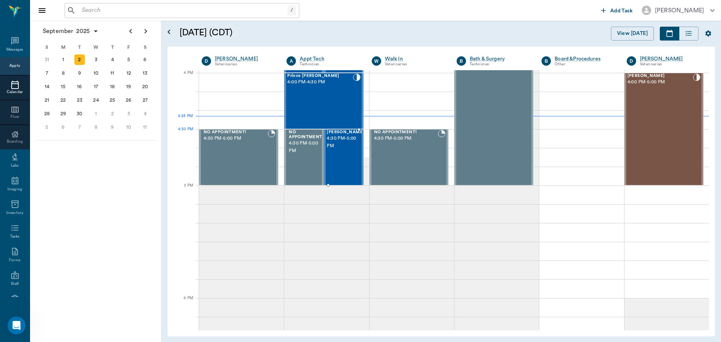
click at [340, 146] on span "4:30 PM - 5:00 PM" at bounding box center [346, 142] width 38 height 15
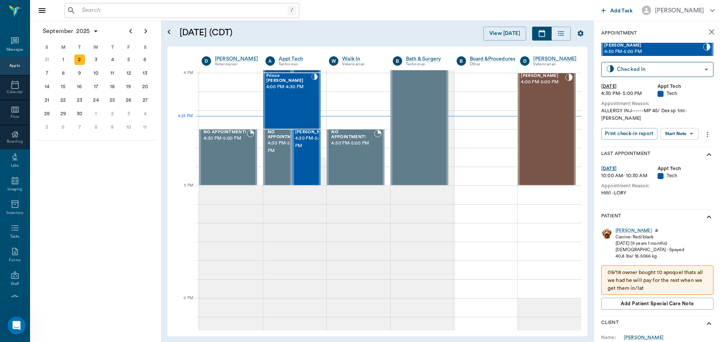
click at [688, 128] on body "/ ​ Add Task Dr. Bert Ellsworth Nectar Messages Appts Calendar Flow Boarding La…" at bounding box center [360, 171] width 721 height 342
click at [692, 143] on li "Start SOAP" at bounding box center [679, 142] width 52 height 12
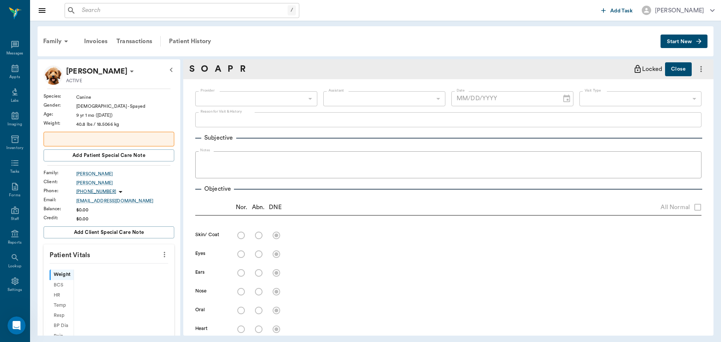
type input "63ec2f075fda476ae8351a4c"
type input "65d2be4f46e3a538d89b8c1a"
type textarea "ALLERGY INJ------MP 45/ Dex sp 1ml -LORY"
type input "09/02/2025"
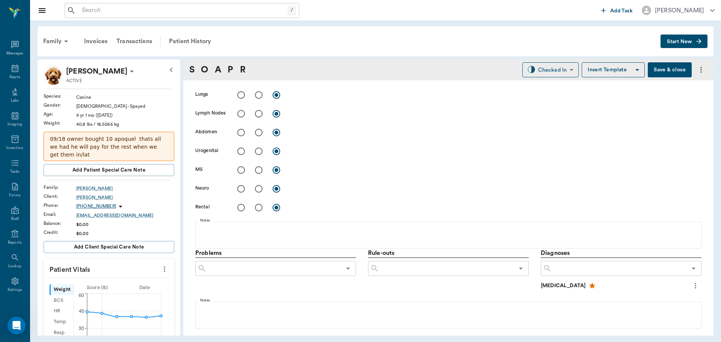
scroll to position [461, 0]
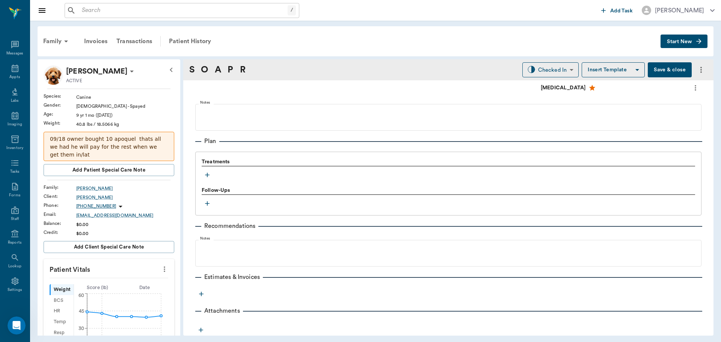
click at [208, 173] on icon "button" at bounding box center [207, 175] width 8 height 8
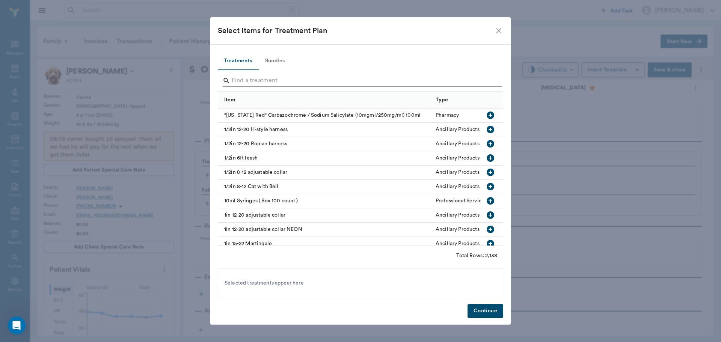
click at [313, 79] on input "Search" at bounding box center [361, 81] width 259 height 12
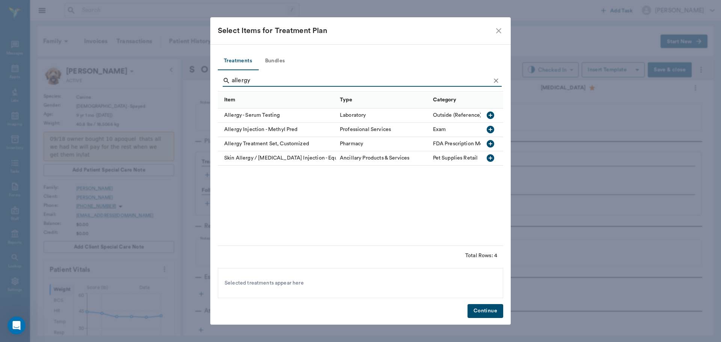
type input "allergy"
click at [491, 129] on icon "button" at bounding box center [490, 130] width 8 height 8
click at [490, 306] on button "Continue" at bounding box center [485, 311] width 36 height 14
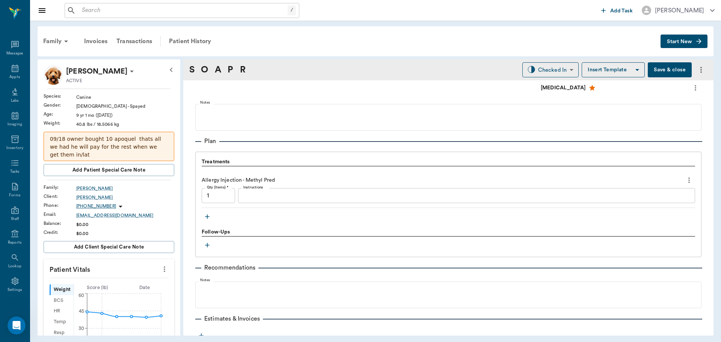
click at [266, 192] on textarea "Instructions" at bounding box center [466, 195] width 446 height 9
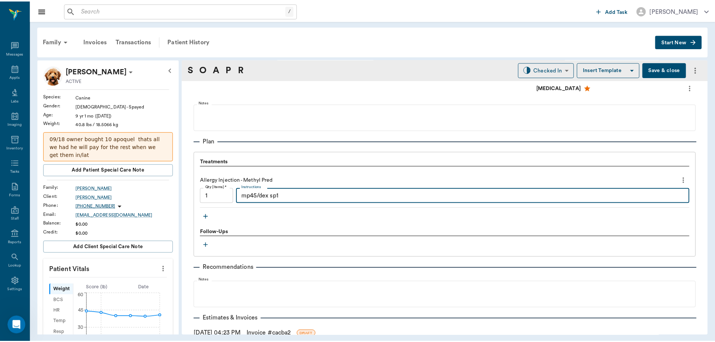
scroll to position [511, 0]
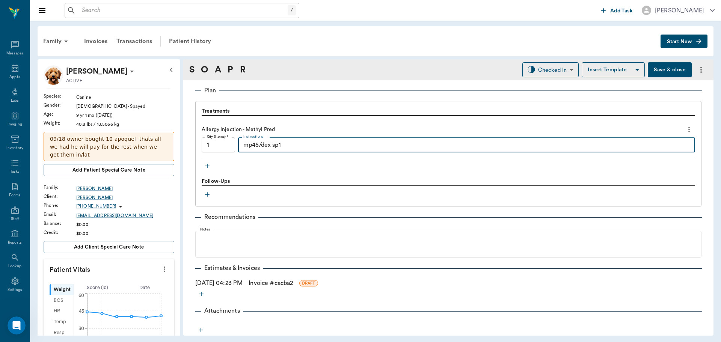
type textarea "mp45/dex sp1"
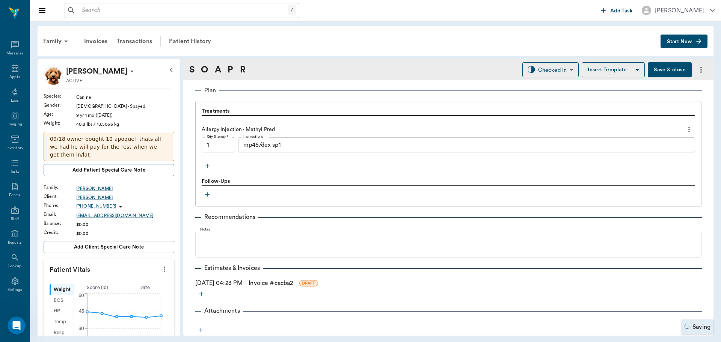
click at [286, 283] on link "Invoice # cacba2" at bounding box center [270, 283] width 44 height 9
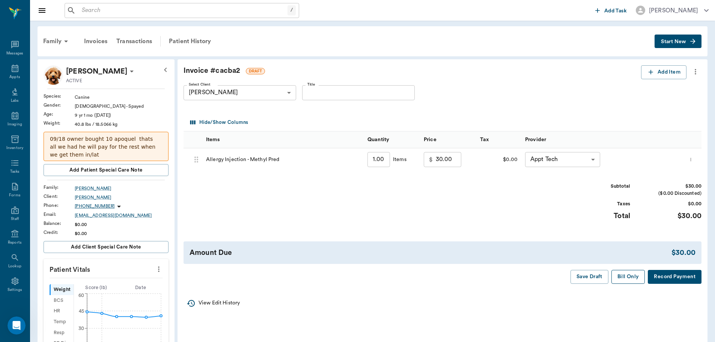
click at [626, 279] on button "Bill Only" at bounding box center [628, 277] width 34 height 14
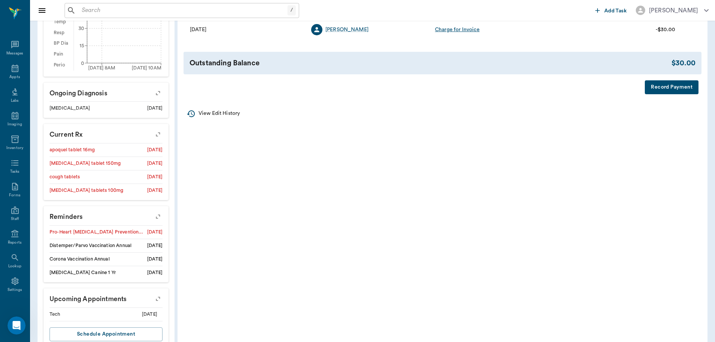
scroll to position [300, 0]
click at [158, 220] on icon "button" at bounding box center [158, 216] width 11 height 11
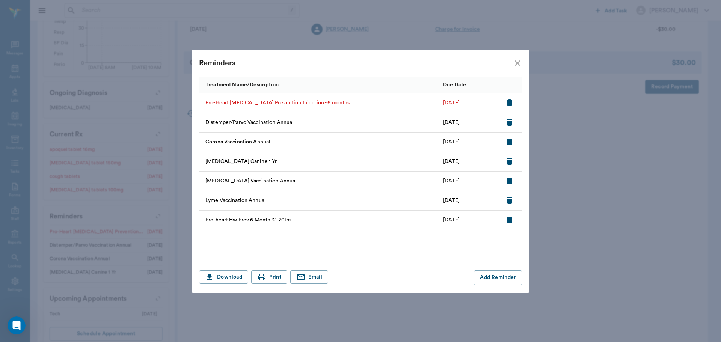
click at [509, 103] on icon "button" at bounding box center [509, 102] width 5 height 7
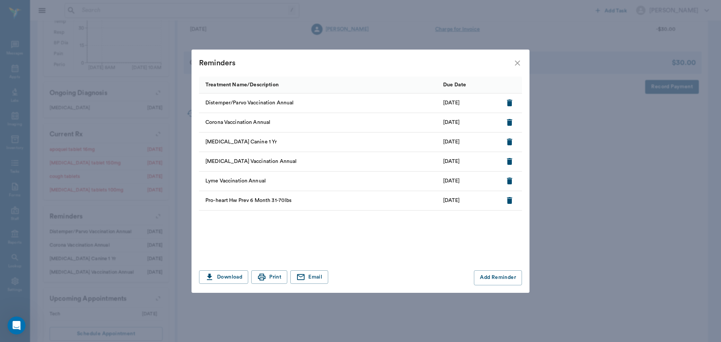
click at [518, 63] on icon "close" at bounding box center [517, 63] width 9 height 9
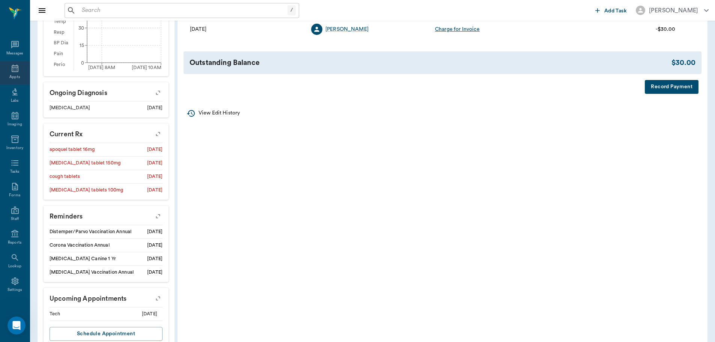
click at [13, 64] on icon at bounding box center [15, 68] width 9 height 9
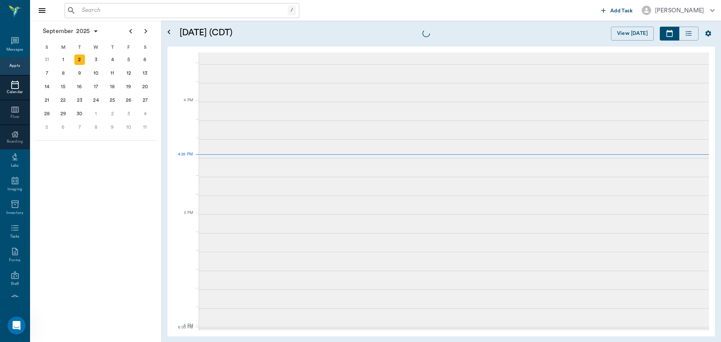
scroll to position [902, 0]
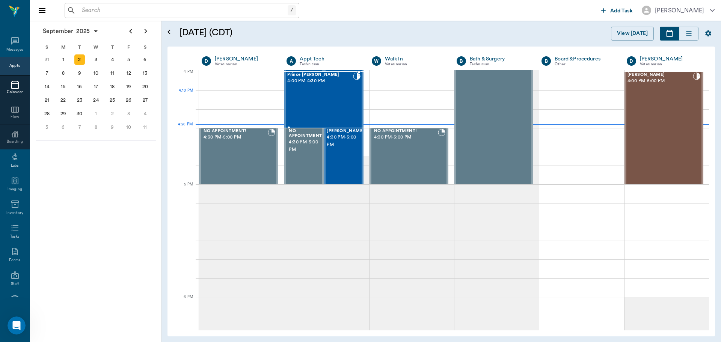
click at [329, 91] on div "Prince Crawford 4:00 PM - 4:30 PM" at bounding box center [319, 99] width 65 height 55
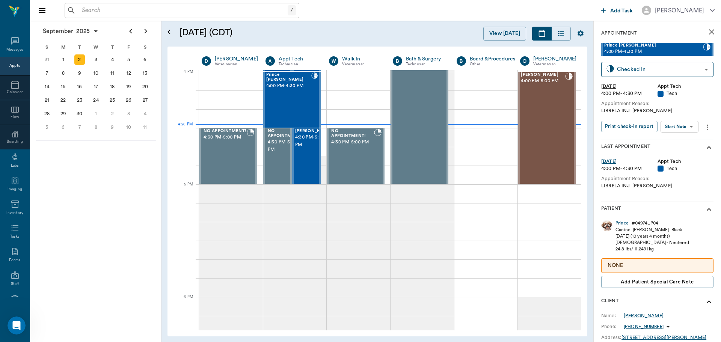
click at [683, 128] on body "/ ​ Add Task Dr. Bert Ellsworth Nectar Messages Appts Calendar Flow Boarding La…" at bounding box center [360, 171] width 721 height 342
click at [686, 136] on li "Start SOAP" at bounding box center [679, 142] width 52 height 12
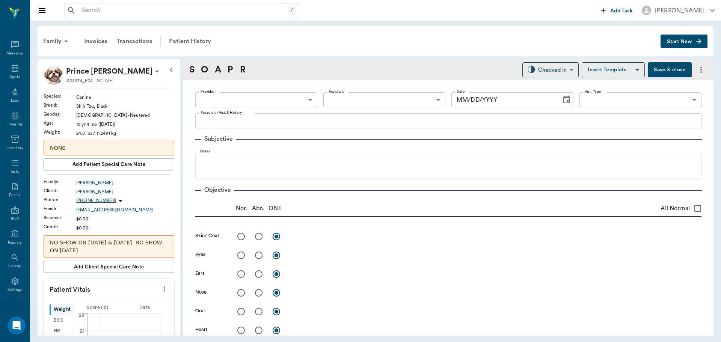
type input "63ec2f075fda476ae8351a4c"
type input "65d2be4f46e3a538d89b8c1a"
type textarea "LIBRELA INJ -LORY"
type input "09/02/2025"
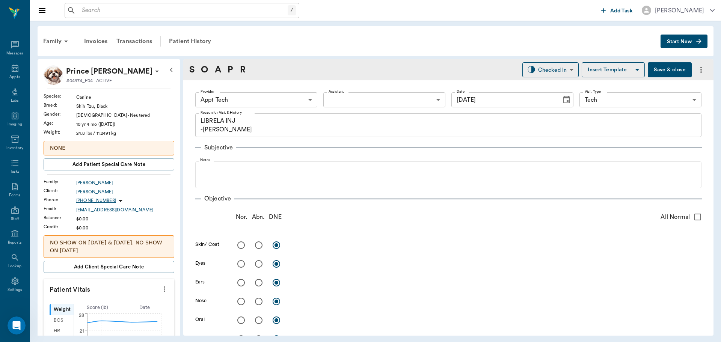
click at [270, 95] on body "/ ​ Add Task Dr. Bert Ellsworth Nectar Messages Appts Labs Imaging Inventory Ta…" at bounding box center [360, 171] width 721 height 342
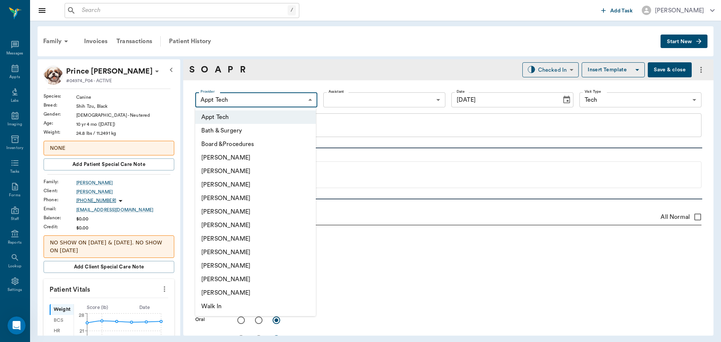
click at [269, 181] on li "Daniel Virnala" at bounding box center [255, 185] width 120 height 14
type input "642ef10e332a41444de2bad1"
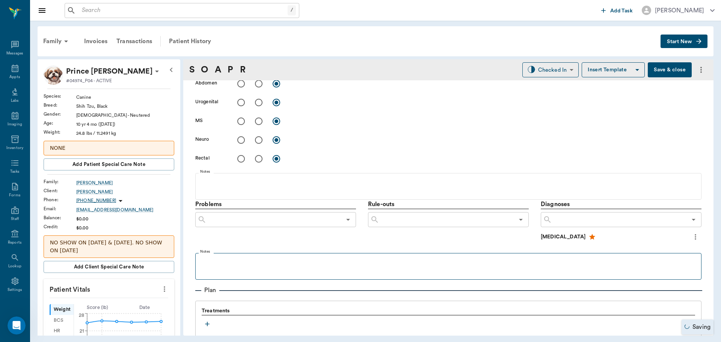
scroll to position [375, 0]
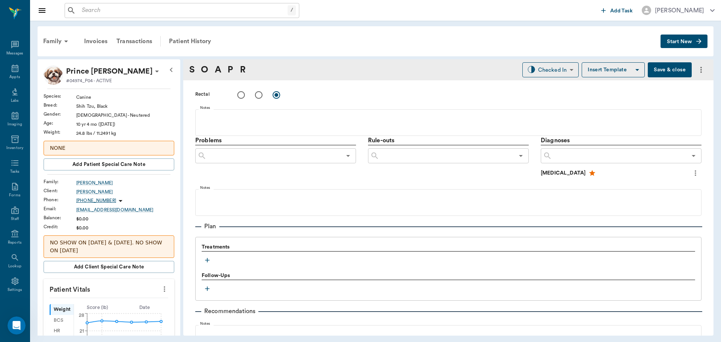
click at [208, 259] on icon "button" at bounding box center [207, 260] width 8 height 8
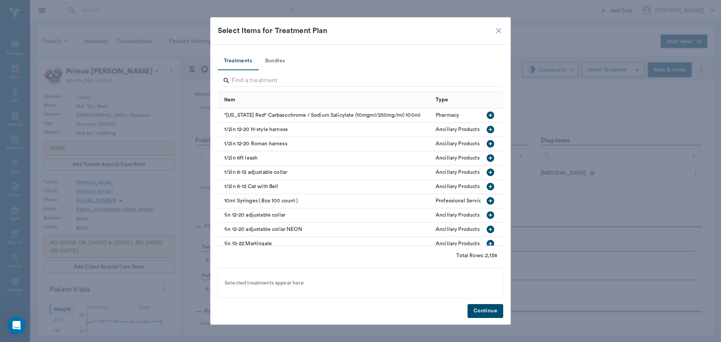
click at [278, 61] on button "Bundles" at bounding box center [275, 61] width 34 height 18
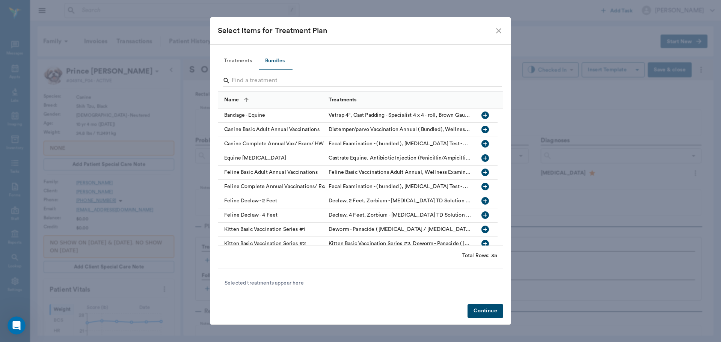
click at [288, 77] on input "Search" at bounding box center [361, 81] width 259 height 12
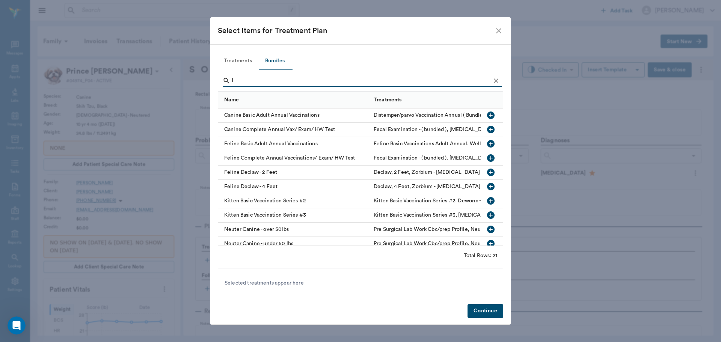
type input "l"
click at [251, 57] on button "Treatments" at bounding box center [238, 61] width 40 height 18
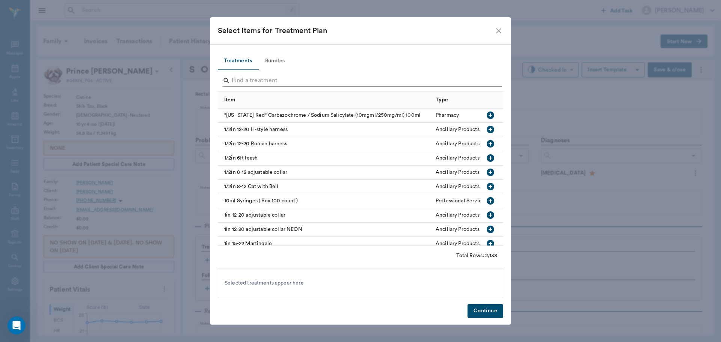
click at [274, 78] on input "Search" at bounding box center [361, 81] width 259 height 12
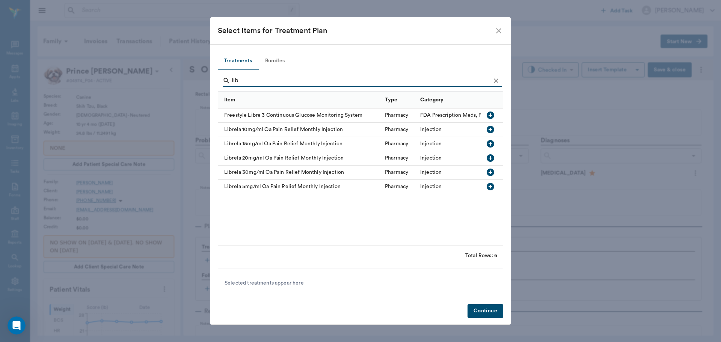
type input "lib"
click at [489, 129] on icon "button" at bounding box center [490, 130] width 8 height 8
click at [483, 308] on button "Continue" at bounding box center [485, 311] width 36 height 14
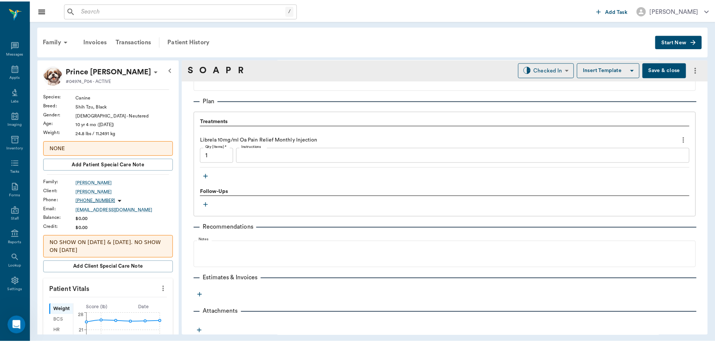
scroll to position [502, 0]
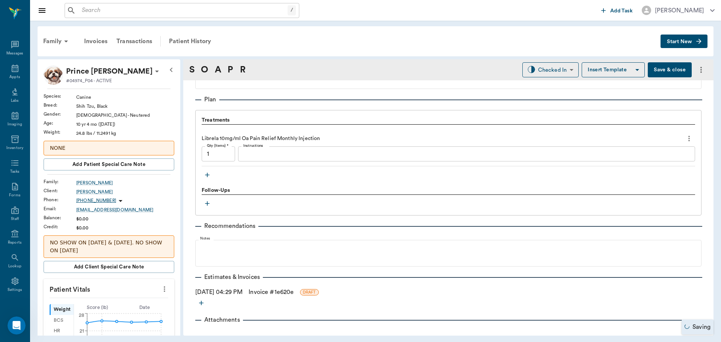
click at [294, 294] on link "Invoice # 1e620e" at bounding box center [270, 292] width 45 height 9
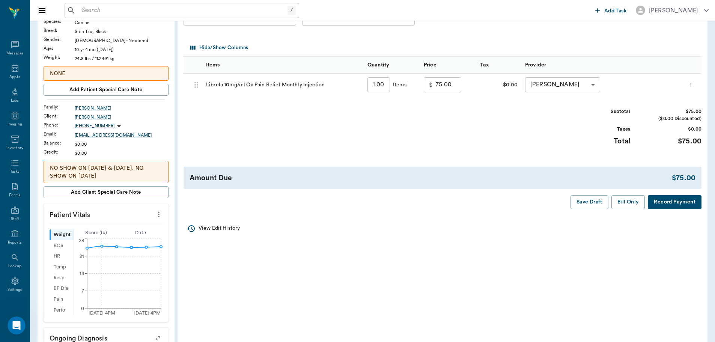
scroll to position [75, 0]
click at [628, 202] on button "Bill Only" at bounding box center [628, 202] width 34 height 14
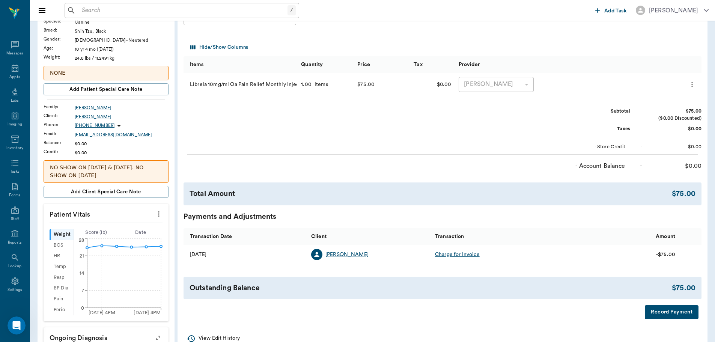
click at [98, 16] on div "/ ​" at bounding box center [182, 10] width 235 height 15
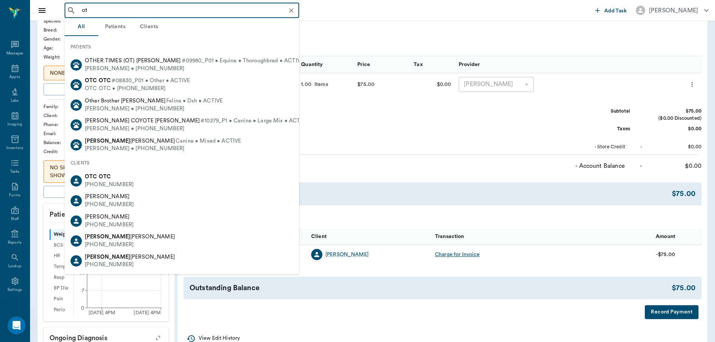
type input "o"
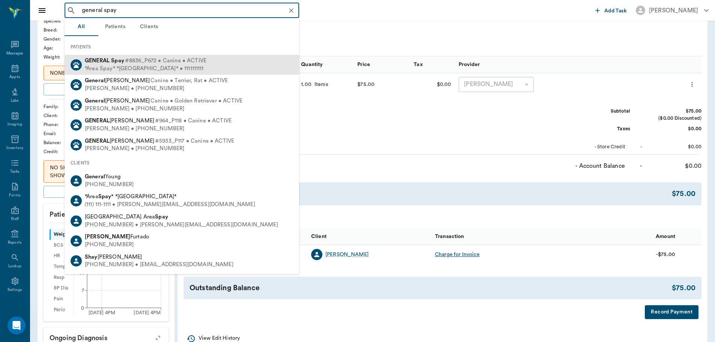
click at [145, 61] on span "#8836_P672 • Canine • ACTIVE" at bounding box center [165, 61] width 81 height 8
type input "general spay"
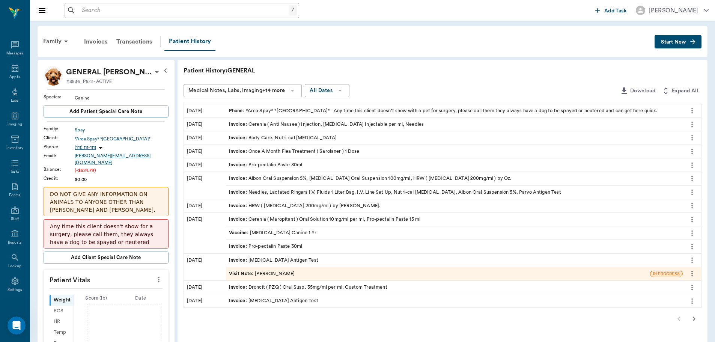
click at [672, 42] on span "Start New" at bounding box center [673, 42] width 25 height 0
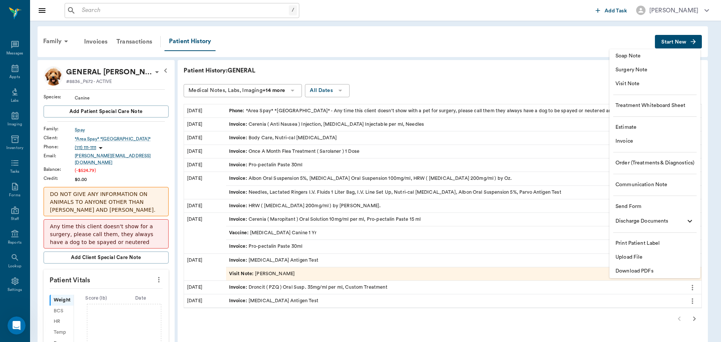
click at [627, 82] on span "Visit Note" at bounding box center [654, 84] width 79 height 8
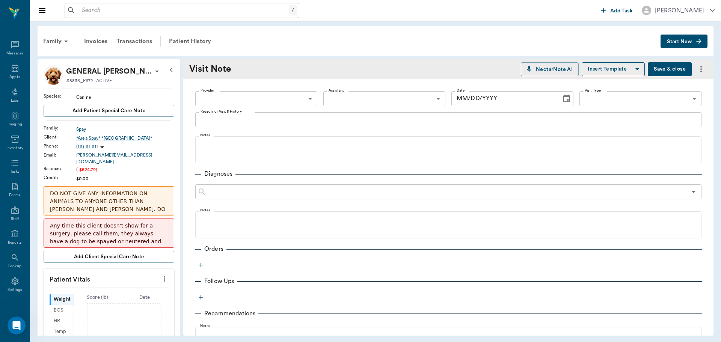
type input "63ec2f075fda476ae8351a4a"
type input "[DATE]"
click at [228, 121] on textarea "Reason for Visit & History" at bounding box center [447, 119] width 495 height 9
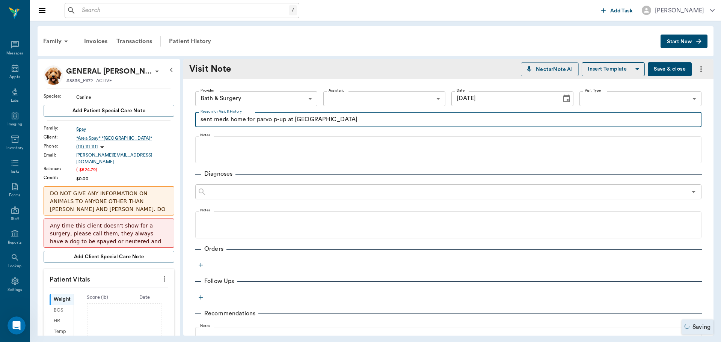
type textarea "sent meds home for parvo p-up at [GEOGRAPHIC_DATA]"
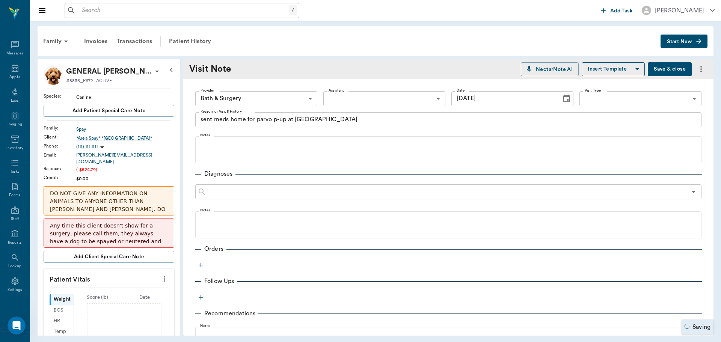
click at [203, 266] on icon "button" at bounding box center [201, 265] width 8 height 8
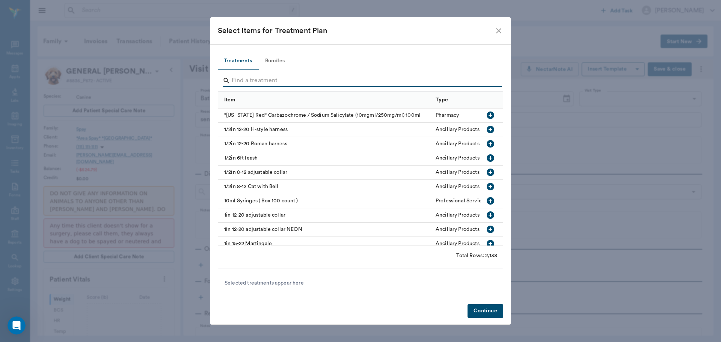
click at [280, 83] on input "Search" at bounding box center [361, 81] width 259 height 12
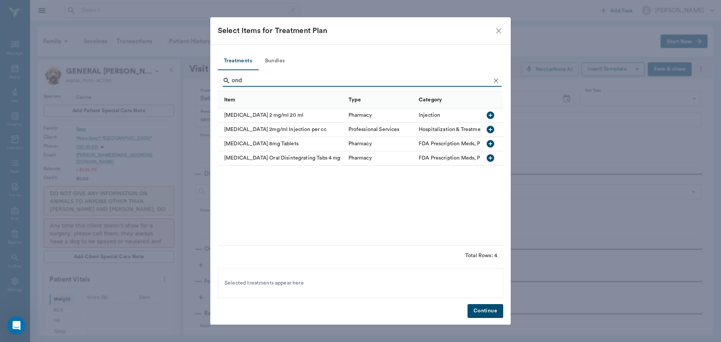
type input "ond"
click at [489, 114] on icon "button" at bounding box center [490, 115] width 8 height 8
click at [477, 310] on button "Continue" at bounding box center [485, 311] width 36 height 14
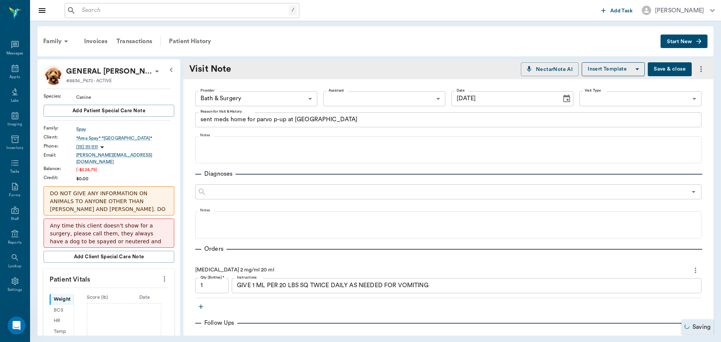
click at [691, 268] on icon "more" at bounding box center [695, 270] width 8 height 9
click at [630, 298] on span "Delete" at bounding box center [657, 297] width 63 height 8
click at [691, 270] on icon "more" at bounding box center [695, 270] width 8 height 9
click at [637, 297] on span "Delete" at bounding box center [657, 297] width 63 height 8
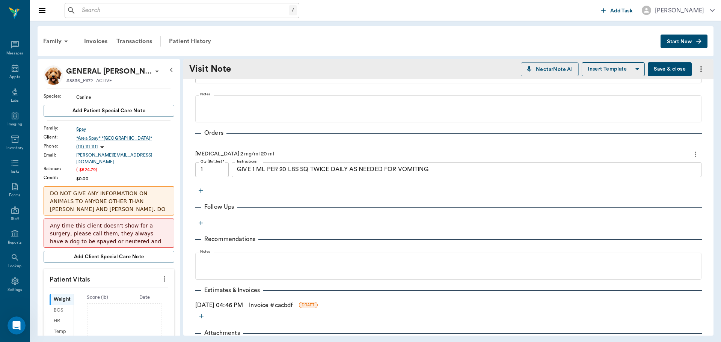
scroll to position [75, 0]
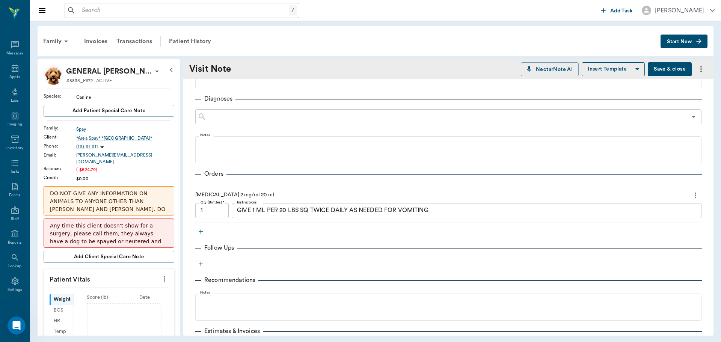
click at [691, 191] on icon "more" at bounding box center [695, 195] width 8 height 9
click at [633, 220] on span "Delete" at bounding box center [657, 222] width 63 height 8
click at [691, 193] on icon "more" at bounding box center [695, 195] width 8 height 9
click at [653, 221] on span "Delete" at bounding box center [657, 222] width 63 height 8
click at [214, 214] on input "1" at bounding box center [211, 210] width 33 height 15
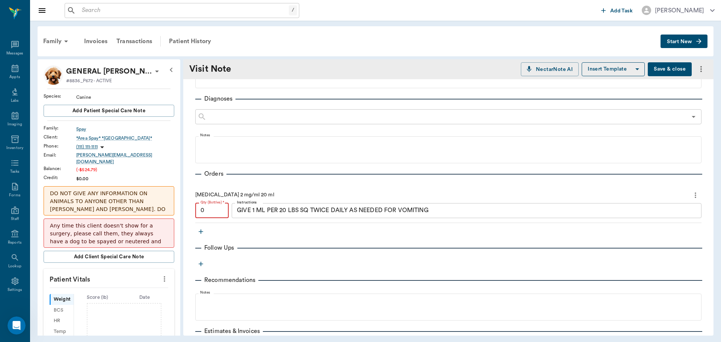
type input "0"
click at [691, 199] on icon "more" at bounding box center [695, 195] width 8 height 9
click at [632, 222] on span "Delete" at bounding box center [657, 222] width 63 height 8
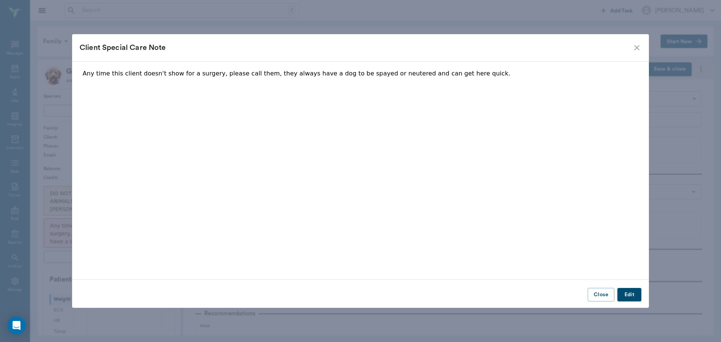
type textarea "sent meds home for parvo p-up at [GEOGRAPHIC_DATA]"
type input "63ec2f075fda476ae8351a4a"
type input "[DATE]"
click at [638, 48] on icon "close" at bounding box center [636, 47] width 9 height 9
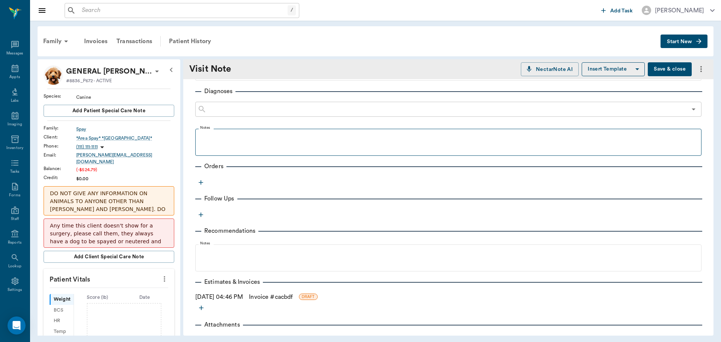
scroll to position [71, 0]
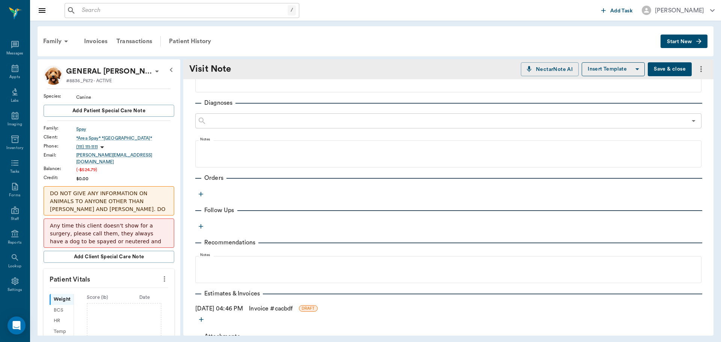
click at [201, 192] on icon "button" at bounding box center [201, 194] width 8 height 8
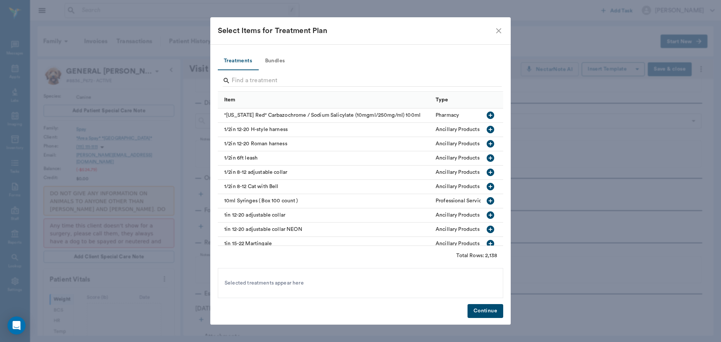
click at [268, 68] on button "Bundles" at bounding box center [275, 61] width 34 height 18
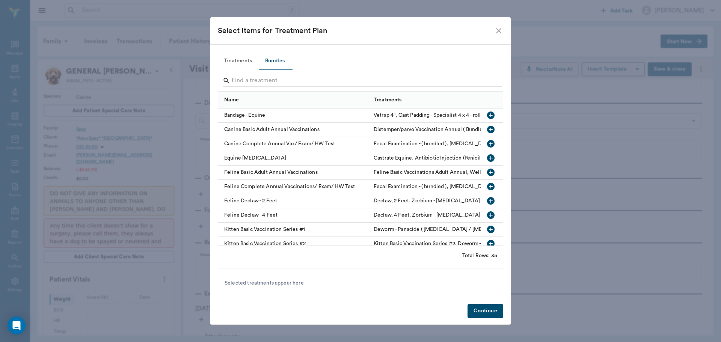
click at [240, 61] on button "Treatments" at bounding box center [238, 61] width 40 height 18
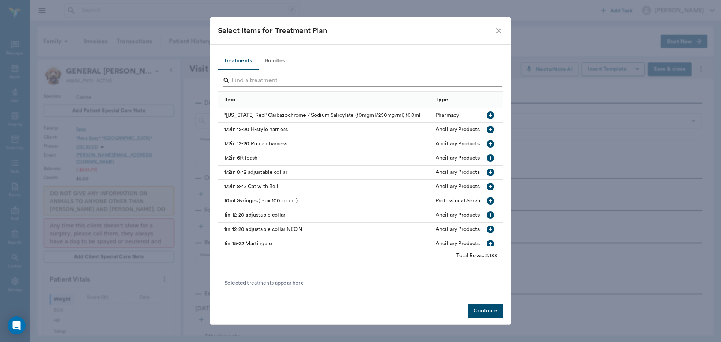
click at [242, 83] on input "Search" at bounding box center [361, 81] width 259 height 12
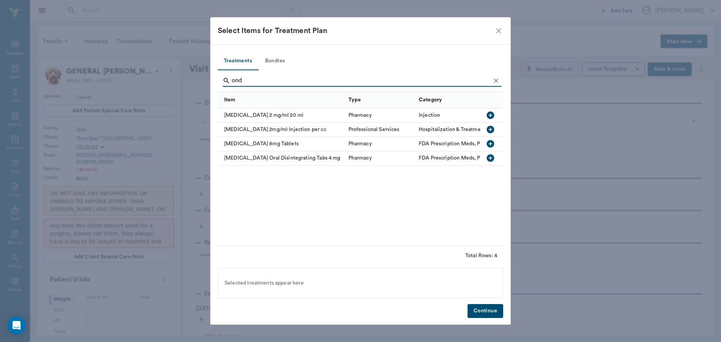
type input "ond"
click at [488, 130] on icon "button" at bounding box center [490, 130] width 8 height 8
click at [476, 305] on button "Continue" at bounding box center [485, 311] width 36 height 14
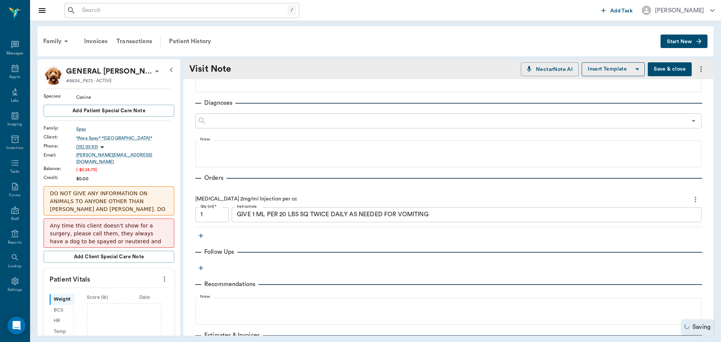
click at [209, 216] on input "1" at bounding box center [211, 214] width 33 height 15
type input "1.6"
click at [200, 236] on icon "button" at bounding box center [201, 236] width 8 height 8
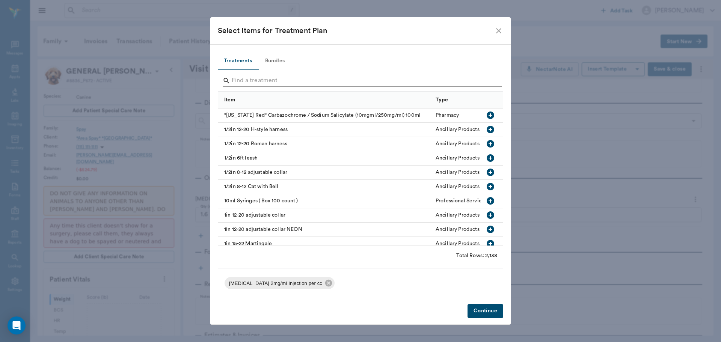
click at [254, 80] on input "Search" at bounding box center [361, 81] width 259 height 12
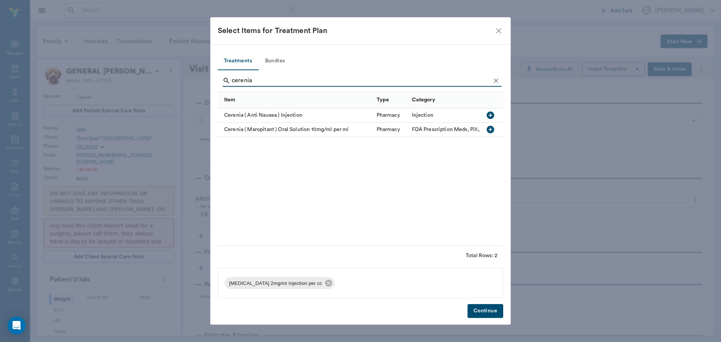
type input "cerenia"
click at [490, 111] on icon "button" at bounding box center [490, 115] width 9 height 9
click at [491, 304] on div "Treatments Bundles cerenia Item Type Category Cerenia ( Anti Nausea ) Injection…" at bounding box center [360, 184] width 300 height 281
click at [491, 308] on button "Continue" at bounding box center [485, 311] width 36 height 14
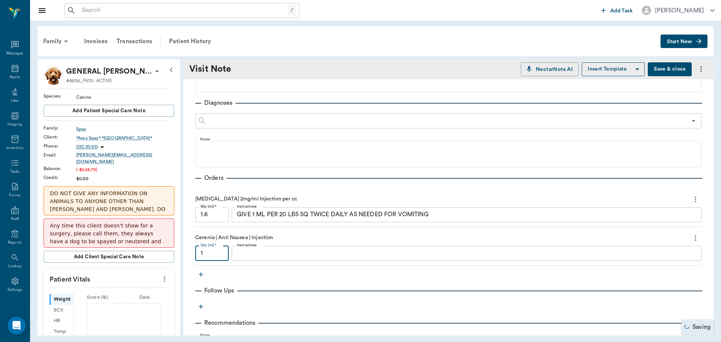
click at [218, 258] on input "1" at bounding box center [211, 253] width 33 height 15
type input "1.6"
click at [200, 272] on icon "button" at bounding box center [201, 275] width 8 height 8
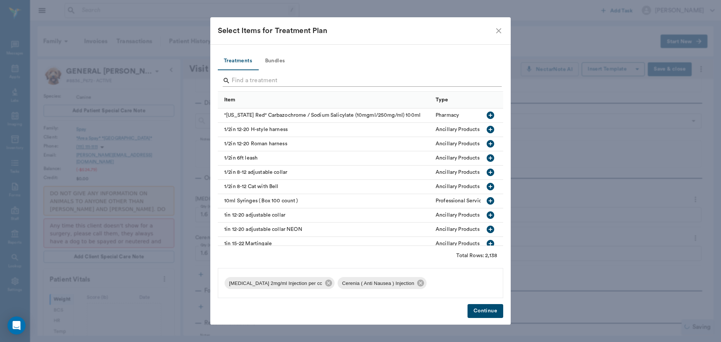
click at [253, 76] on input "Search" at bounding box center [361, 81] width 259 height 12
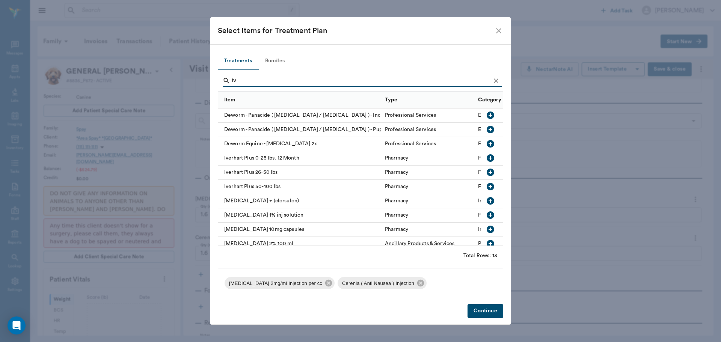
type input "i"
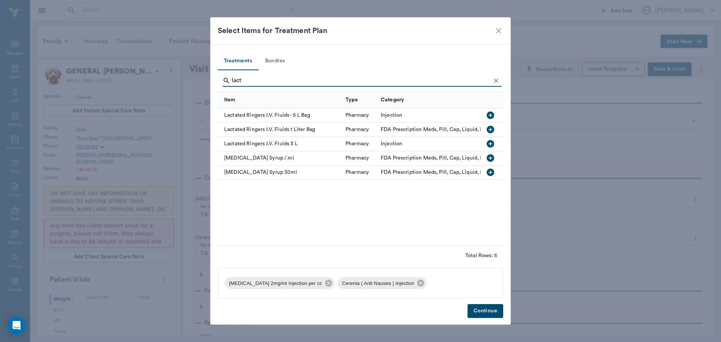
type input "lact"
click at [491, 129] on icon "button" at bounding box center [490, 129] width 9 height 9
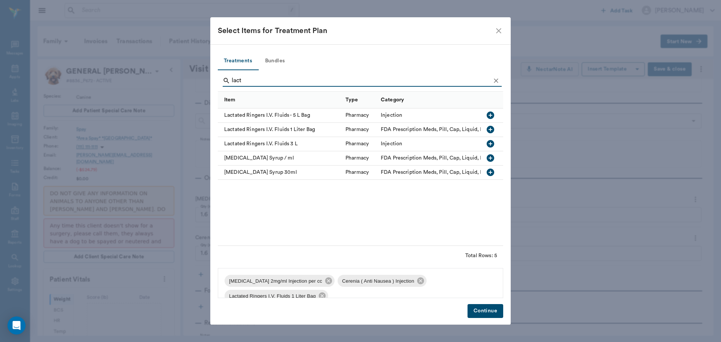
click at [482, 312] on button "Continue" at bounding box center [485, 311] width 36 height 14
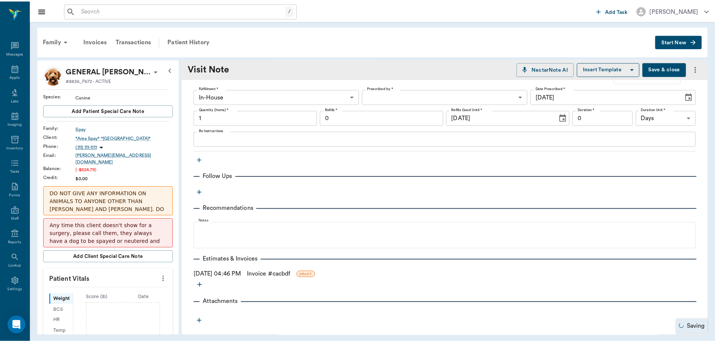
scroll to position [275, 0]
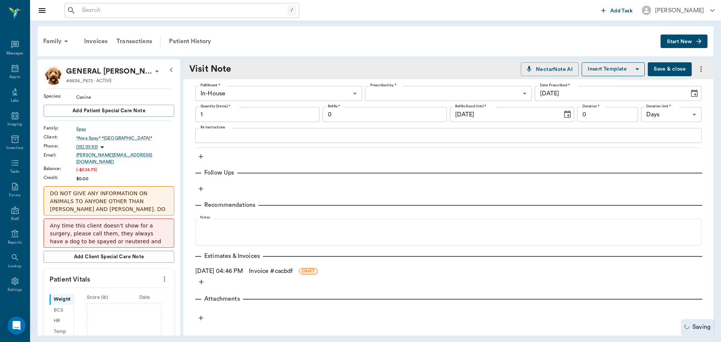
click at [272, 273] on link "Invoice # cacbdf" at bounding box center [271, 270] width 44 height 9
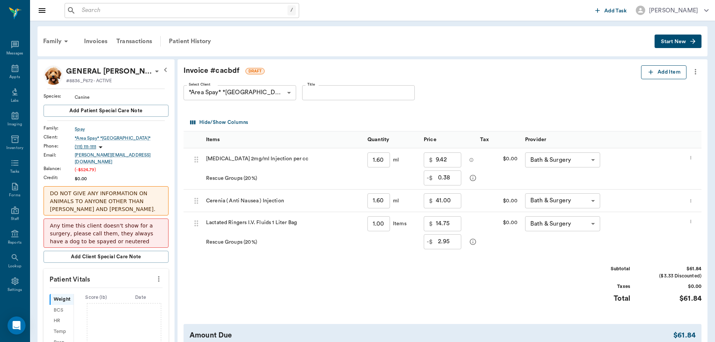
click at [656, 70] on button "Add Item" at bounding box center [663, 72] width 45 height 14
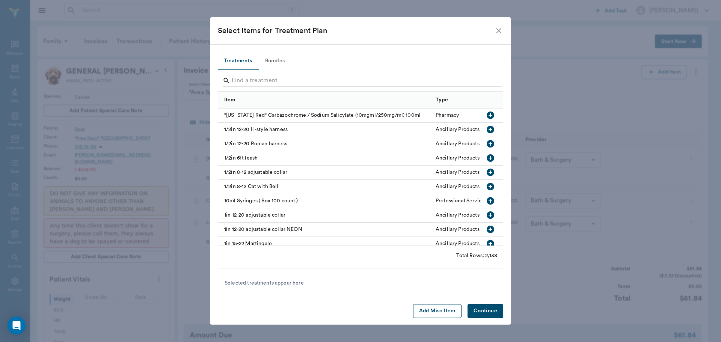
click at [432, 315] on button "Add Misc Item" at bounding box center [437, 311] width 48 height 14
click at [481, 310] on button "Continue" at bounding box center [485, 311] width 36 height 14
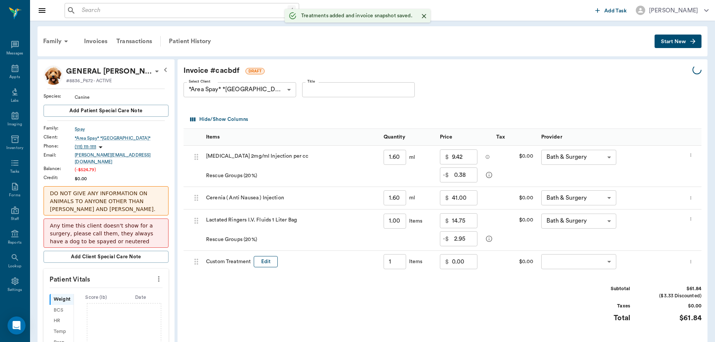
type input "1.00"
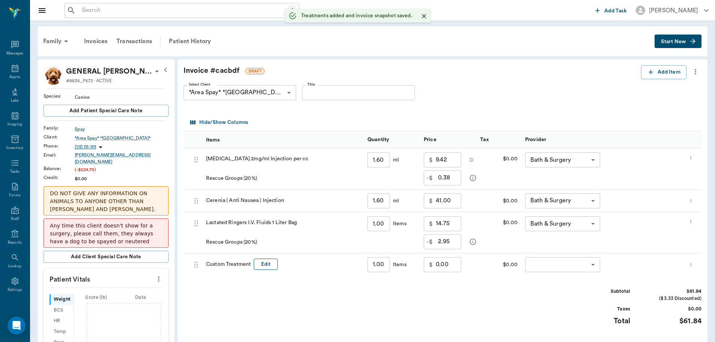
click at [263, 265] on button "Edit" at bounding box center [266, 265] width 24 height 12
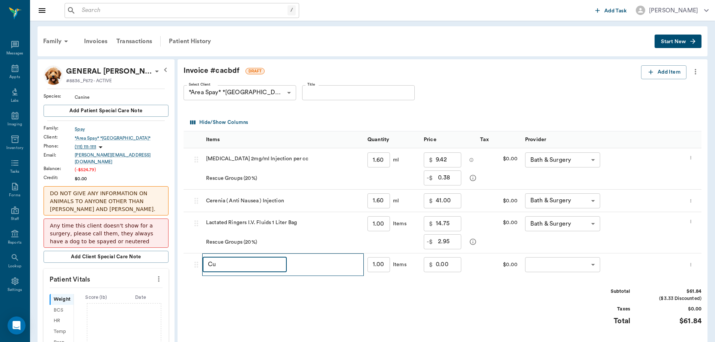
type input "C"
type input "discount"
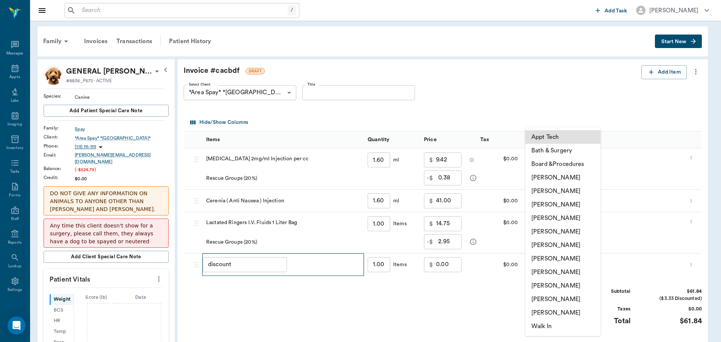
click at [557, 273] on li "Julie Dickerson" at bounding box center [562, 272] width 75 height 14
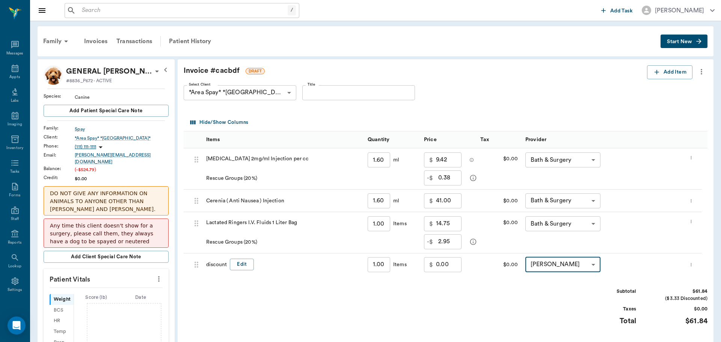
type input "none-63ec2e7e52e12b0ba117b124"
click at [444, 266] on input "0.00" at bounding box center [449, 264] width 26 height 15
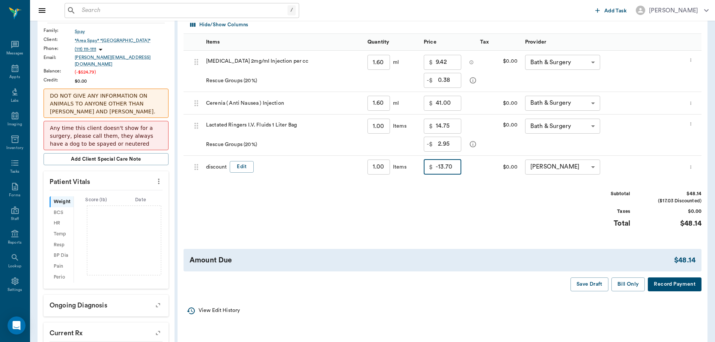
scroll to position [113, 0]
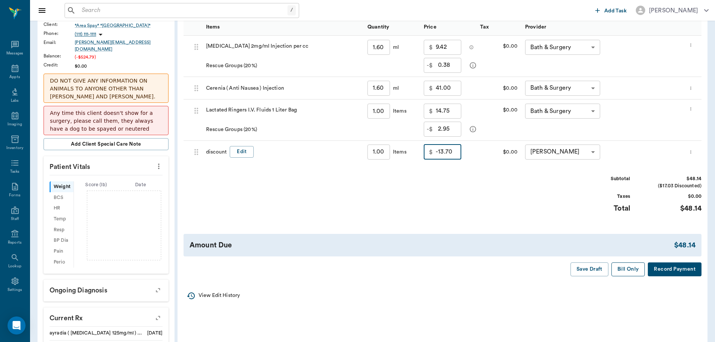
type input "-13.70"
click at [640, 270] on button "Bill Only" at bounding box center [628, 269] width 34 height 14
click at [631, 271] on button "Bill Only" at bounding box center [628, 269] width 34 height 14
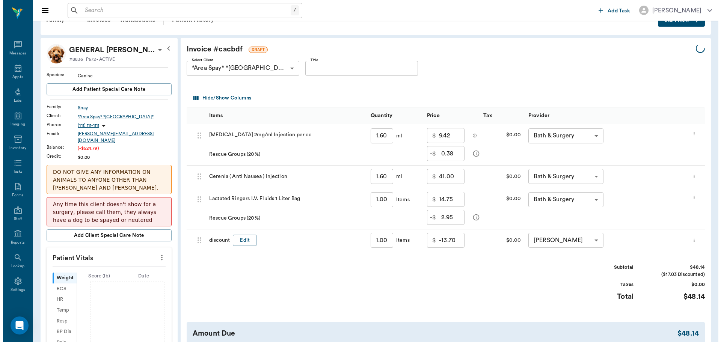
scroll to position [0, 0]
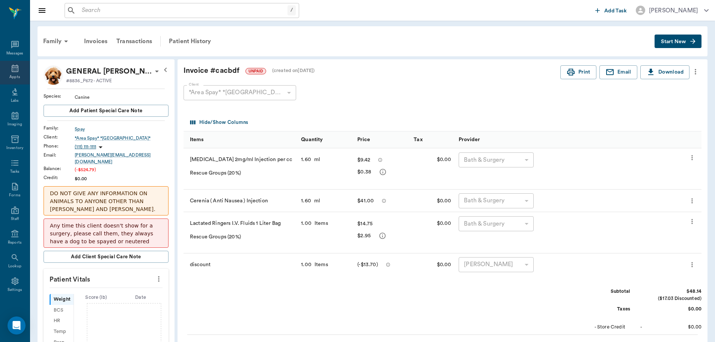
click at [15, 69] on icon at bounding box center [15, 69] width 7 height 8
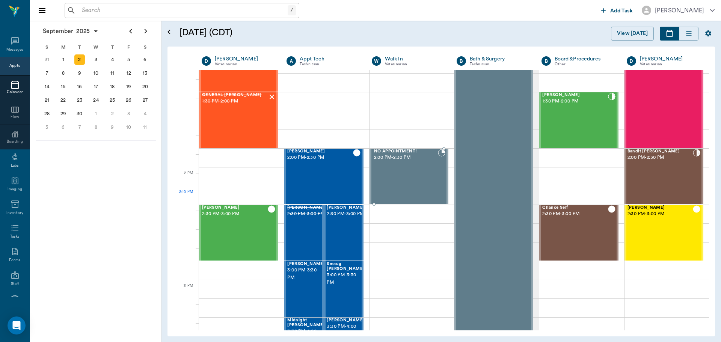
scroll to position [563, 0]
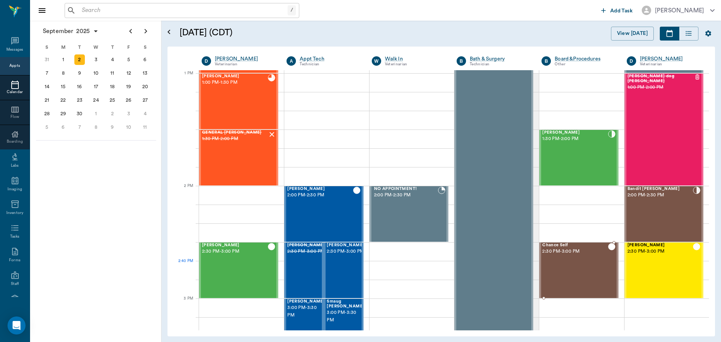
click at [575, 272] on div "Chance Self 2:30 PM - 3:00 PM" at bounding box center [574, 270] width 65 height 55
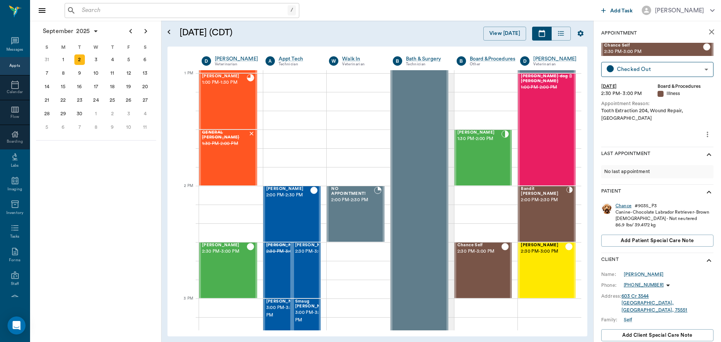
click at [622, 203] on div "Chance" at bounding box center [623, 206] width 16 height 6
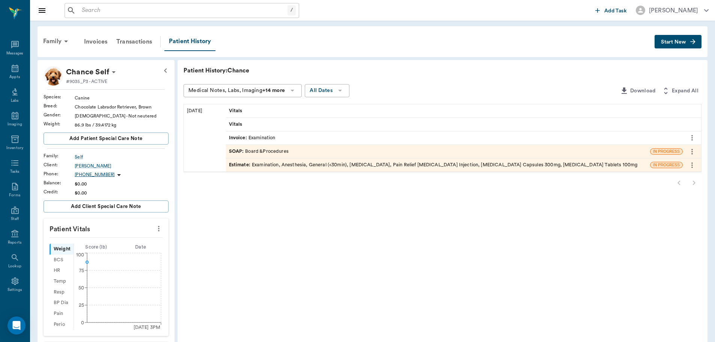
click at [372, 163] on div "Estimate : Examination, Anesthesia, General (<30min), Dental Extraction, Pain R…" at bounding box center [433, 164] width 409 height 7
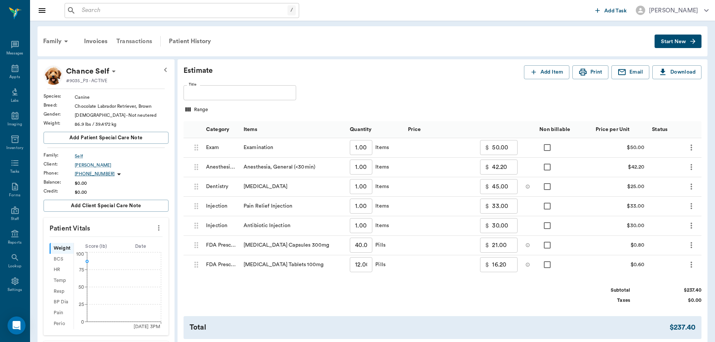
click at [129, 41] on div "Transactions" at bounding box center [134, 41] width 45 height 18
click at [690, 148] on icon "more" at bounding box center [691, 147] width 9 height 9
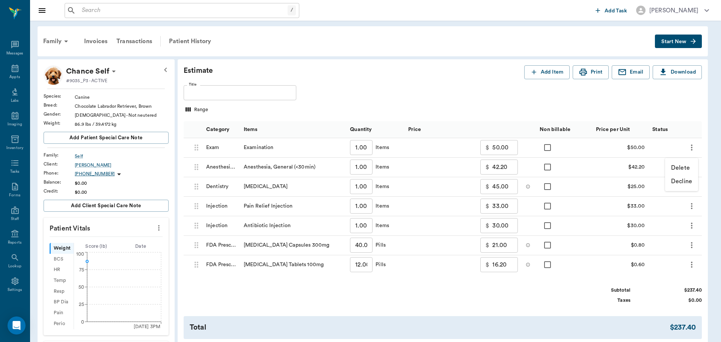
click at [679, 168] on p "Delete" at bounding box center [680, 167] width 19 height 9
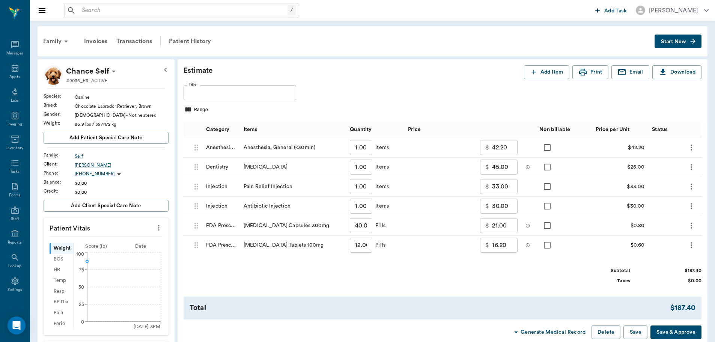
click at [534, 270] on div "Subtotal $187.40 Taxes $0.00" at bounding box center [443, 275] width 518 height 17
drag, startPoint x: 518, startPoint y: 273, endPoint x: 481, endPoint y: 269, distance: 37.4
click at [481, 269] on div "Subtotal $187.40 Taxes $0.00" at bounding box center [443, 275] width 518 height 17
drag, startPoint x: 588, startPoint y: 258, endPoint x: 549, endPoint y: 294, distance: 53.1
click at [549, 294] on div "Estimate Add Item Print Email Download Title Title Range Category Items Quantit…" at bounding box center [443, 202] width 530 height 286
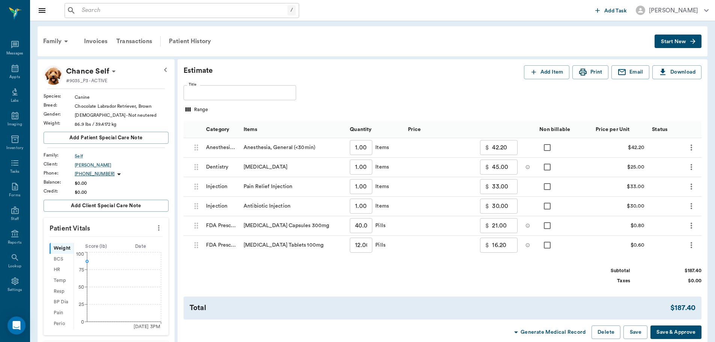
click at [691, 226] on icon "more" at bounding box center [692, 226] width 2 height 6
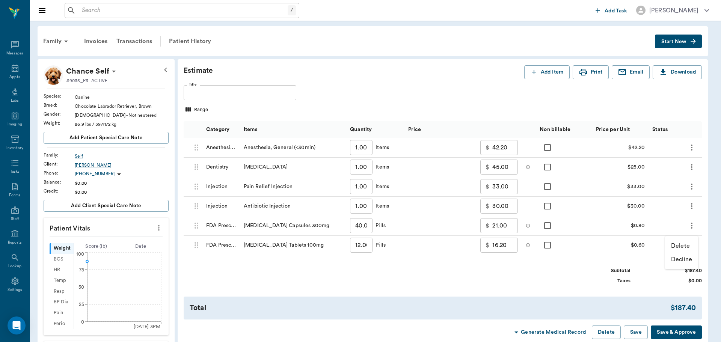
click at [521, 277] on div at bounding box center [360, 171] width 721 height 342
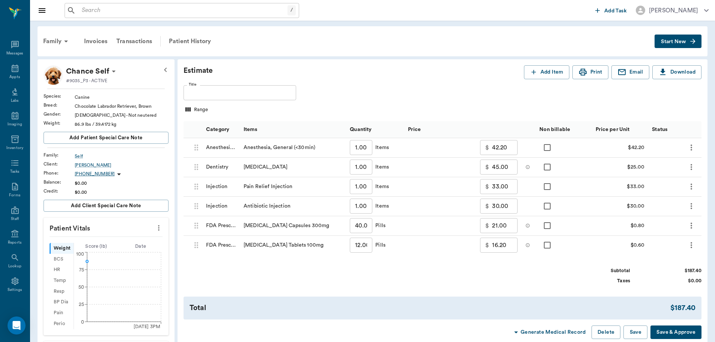
drag, startPoint x: 188, startPoint y: 40, endPoint x: 423, endPoint y: 33, distance: 235.5
click at [188, 40] on div "Patient History" at bounding box center [189, 41] width 51 height 18
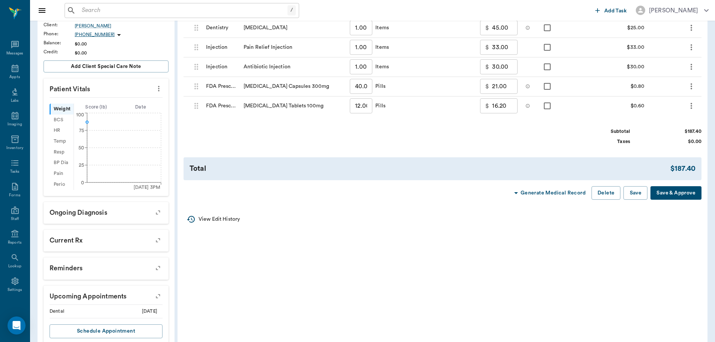
scroll to position [150, 0]
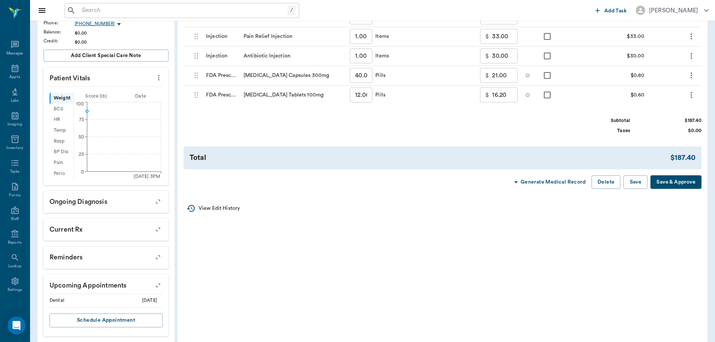
click at [553, 182] on button "Generate Medical Record" at bounding box center [549, 182] width 80 height 14
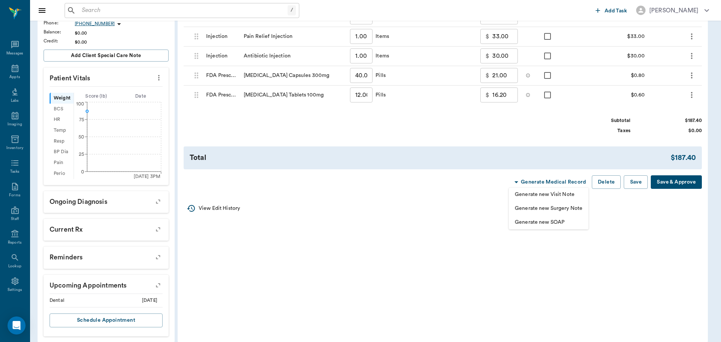
click at [555, 208] on span "Generate new Surgery Note" at bounding box center [549, 209] width 68 height 8
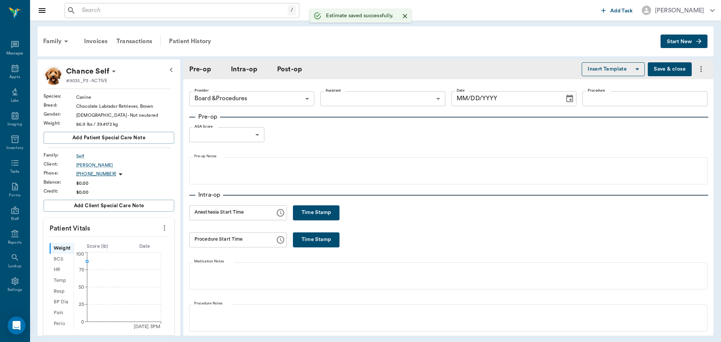
type input "63ec2f075fda476ae8351a51"
type input "09/02/2025"
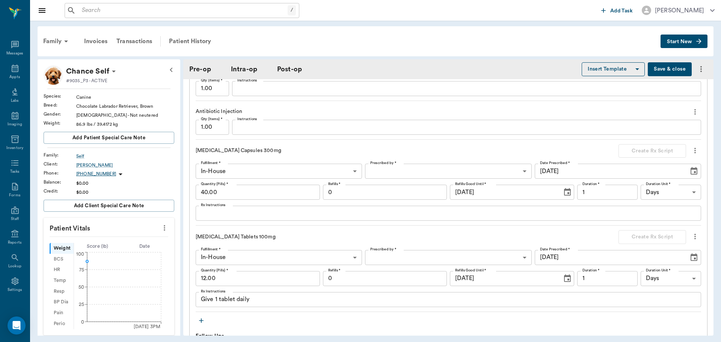
scroll to position [751, 0]
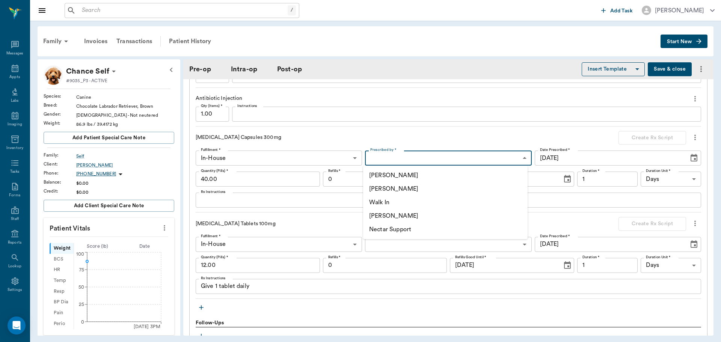
click at [498, 161] on body "/ ​ Add Task Dr. Bert Ellsworth Nectar Messages Appts Labs Imaging Inventory Ta…" at bounding box center [360, 171] width 721 height 342
click at [447, 189] on li "[PERSON_NAME]" at bounding box center [445, 189] width 164 height 14
type input "63ec2f075fda476ae8351a4d"
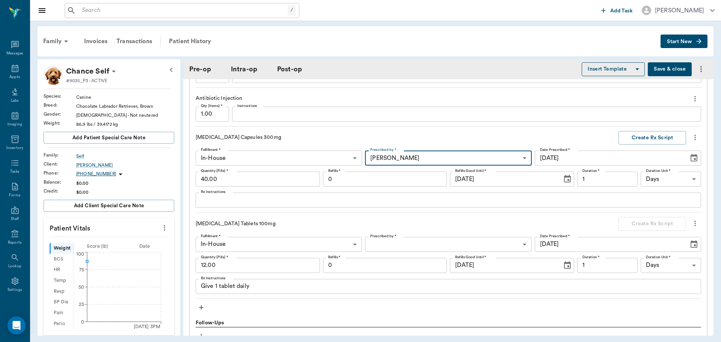
click at [286, 202] on textarea "Rx Instructions" at bounding box center [448, 200] width 495 height 9
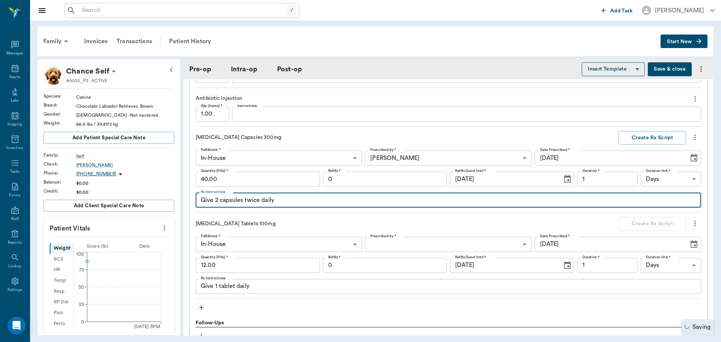
type textarea "Give 2 capsules twice daily"
click at [376, 178] on input "0" at bounding box center [385, 179] width 124 height 15
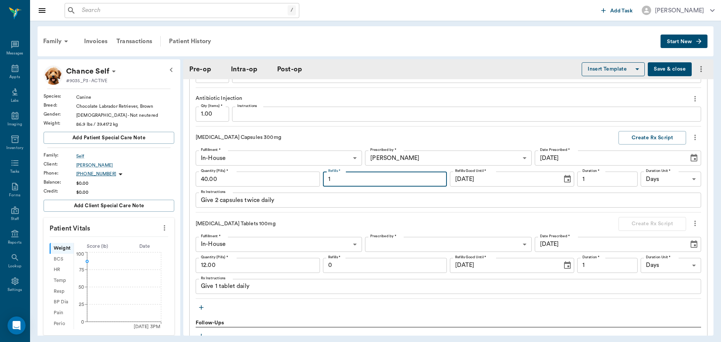
type input "1"
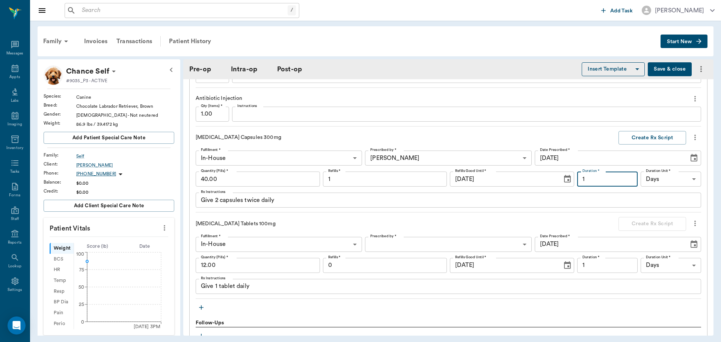
click at [601, 179] on input "1" at bounding box center [607, 179] width 60 height 15
type input "10"
click at [586, 267] on input "1" at bounding box center [607, 265] width 60 height 15
type input "8"
click at [218, 291] on div "Give 1 tablet daily x Rx Instructions" at bounding box center [448, 286] width 505 height 15
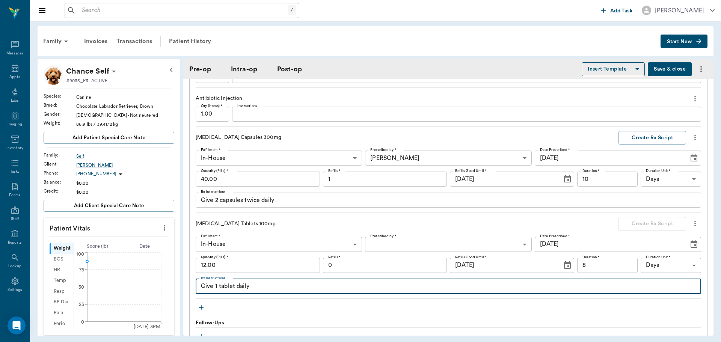
click at [220, 287] on textarea "Give 1 tablet daily" at bounding box center [448, 286] width 495 height 9
type textarea "Give 1 & 1/2 tablets daily"
click at [432, 239] on body "/ ​ Add Task Dr. Bert Ellsworth Nectar Messages Appts Labs Imaging Inventory Ta…" at bounding box center [360, 171] width 721 height 342
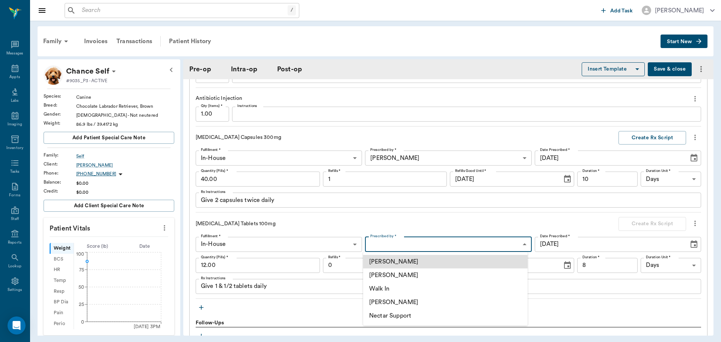
click at [402, 276] on li "[PERSON_NAME]" at bounding box center [445, 275] width 164 height 14
type input "63ec2f075fda476ae8351a4d"
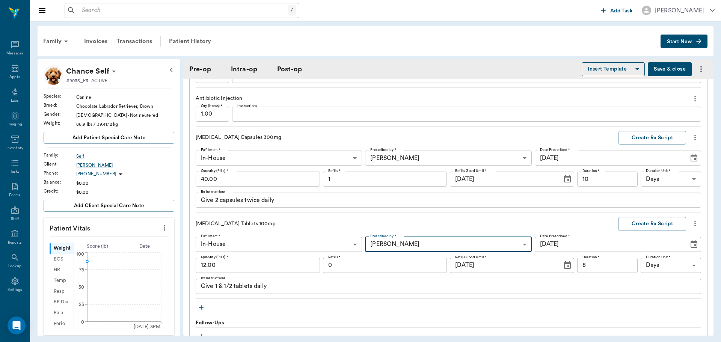
click at [401, 266] on input "0" at bounding box center [385, 265] width 124 height 15
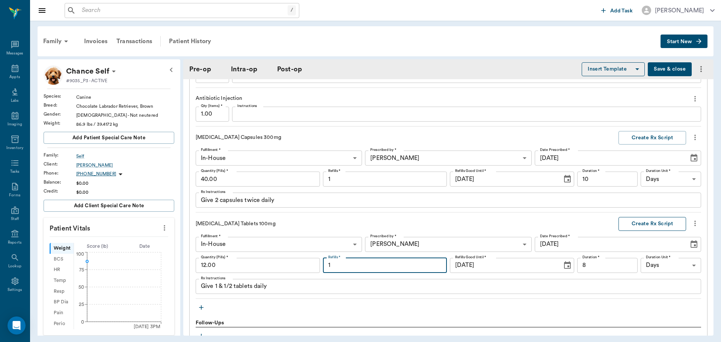
type input "1"
click at [640, 223] on button "Create Rx Script" at bounding box center [652, 224] width 68 height 14
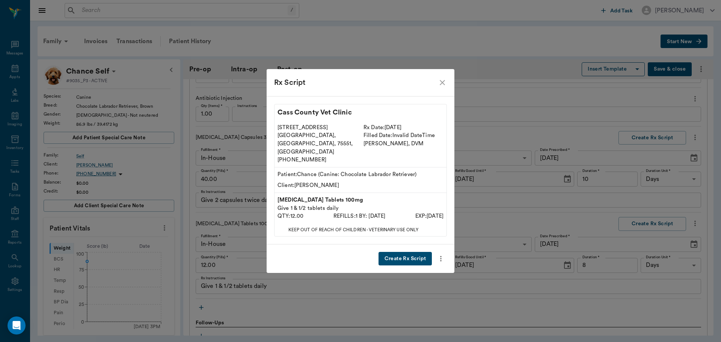
click at [417, 252] on button "Create Rx Script" at bounding box center [404, 259] width 53 height 14
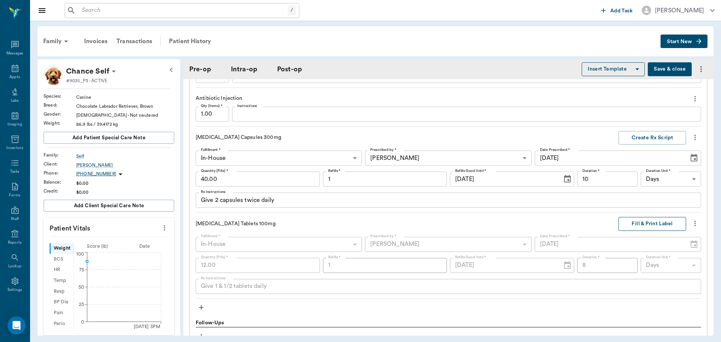
click at [661, 223] on button "Fill & Print Label" at bounding box center [652, 224] width 68 height 14
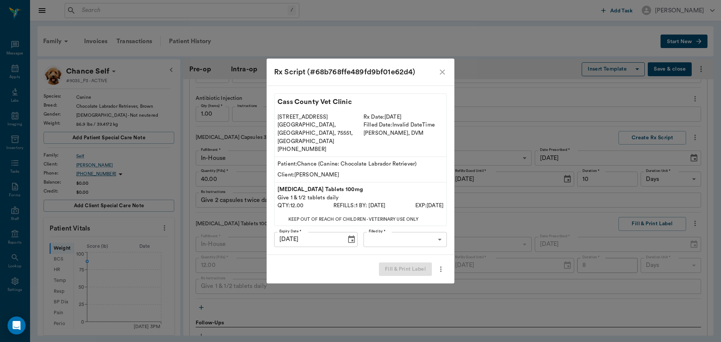
click at [438, 230] on body "/ ​ Add Task Dr. Bert Ellsworth Nectar Messages Appts Labs Imaging Inventory Ta…" at bounding box center [360, 171] width 721 height 342
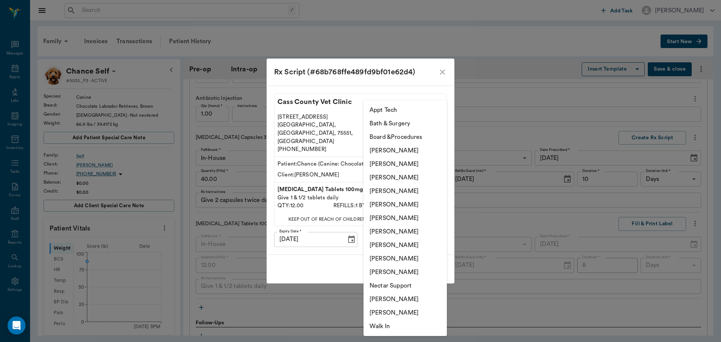
click at [414, 192] on li "[PERSON_NAME]" at bounding box center [404, 191] width 83 height 14
type input "63ec2f075fda476ae8351a4d"
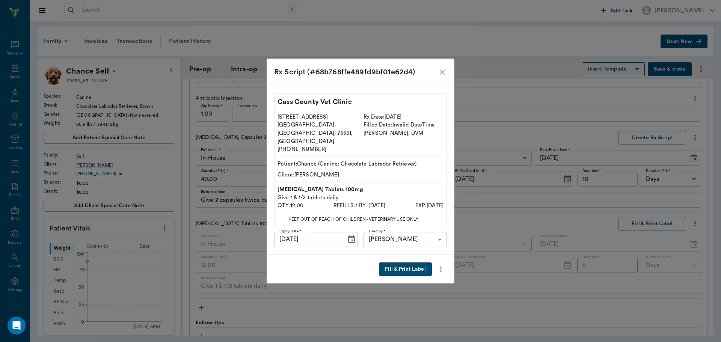
click at [414, 262] on button "Fill & Print Label" at bounding box center [405, 269] width 53 height 14
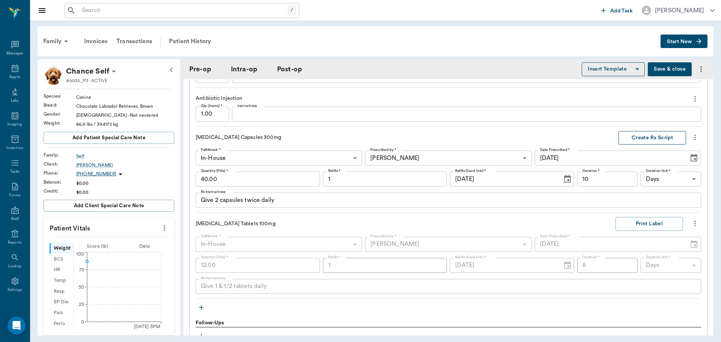
click at [658, 134] on button "Create Rx Script" at bounding box center [652, 138] width 68 height 14
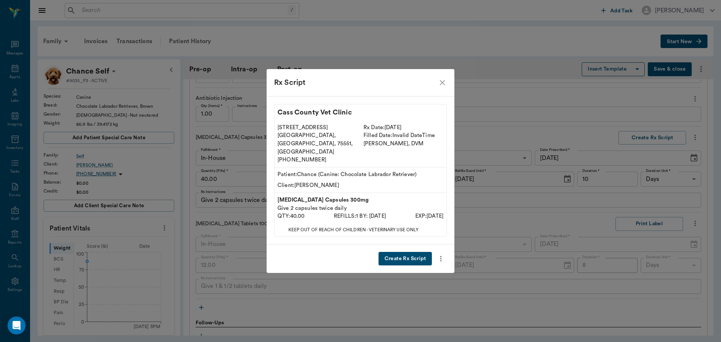
click at [416, 252] on button "Create Rx Script" at bounding box center [404, 259] width 53 height 14
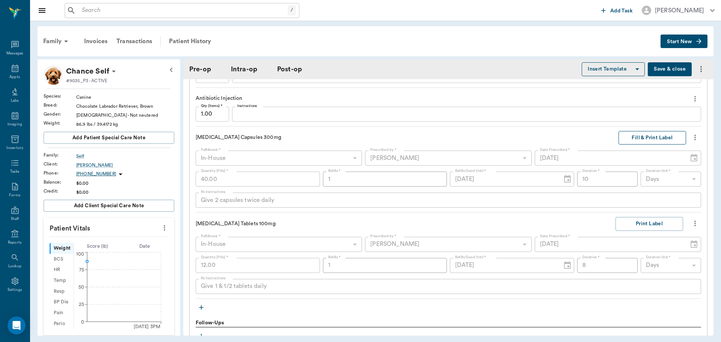
click at [634, 138] on button "Fill & Print Label" at bounding box center [652, 138] width 68 height 14
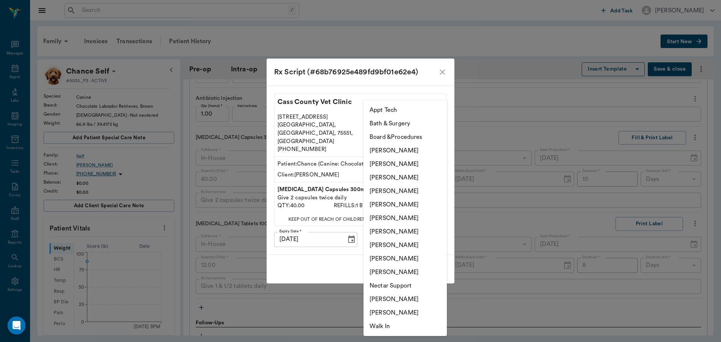
click at [439, 227] on body "/ ​ Add Task Dr. Bert Ellsworth Nectar Messages Appts Labs Imaging Inventory Ta…" at bounding box center [360, 171] width 721 height 342
click at [422, 187] on li "[PERSON_NAME]" at bounding box center [404, 191] width 83 height 14
type input "63ec2f075fda476ae8351a4d"
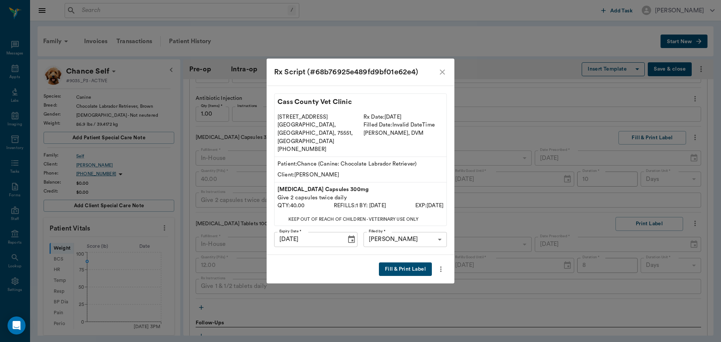
click at [411, 262] on button "Fill & Print Label" at bounding box center [405, 269] width 53 height 14
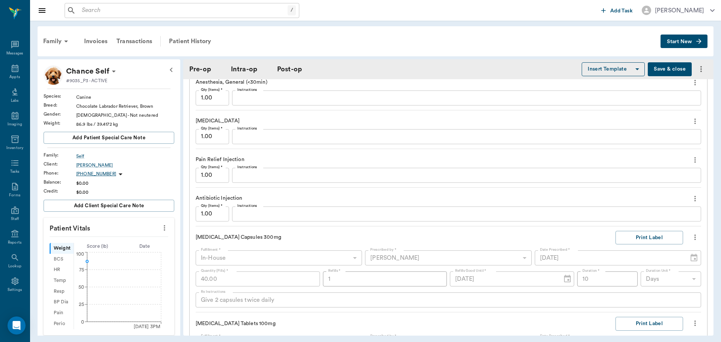
scroll to position [649, 0]
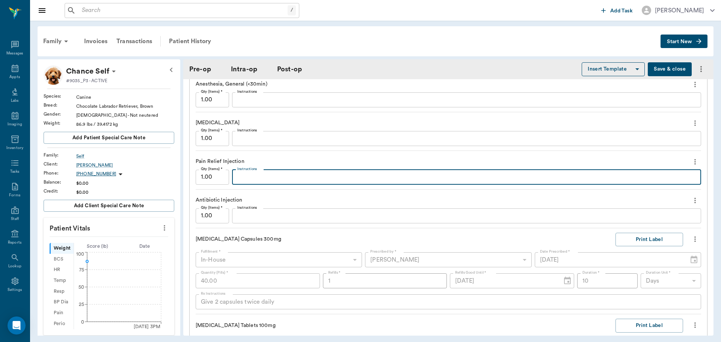
click at [257, 178] on textarea "Instructions" at bounding box center [466, 177] width 458 height 9
type textarea "meloxicam"
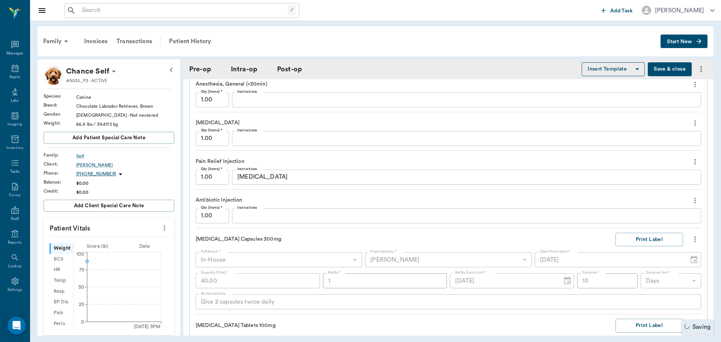
click at [263, 133] on div "x Instructions" at bounding box center [466, 138] width 469 height 15
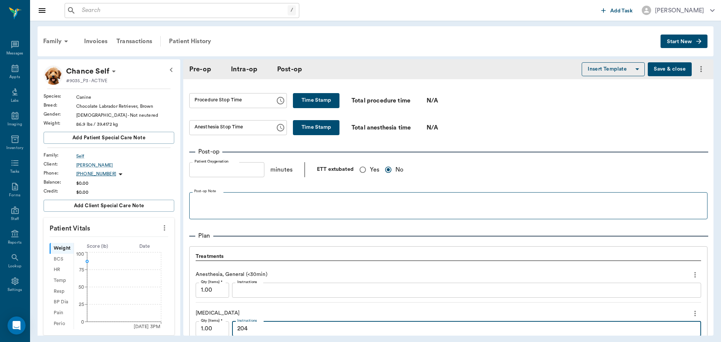
scroll to position [461, 0]
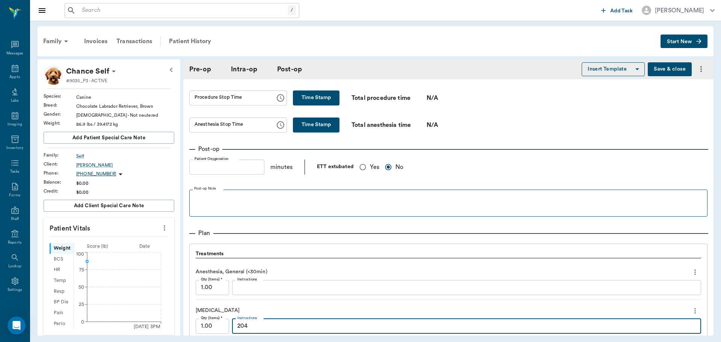
type textarea "204"
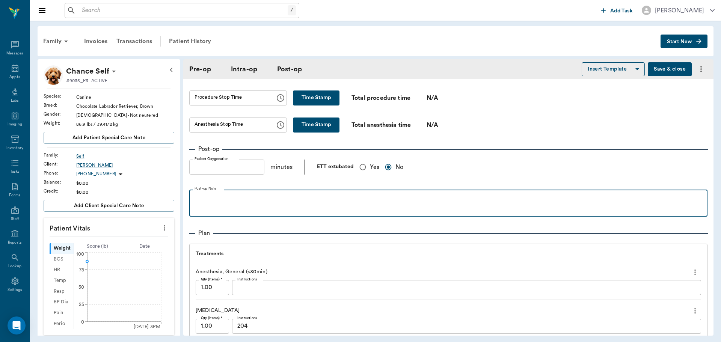
click at [224, 197] on p at bounding box center [448, 197] width 510 height 9
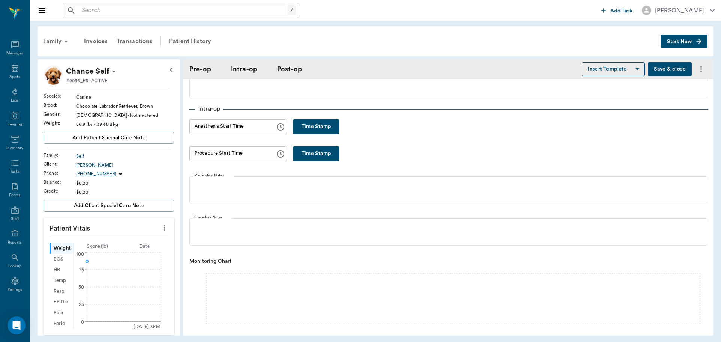
scroll to position [0, 0]
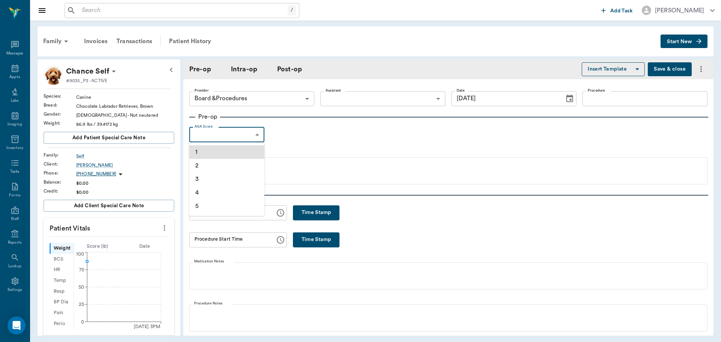
click at [257, 137] on body "/ ​ Add Task Dr. Bert Ellsworth Nectar Messages Appts Labs Imaging Inventory Ta…" at bounding box center [360, 171] width 721 height 342
click at [235, 149] on li "1" at bounding box center [226, 152] width 75 height 14
type input "1"
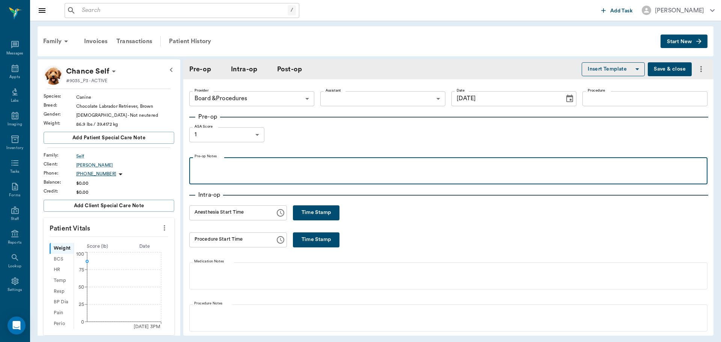
click at [224, 169] on p at bounding box center [448, 165] width 510 height 9
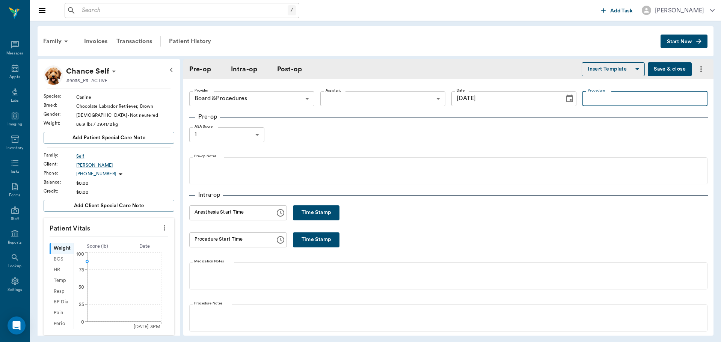
click at [597, 99] on input "Procedure" at bounding box center [644, 98] width 125 height 15
drag, startPoint x: 428, startPoint y: 63, endPoint x: 394, endPoint y: 134, distance: 78.4
click at [394, 134] on div "Pre-op ASA Score 1 1 ASA Score Pre-op Notes" at bounding box center [448, 148] width 518 height 72
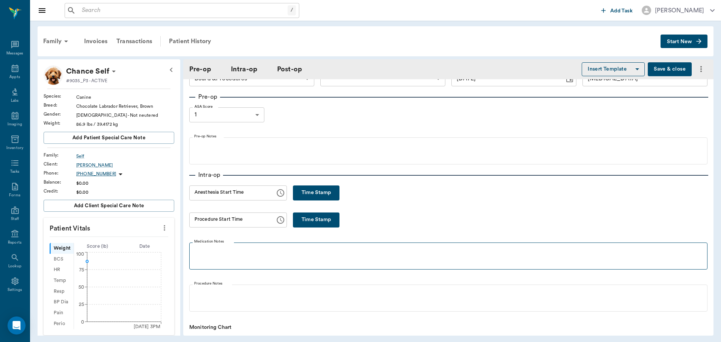
scroll to position [75, 0]
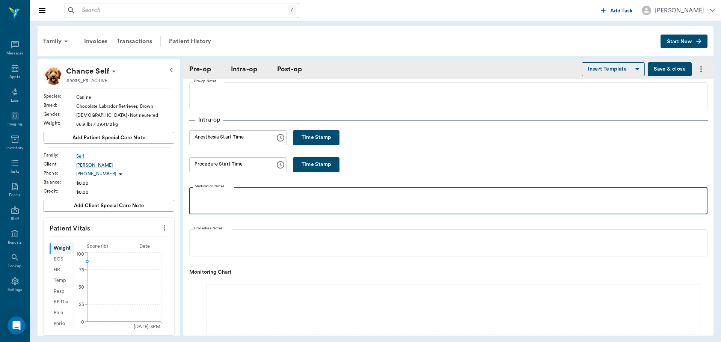
click at [205, 196] on p at bounding box center [448, 195] width 510 height 9
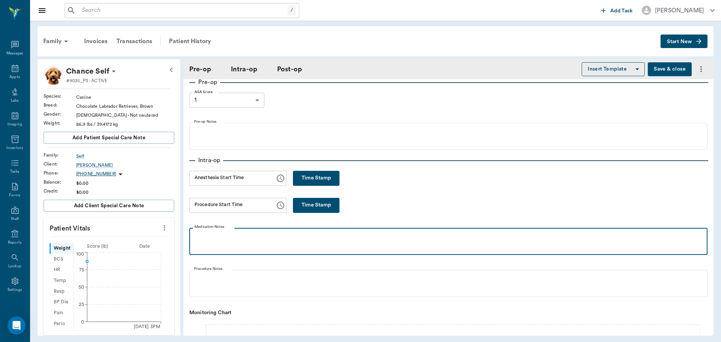
scroll to position [0, 0]
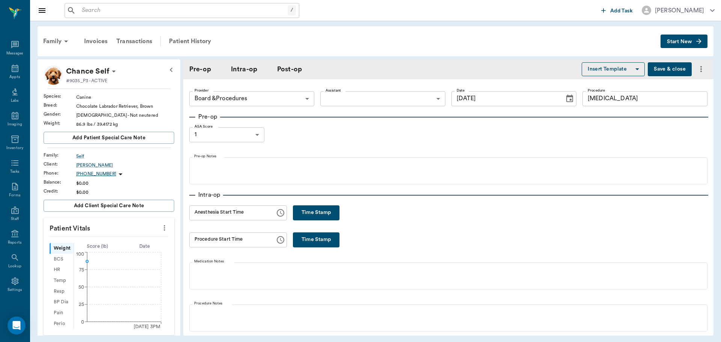
click at [623, 69] on button "Insert Template" at bounding box center [612, 69] width 63 height 14
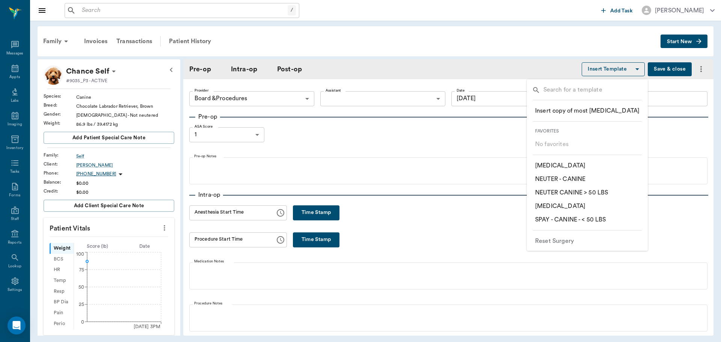
click at [568, 205] on p "​ ORAL SURGERY" at bounding box center [560, 206] width 50 height 9
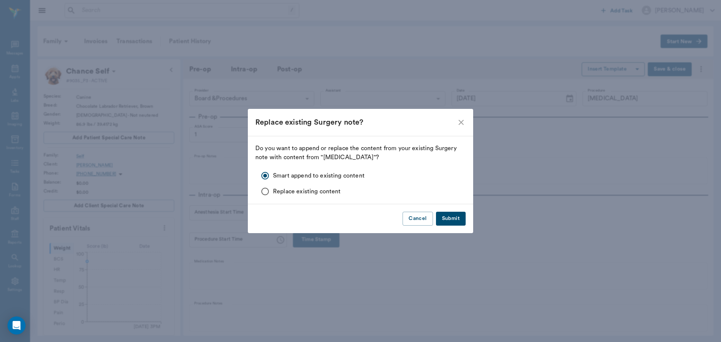
click at [454, 218] on button "Submit" at bounding box center [451, 219] width 30 height 14
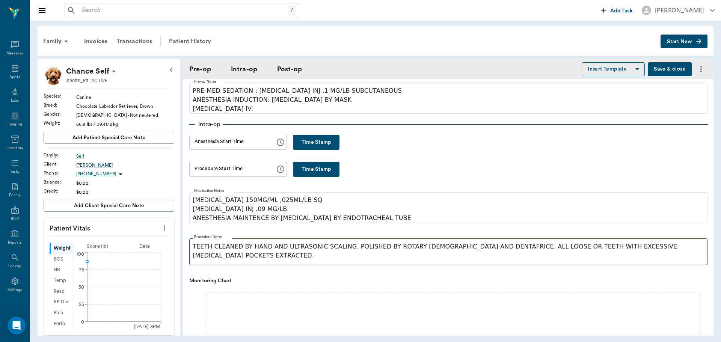
scroll to position [75, 0]
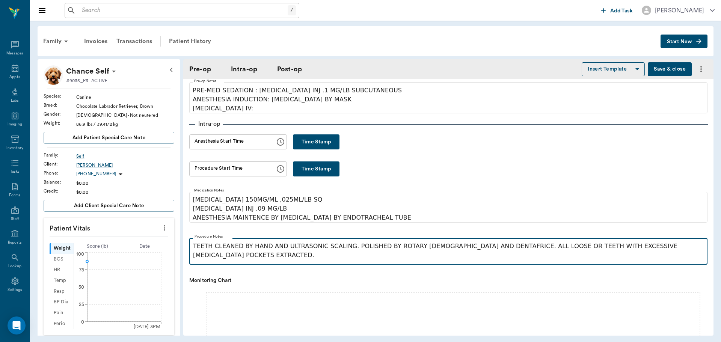
click at [481, 249] on p "TEETH CLEANED BY HAND AND ULTRASONIC SCALING. POLISHED BY ROTARY POLISHER AND D…" at bounding box center [448, 251] width 510 height 18
type input "Dental ExtractionORAL SURGERY"
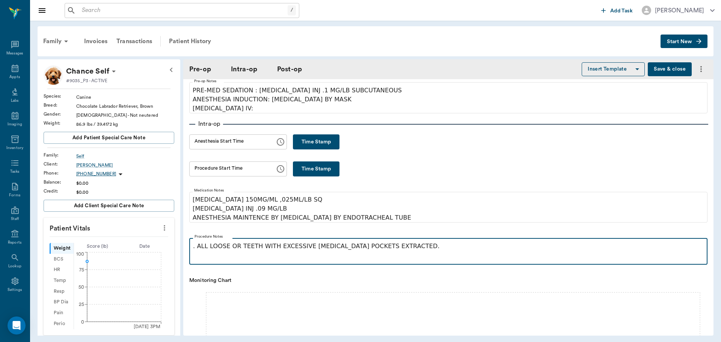
click at [367, 250] on p ". ALL LOOSE OR TEETH WITH EXCESSIVE PERIODONTAL POCKETS EXTRACTED." at bounding box center [448, 246] width 510 height 9
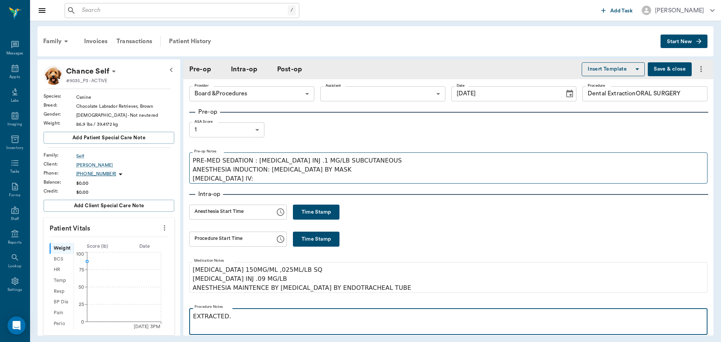
scroll to position [0, 0]
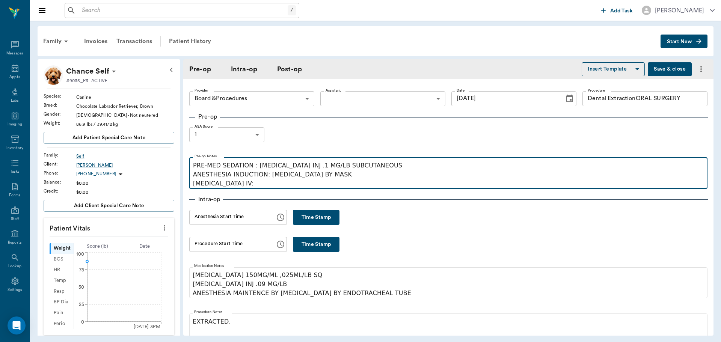
click at [253, 185] on p "PRE-MED SEDATION : ACEPROMAZINE INJ .1 MG/LB SUBCUTANEOUS ANESTHESIA INDUCTION:…" at bounding box center [448, 174] width 510 height 27
type input "Dental ExtractionORAL SURGERY"
click at [350, 175] on p "PRE-MED SEDATION : ACEPROMAZINE INJ .1 MG/LB SUBCUTANEOUS ANESTHESIA INDUCTION:…" at bounding box center [448, 174] width 510 height 27
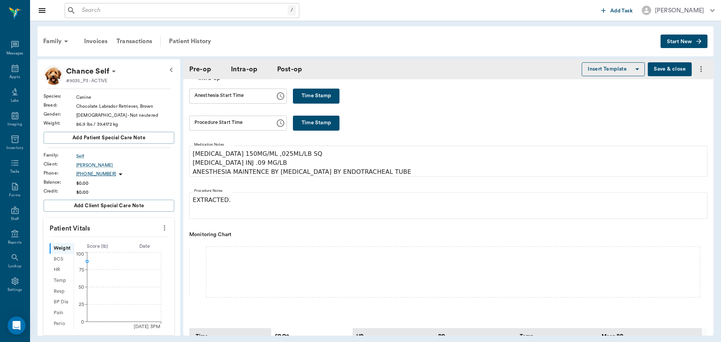
scroll to position [90, 0]
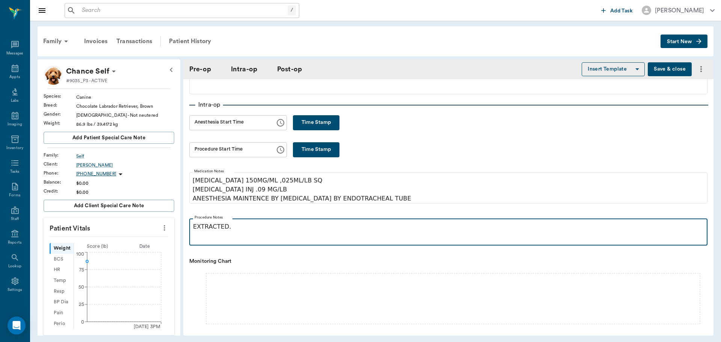
click at [193, 228] on fieldset "Procedure Notes EXTRACTED." at bounding box center [448, 230] width 518 height 30
click at [267, 225] on p "204 EXTRACTED." at bounding box center [448, 226] width 510 height 9
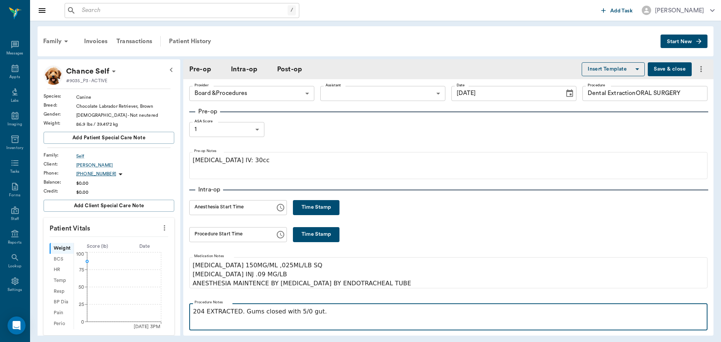
scroll to position [0, 0]
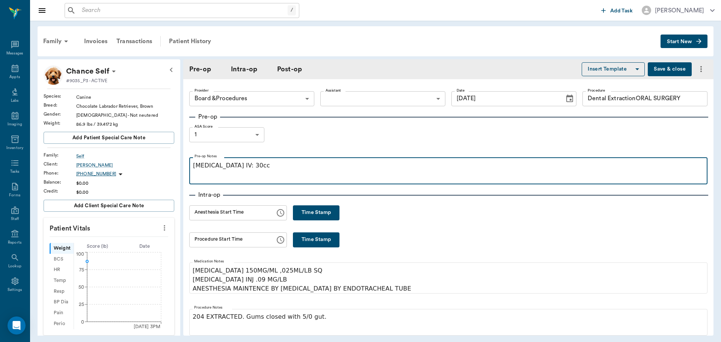
click at [285, 164] on p "PROPOFOL IV: 30cc" at bounding box center [448, 165] width 510 height 9
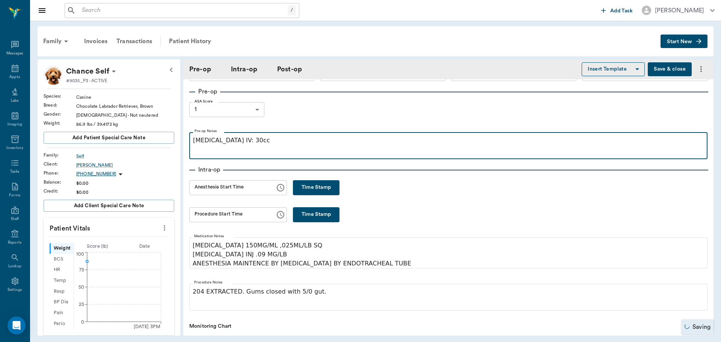
type input "Dental ExtractionORAL SURGERY"
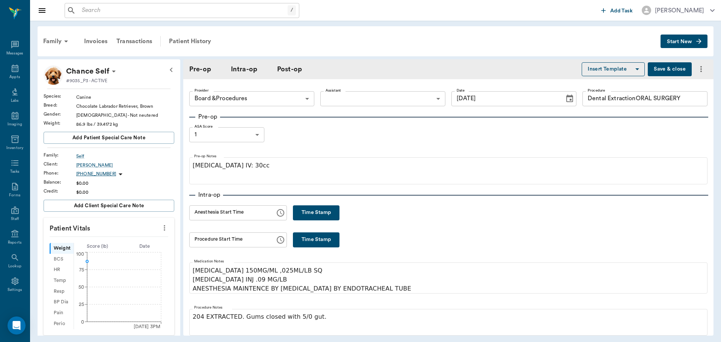
click at [652, 70] on button "Save & close" at bounding box center [669, 69] width 44 height 14
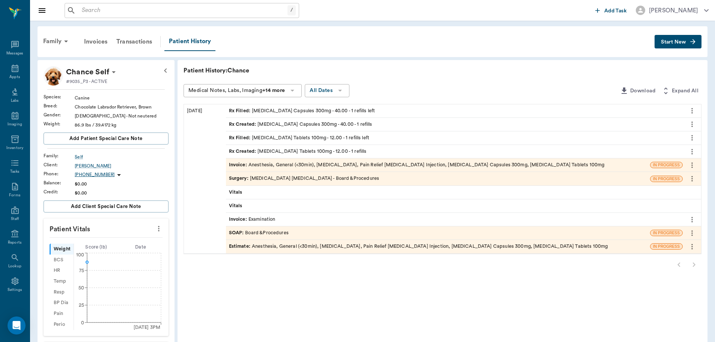
click at [339, 163] on div "Invoice : Anesthesia, General (<30min), Dental Extraction, Pain Relief Injectio…" at bounding box center [417, 164] width 376 height 7
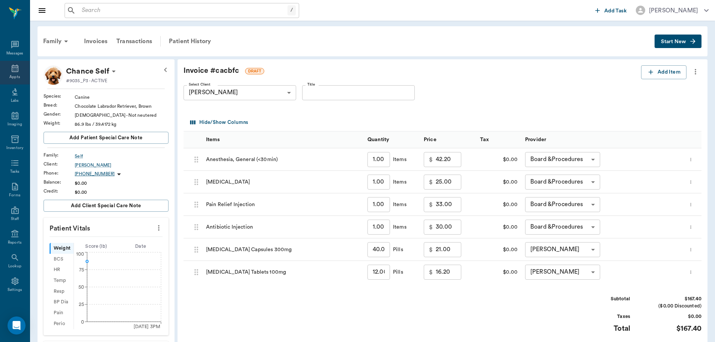
click at [13, 68] on icon at bounding box center [15, 68] width 9 height 9
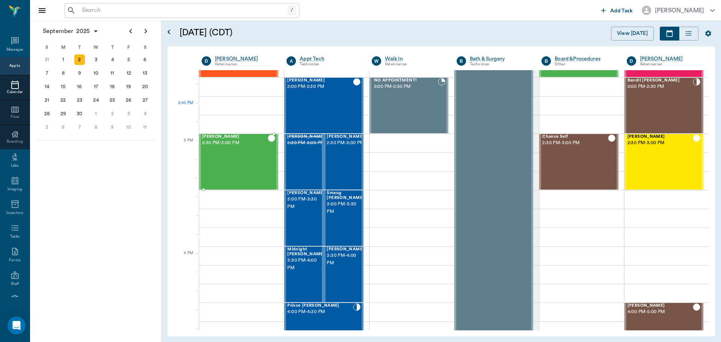
scroll to position [639, 0]
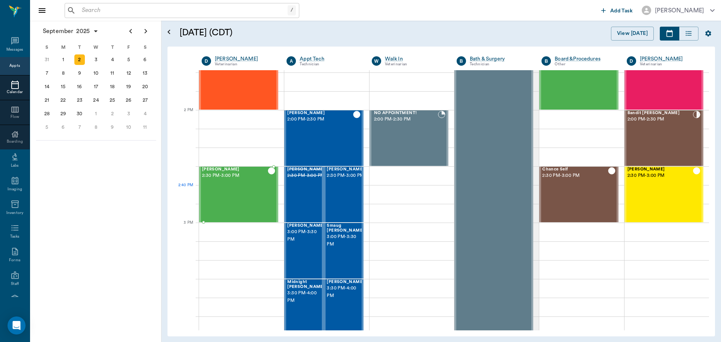
click at [227, 187] on div "Bailey Kightlinger 2:30 PM - 3:00 PM" at bounding box center [235, 194] width 66 height 55
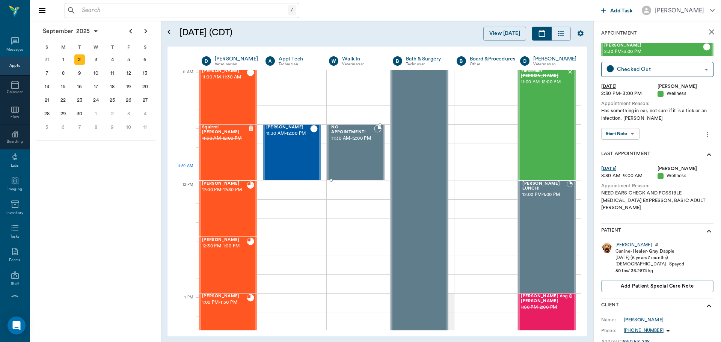
scroll to position [339, 0]
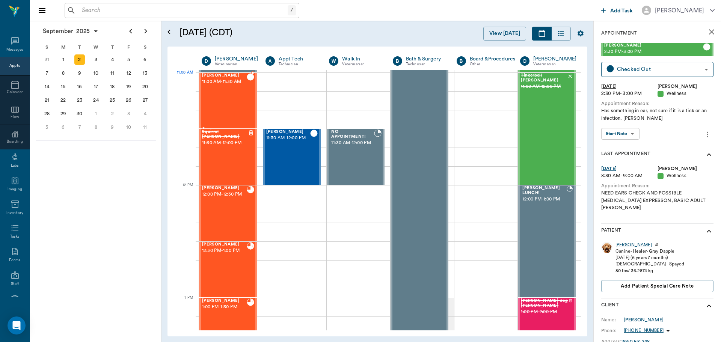
click at [233, 83] on span "11:00 AM - 11:30 AM" at bounding box center [224, 82] width 45 height 8
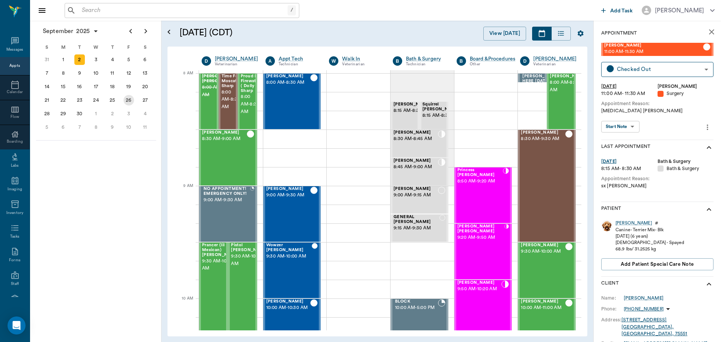
click at [127, 100] on div "26" at bounding box center [128, 100] width 11 height 11
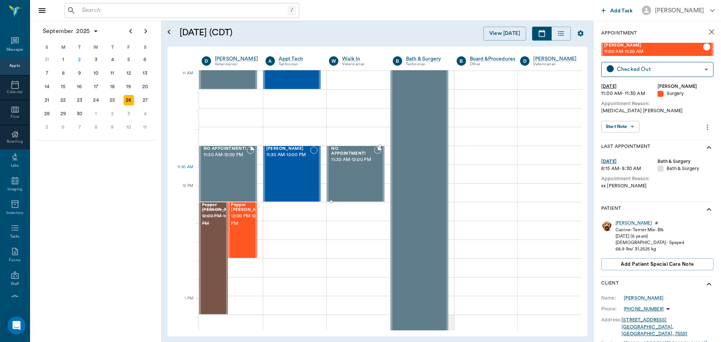
scroll to position [338, 0]
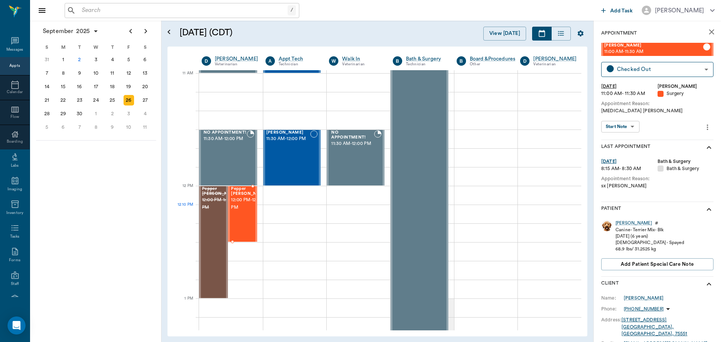
click at [236, 209] on span "12:00 PM - 12:30 PM" at bounding box center [250, 203] width 38 height 15
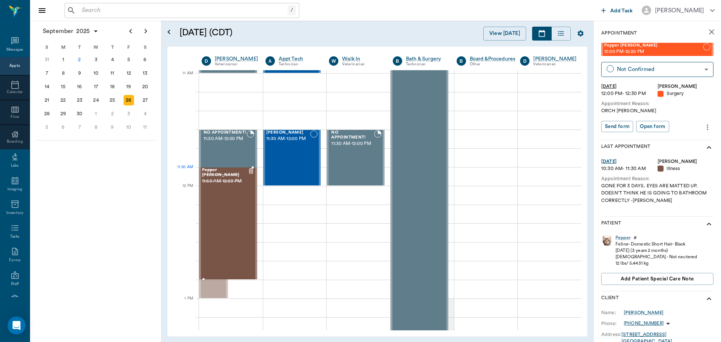
drag, startPoint x: 219, startPoint y: 296, endPoint x: 220, endPoint y: 271, distance: 25.2
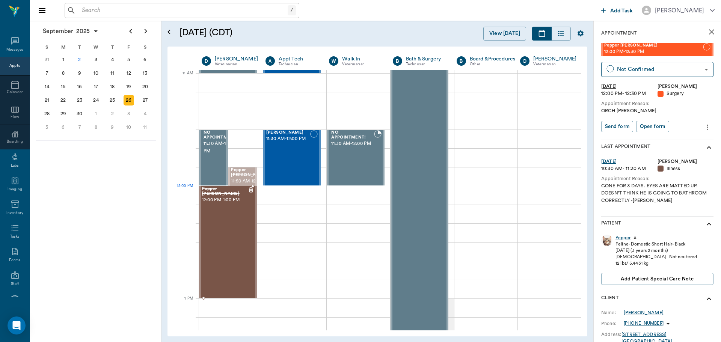
drag, startPoint x: 244, startPoint y: 234, endPoint x: 248, endPoint y: 245, distance: 11.6
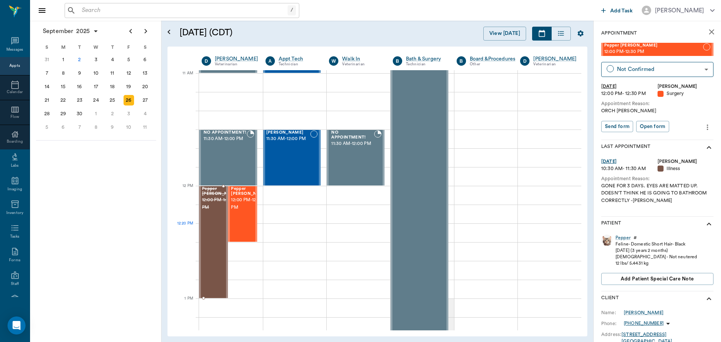
click at [209, 227] on div "Pepper Eaves 12:00 PM - 1:00 PM" at bounding box center [221, 242] width 38 height 111
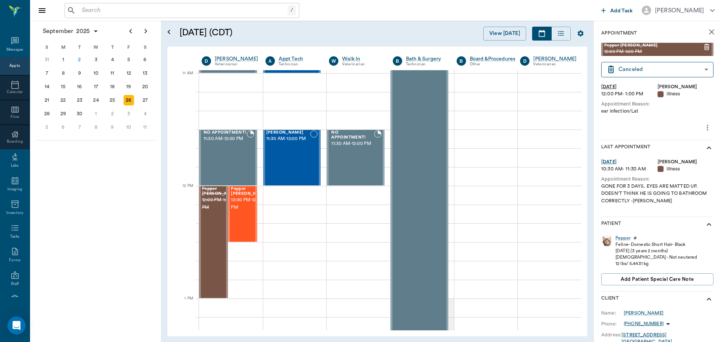
click at [705, 126] on icon "more" at bounding box center [707, 127] width 8 height 9
click at [160, 222] on div at bounding box center [360, 171] width 721 height 342
click at [215, 220] on div "Pepper Eaves 12:00 PM - 1:00 PM" at bounding box center [221, 242] width 38 height 111
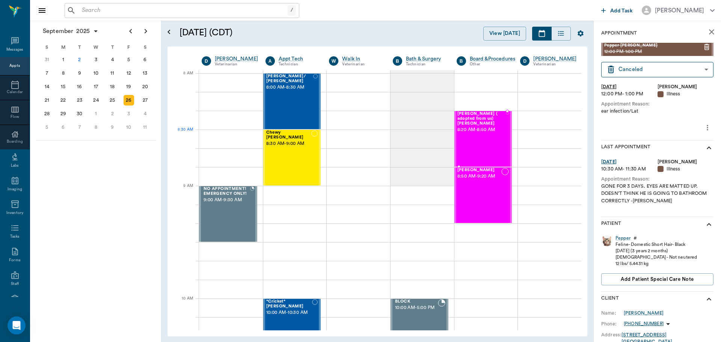
click at [493, 144] on div "Starr ( adopted from us) Kreps 8:20 AM - 8:50 AM" at bounding box center [481, 138] width 48 height 55
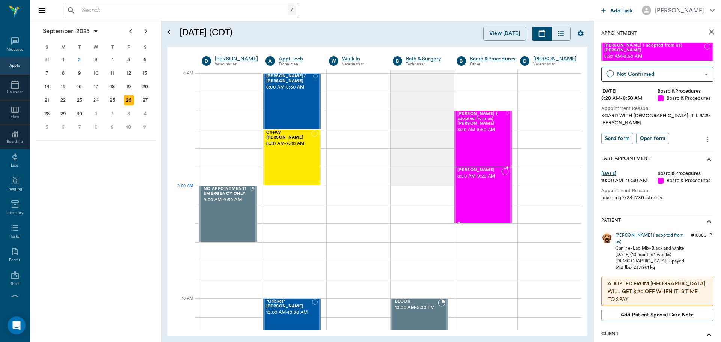
click at [473, 201] on div "Sunnie Kreps 8:50 AM - 9:20 AM" at bounding box center [479, 195] width 44 height 55
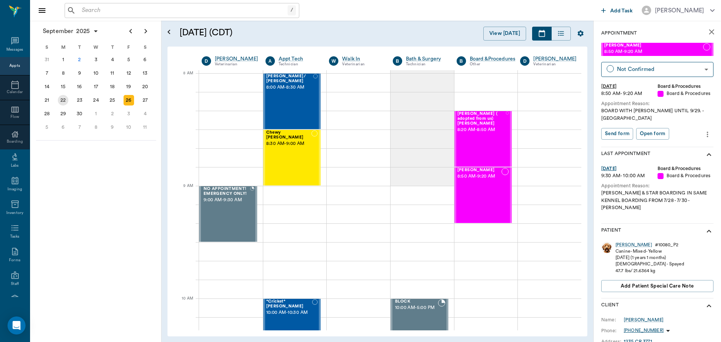
click at [64, 103] on div "22" at bounding box center [63, 100] width 11 height 11
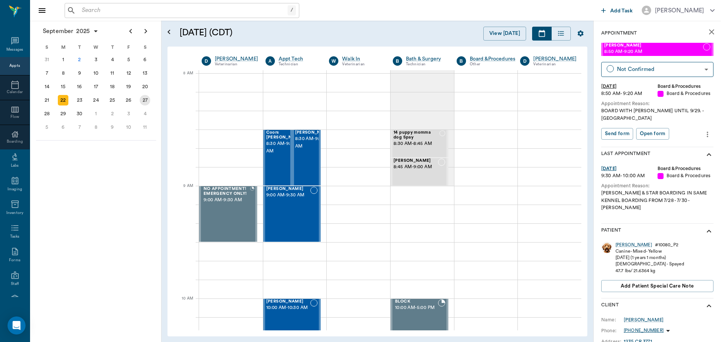
click at [145, 101] on div "27" at bounding box center [145, 100] width 11 height 11
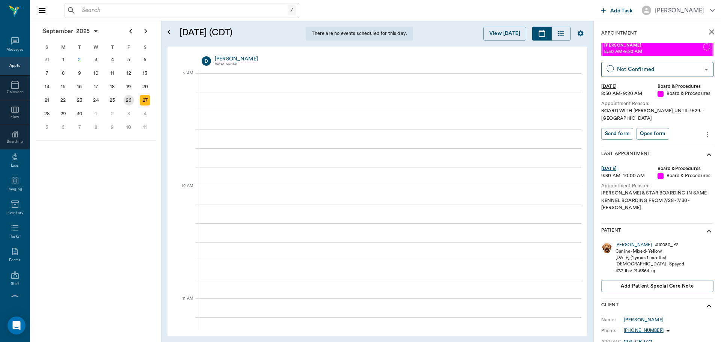
click at [131, 98] on div "26" at bounding box center [128, 100] width 11 height 11
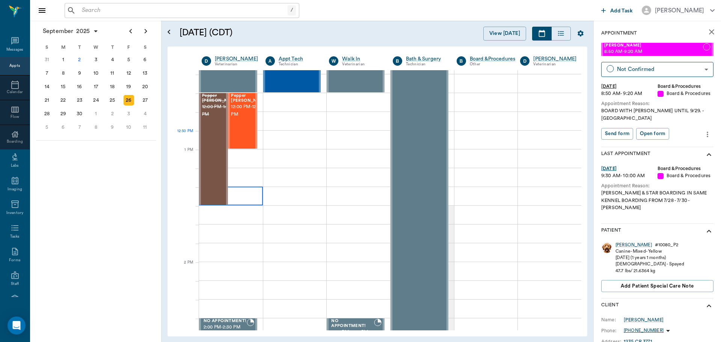
scroll to position [413, 0]
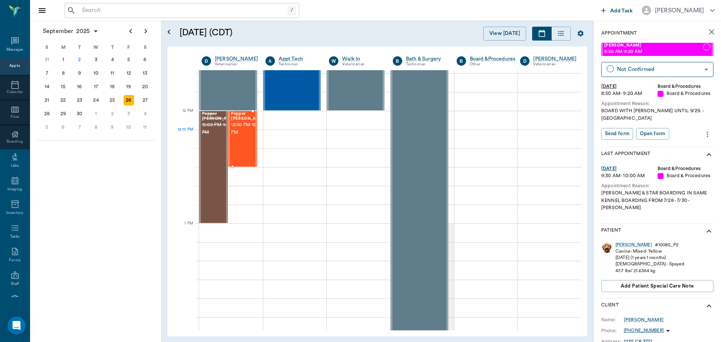
click at [241, 136] on span "12:00 PM - 12:30 PM" at bounding box center [250, 128] width 38 height 15
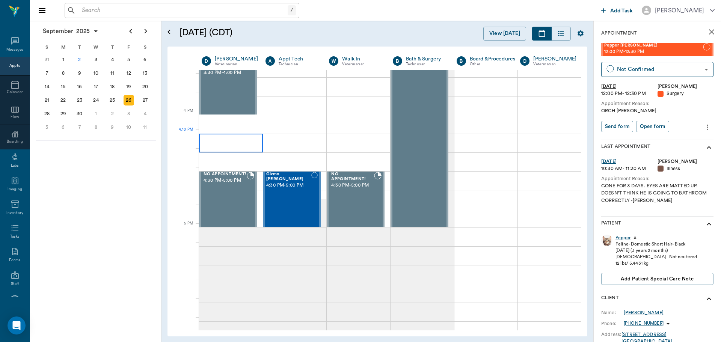
scroll to position [863, 0]
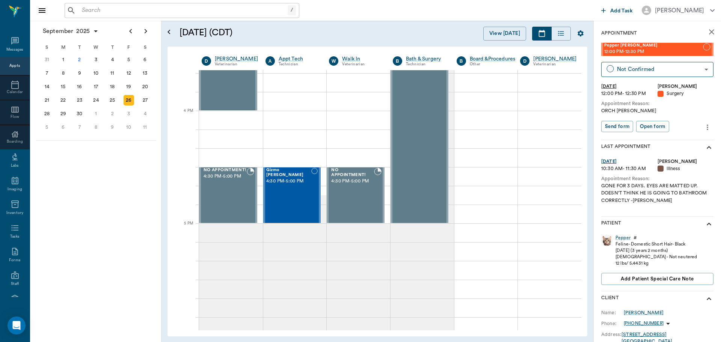
click at [128, 100] on div "26" at bounding box center [128, 100] width 11 height 11
click at [61, 101] on div "22" at bounding box center [63, 100] width 11 height 11
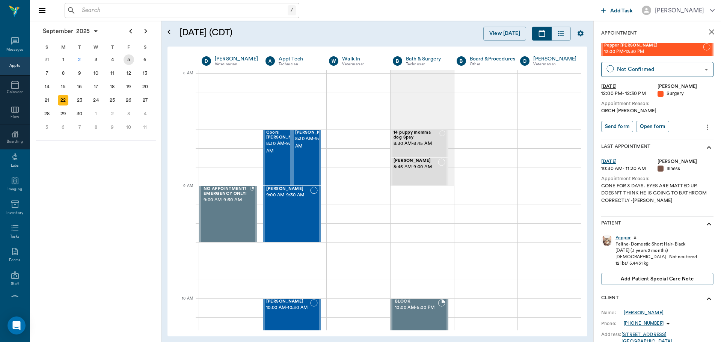
click at [128, 60] on div "5" at bounding box center [128, 59] width 11 height 11
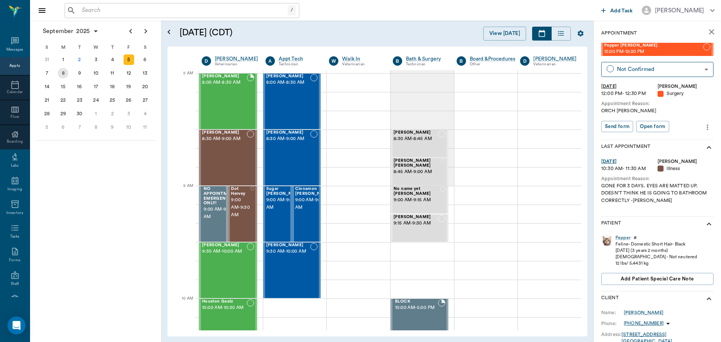
click at [63, 73] on div "8" at bounding box center [63, 73] width 11 height 11
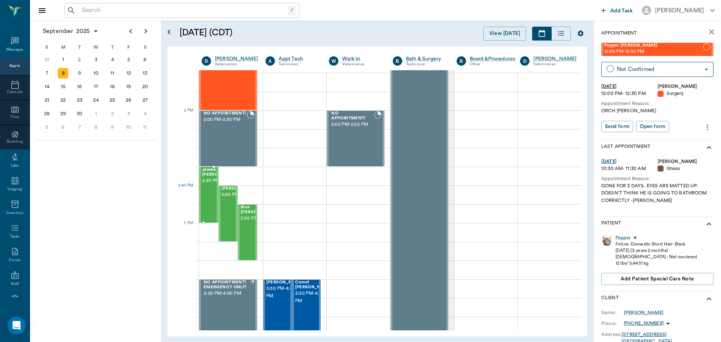
scroll to position [638, 0]
click at [211, 182] on span "2:30 PM - 3:00 PM" at bounding box center [221, 182] width 38 height 8
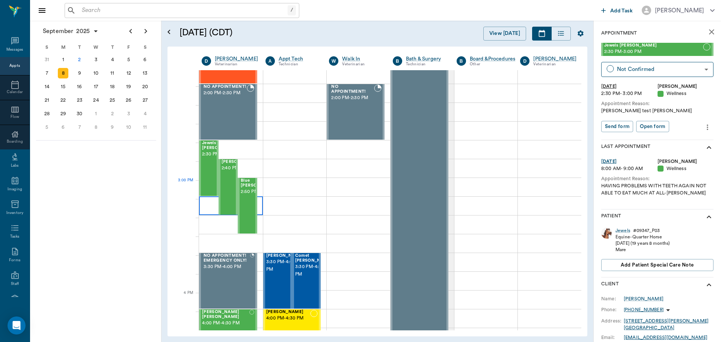
scroll to position [713, 0]
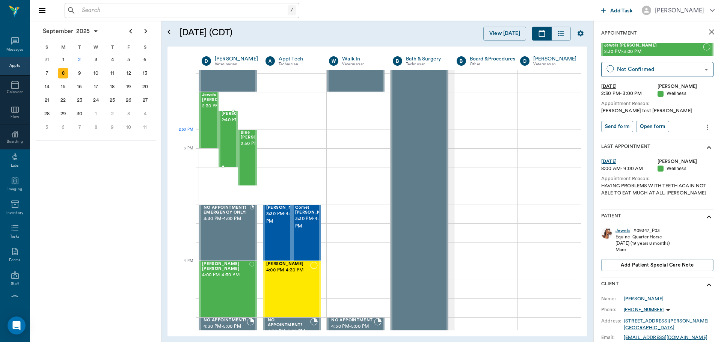
click at [226, 124] on span "2:40 PM - 3:10 PM" at bounding box center [240, 120] width 38 height 8
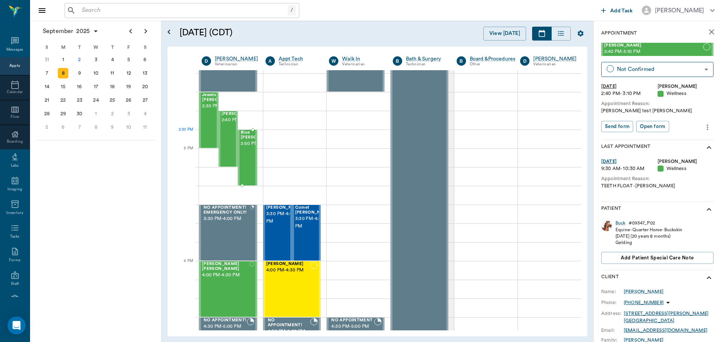
click at [247, 148] on span "2:50 PM - 3:20 PM" at bounding box center [260, 144] width 38 height 8
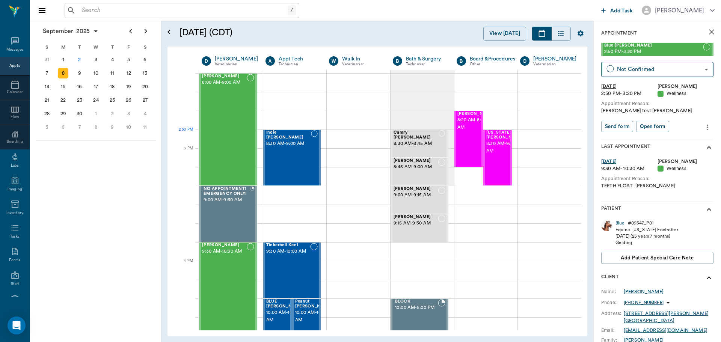
scroll to position [713, 0]
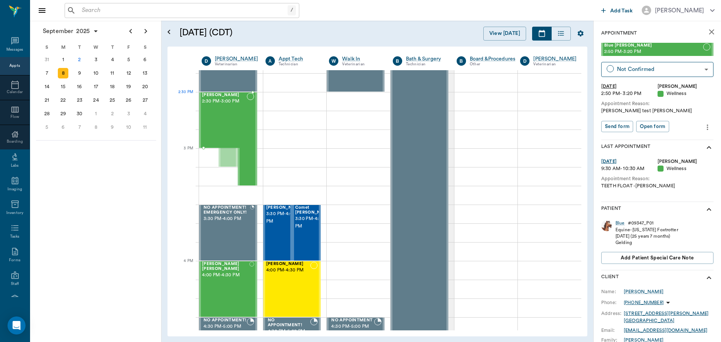
drag, startPoint x: 0, startPoint y: 0, endPoint x: 225, endPoint y: 123, distance: 256.3
drag, startPoint x: 248, startPoint y: 148, endPoint x: 242, endPoint y: 113, distance: 35.4
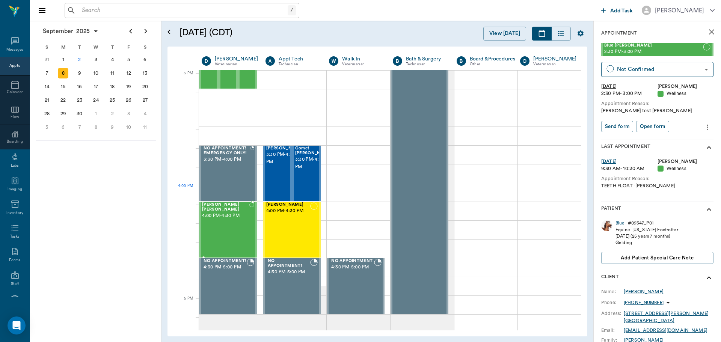
scroll to position [788, 0]
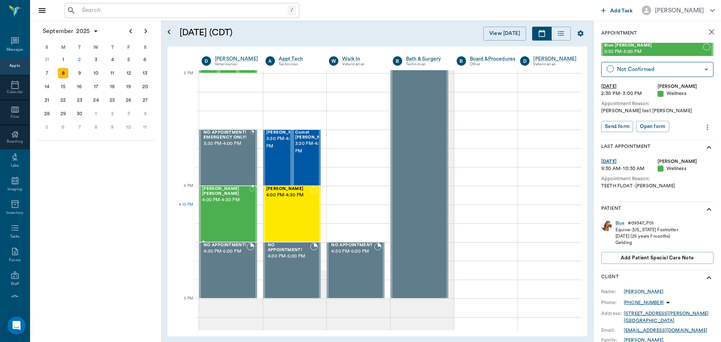
click at [226, 215] on div "[PERSON_NAME] [PERSON_NAME] 4:00 PM - 4:30 PM" at bounding box center [225, 214] width 47 height 55
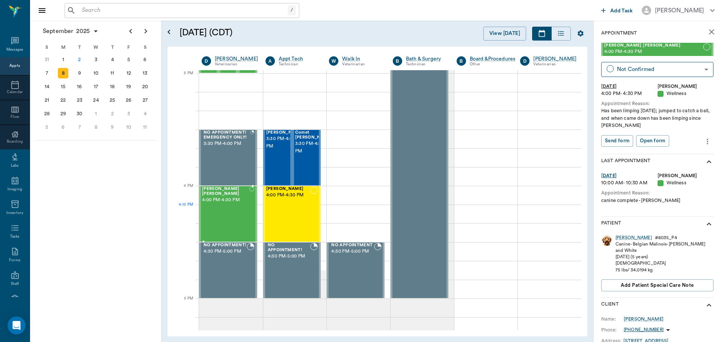
click at [229, 208] on div "[PERSON_NAME] [PERSON_NAME] 4:00 PM - 4:30 PM" at bounding box center [225, 214] width 47 height 55
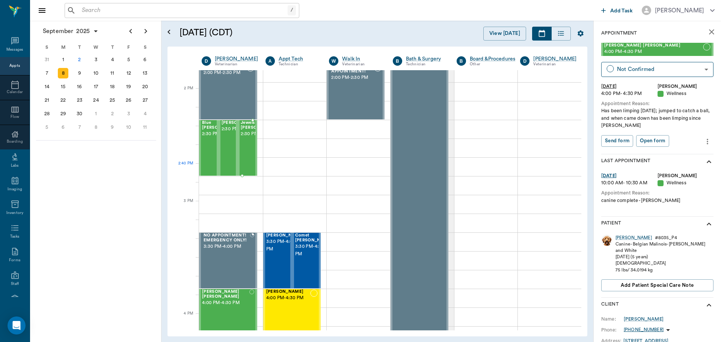
scroll to position [638, 0]
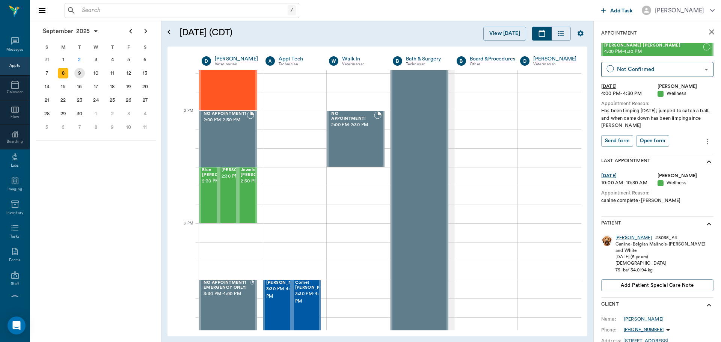
click at [79, 71] on div "9" at bounding box center [79, 73] width 11 height 11
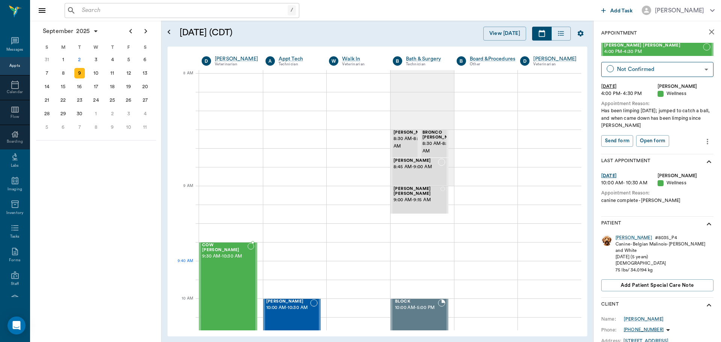
click at [223, 267] on div "COW [PERSON_NAME] 9:30 AM - 10:30 AM" at bounding box center [224, 298] width 45 height 111
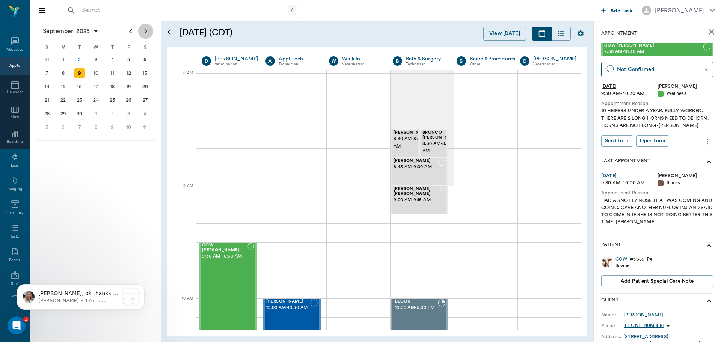
click at [146, 31] on icon "Next page" at bounding box center [145, 31] width 9 height 9
click at [145, 34] on icon "Next page" at bounding box center [145, 31] width 9 height 9
click at [127, 115] on div "28" at bounding box center [128, 113] width 11 height 11
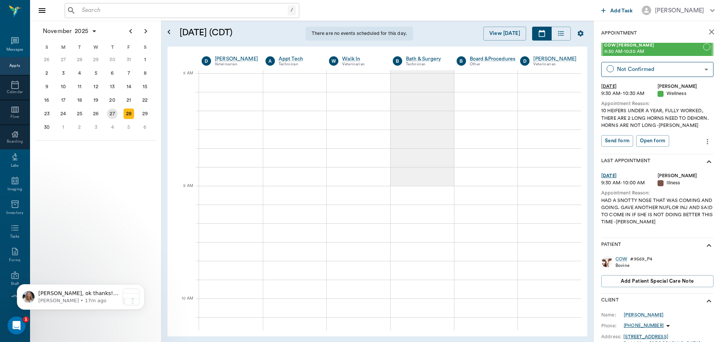
click at [110, 113] on div "27" at bounding box center [112, 113] width 11 height 11
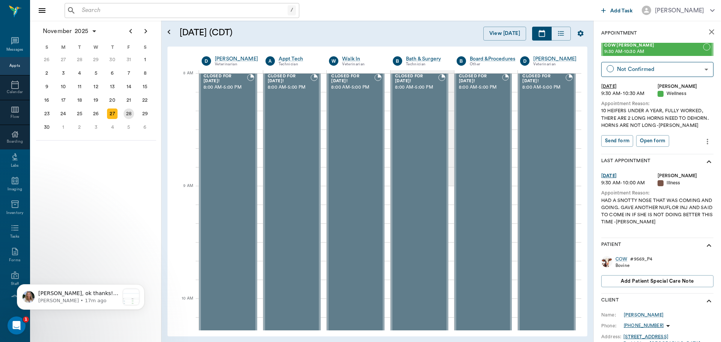
click at [129, 116] on div "28" at bounding box center [128, 113] width 11 height 11
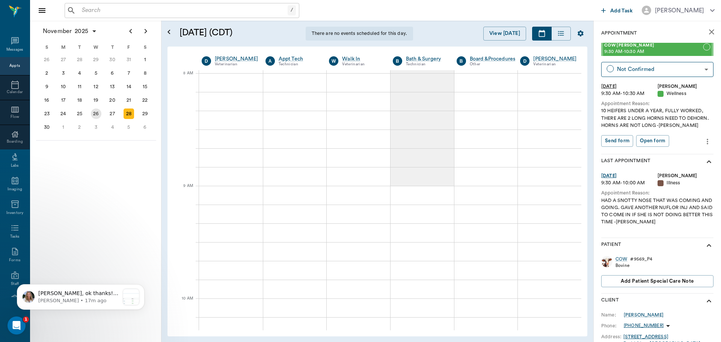
click at [95, 114] on div "26" at bounding box center [96, 113] width 11 height 11
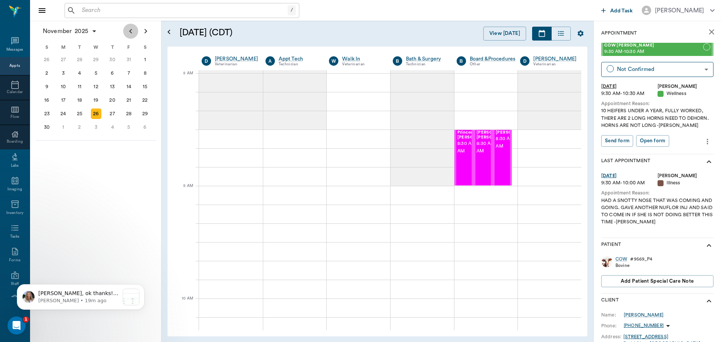
click at [131, 29] on icon "Previous page" at bounding box center [130, 31] width 9 height 9
click at [146, 28] on icon "Next page" at bounding box center [145, 31] width 9 height 9
click at [108, 115] on div "27" at bounding box center [112, 113] width 11 height 11
